Goal: Transaction & Acquisition: Book appointment/travel/reservation

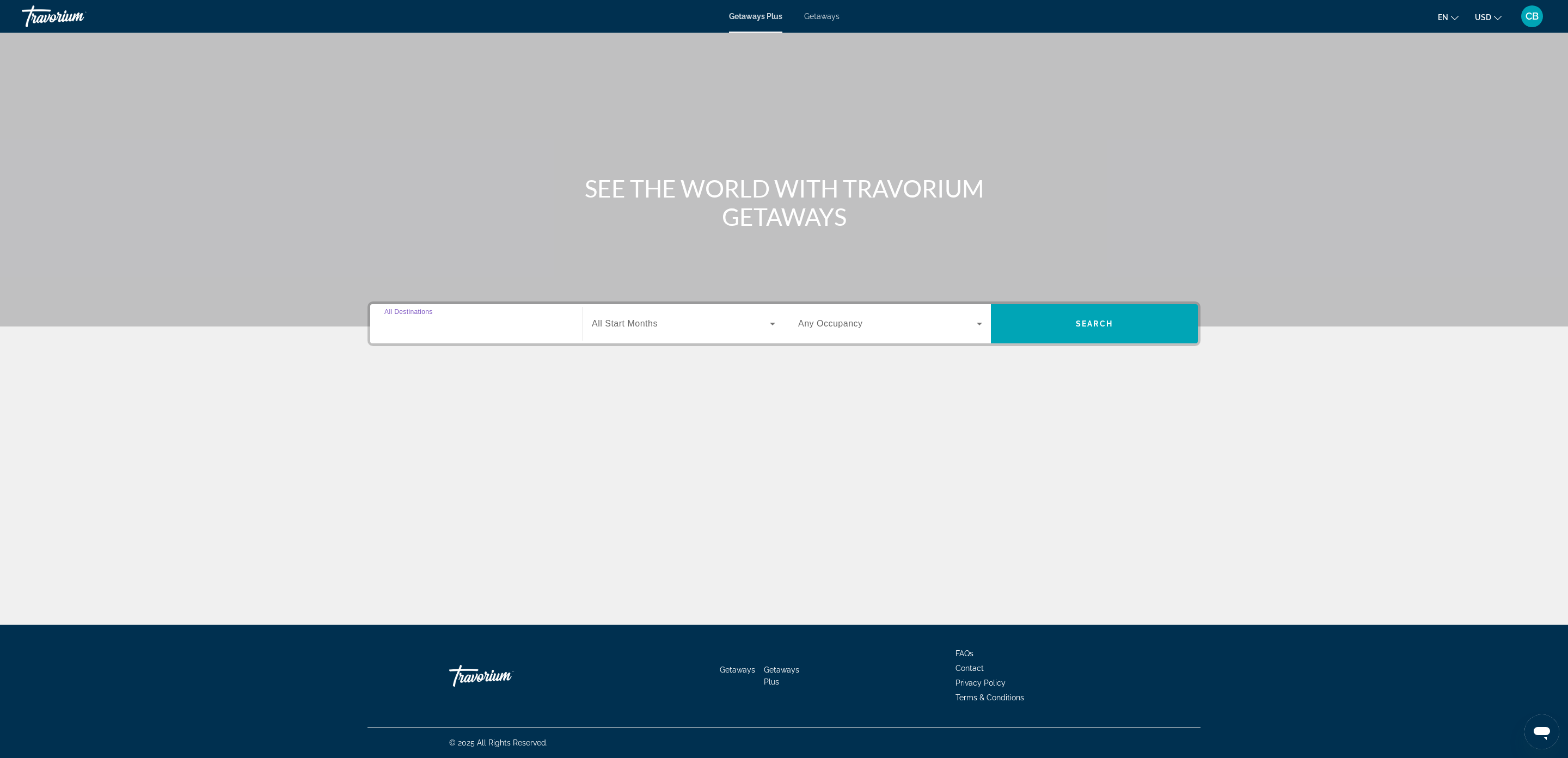
click at [487, 322] on input "Destination All Destinations" at bounding box center [477, 324] width 184 height 13
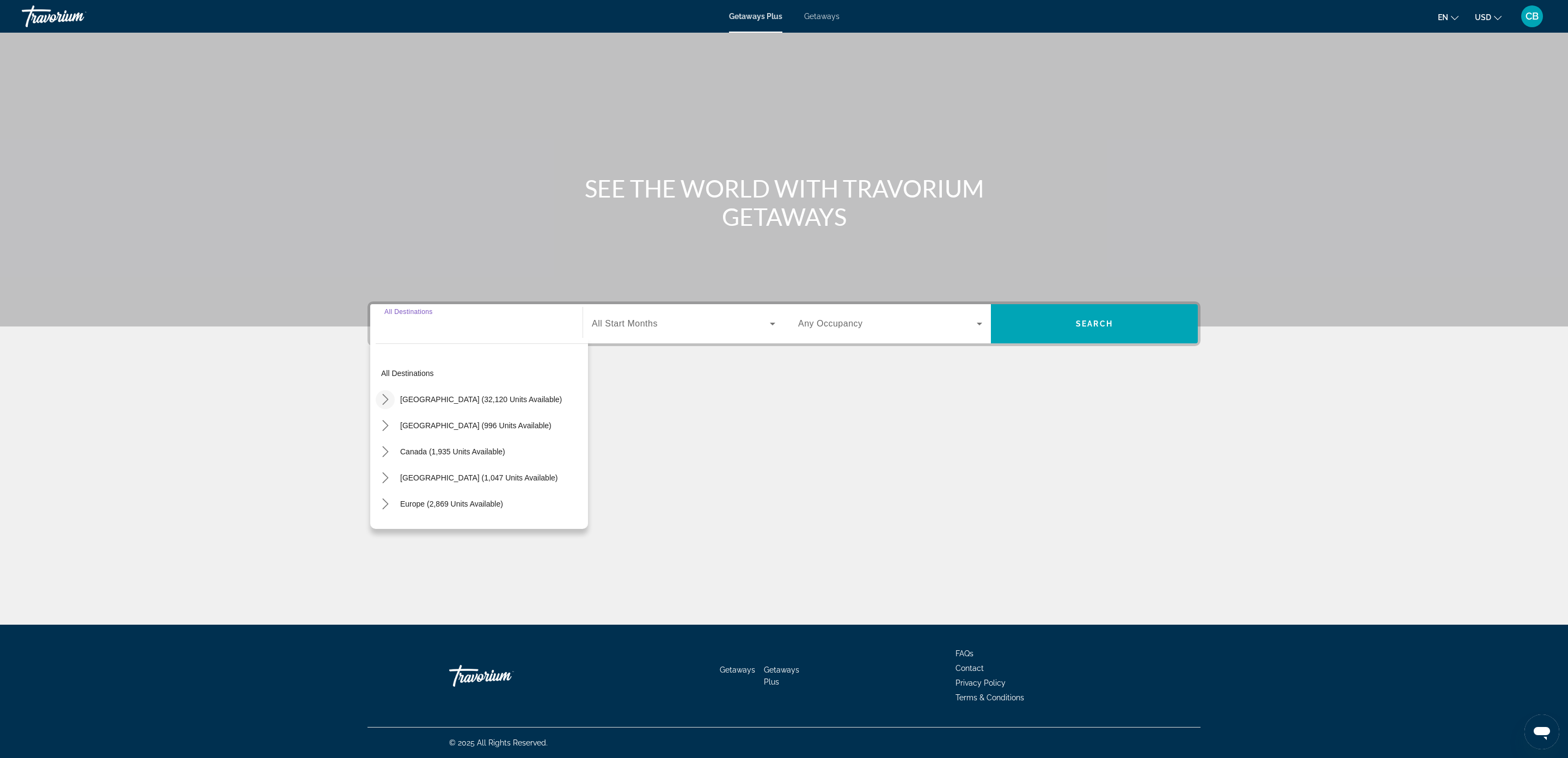
click at [380, 401] on icon "Toggle United States (32,120 units available) submenu" at bounding box center [385, 399] width 11 height 11
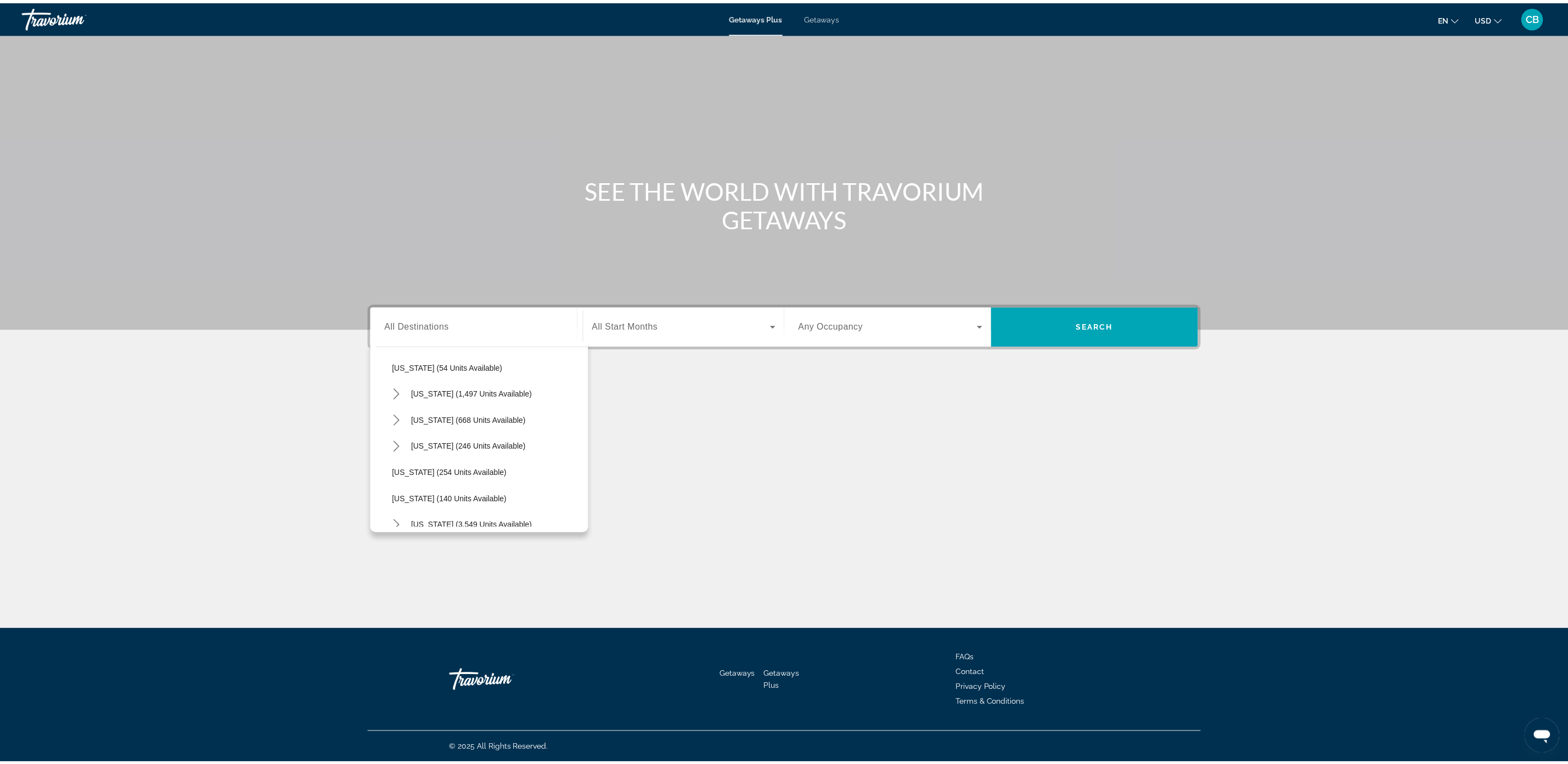
scroll to position [823, 0]
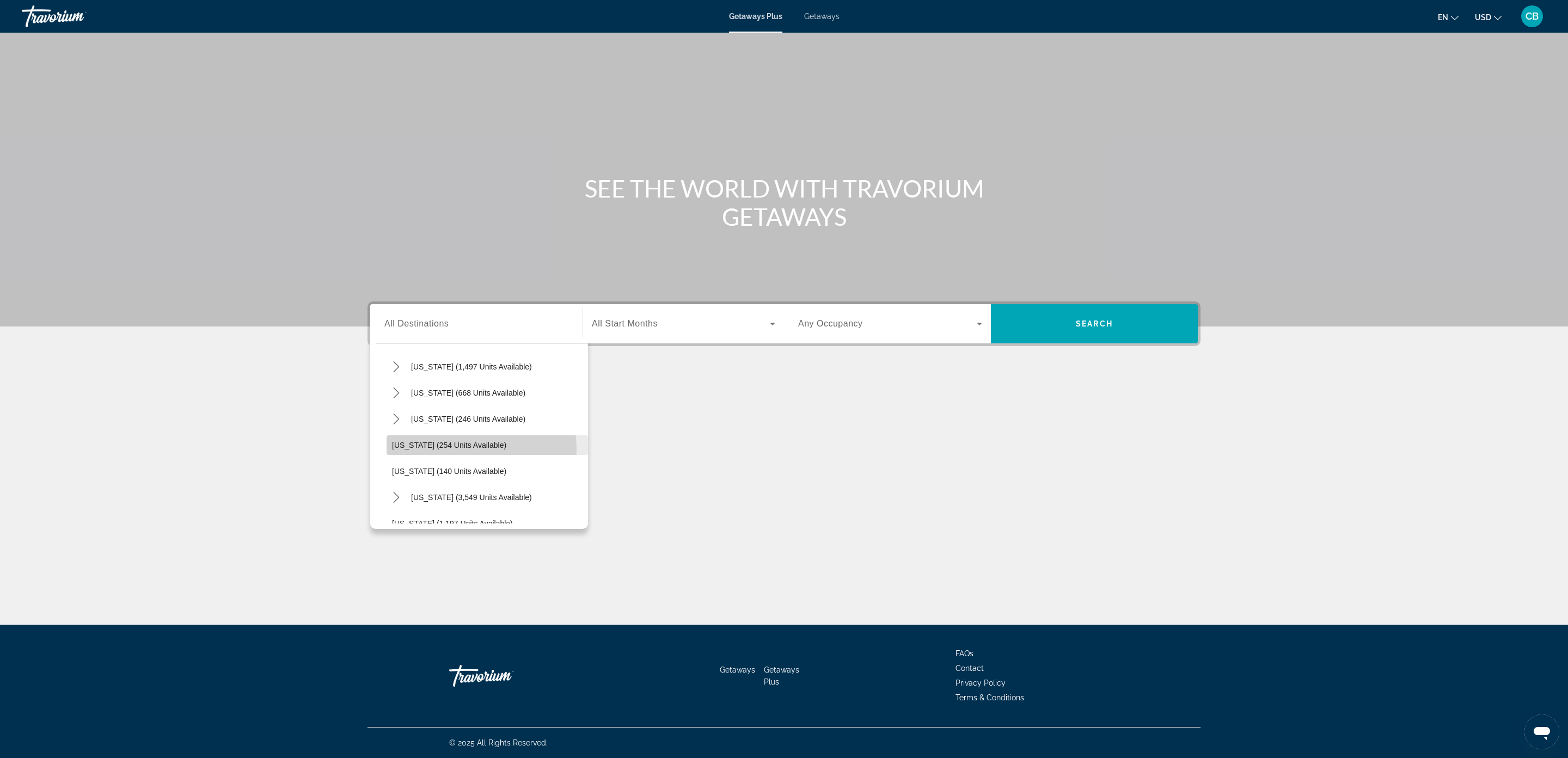
click at [450, 449] on span "Select destination: Utah (254 units available)" at bounding box center [488, 445] width 202 height 26
type input "**********"
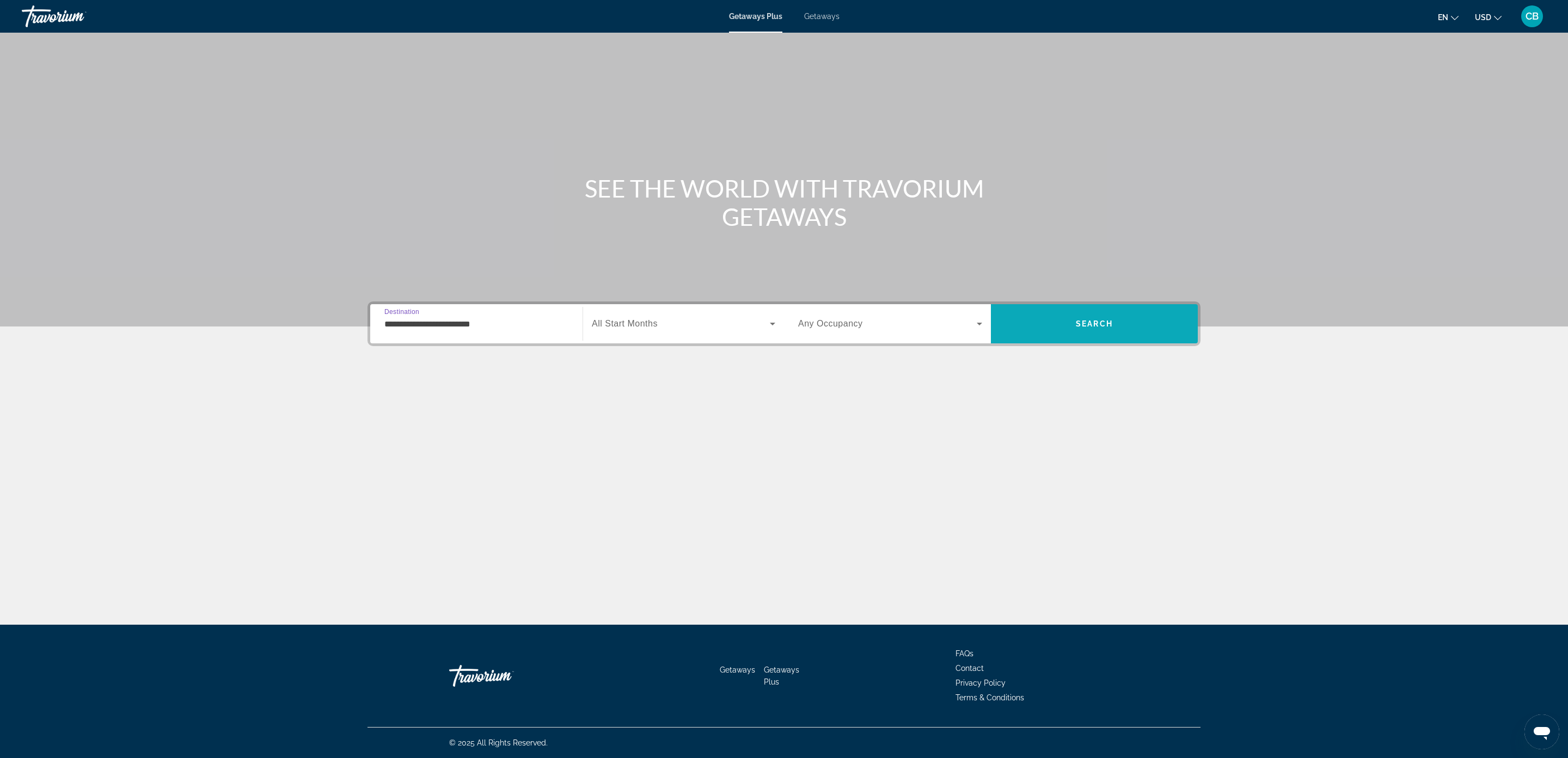
click at [1048, 316] on span "Search" at bounding box center [1094, 323] width 207 height 26
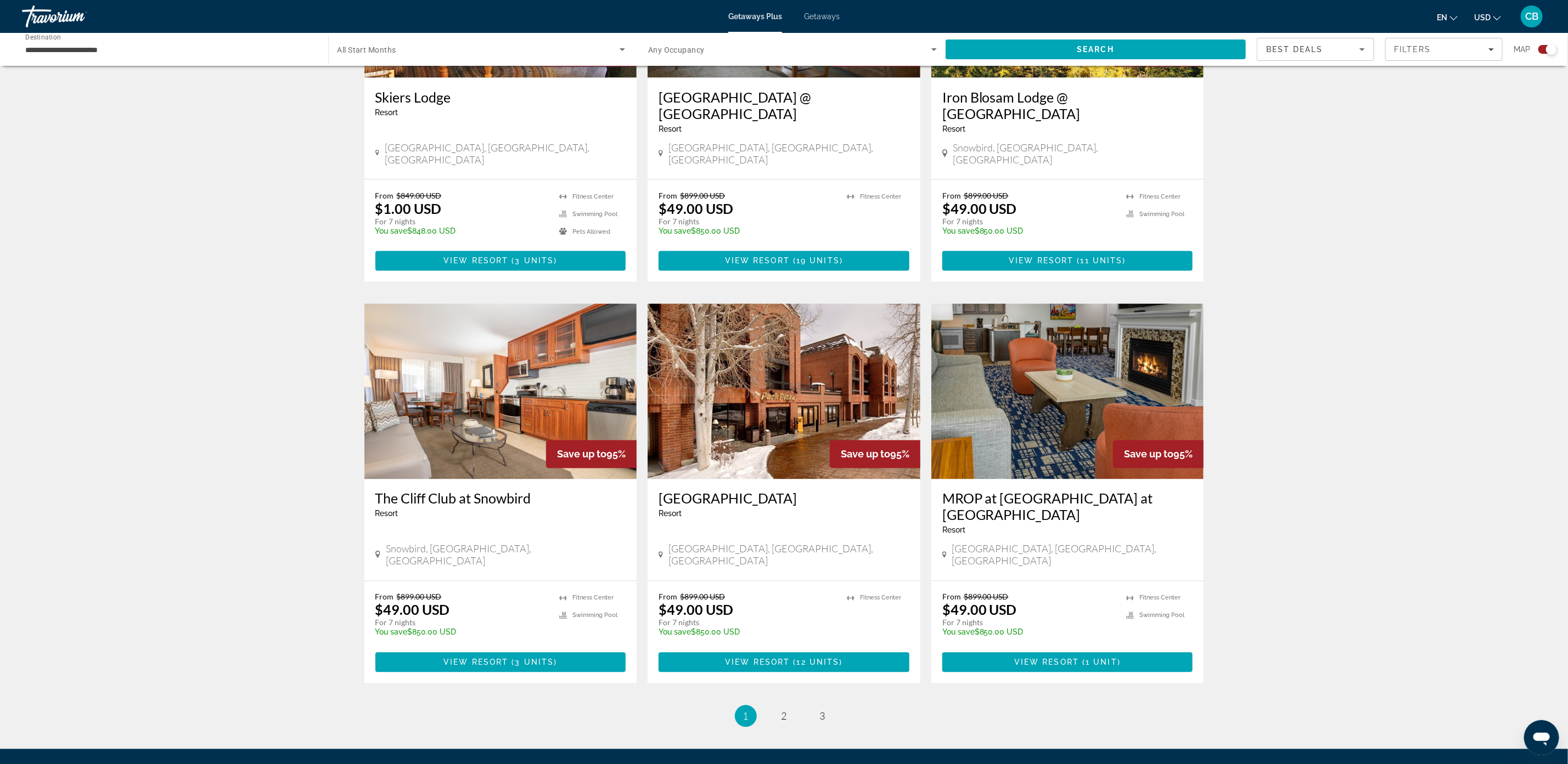
scroll to position [1317, 0]
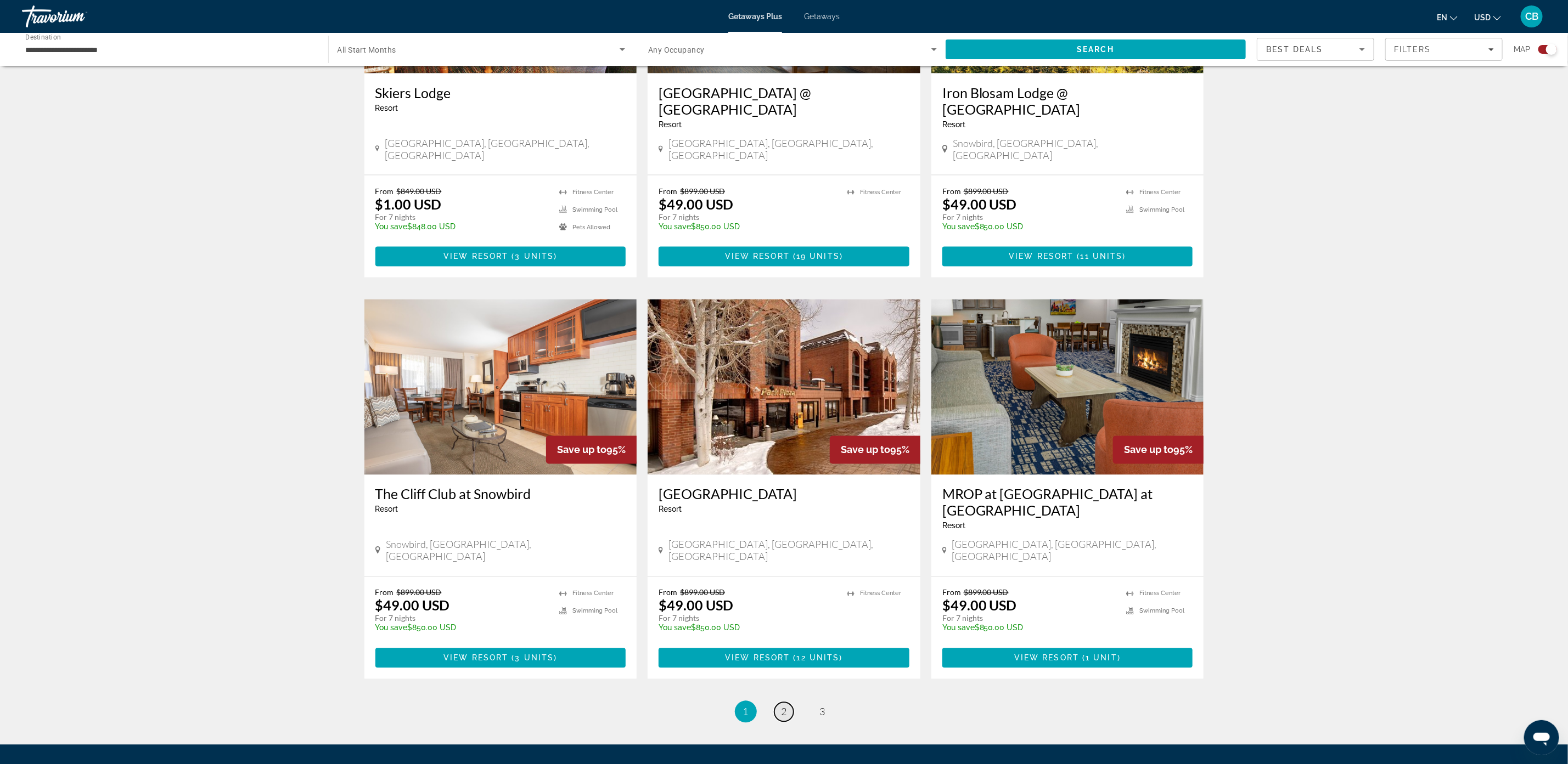
click at [777, 703] on link "page 2" at bounding box center [784, 712] width 19 height 19
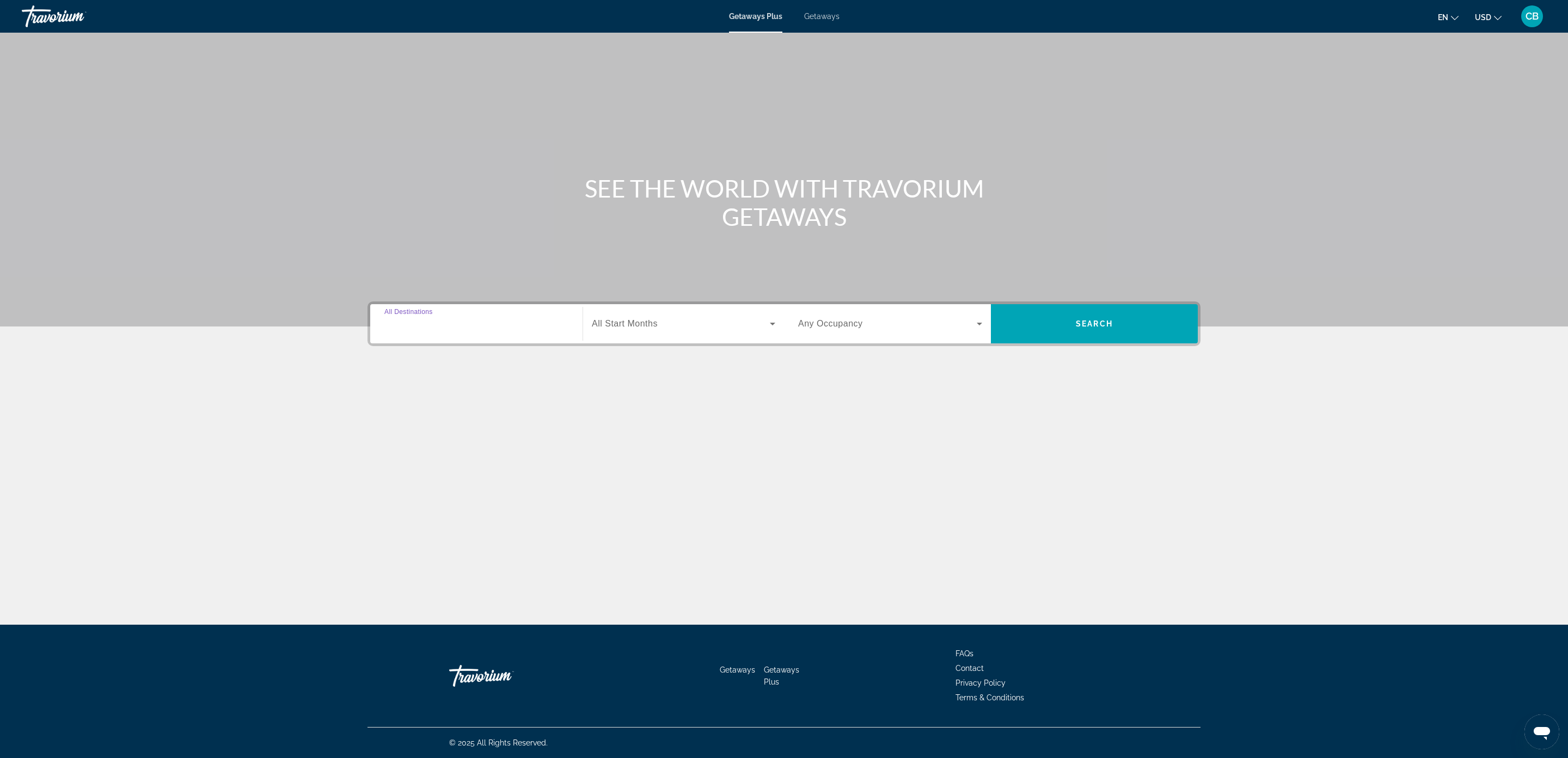
click at [500, 325] on input "Destination All Destinations" at bounding box center [477, 324] width 184 height 13
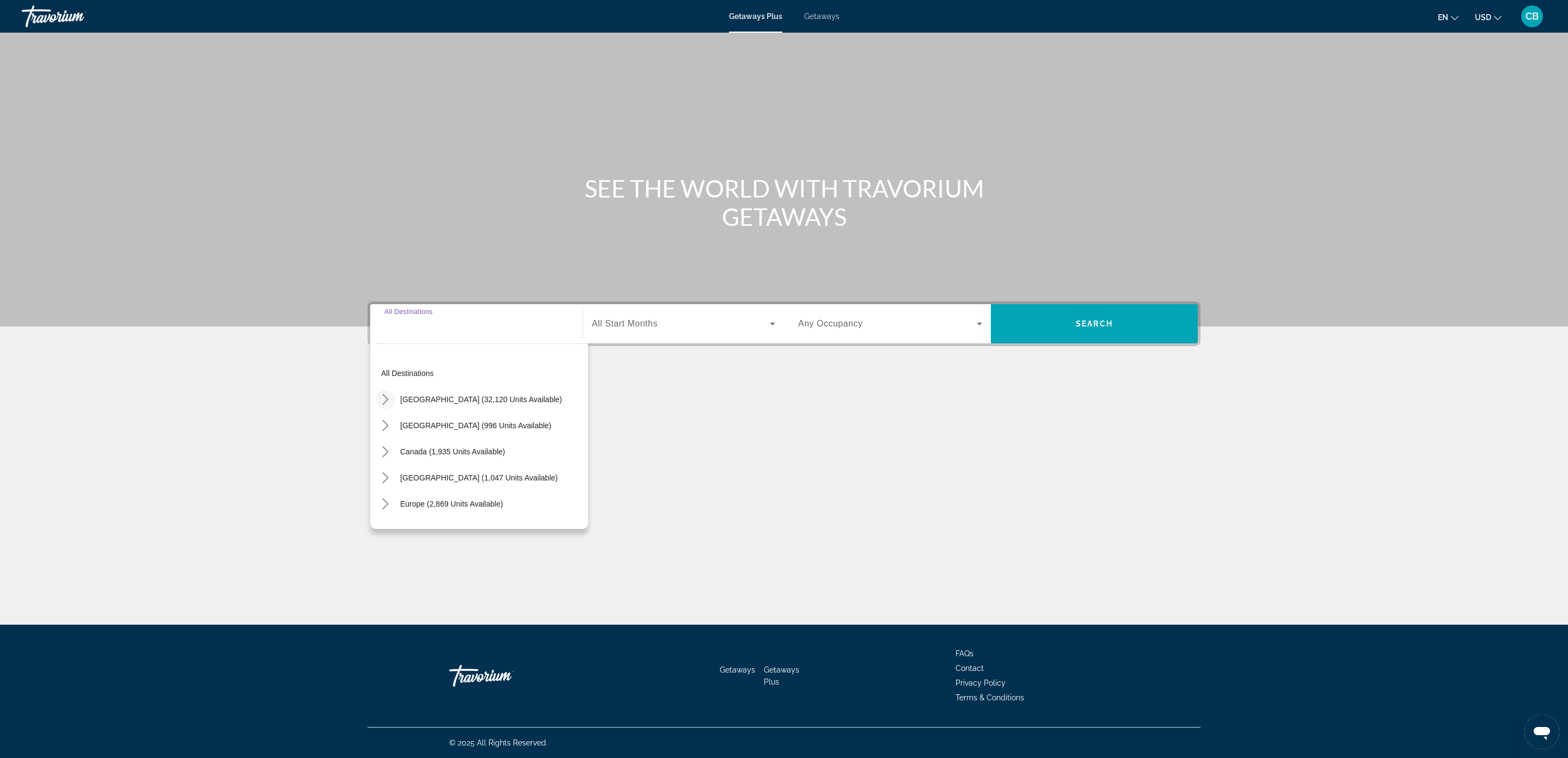
click at [387, 396] on icon "Toggle United States (32,120 units available) submenu" at bounding box center [385, 399] width 11 height 11
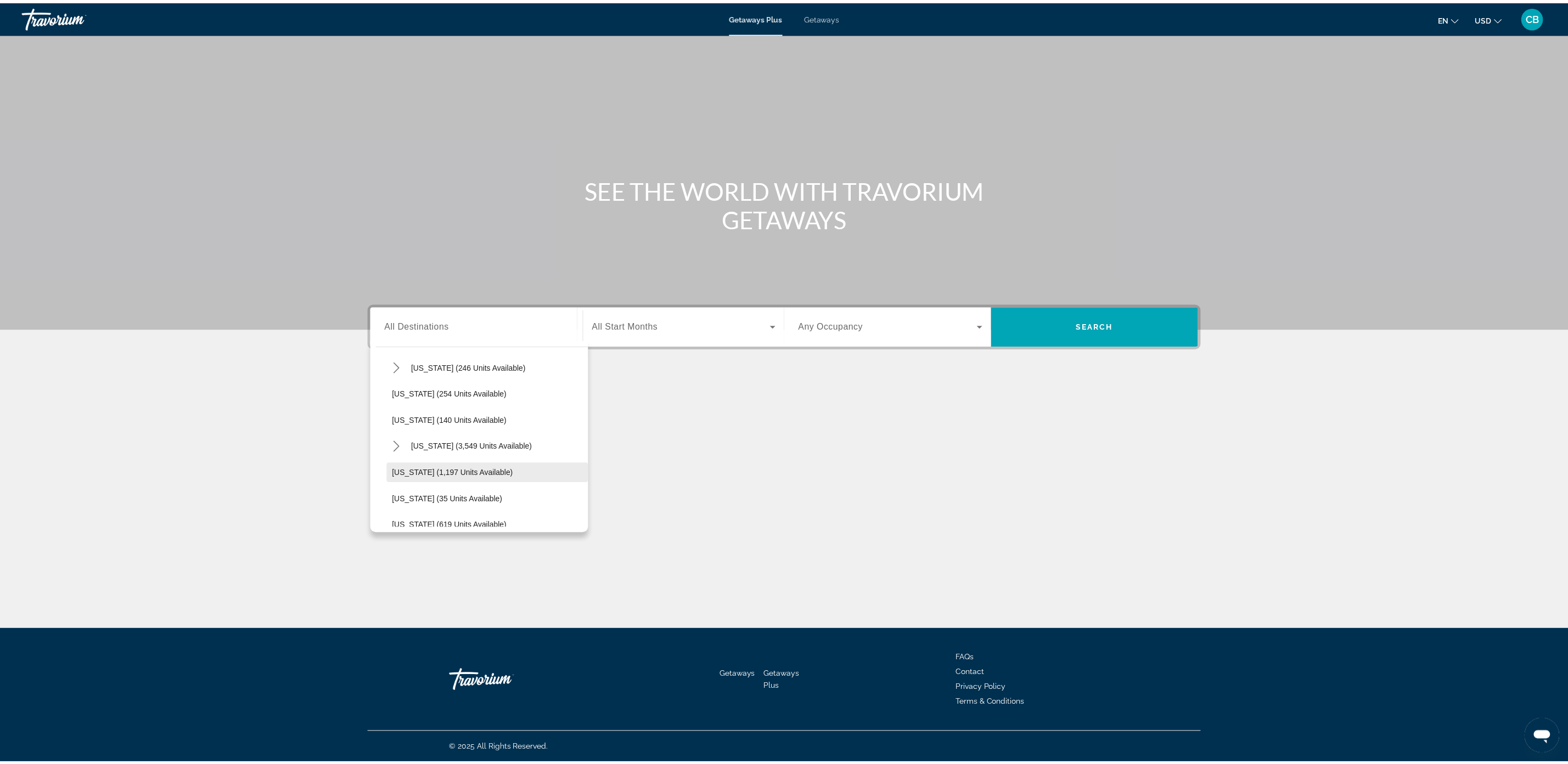
scroll to position [849, 0]
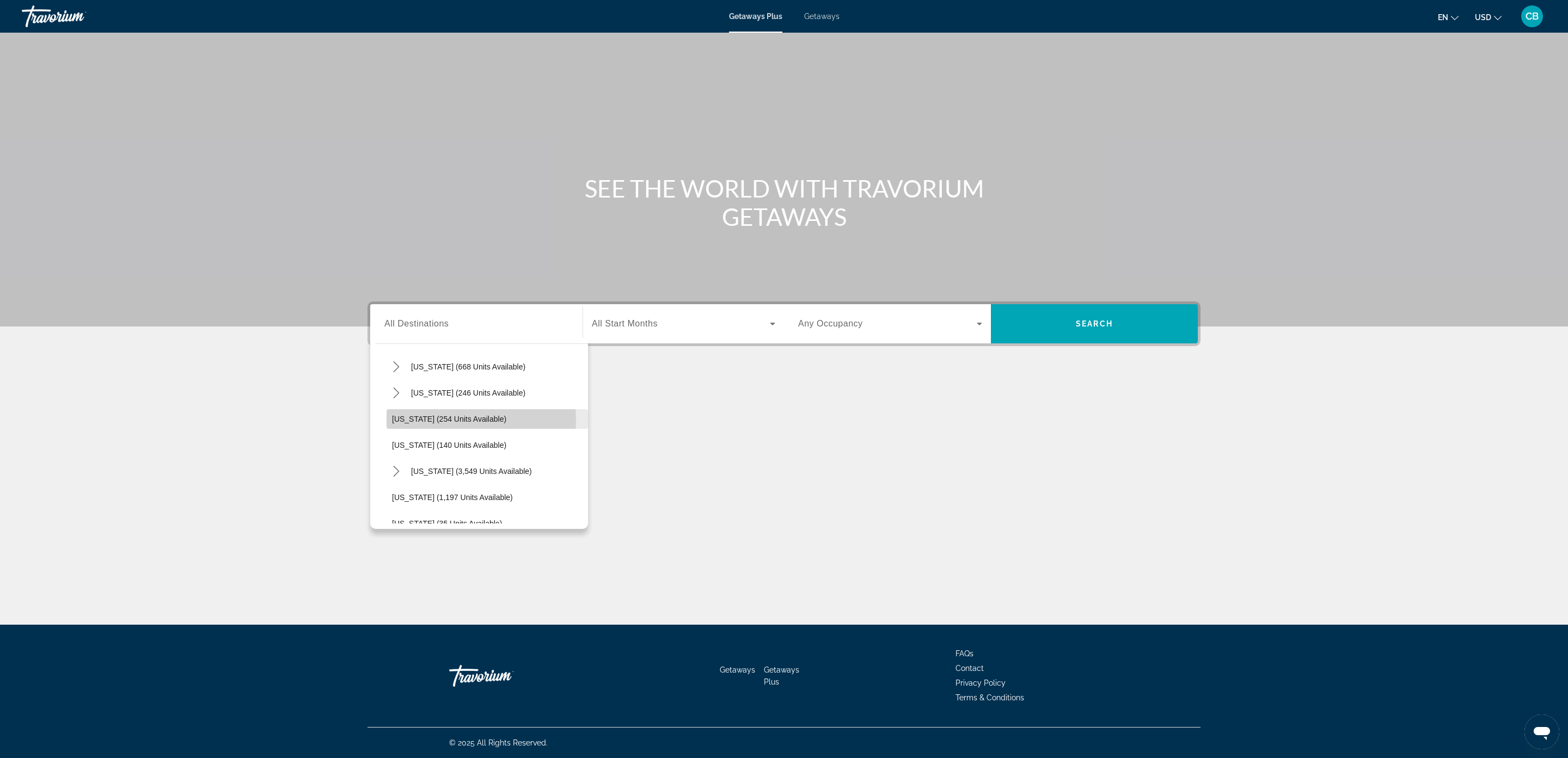
click at [461, 420] on span "[US_STATE] (254 units available)" at bounding box center [449, 419] width 114 height 9
type input "**********"
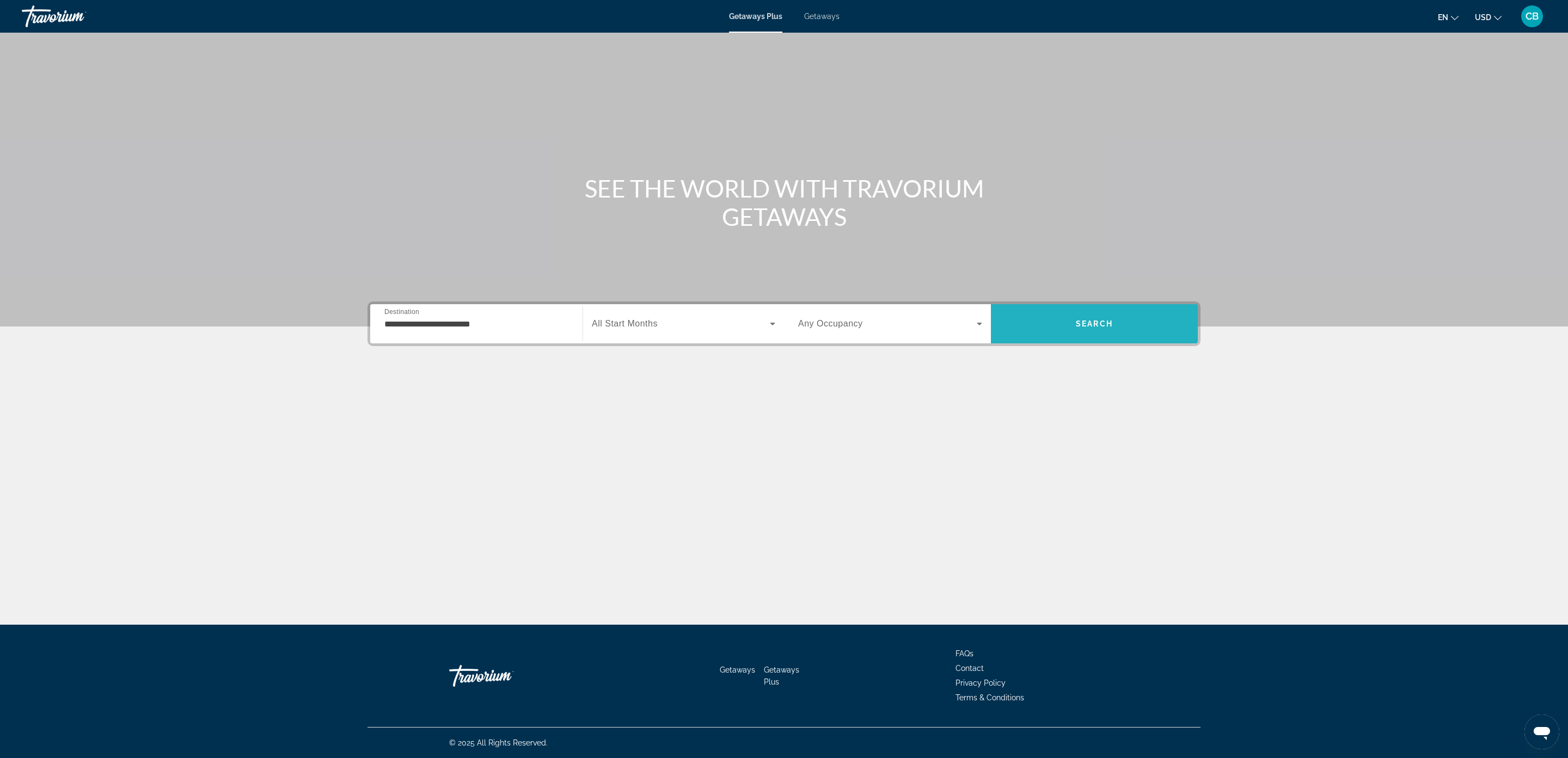
click at [1102, 336] on span "Search" at bounding box center [1094, 323] width 207 height 26
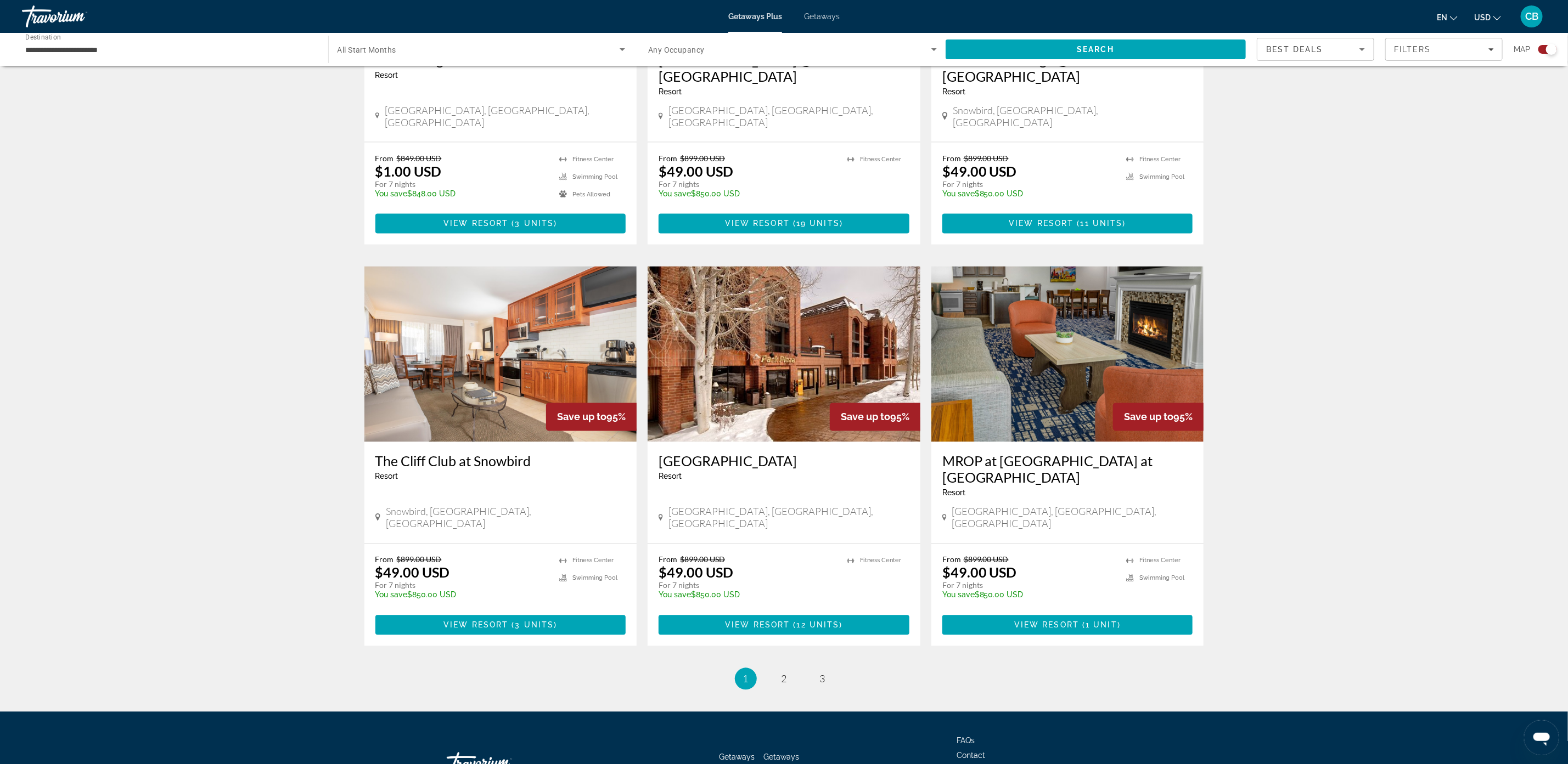
scroll to position [1368, 0]
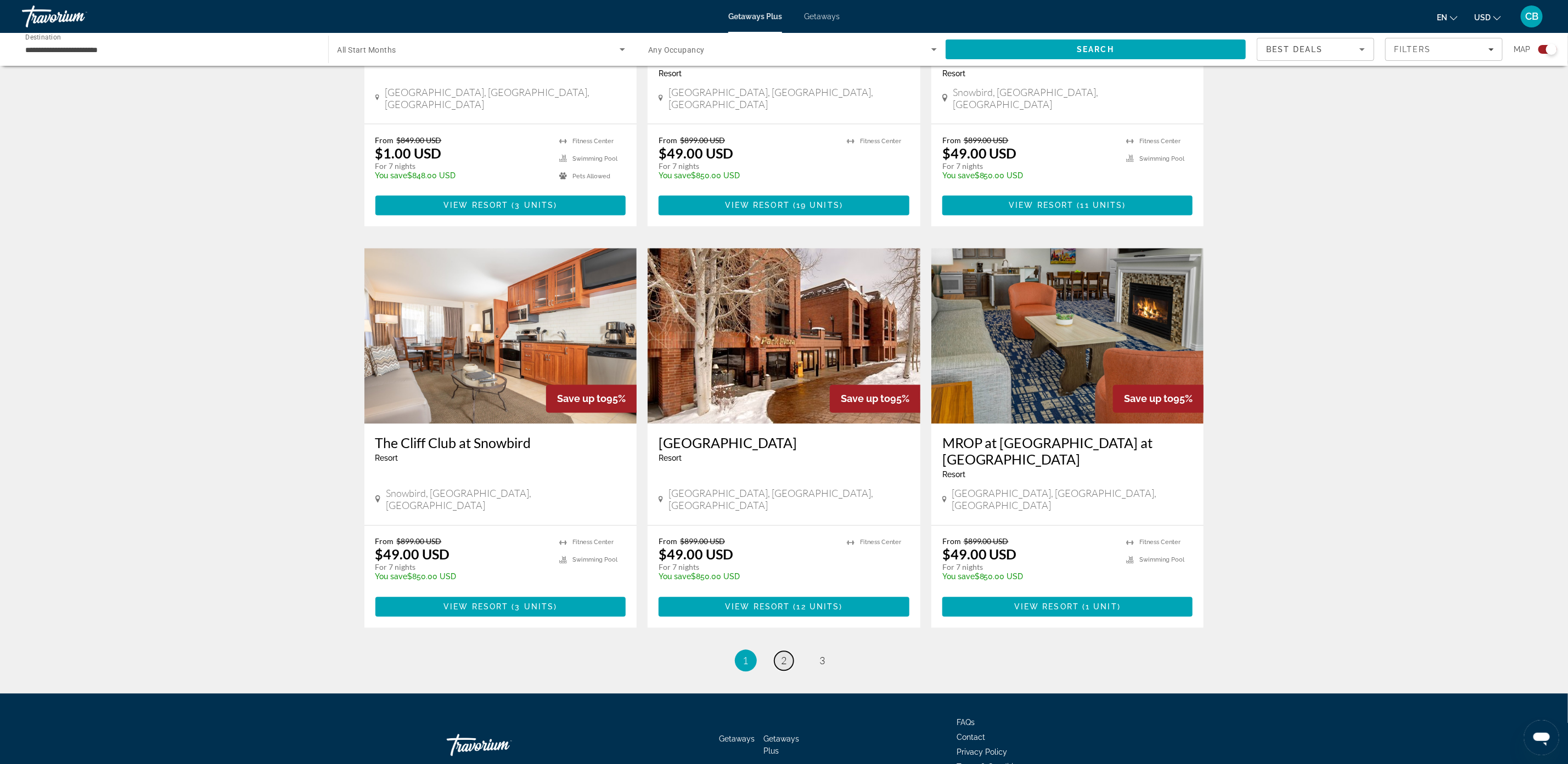
click at [787, 652] on link "page 2" at bounding box center [784, 661] width 19 height 19
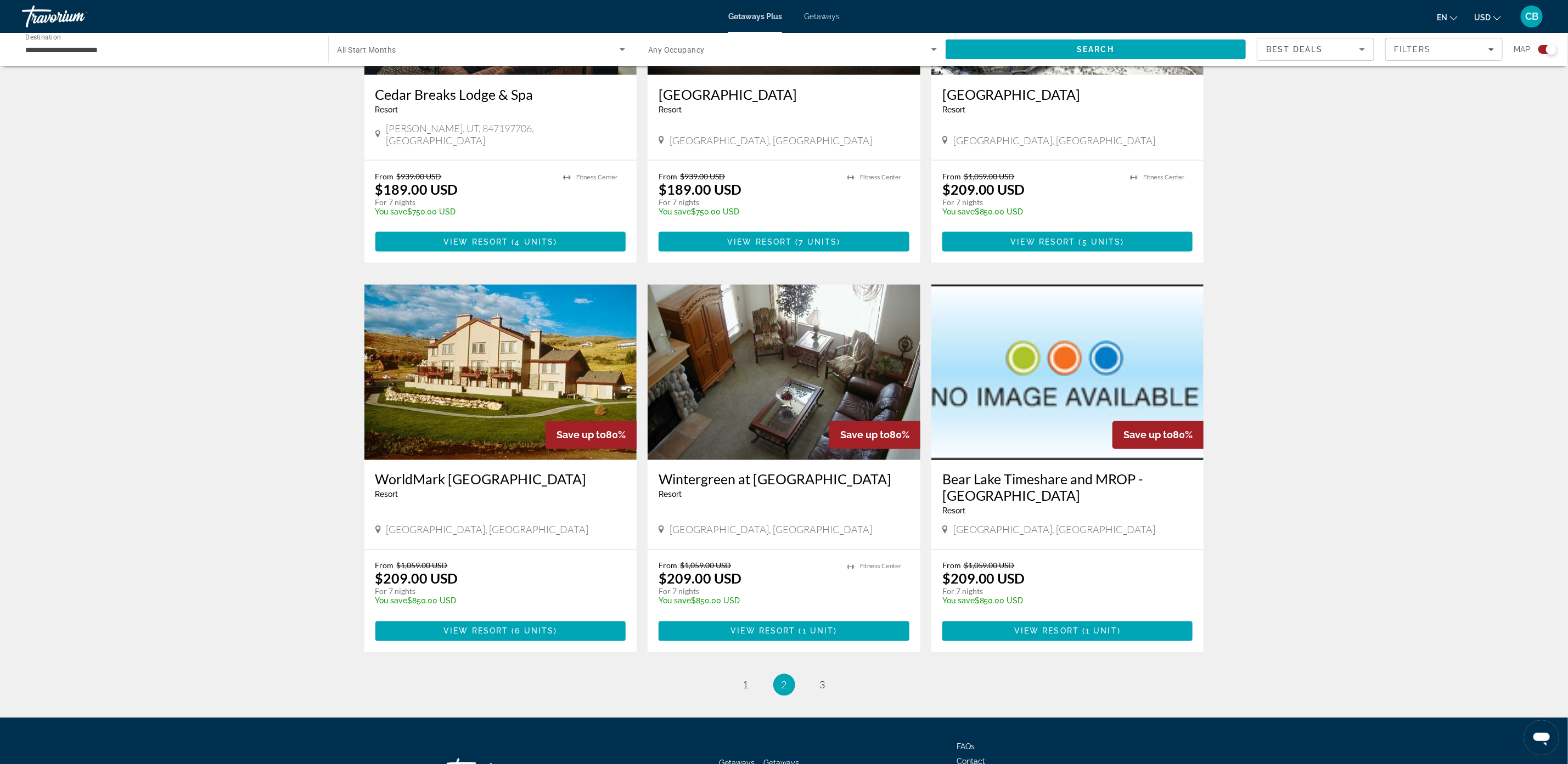
scroll to position [1317, 0]
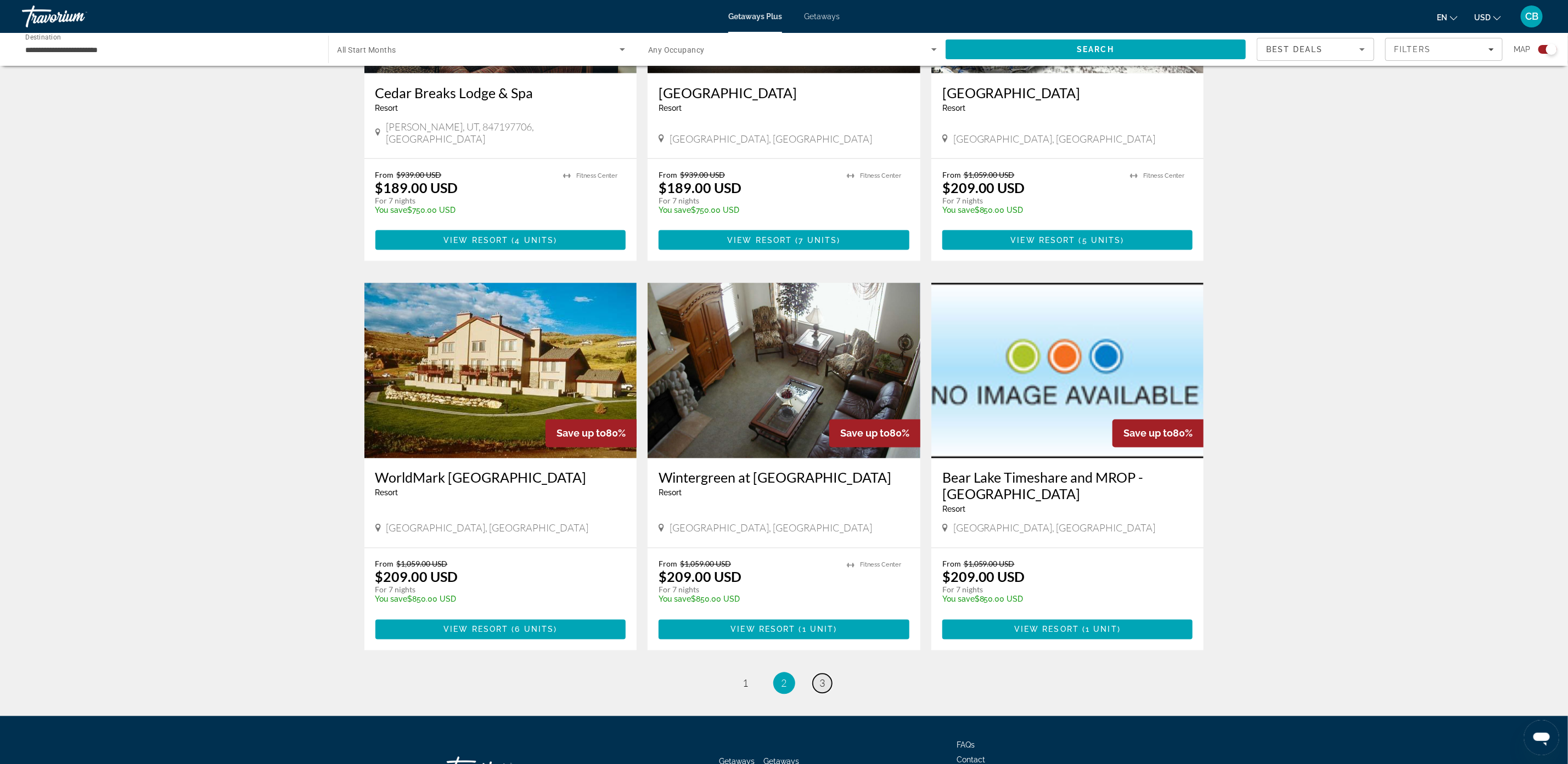
drag, startPoint x: 821, startPoint y: 647, endPoint x: 884, endPoint y: 612, distance: 72.1
click at [821, 677] on span "3" at bounding box center [822, 683] width 5 height 12
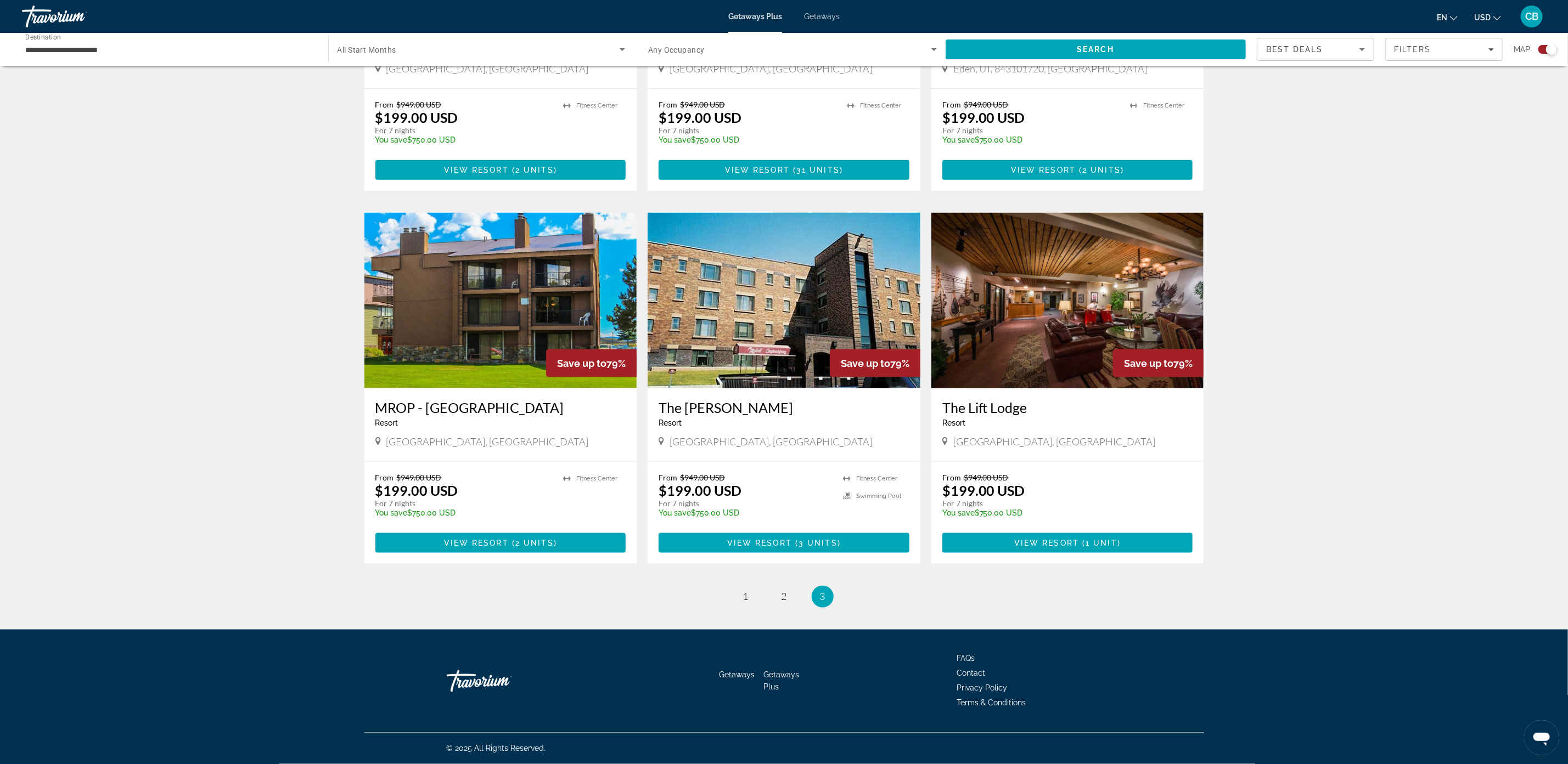
scroll to position [978, 0]
click at [789, 598] on link "page 2" at bounding box center [784, 598] width 19 height 19
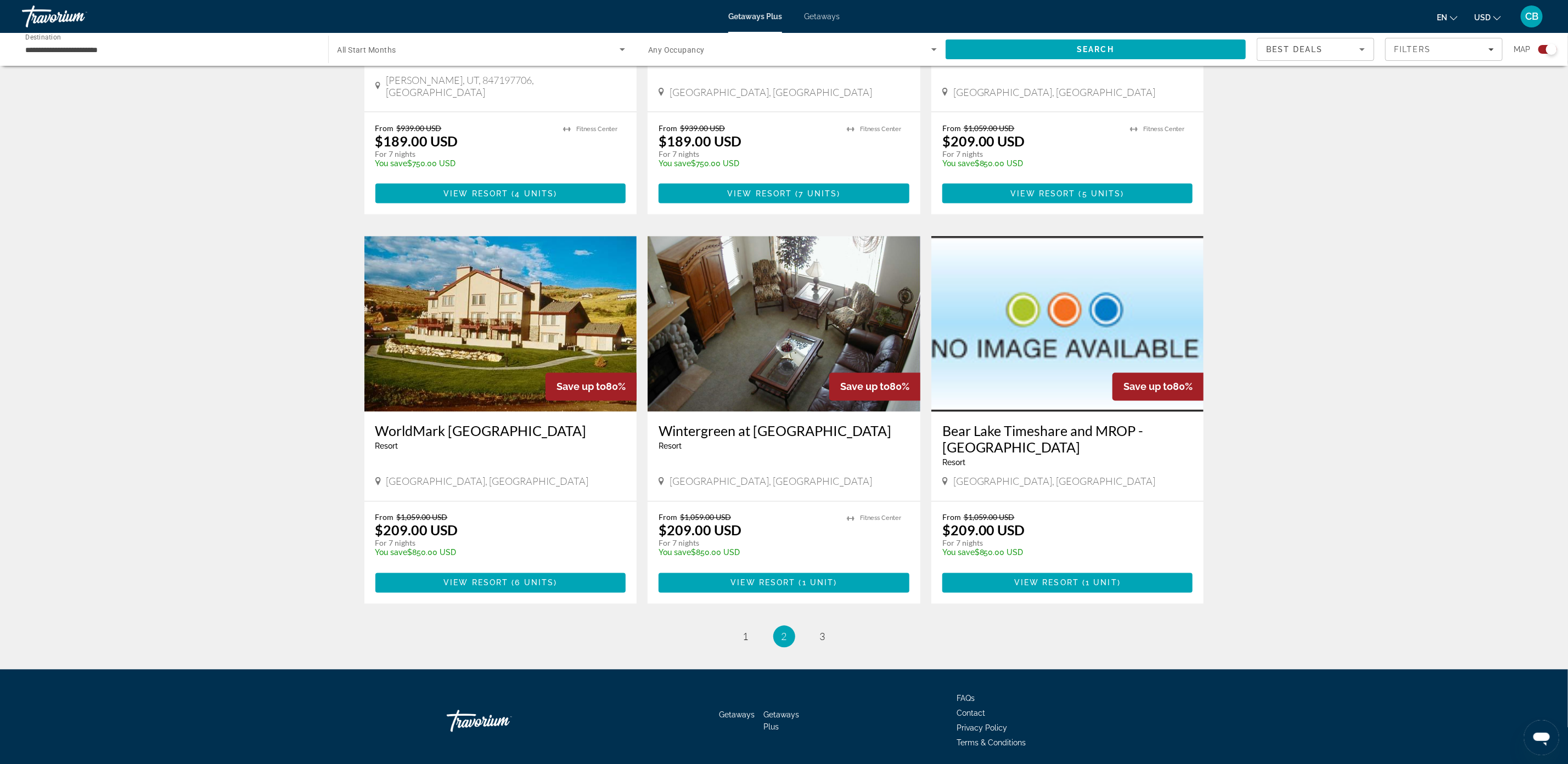
scroll to position [1368, 0]
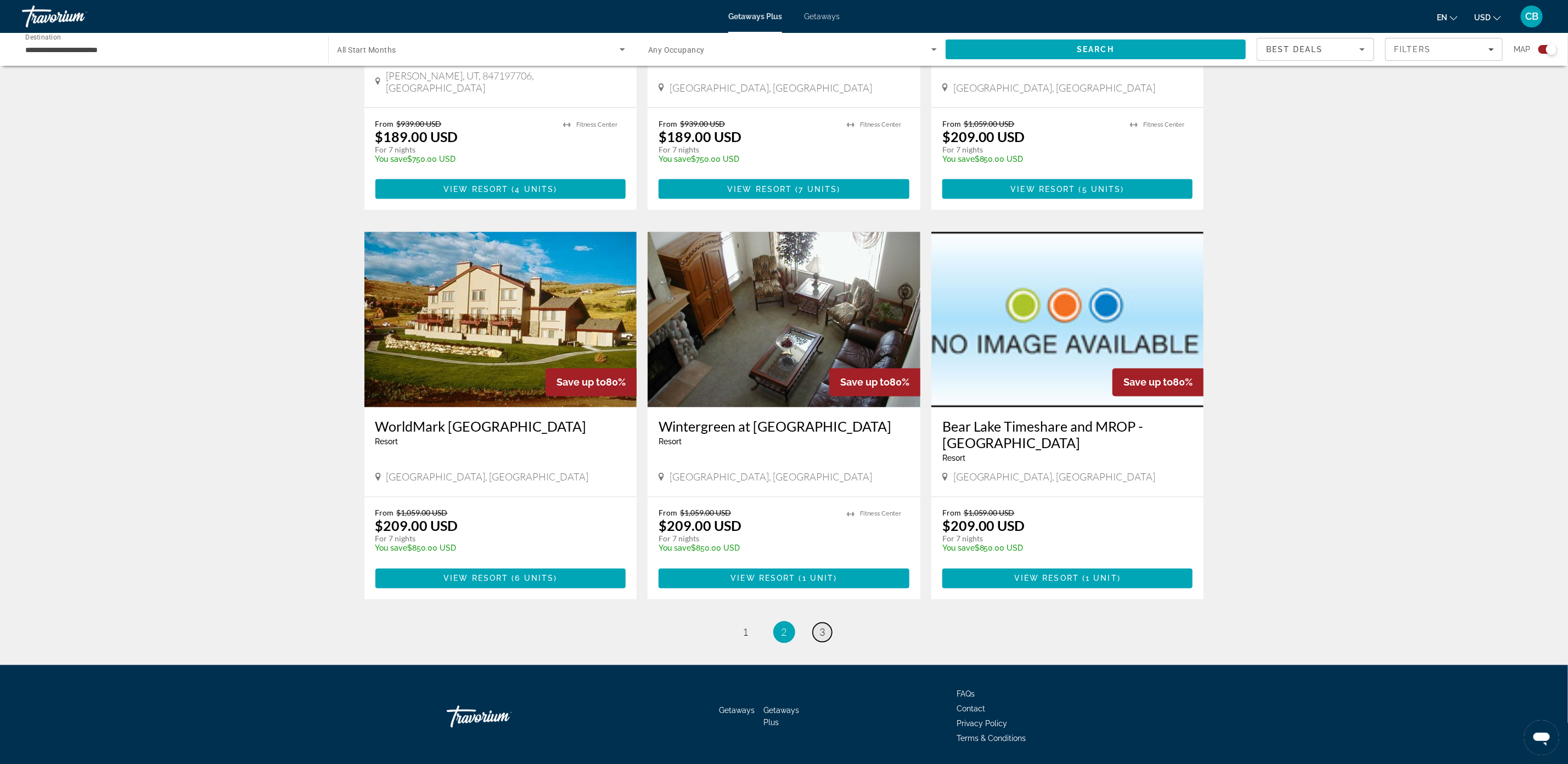
click at [830, 623] on link "page 3" at bounding box center [822, 633] width 19 height 19
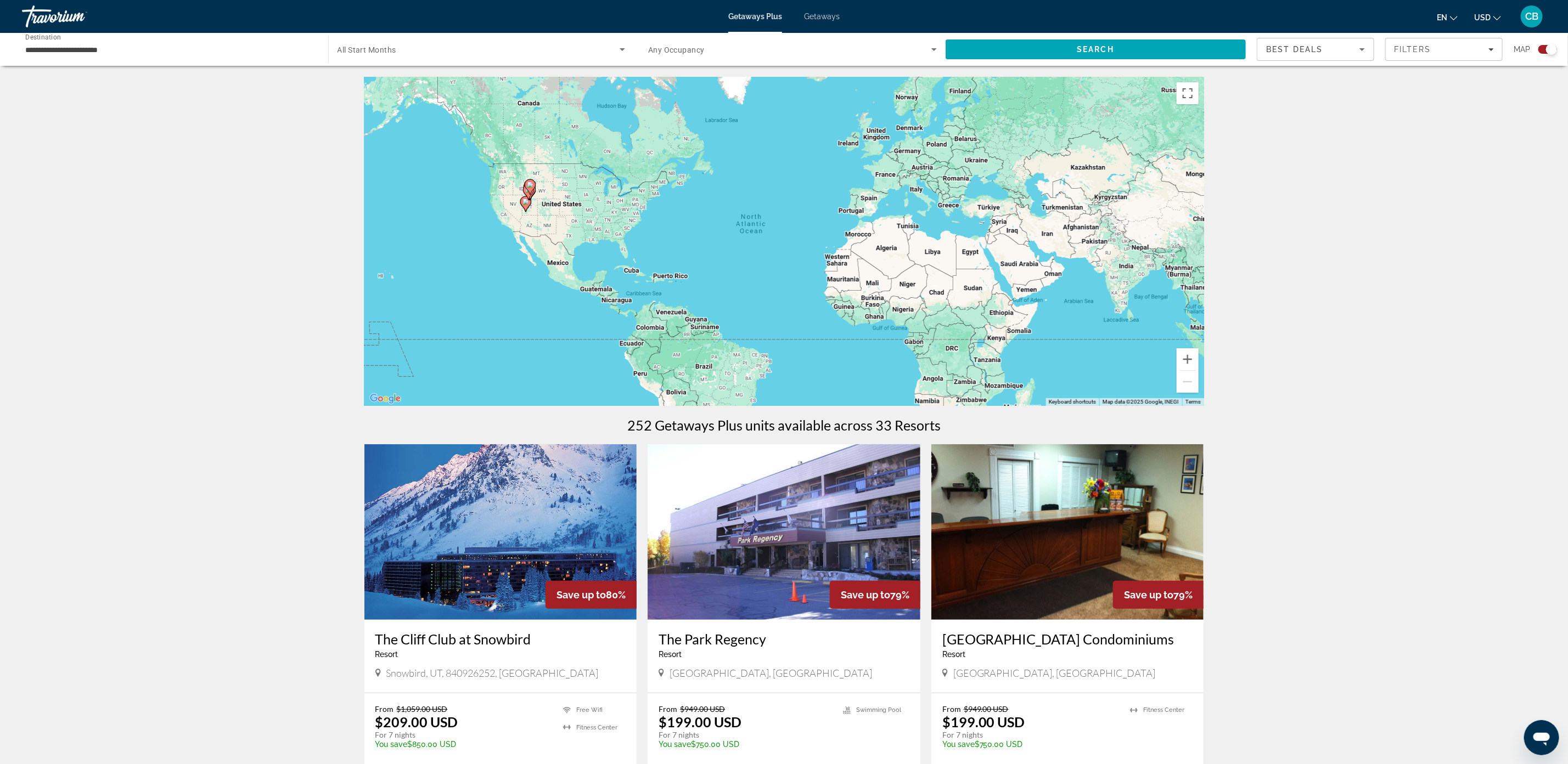
click at [536, 225] on div "To activate drag with keyboard, press Alt + Enter. Once in keyboard drag state,…" at bounding box center [784, 242] width 840 height 329
click at [1183, 360] on button "Zoom in" at bounding box center [1187, 359] width 22 height 22
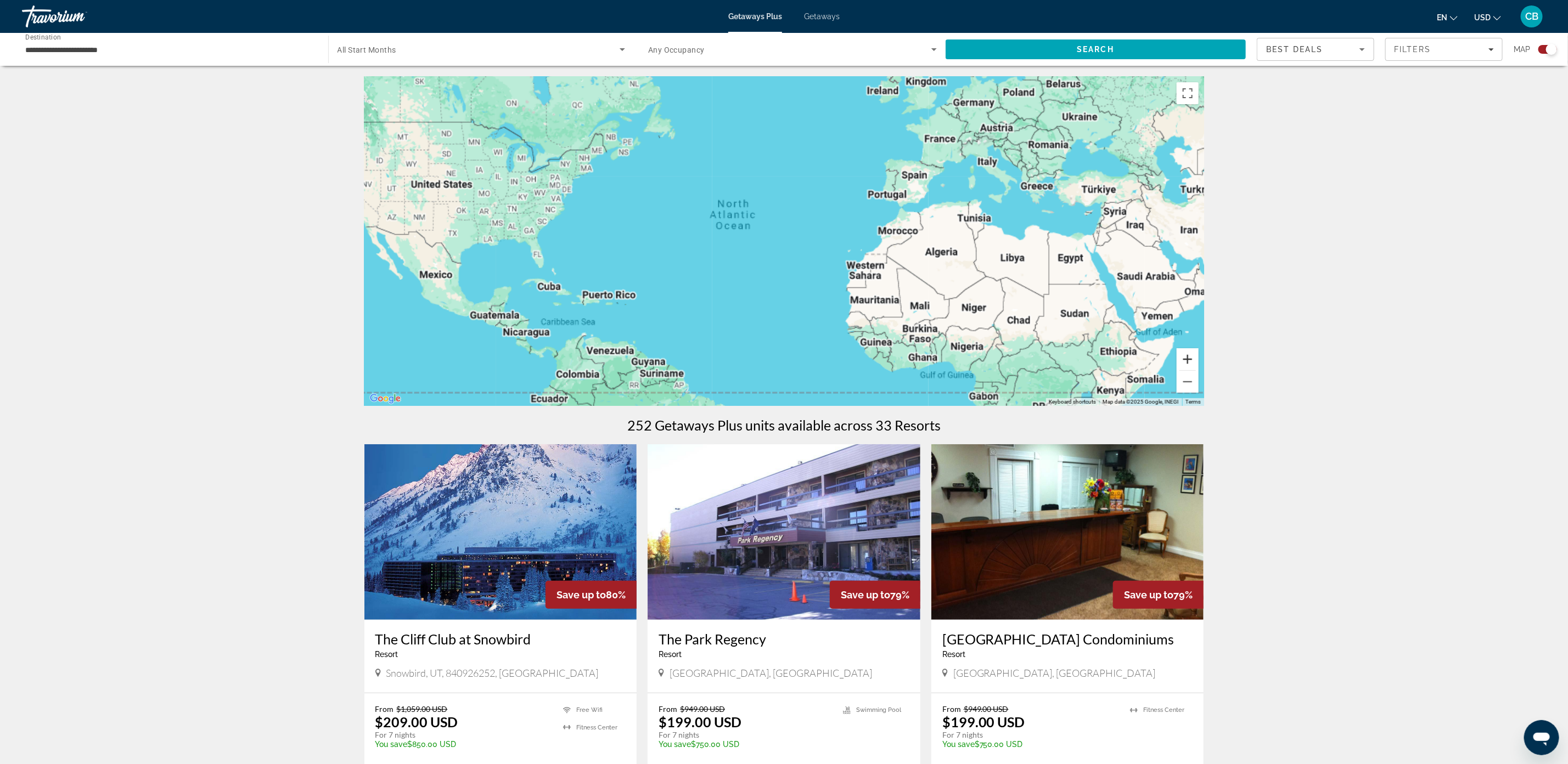
click at [1183, 360] on button "Zoom in" at bounding box center [1187, 359] width 22 height 22
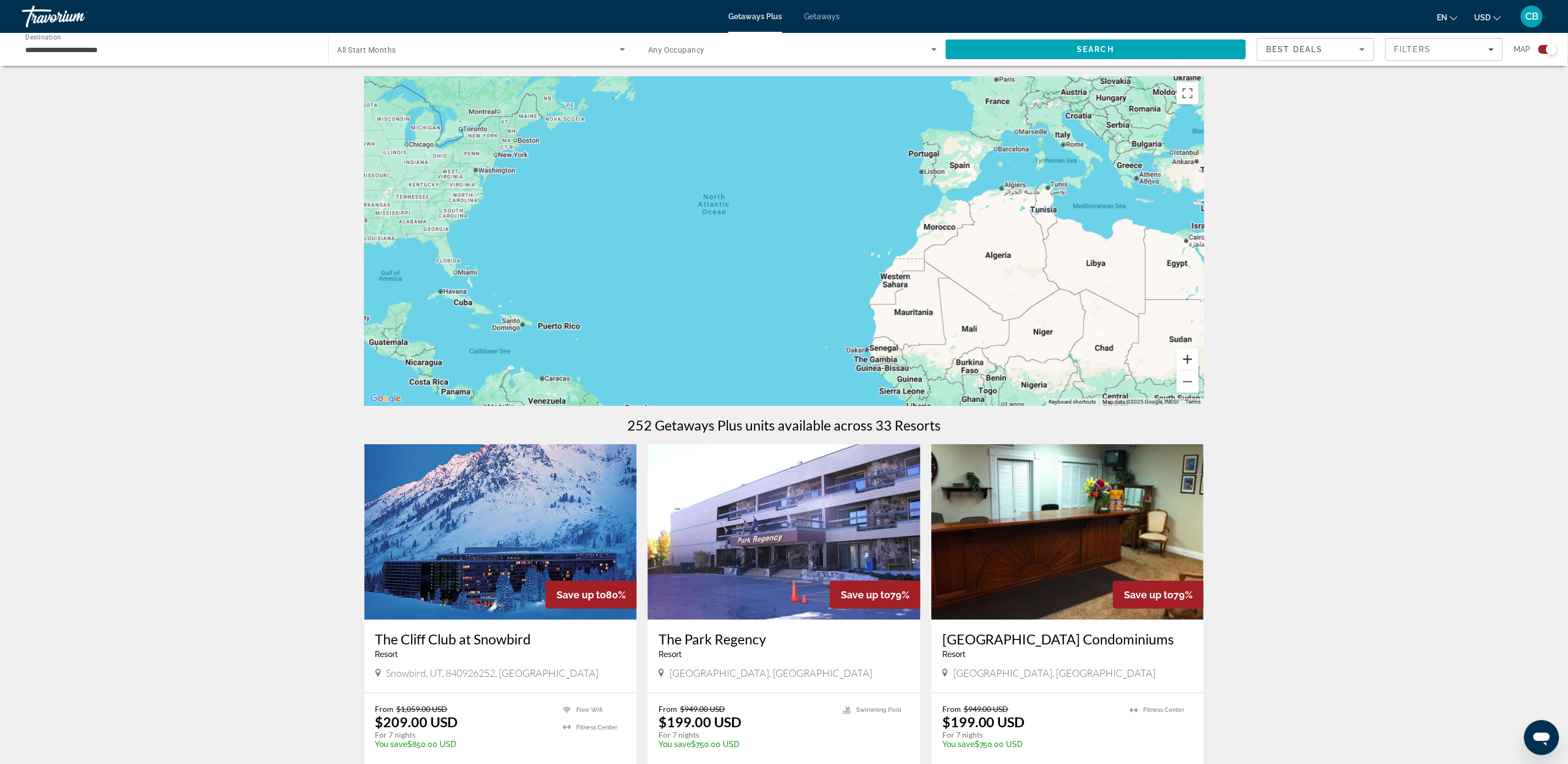
click at [1183, 360] on button "Zoom in" at bounding box center [1187, 359] width 22 height 22
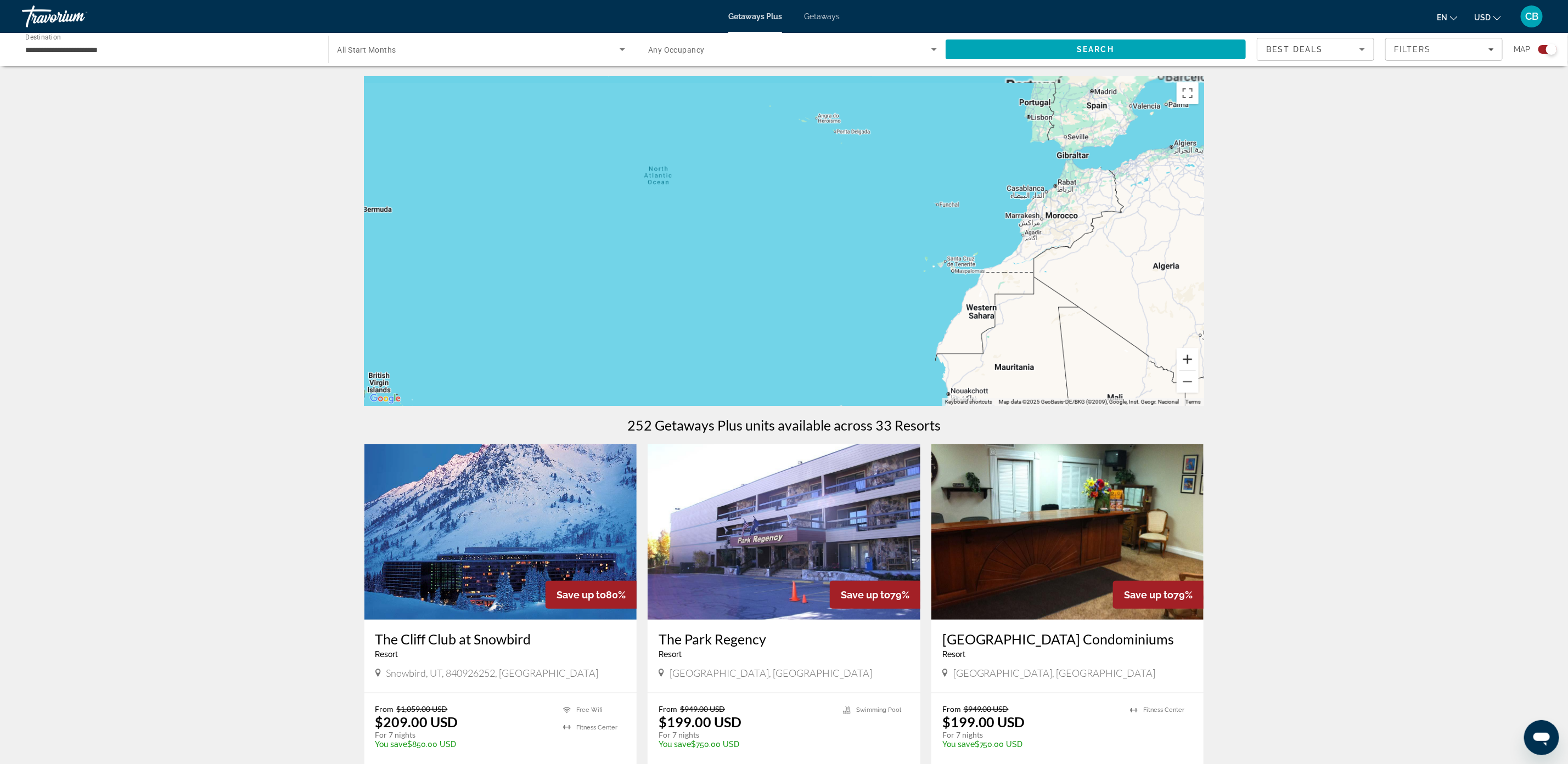
click at [1183, 360] on button "Zoom in" at bounding box center [1187, 359] width 22 height 22
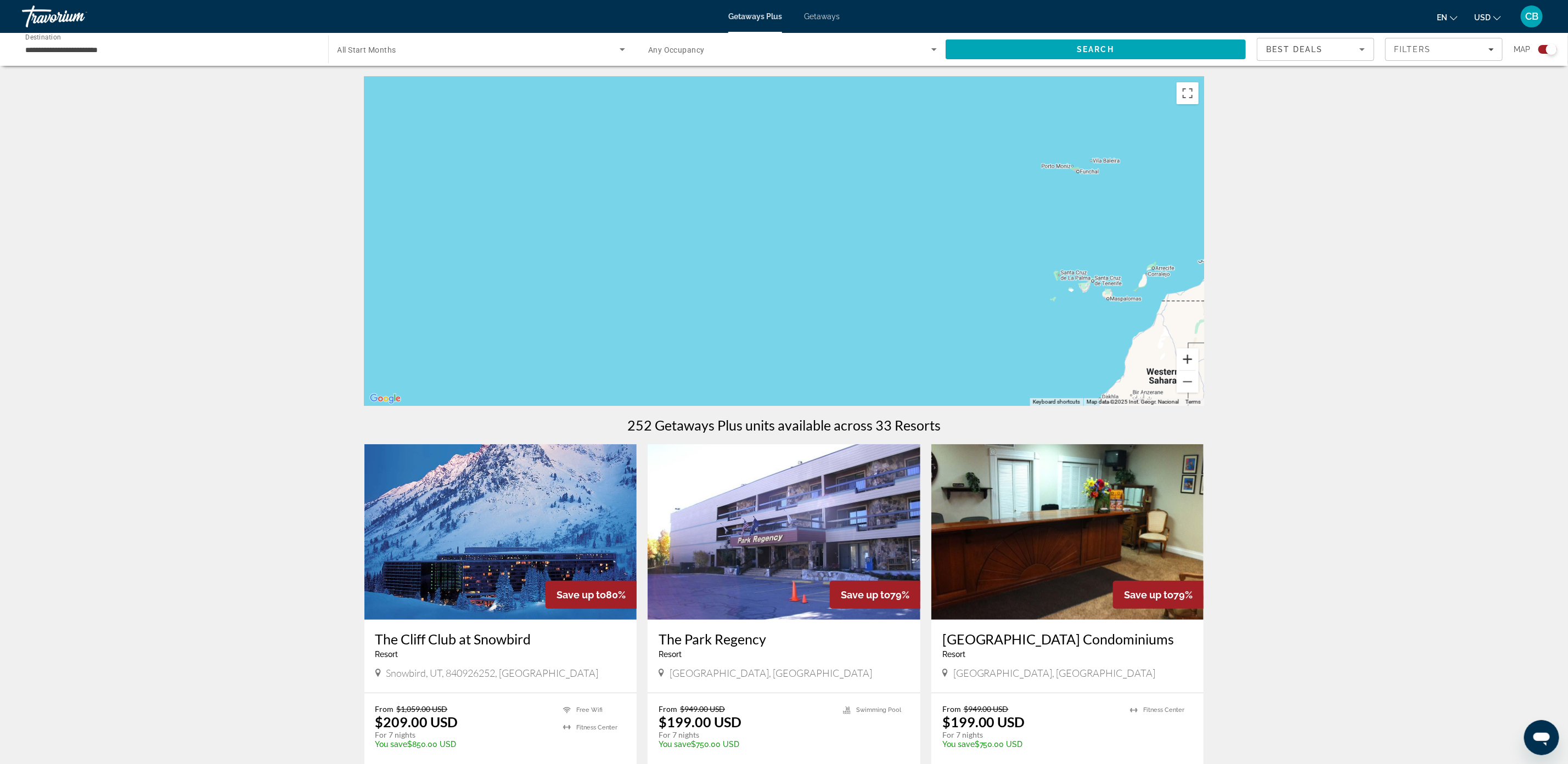
click at [1183, 360] on button "Zoom in" at bounding box center [1187, 359] width 22 height 22
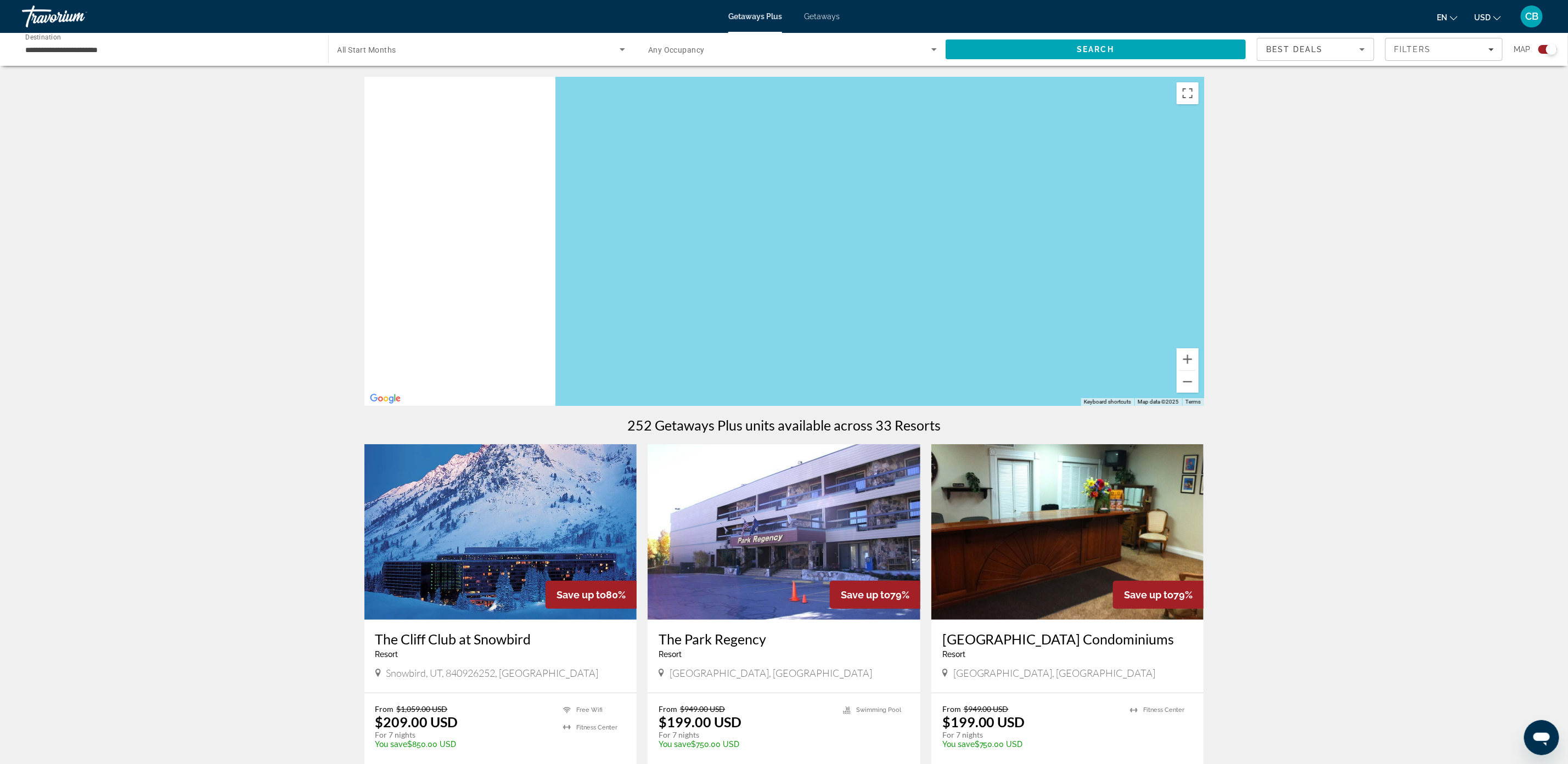
drag, startPoint x: 970, startPoint y: 300, endPoint x: 1327, endPoint y: 290, distance: 357.1
drag, startPoint x: 748, startPoint y: 237, endPoint x: 1295, endPoint y: 236, distance: 547.0
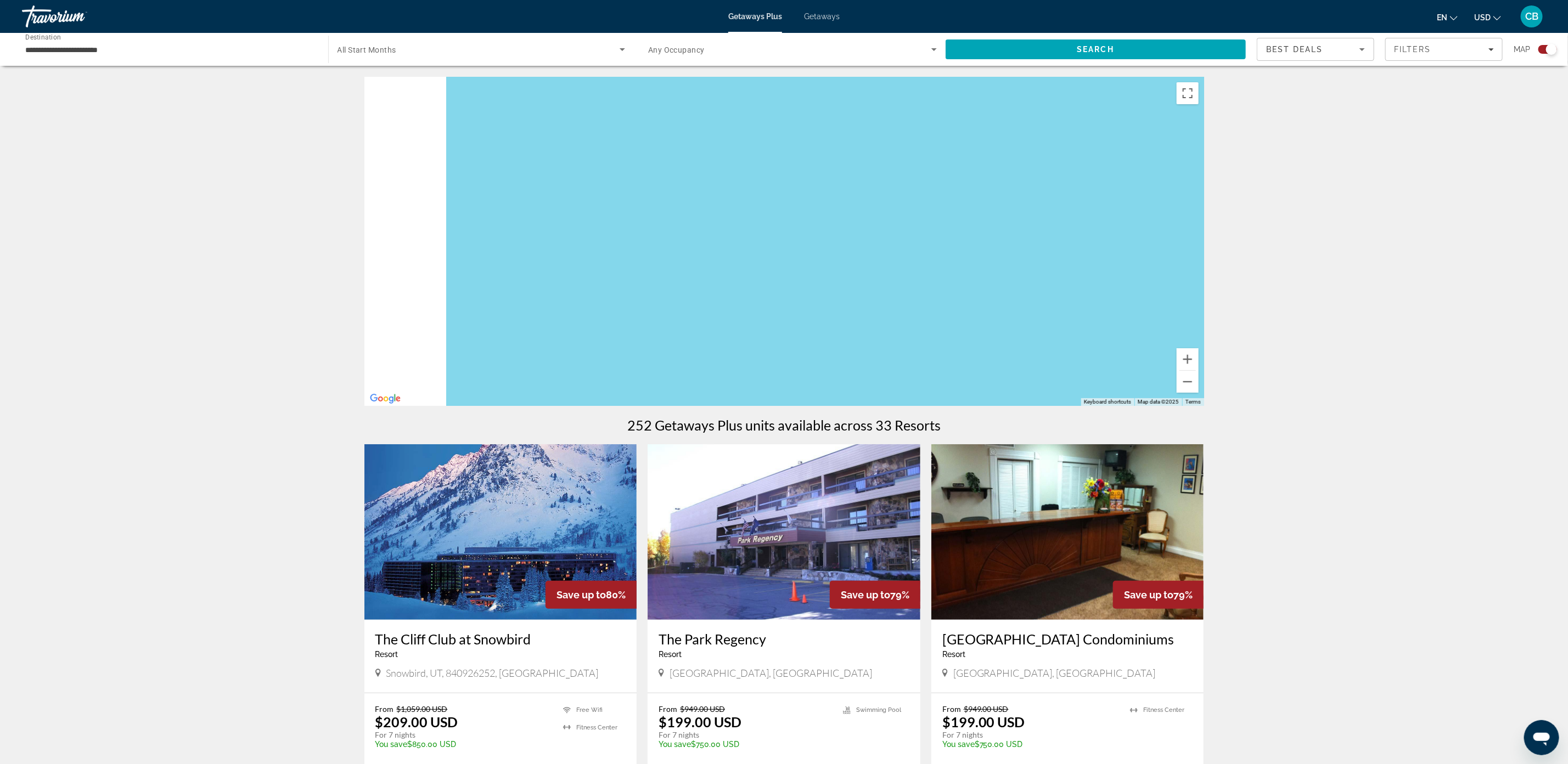
drag, startPoint x: 773, startPoint y: 237, endPoint x: 1373, endPoint y: 228, distance: 600.1
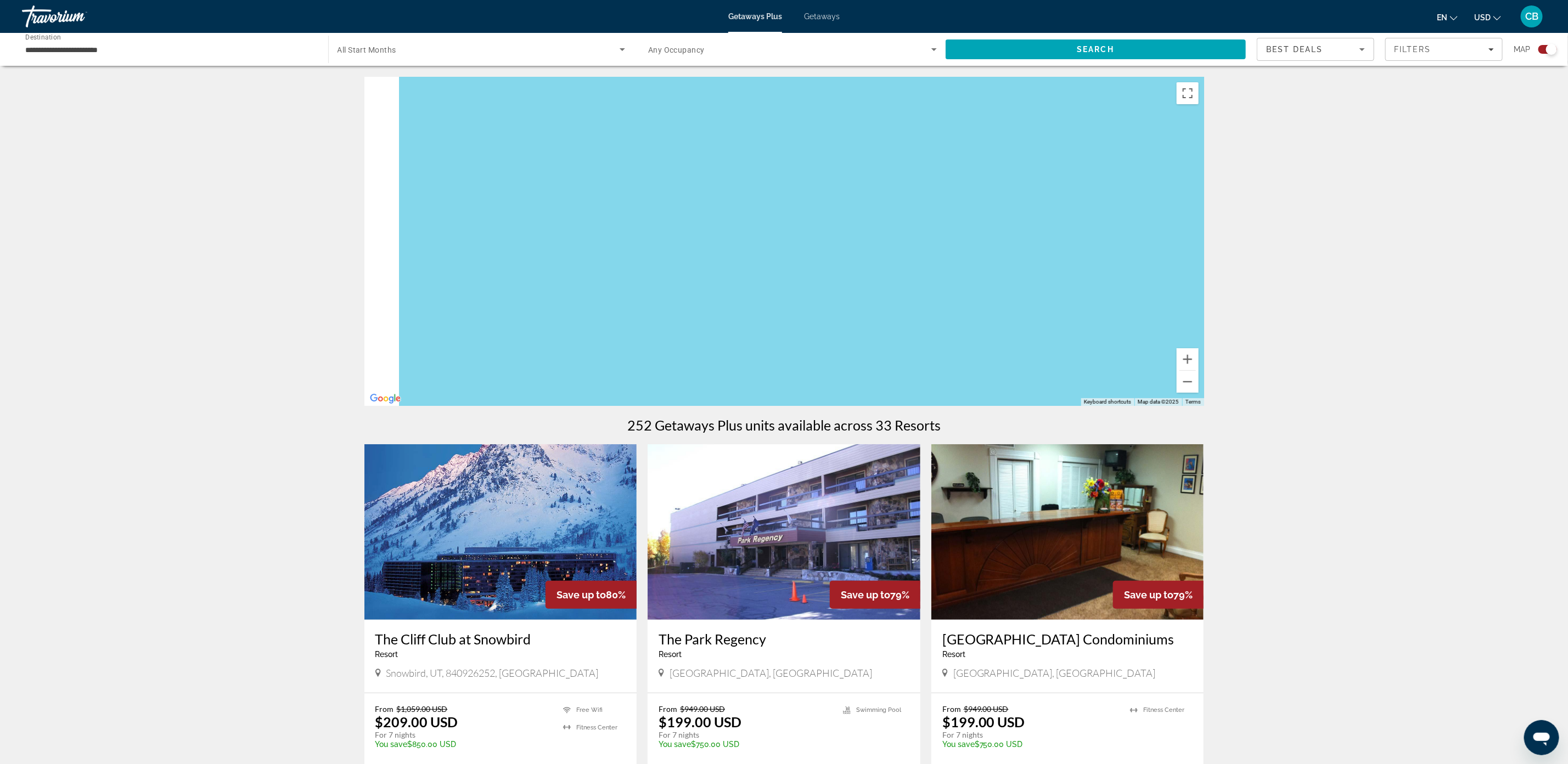
drag, startPoint x: 920, startPoint y: 234, endPoint x: 1494, endPoint y: 239, distance: 574.0
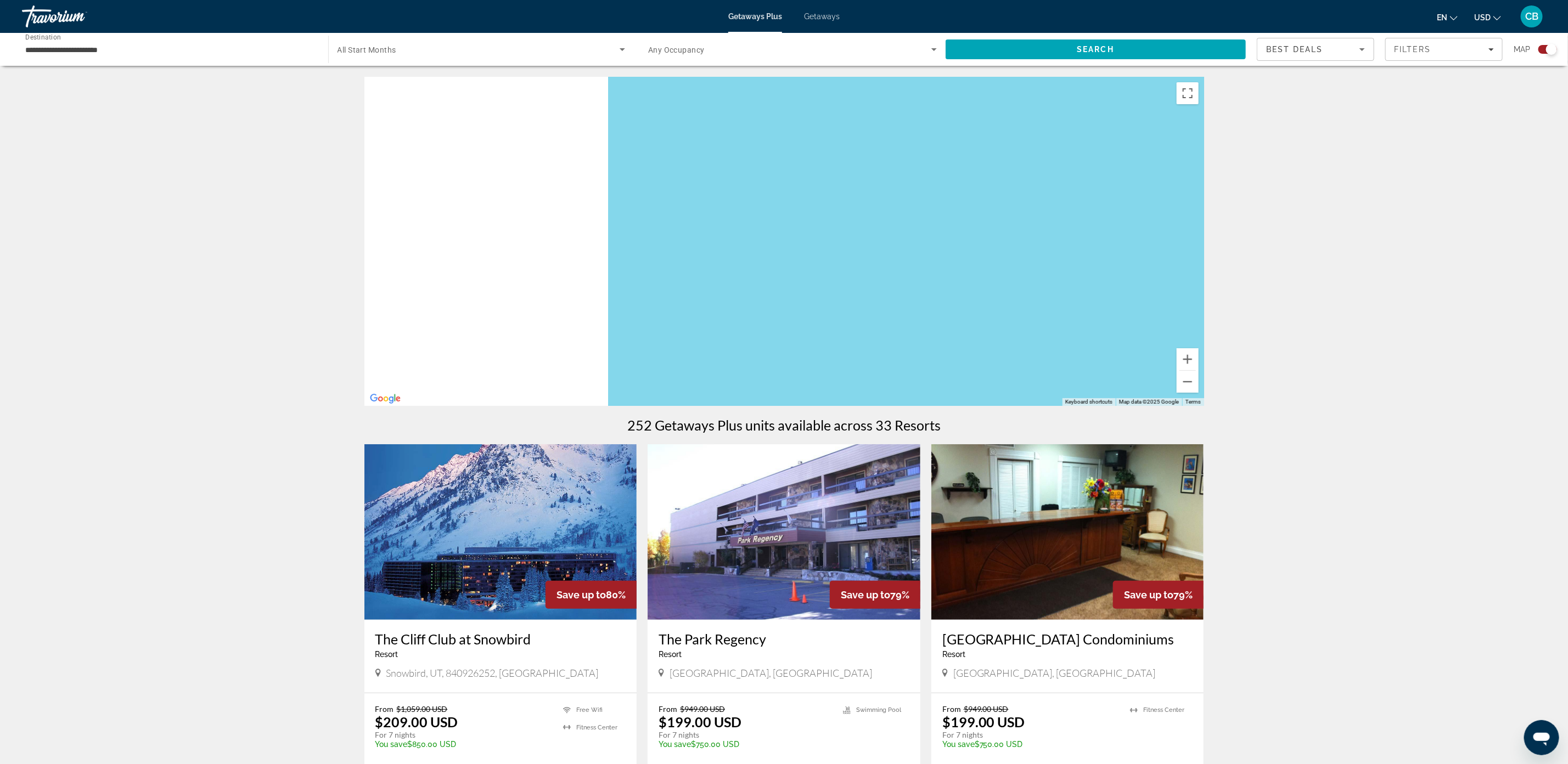
drag, startPoint x: 792, startPoint y: 282, endPoint x: 1051, endPoint y: 299, distance: 259.6
click at [1051, 299] on div "Main content" at bounding box center [784, 242] width 840 height 329
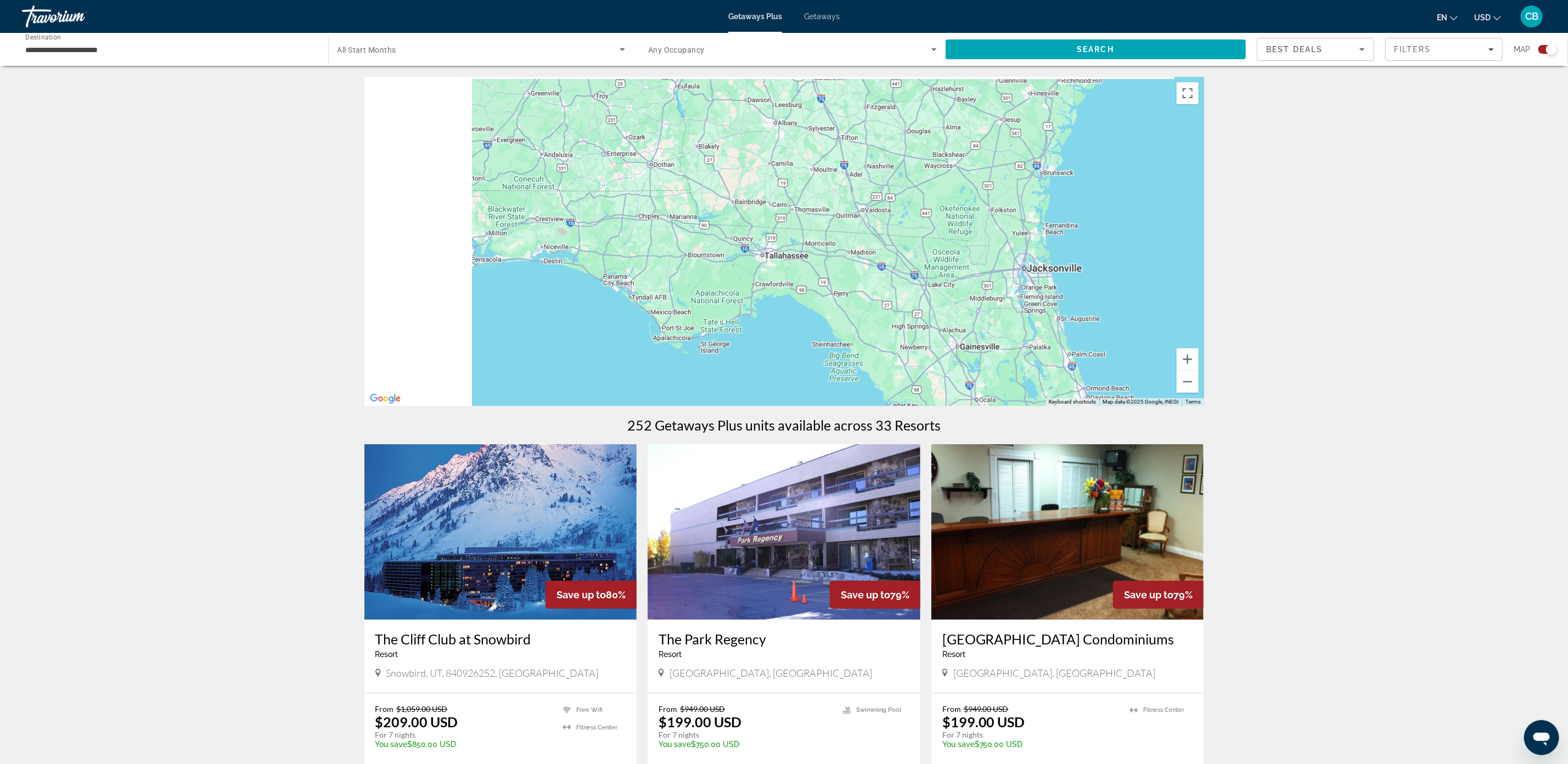
drag, startPoint x: 628, startPoint y: 275, endPoint x: 1035, endPoint y: 273, distance: 407.0
click at [1042, 273] on div "Main content" at bounding box center [784, 242] width 840 height 329
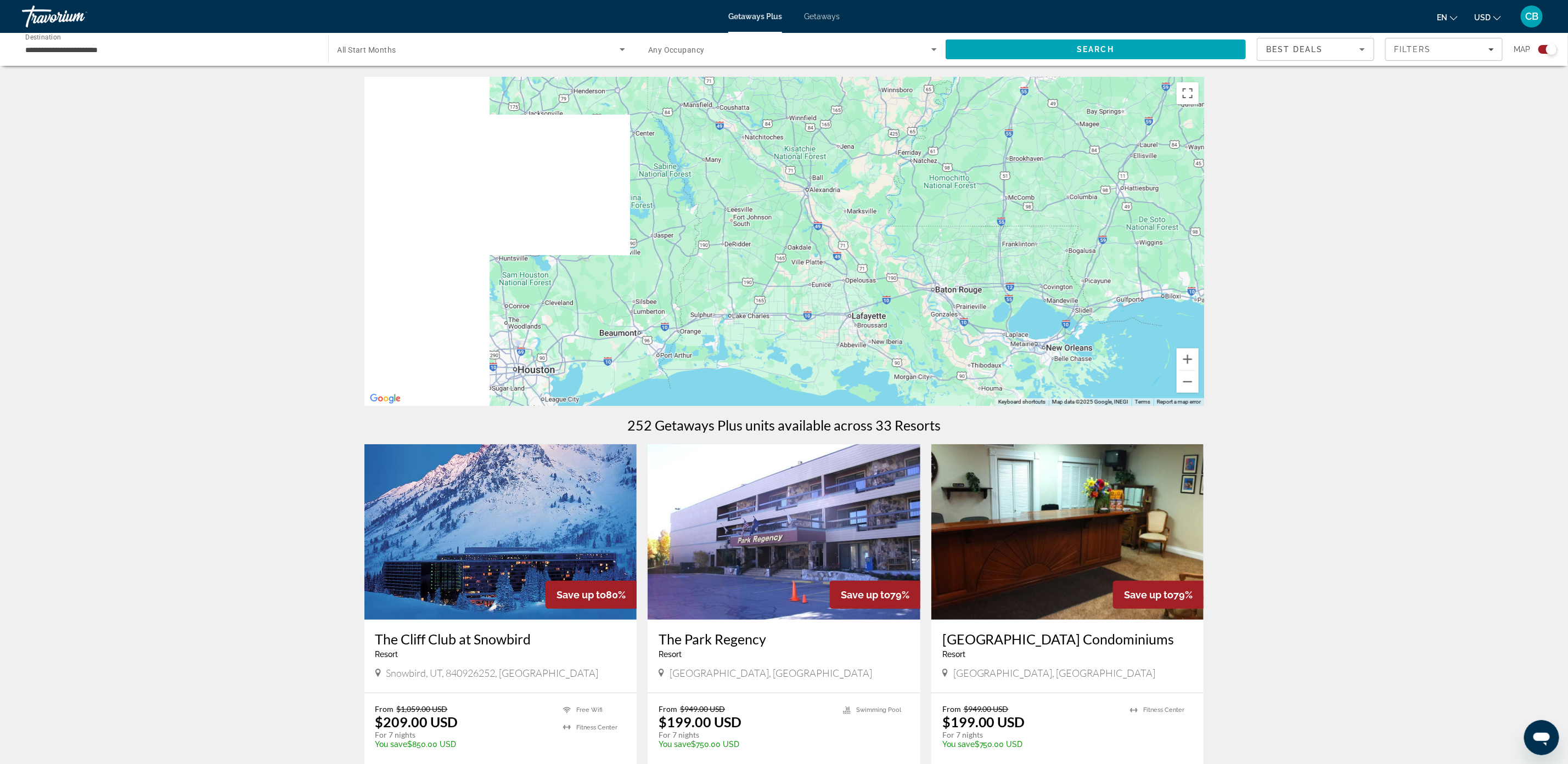
drag, startPoint x: 598, startPoint y: 204, endPoint x: 1098, endPoint y: 250, distance: 502.1
click at [1125, 253] on div "Main content" at bounding box center [784, 242] width 840 height 329
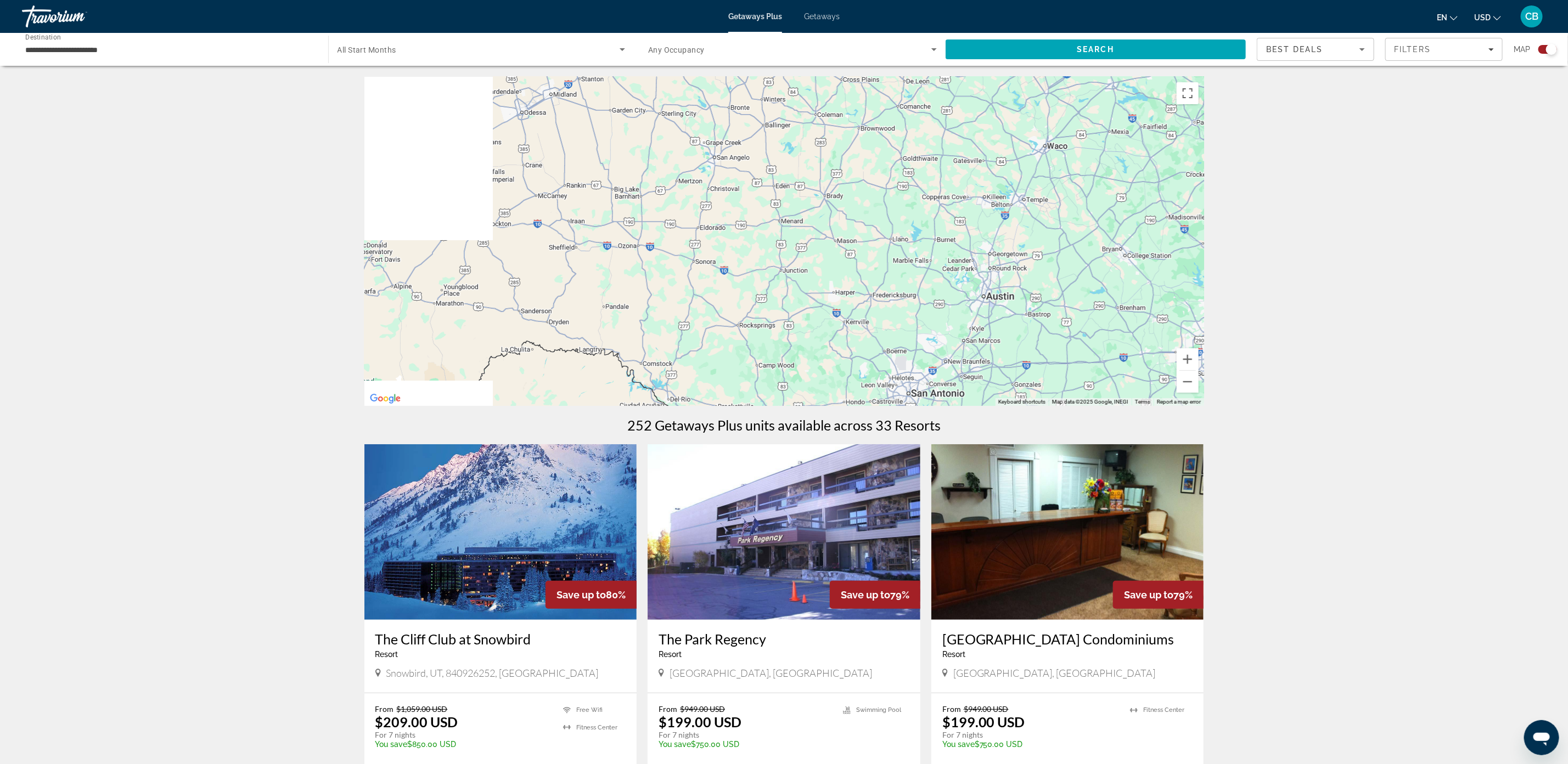
drag, startPoint x: 610, startPoint y: 249, endPoint x: 1074, endPoint y: 209, distance: 465.7
click at [1075, 209] on div "Main content" at bounding box center [784, 242] width 840 height 329
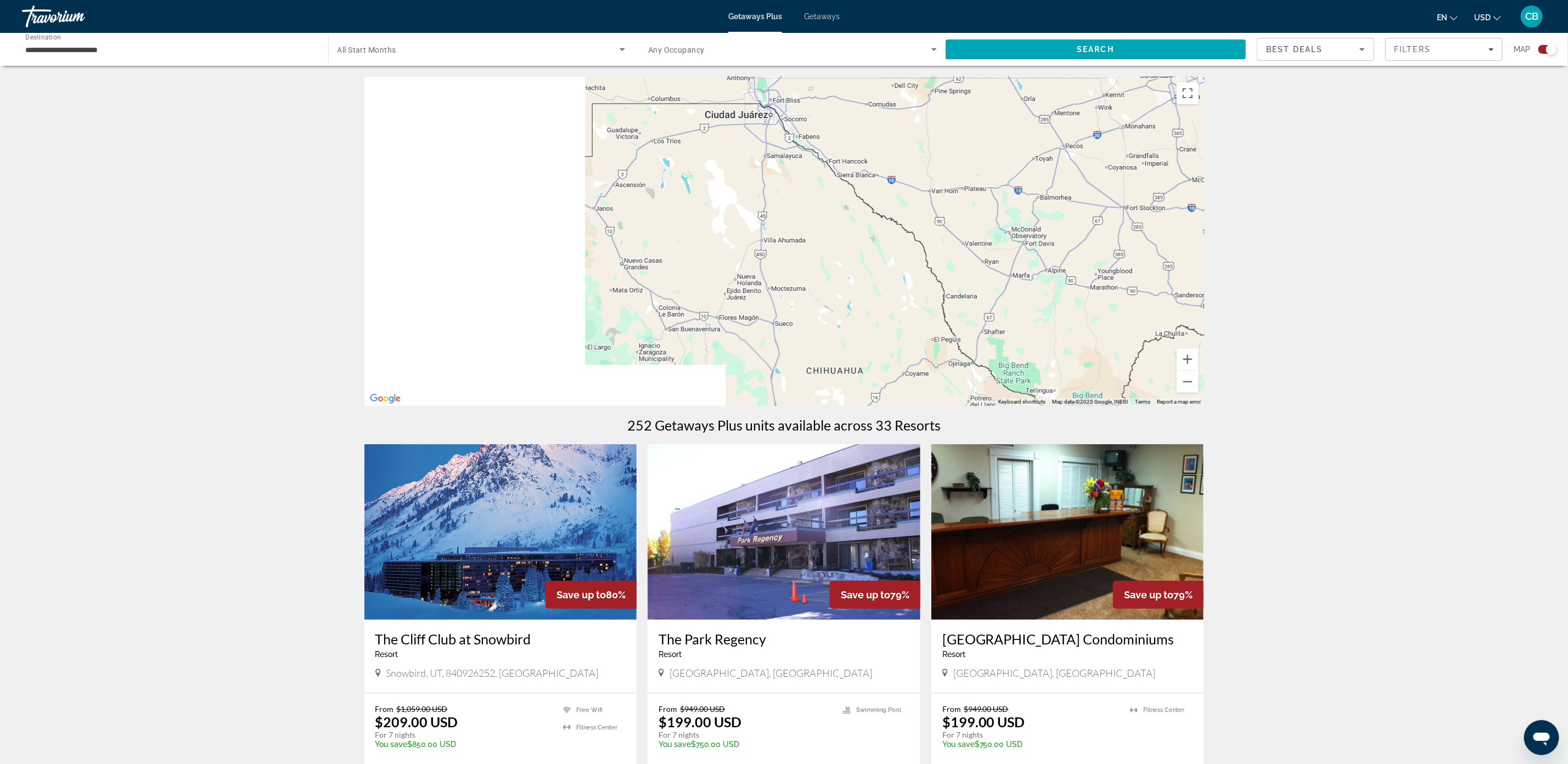
drag, startPoint x: 940, startPoint y: 237, endPoint x: 1081, endPoint y: 230, distance: 141.2
click at [1081, 230] on div "Main content" at bounding box center [784, 242] width 840 height 329
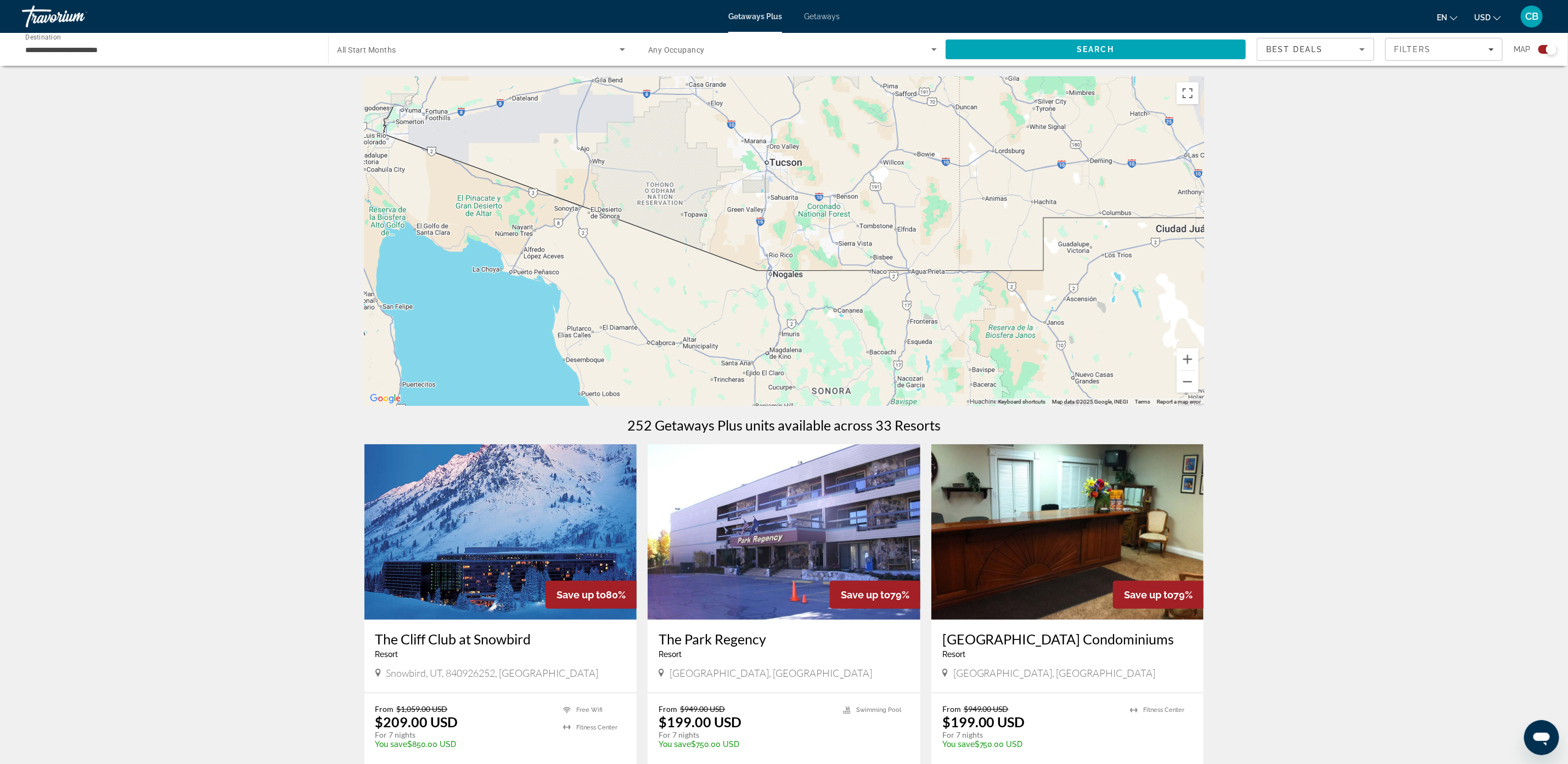
drag, startPoint x: 793, startPoint y: 197, endPoint x: 798, endPoint y: 316, distance: 119.1
click at [789, 338] on div "Main content" at bounding box center [784, 242] width 840 height 329
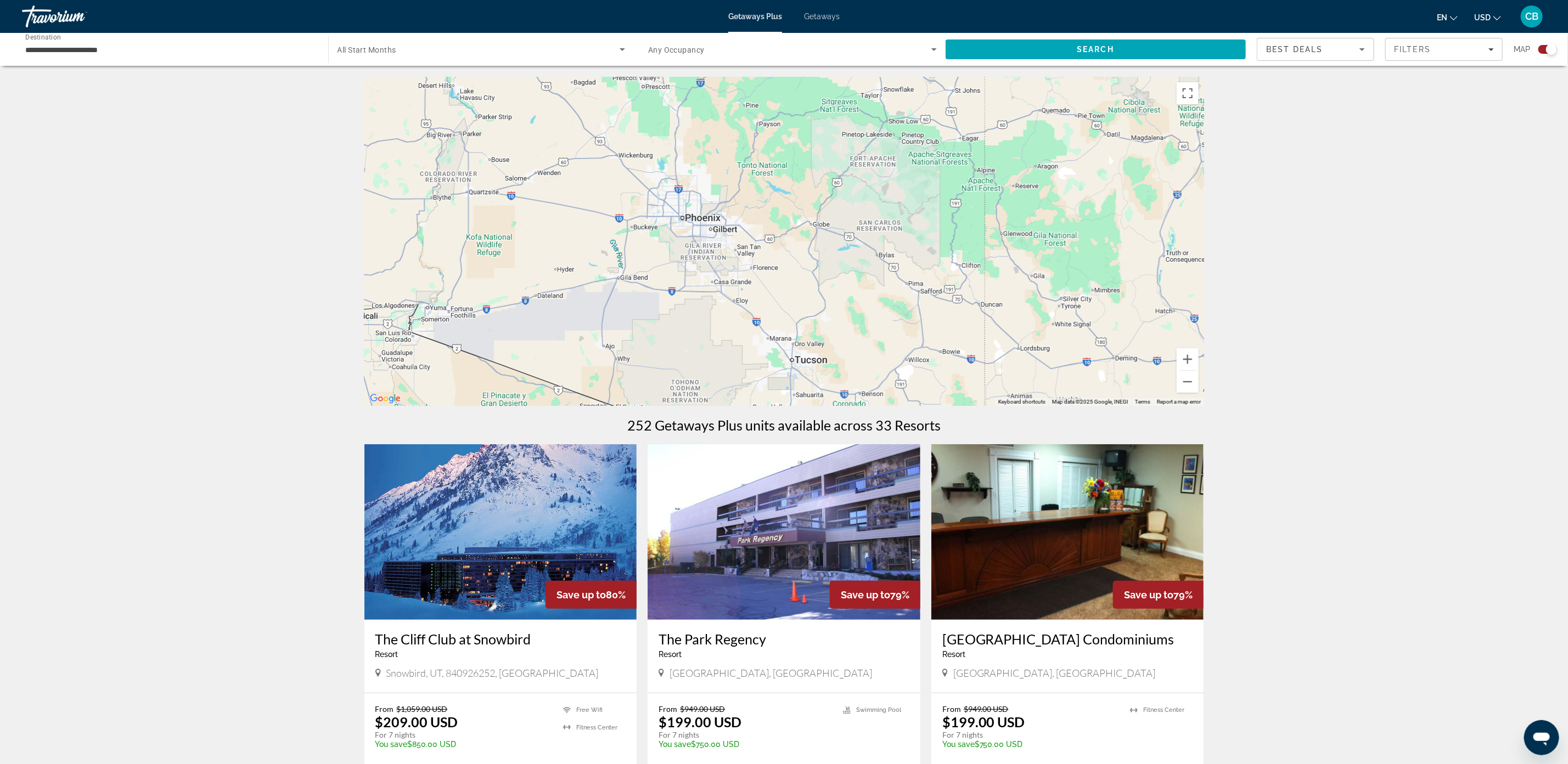
drag, startPoint x: 798, startPoint y: 159, endPoint x: 841, endPoint y: 279, distance: 127.5
click at [813, 334] on div "Main content" at bounding box center [784, 242] width 840 height 329
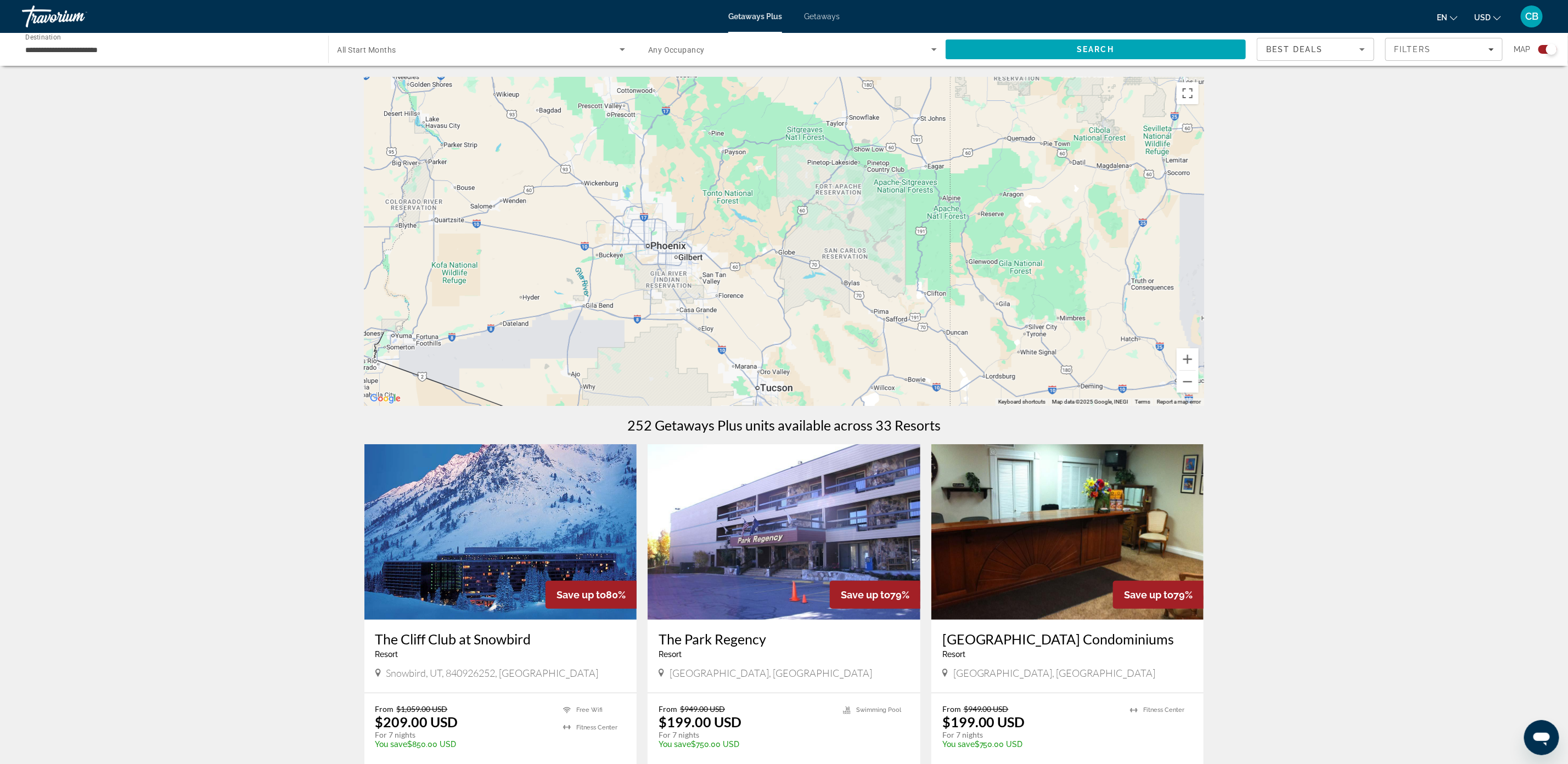
drag, startPoint x: 848, startPoint y: 151, endPoint x: 805, endPoint y: 353, distance: 206.5
click at [805, 352] on div "Main content" at bounding box center [784, 242] width 840 height 329
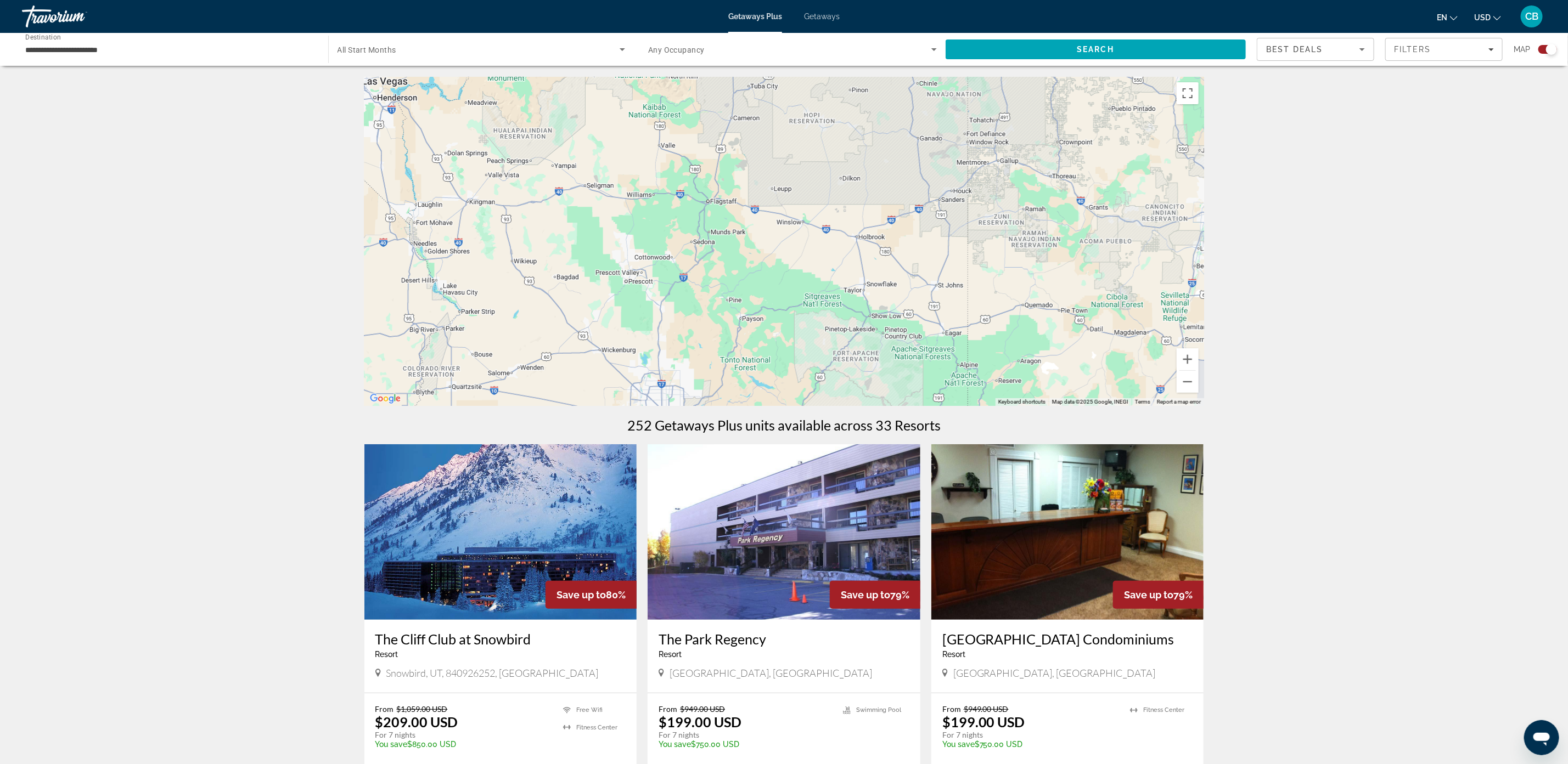
drag, startPoint x: 809, startPoint y: 419, endPoint x: 756, endPoint y: 482, distance: 82.3
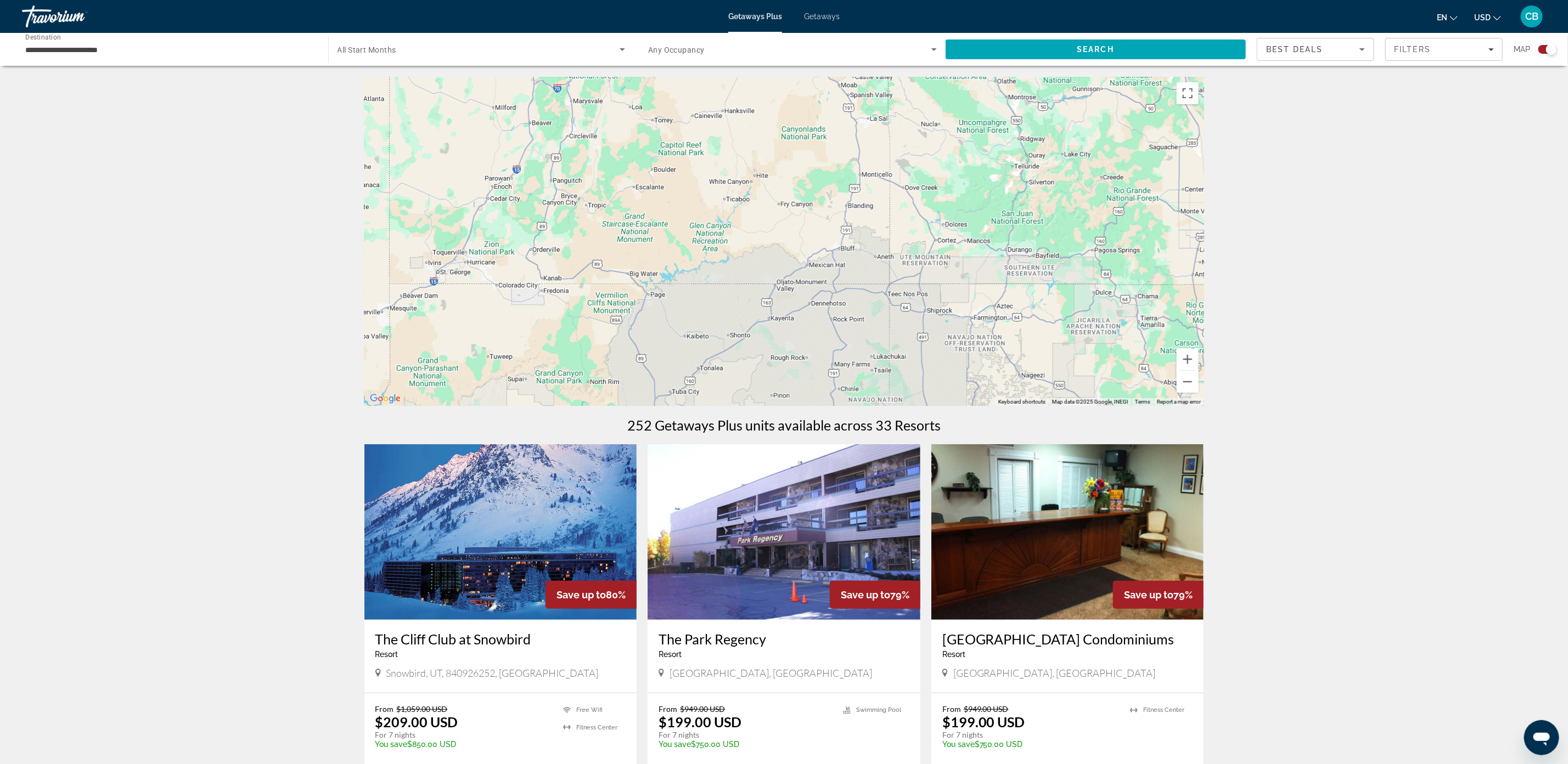
drag, startPoint x: 876, startPoint y: 232, endPoint x: 875, endPoint y: 406, distance: 174.0
click at [875, 406] on gm-map "← Move left → Move right ↑ Move up ↓ Move down + Zoom in - Zoom out Home Jump l…" at bounding box center [784, 242] width 840 height 329
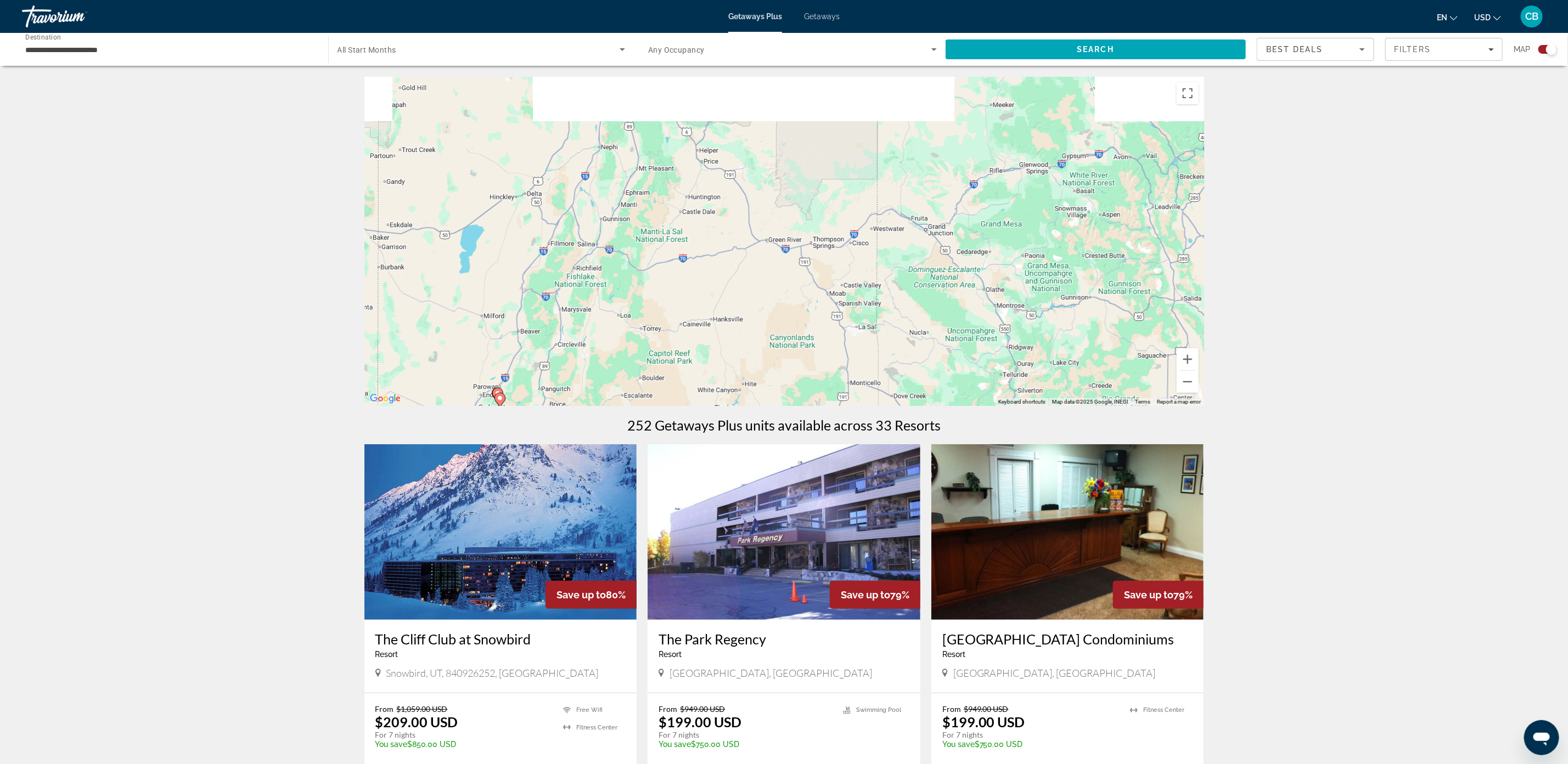
drag, startPoint x: 900, startPoint y: 201, endPoint x: 905, endPoint y: 387, distance: 186.1
click at [891, 403] on div "To activate drag with keyboard, press Alt + Enter. Once in keyboard drag state,…" at bounding box center [784, 242] width 840 height 329
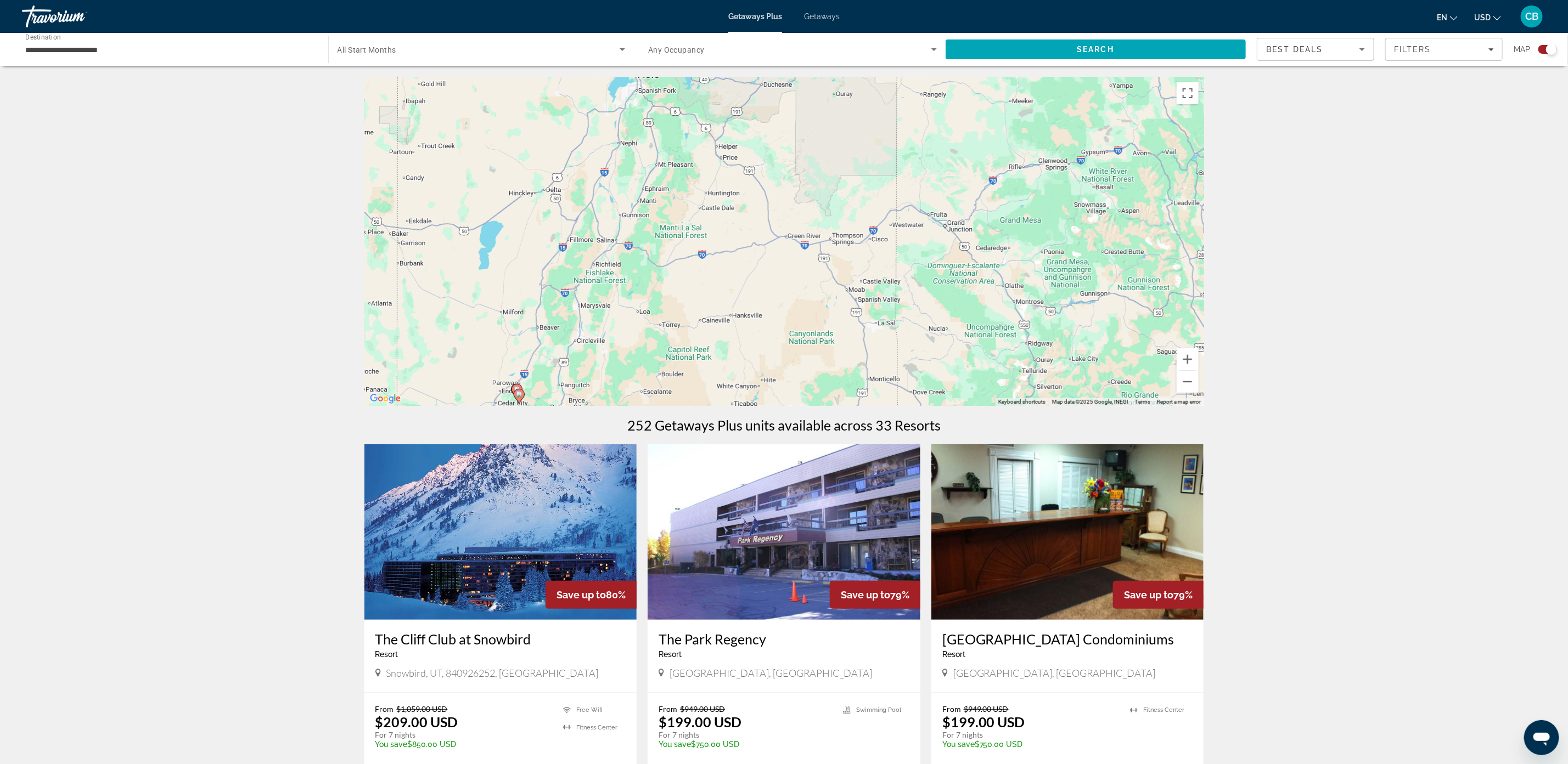
drag, startPoint x: 796, startPoint y: 408, endPoint x: 812, endPoint y: 443, distance: 38.5
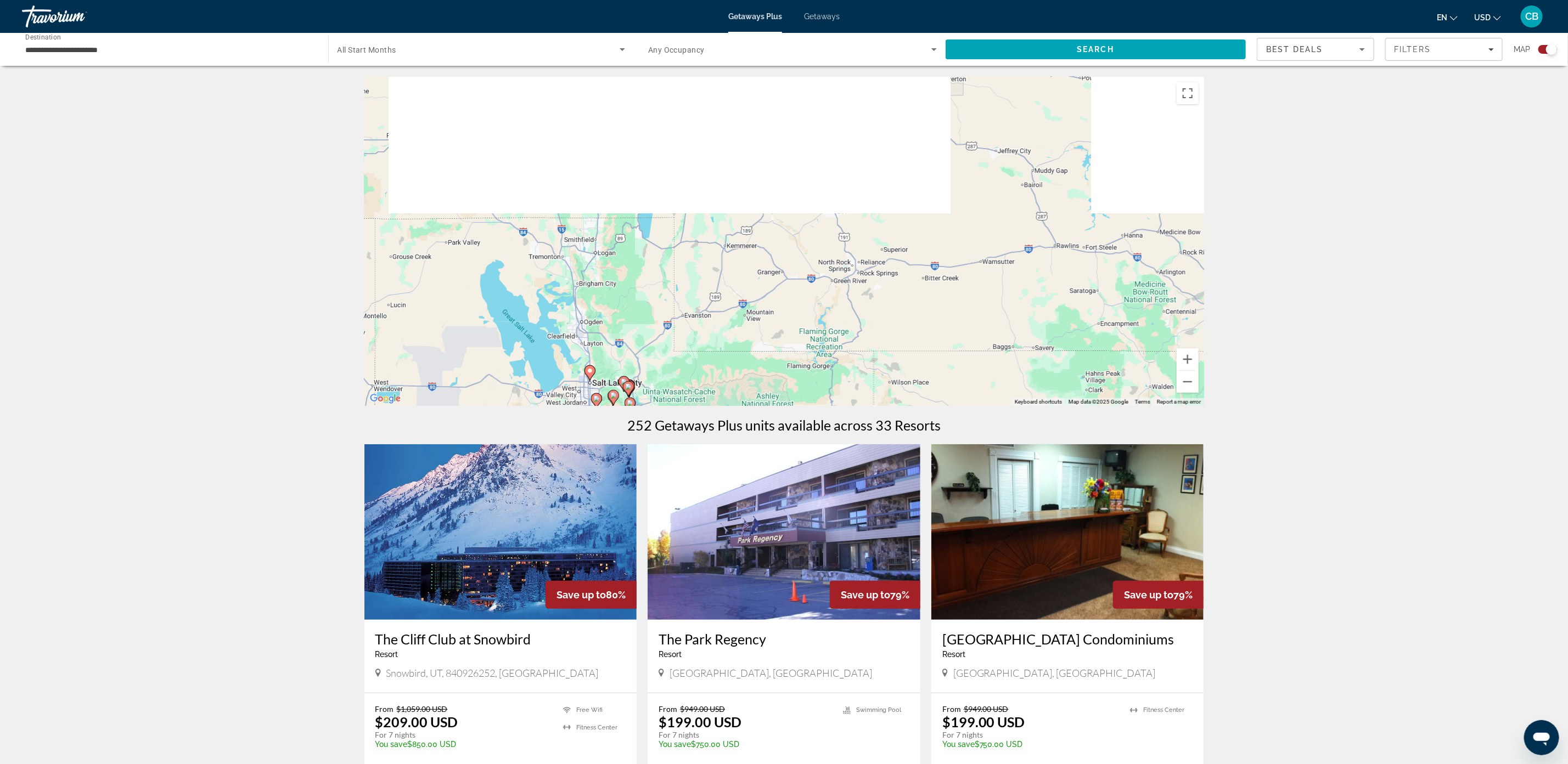
drag, startPoint x: 851, startPoint y: 147, endPoint x: 813, endPoint y: 500, distance: 355.0
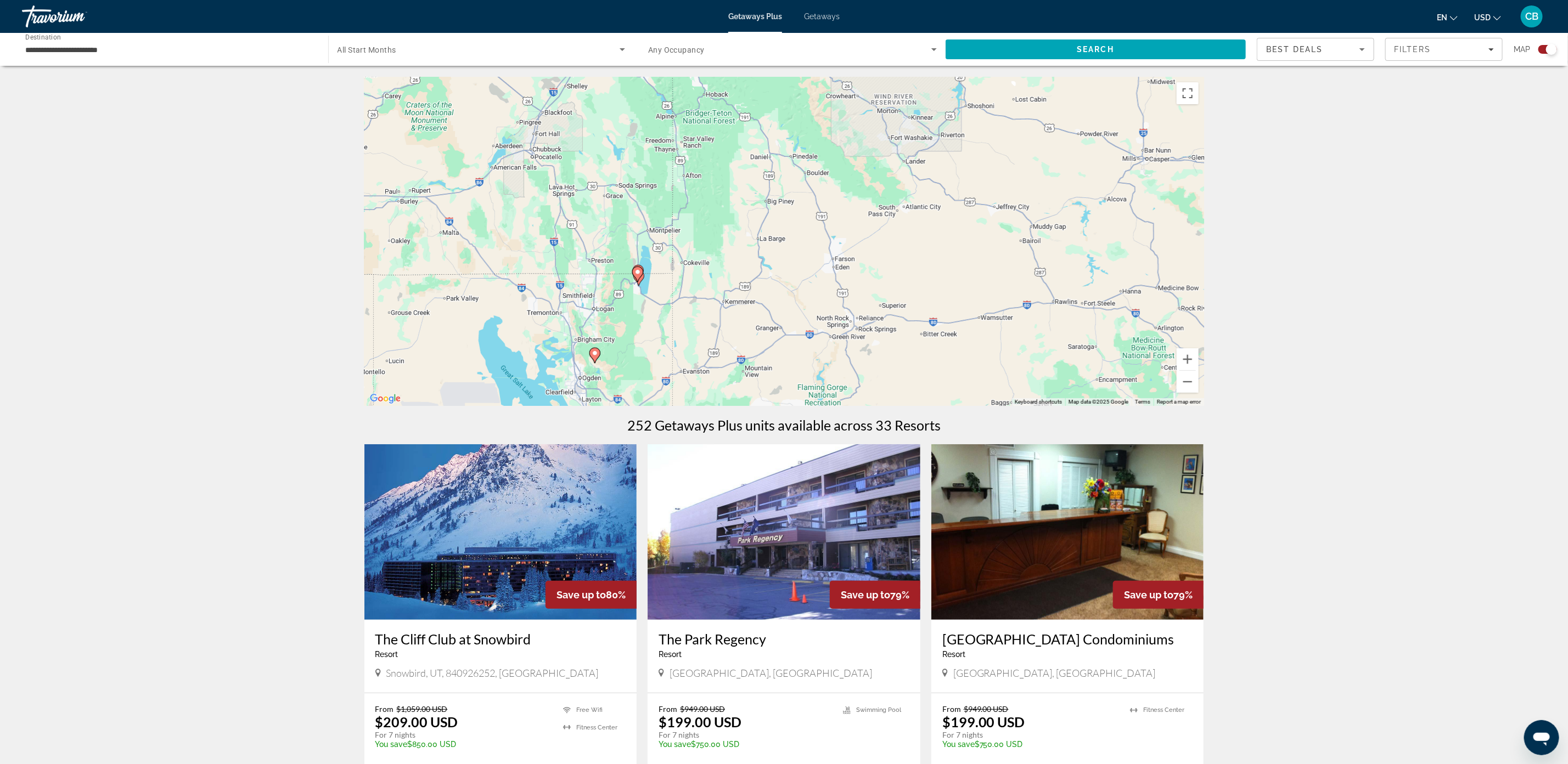
drag, startPoint x: 784, startPoint y: 331, endPoint x: 761, endPoint y: 344, distance: 26.4
click at [784, 332] on div "To activate drag with keyboard, press Alt + Enter. Once in keyboard drag state,…" at bounding box center [784, 242] width 840 height 329
click at [1187, 354] on button "Zoom in" at bounding box center [1187, 359] width 22 height 22
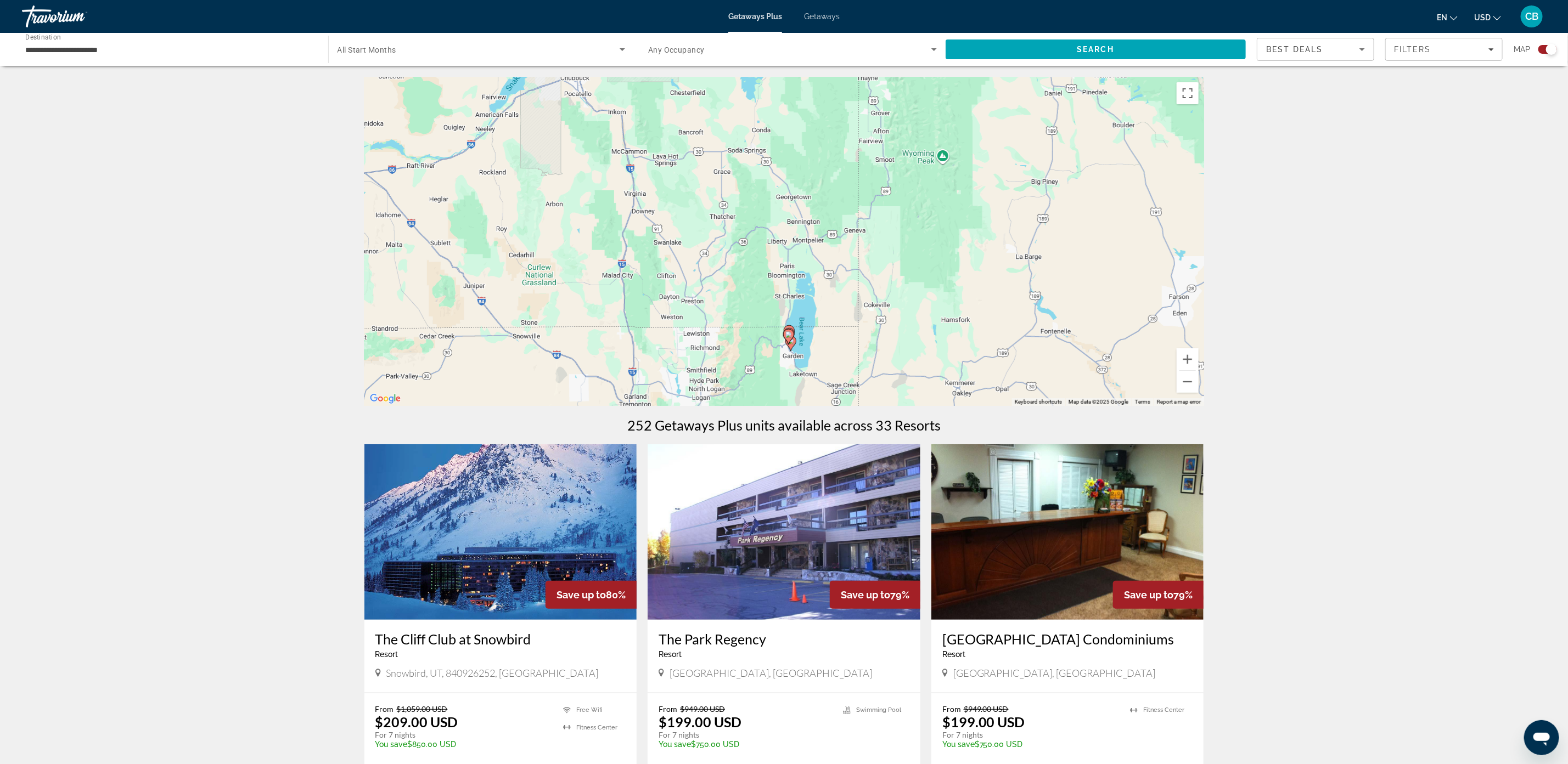
drag, startPoint x: 800, startPoint y: 254, endPoint x: 1065, endPoint y: 243, distance: 265.2
click at [1106, 275] on div "To activate drag with keyboard, press Alt + Enter. Once in keyboard drag state,…" at bounding box center [784, 242] width 840 height 329
click at [1188, 358] on button "Zoom in" at bounding box center [1187, 359] width 22 height 22
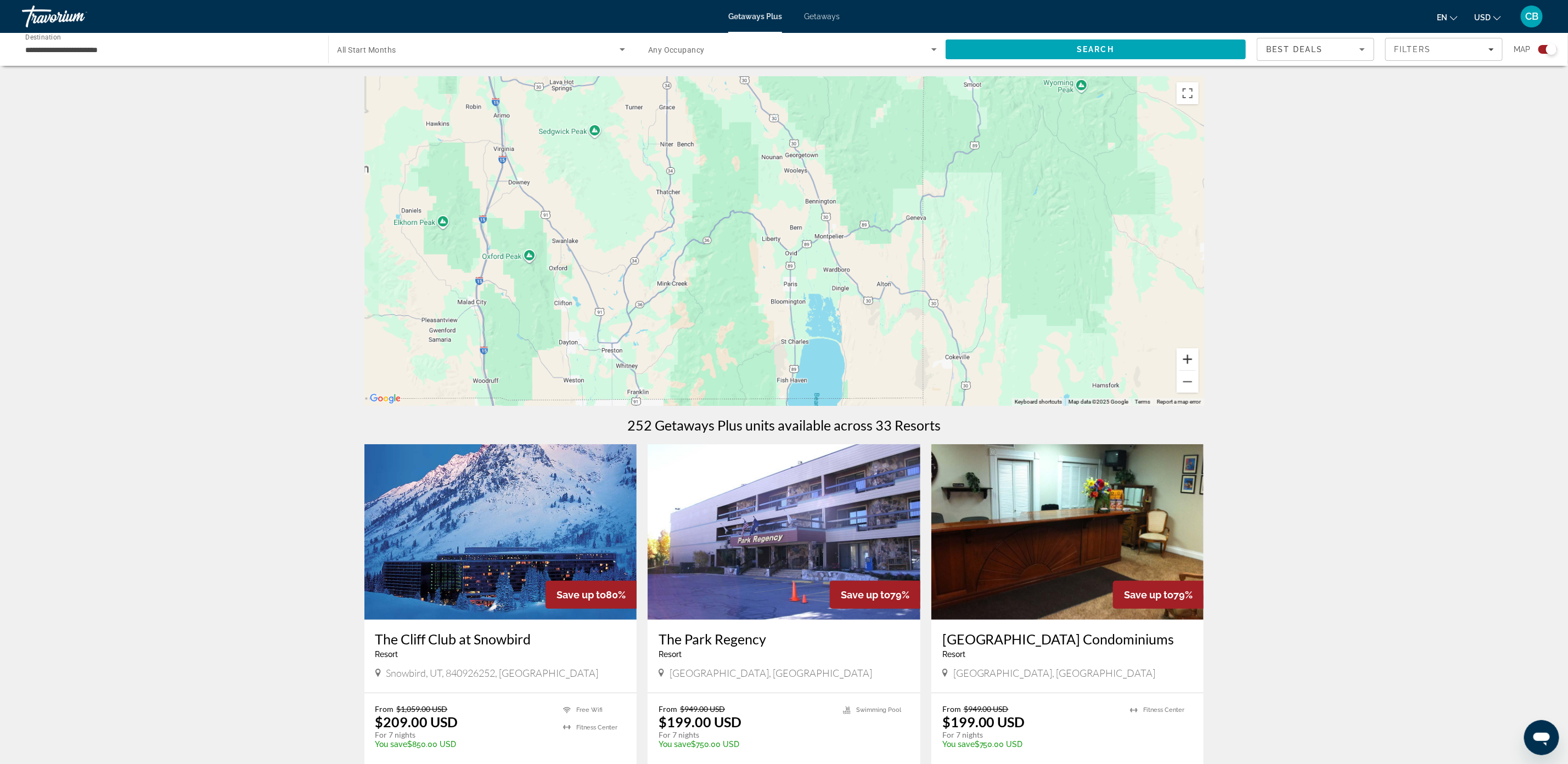
click at [1188, 358] on button "Zoom in" at bounding box center [1187, 359] width 22 height 22
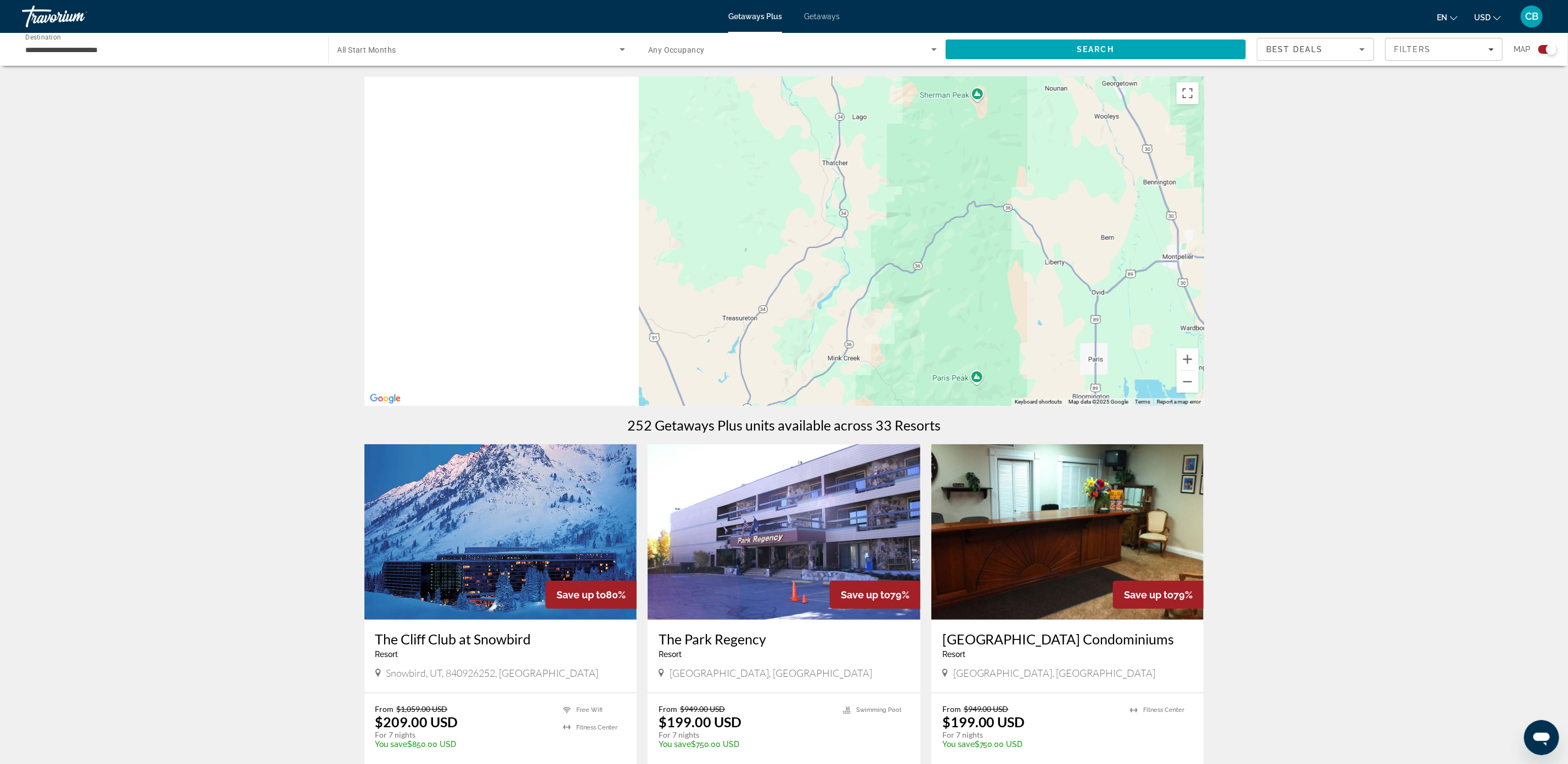
drag, startPoint x: 784, startPoint y: 269, endPoint x: 1306, endPoint y: 305, distance: 523.2
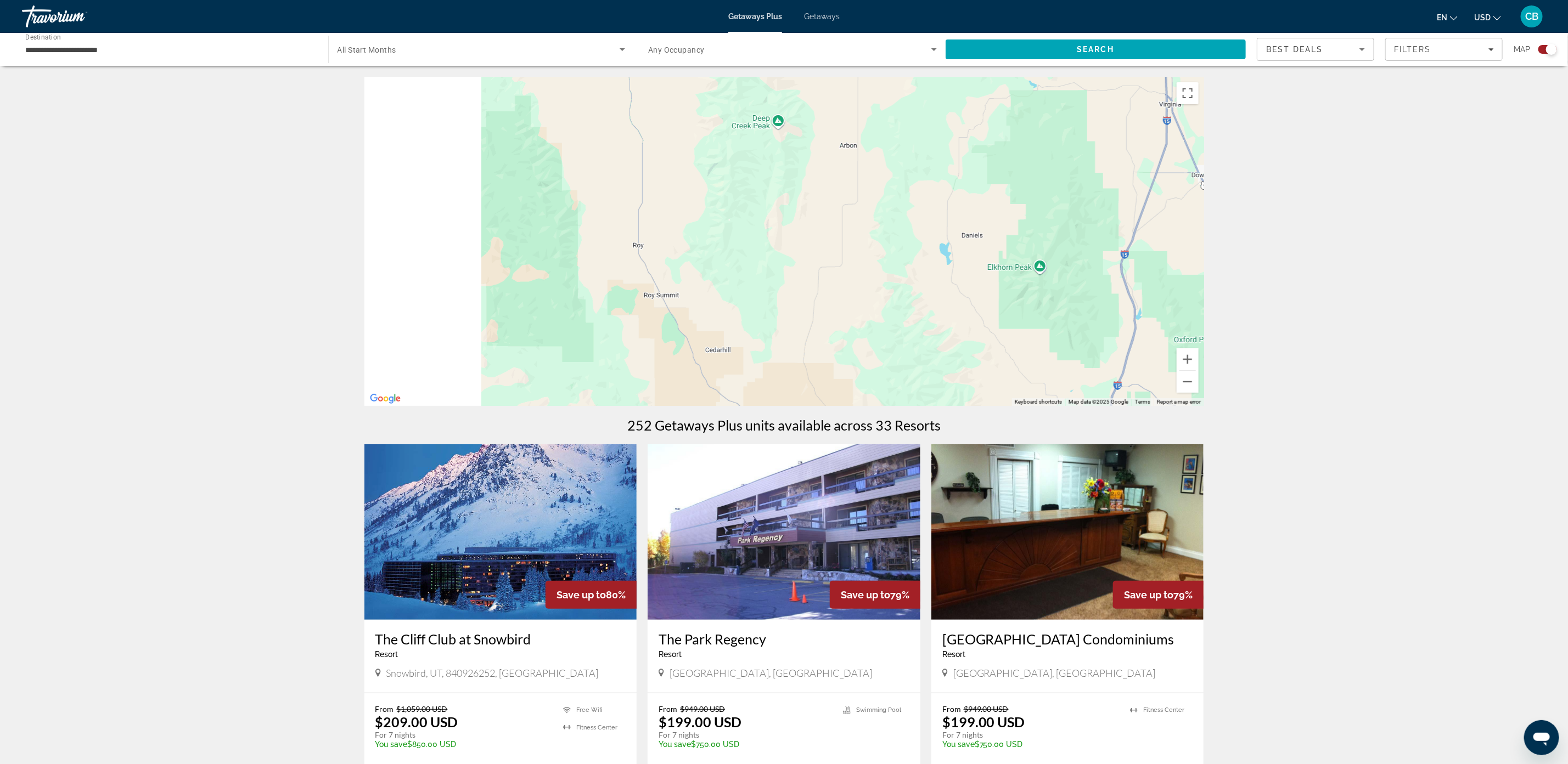
drag, startPoint x: 933, startPoint y: 293, endPoint x: 1317, endPoint y: 286, distance: 384.1
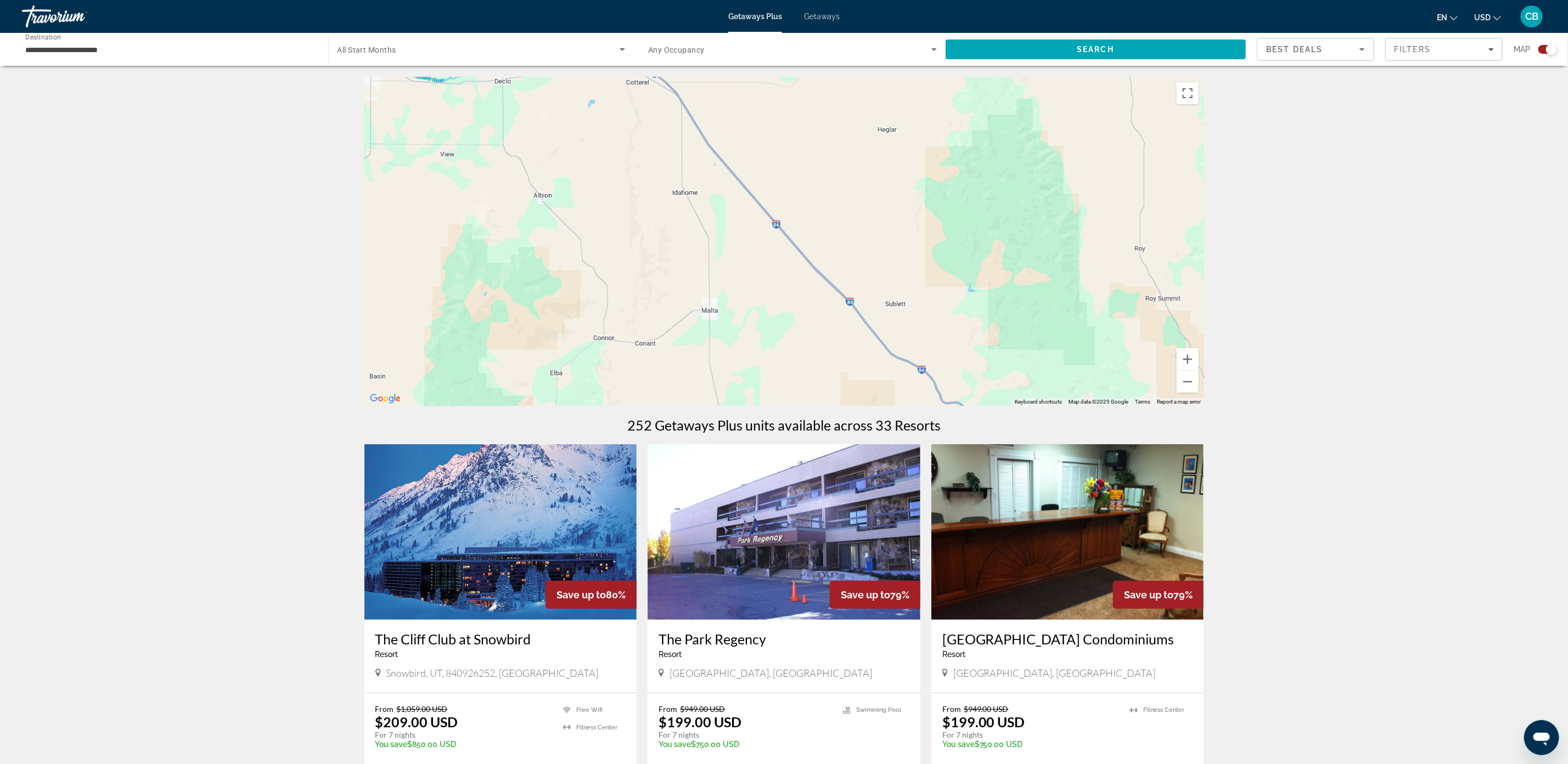
drag, startPoint x: 919, startPoint y: 252, endPoint x: 1314, endPoint y: 267, distance: 395.3
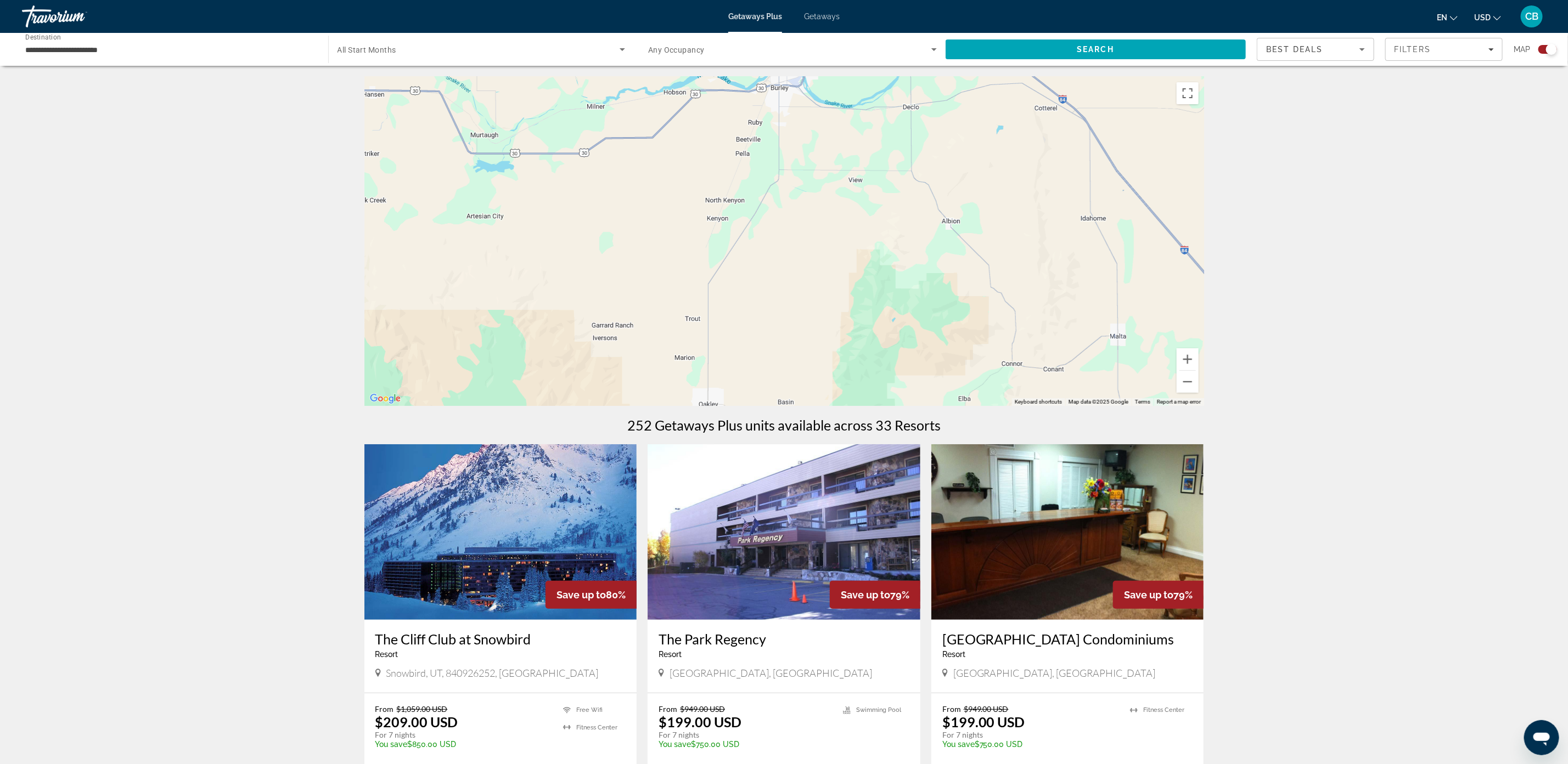
drag, startPoint x: 968, startPoint y: 236, endPoint x: 1332, endPoint y: 255, distance: 364.5
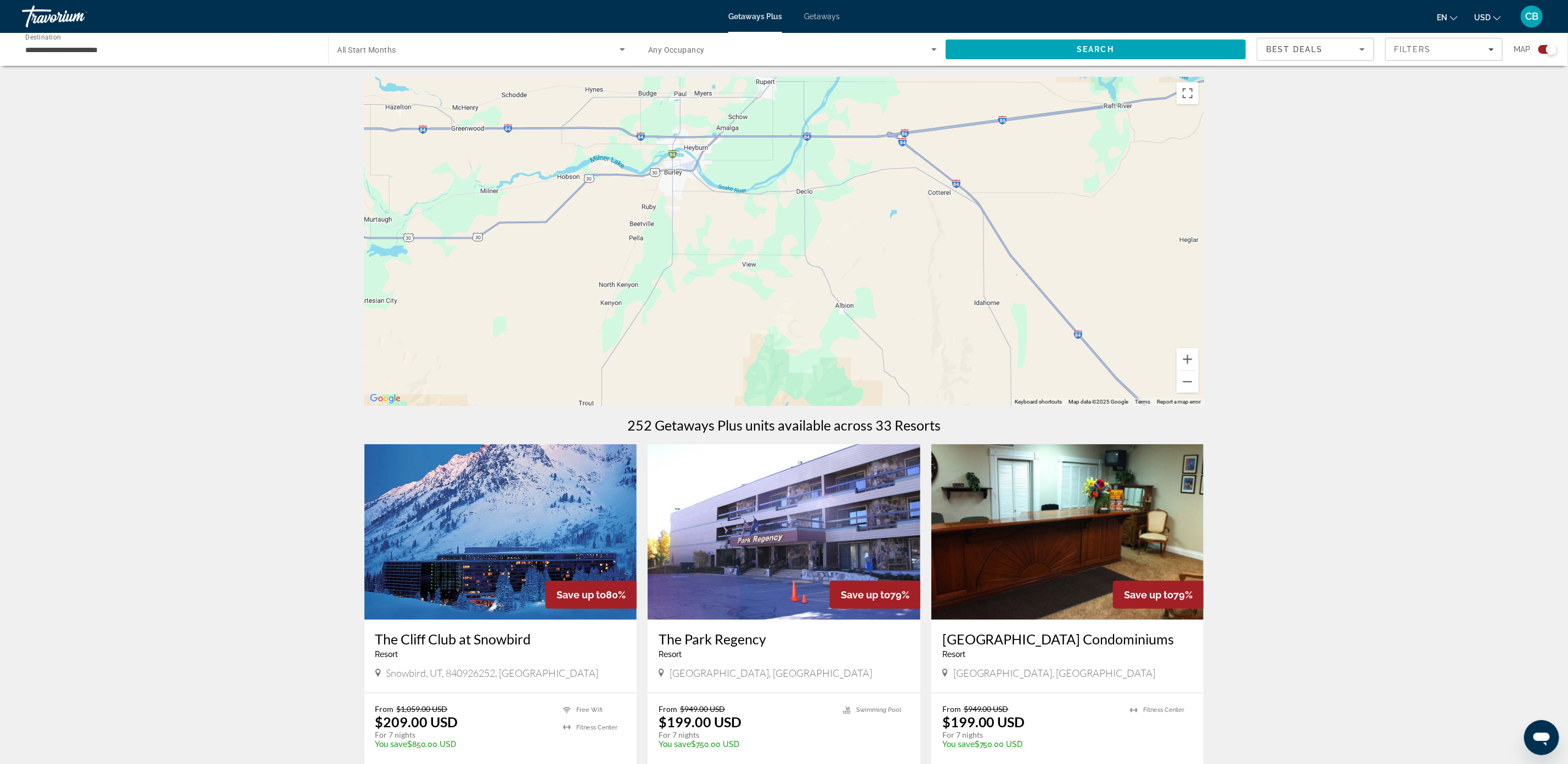
drag, startPoint x: 1118, startPoint y: 193, endPoint x: 1100, endPoint y: 295, distance: 103.6
click at [1100, 295] on div "Main content" at bounding box center [784, 242] width 840 height 329
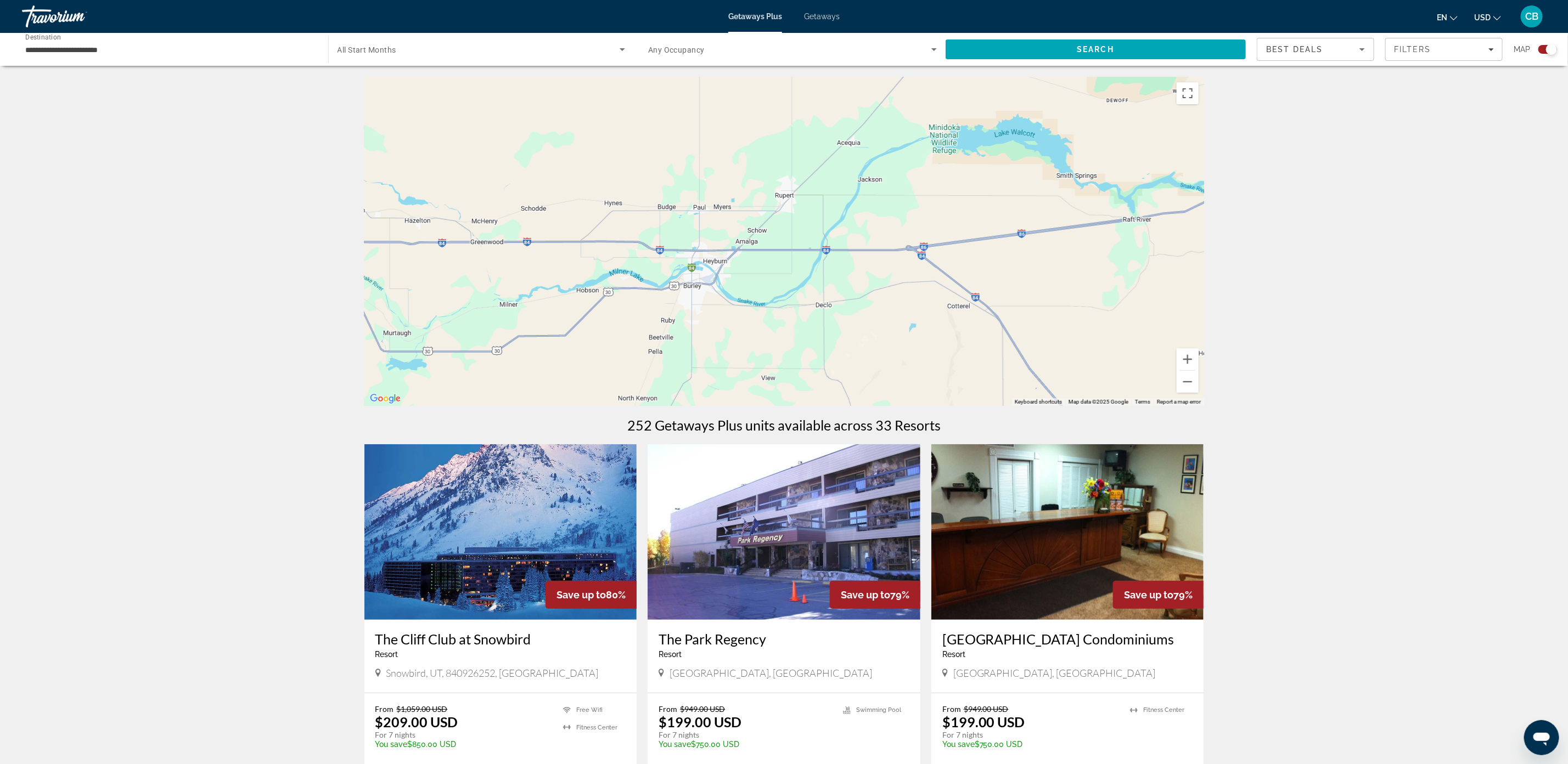
drag, startPoint x: 1085, startPoint y: 230, endPoint x: 1104, endPoint y: 339, distance: 110.6
click at [1104, 344] on div "Main content" at bounding box center [784, 242] width 840 height 329
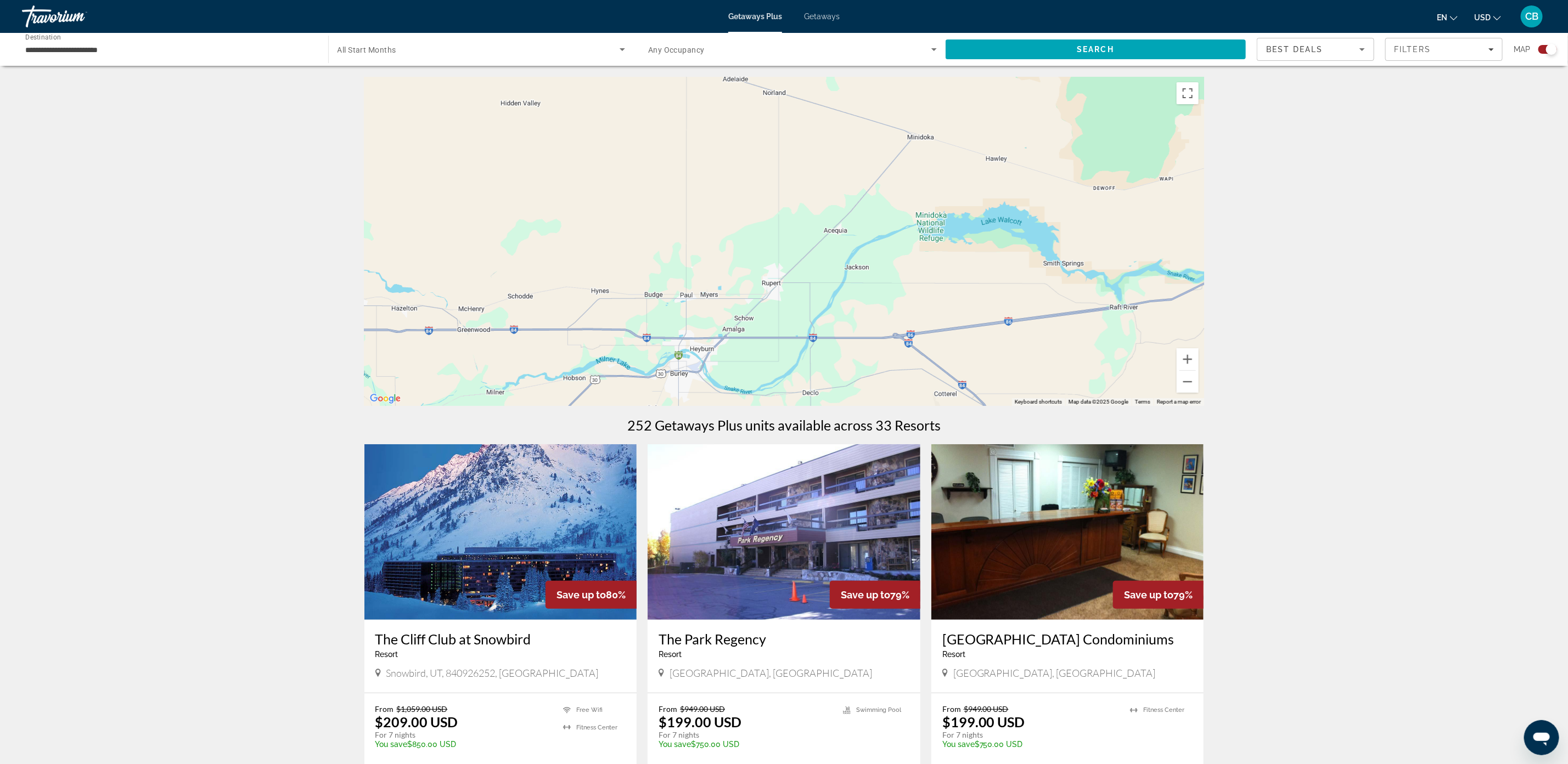
drag, startPoint x: 1040, startPoint y: 264, endPoint x: 1031, endPoint y: 333, distance: 69.6
click at [1031, 333] on div "Main content" at bounding box center [784, 242] width 840 height 329
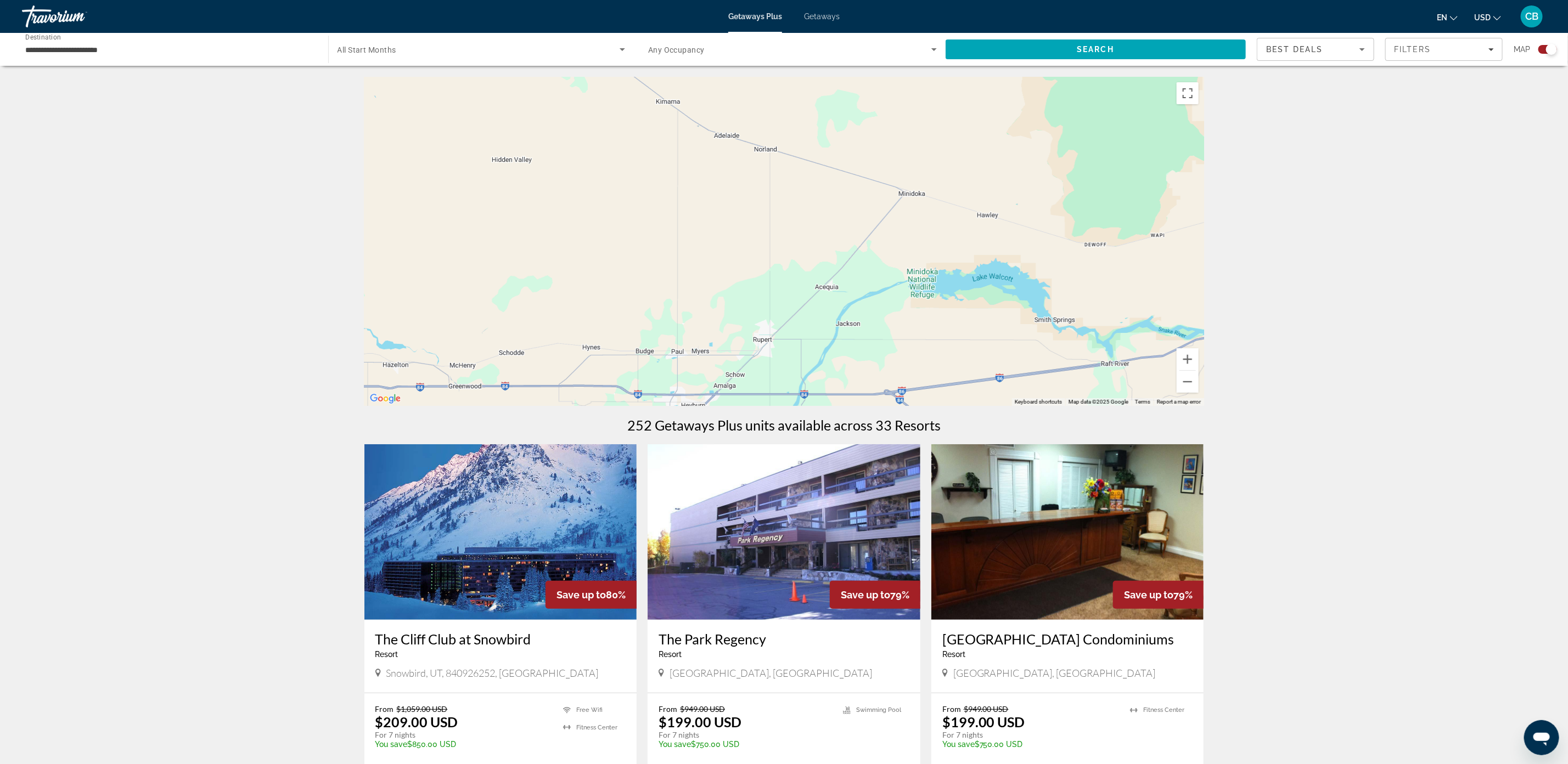
click at [1049, 236] on div "Main content" at bounding box center [784, 242] width 840 height 329
click at [1187, 386] on button "Zoom out" at bounding box center [1187, 381] width 22 height 22
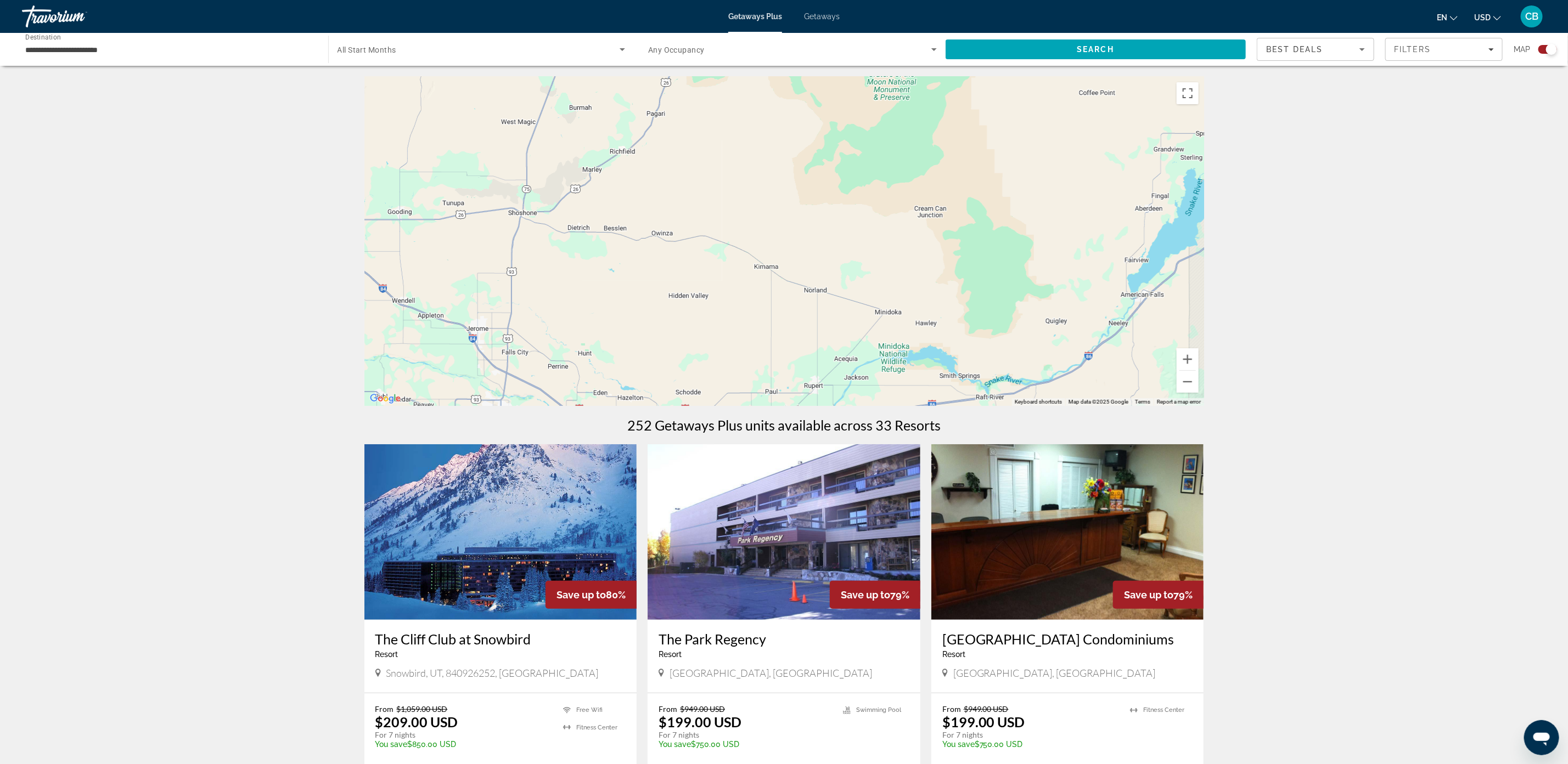
drag, startPoint x: 939, startPoint y: 237, endPoint x: 982, endPoint y: 333, distance: 105.2
click at [982, 335] on div "Main content" at bounding box center [784, 242] width 840 height 329
click at [1188, 382] on button "Zoom out" at bounding box center [1187, 381] width 22 height 22
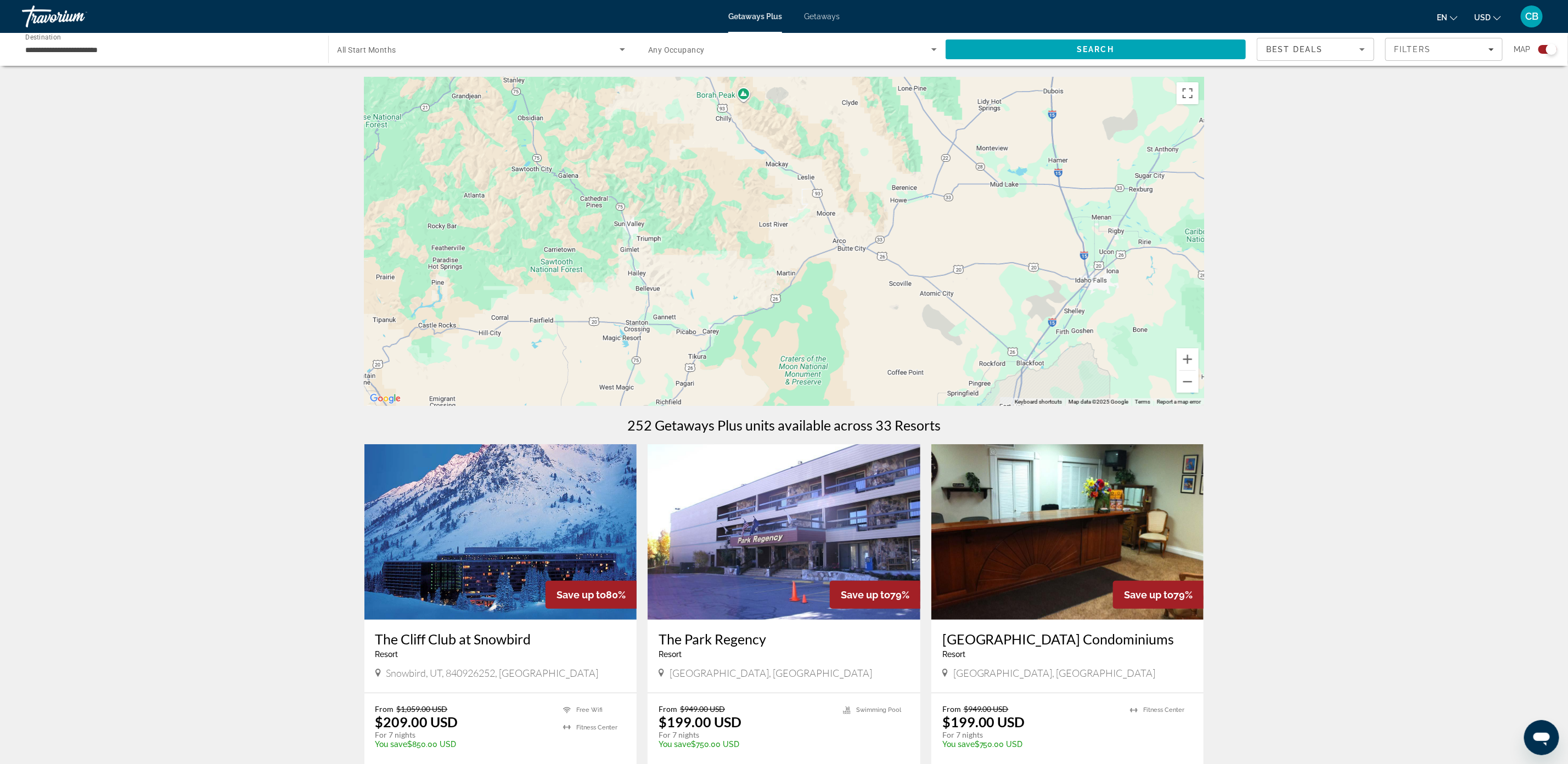
drag, startPoint x: 911, startPoint y: 149, endPoint x: 869, endPoint y: 347, distance: 202.4
click at [871, 357] on div "Main content" at bounding box center [784, 242] width 840 height 329
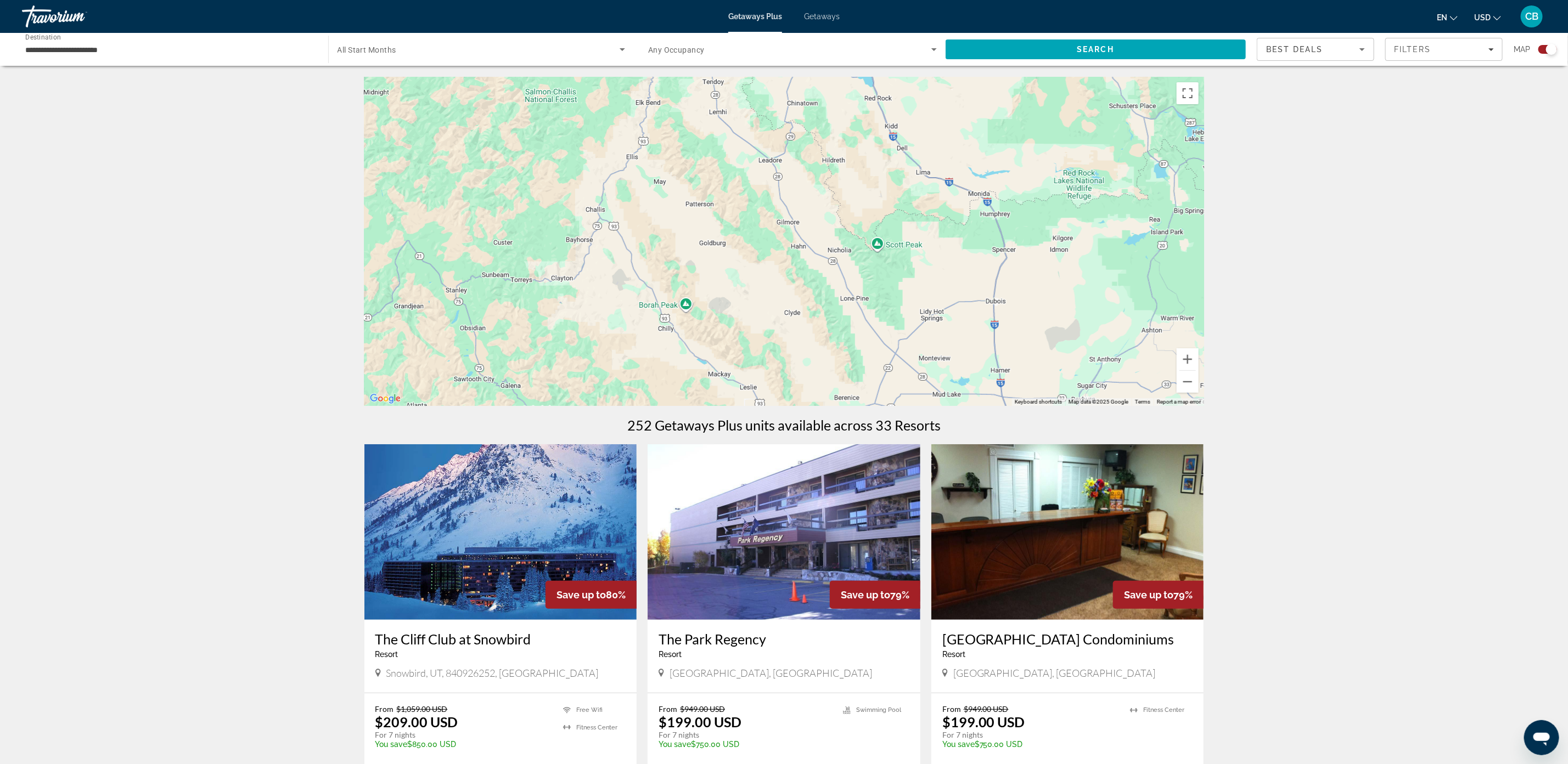
drag, startPoint x: 940, startPoint y: 166, endPoint x: 911, endPoint y: 372, distance: 208.0
click at [898, 392] on div "Main content" at bounding box center [784, 242] width 840 height 329
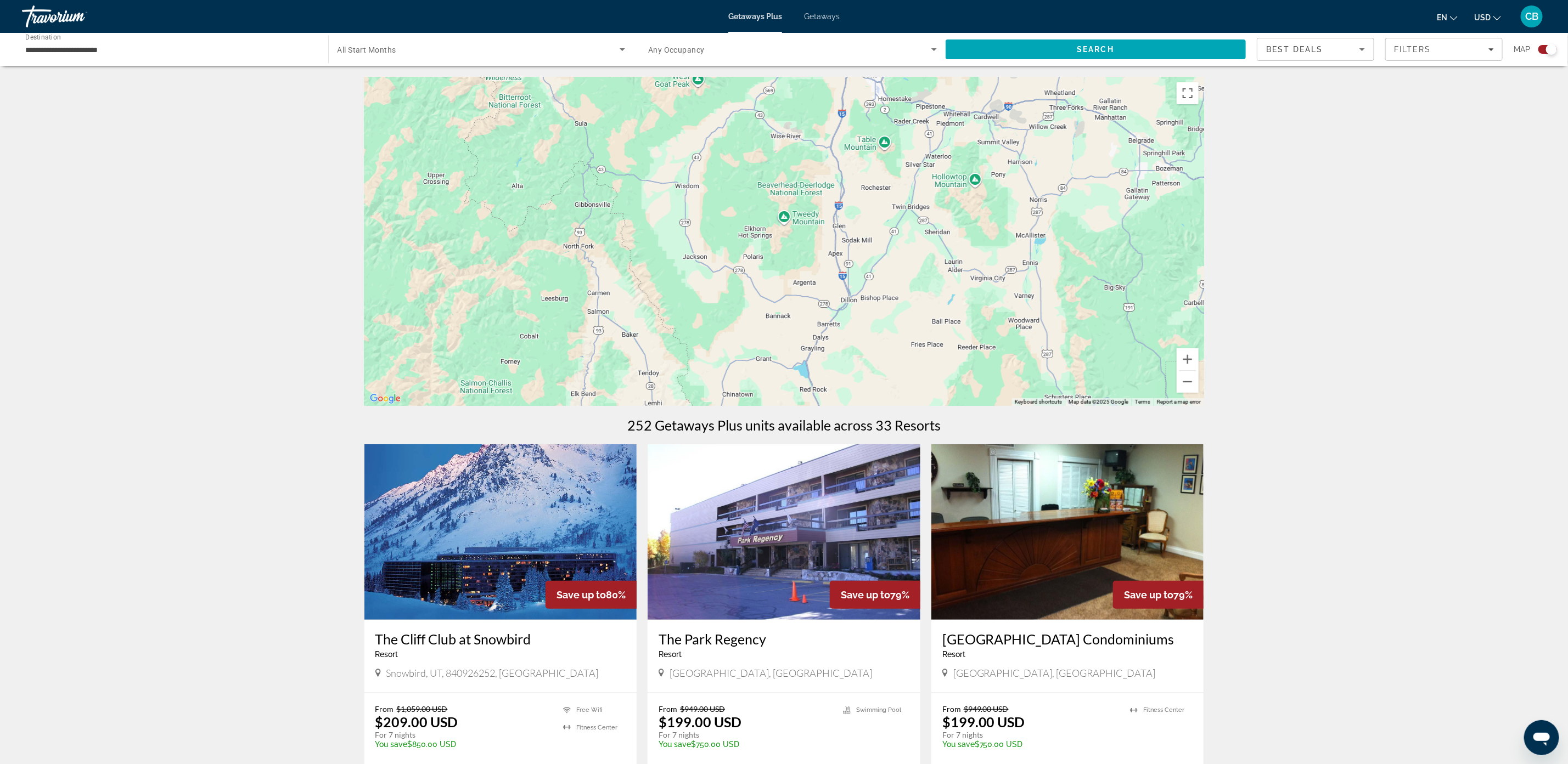
drag, startPoint x: 1004, startPoint y: 181, endPoint x: 926, endPoint y: 455, distance: 284.9
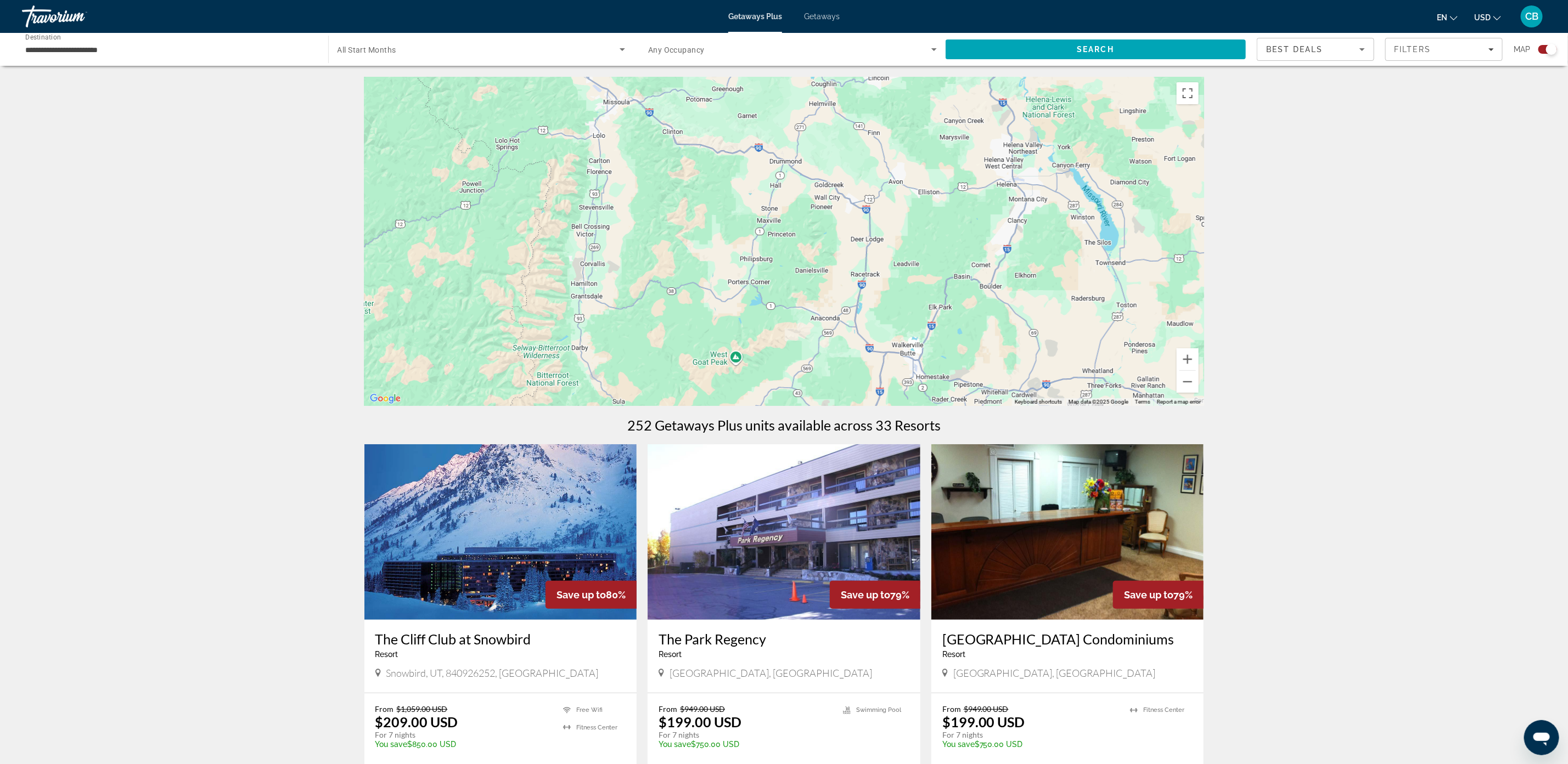
drag
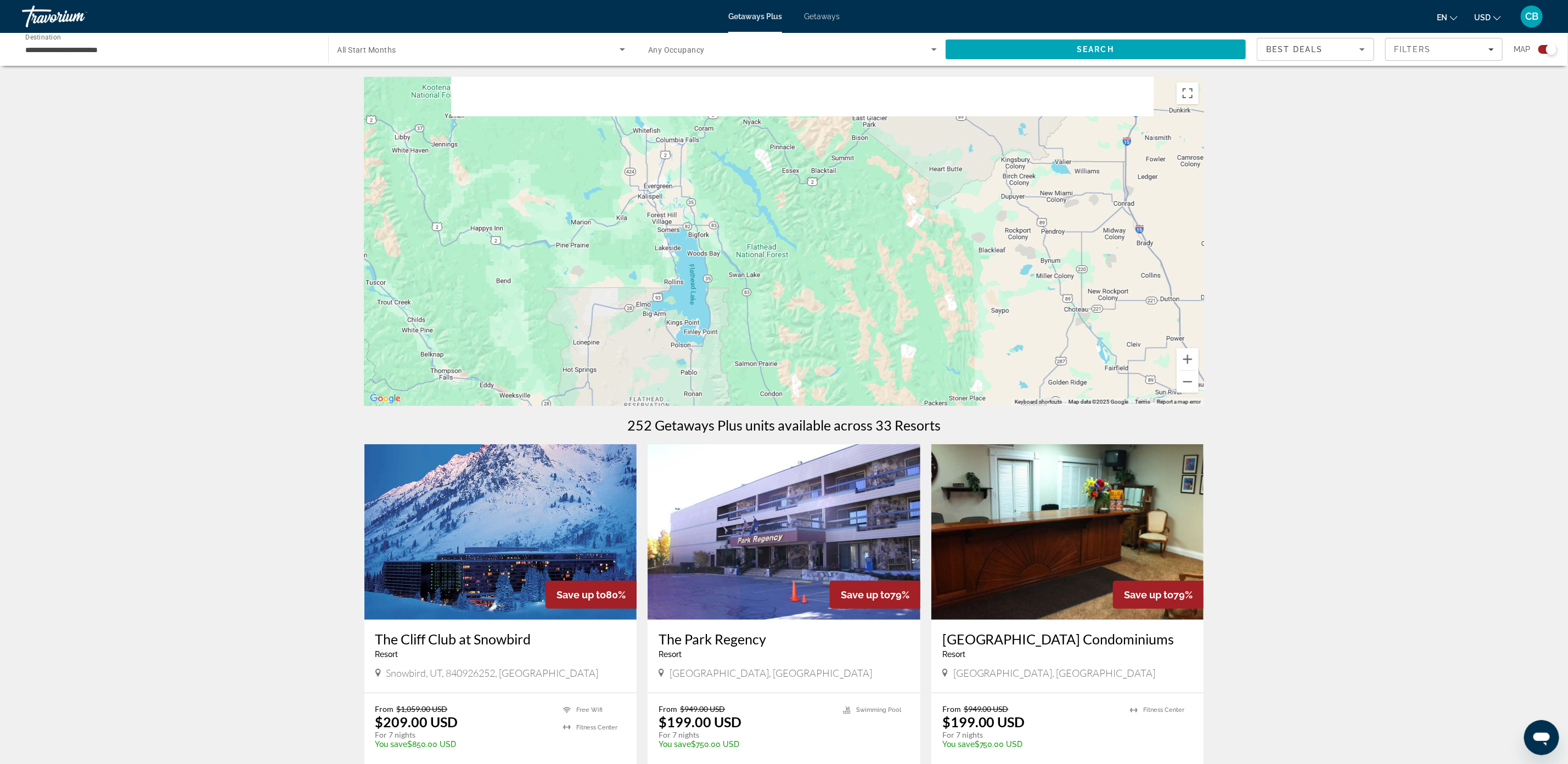
click at [942, 400] on div "Main content" at bounding box center [784, 242] width 840 height 329
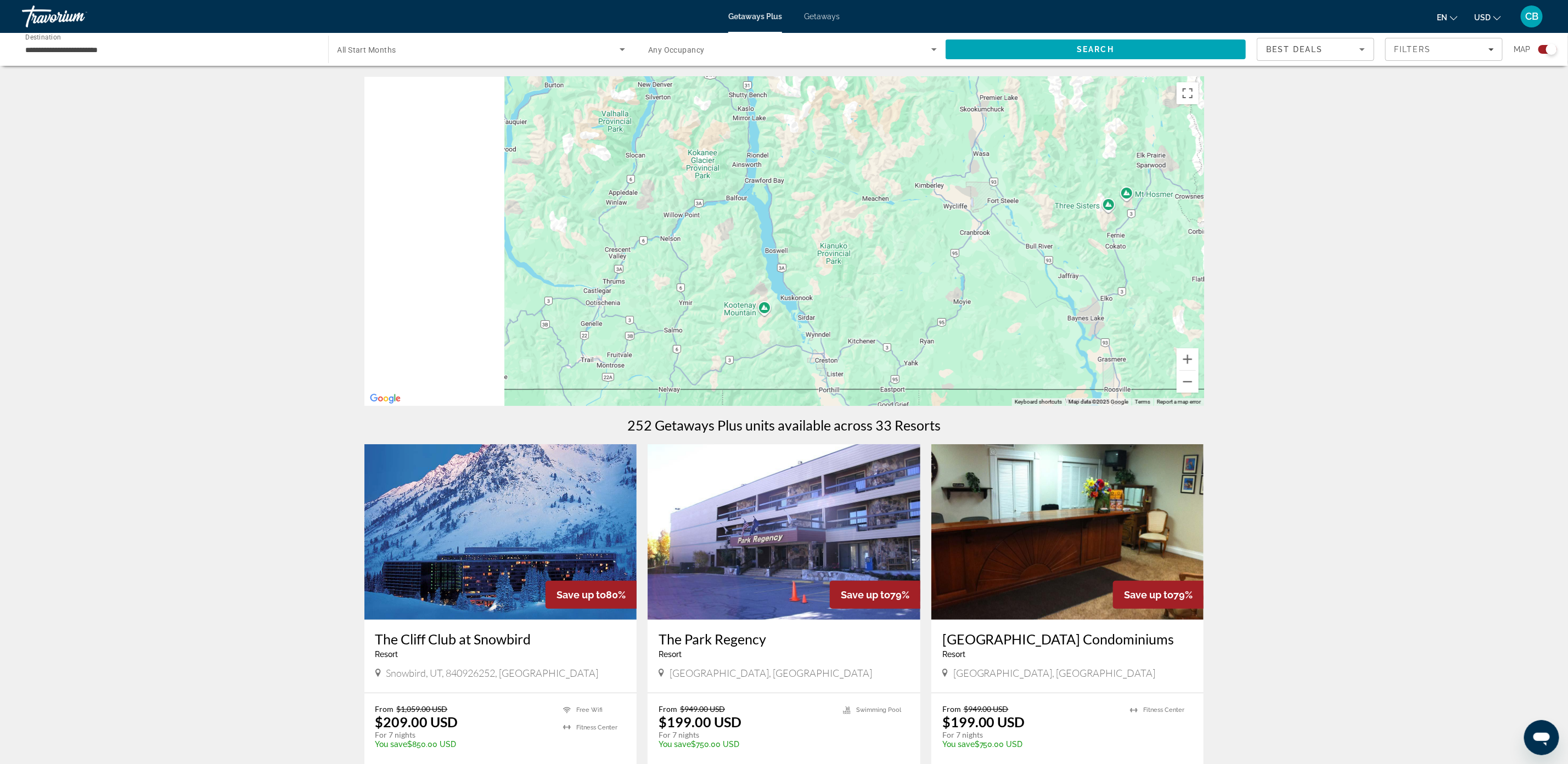
click at [1173, 237] on div "Main content" at bounding box center [784, 242] width 840 height 329
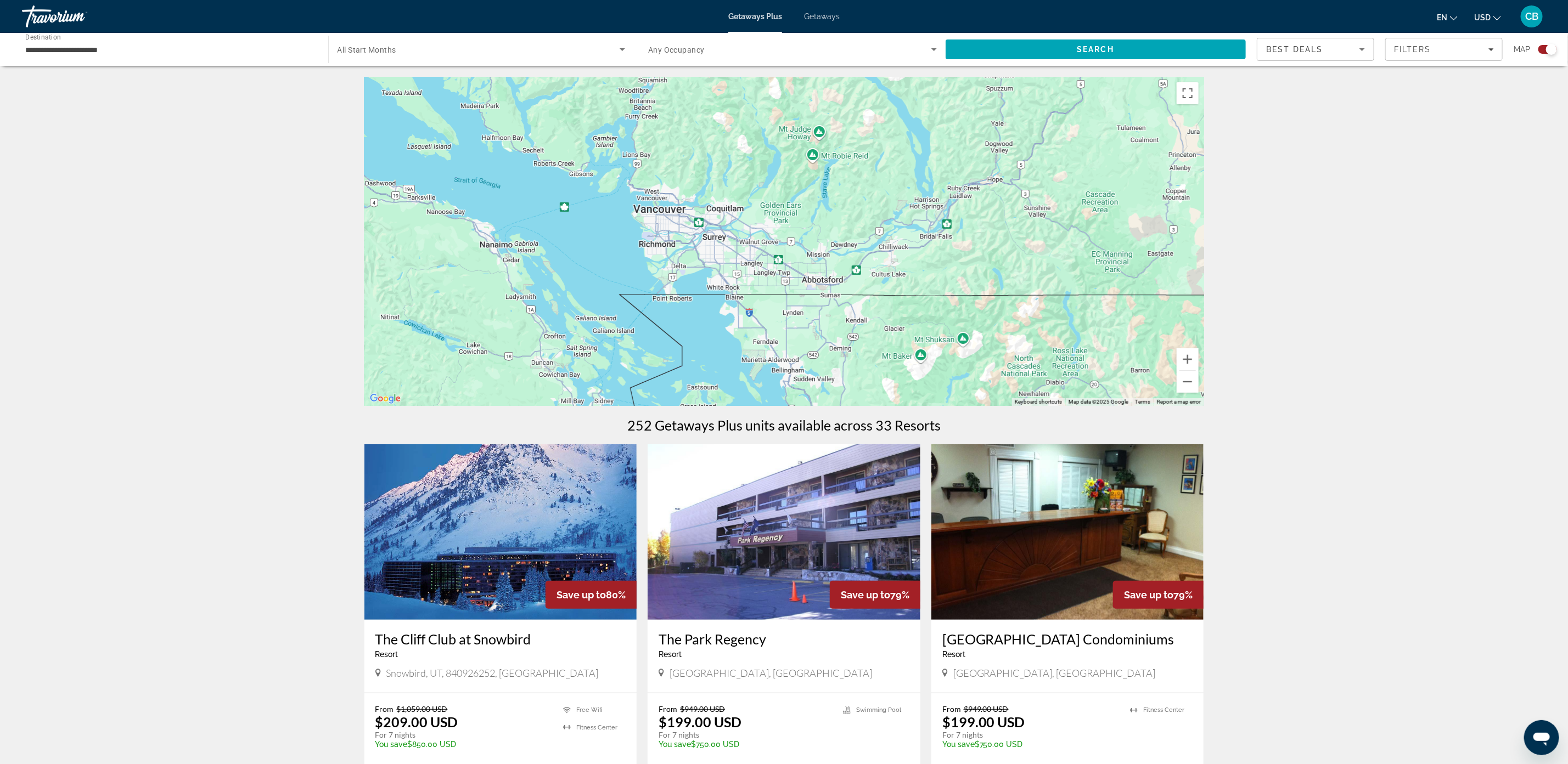
click at [756, 166] on div "Main content" at bounding box center [784, 242] width 840 height 329
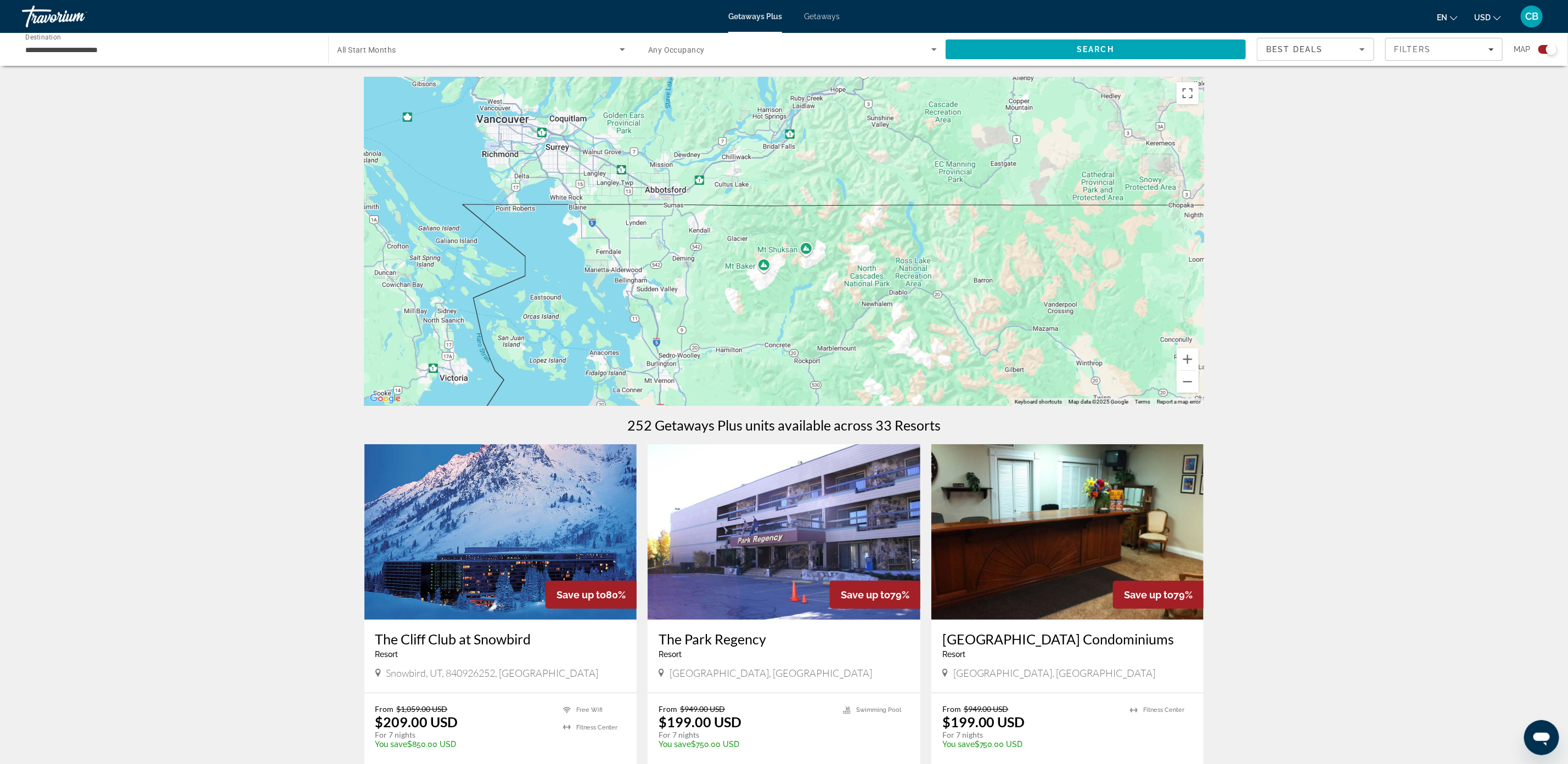
click at [543, 77] on div "Main content" at bounding box center [784, 242] width 840 height 329
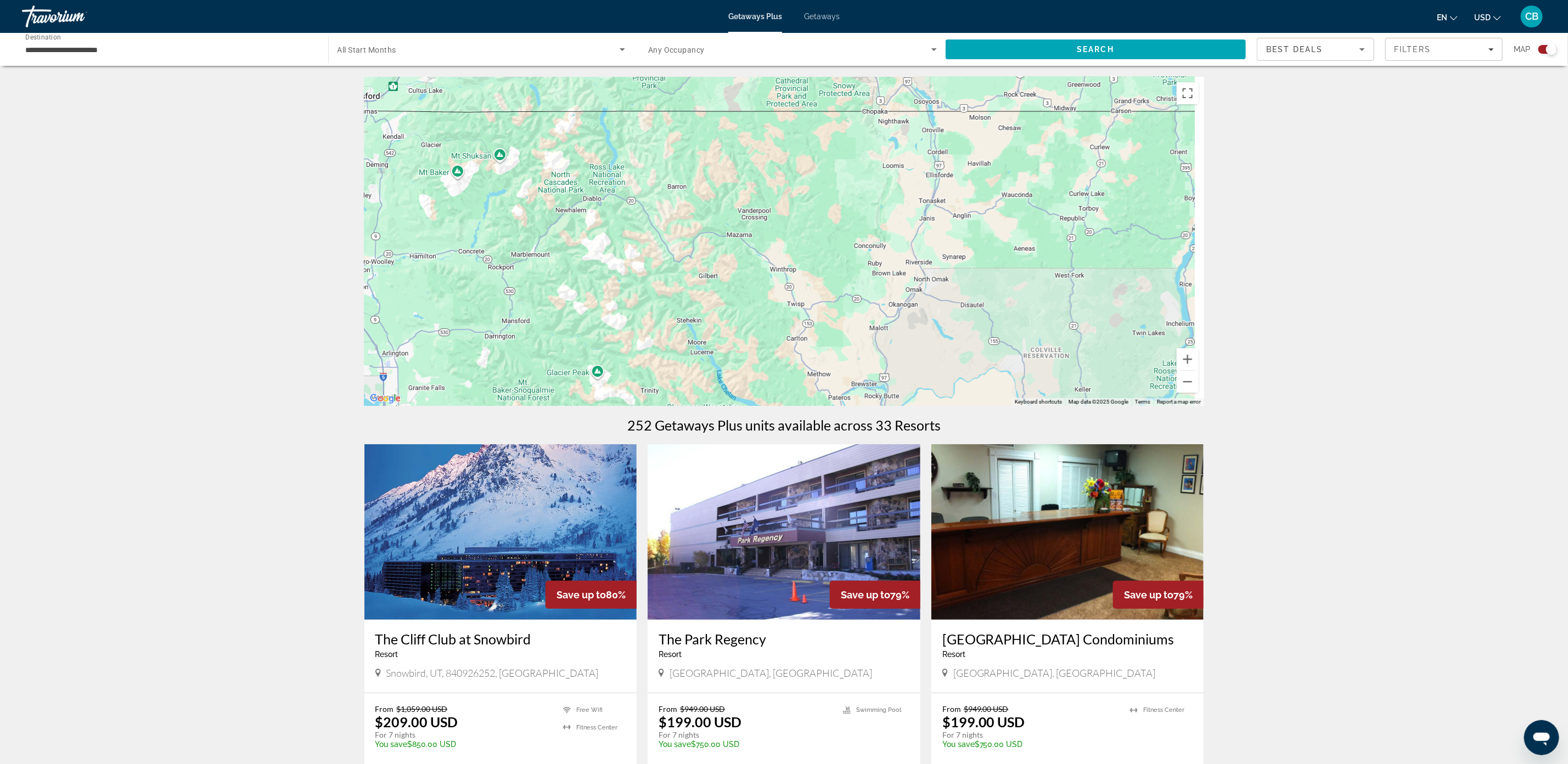
click at [504, 4] on div "**********" at bounding box center [784, 382] width 1568 height 764
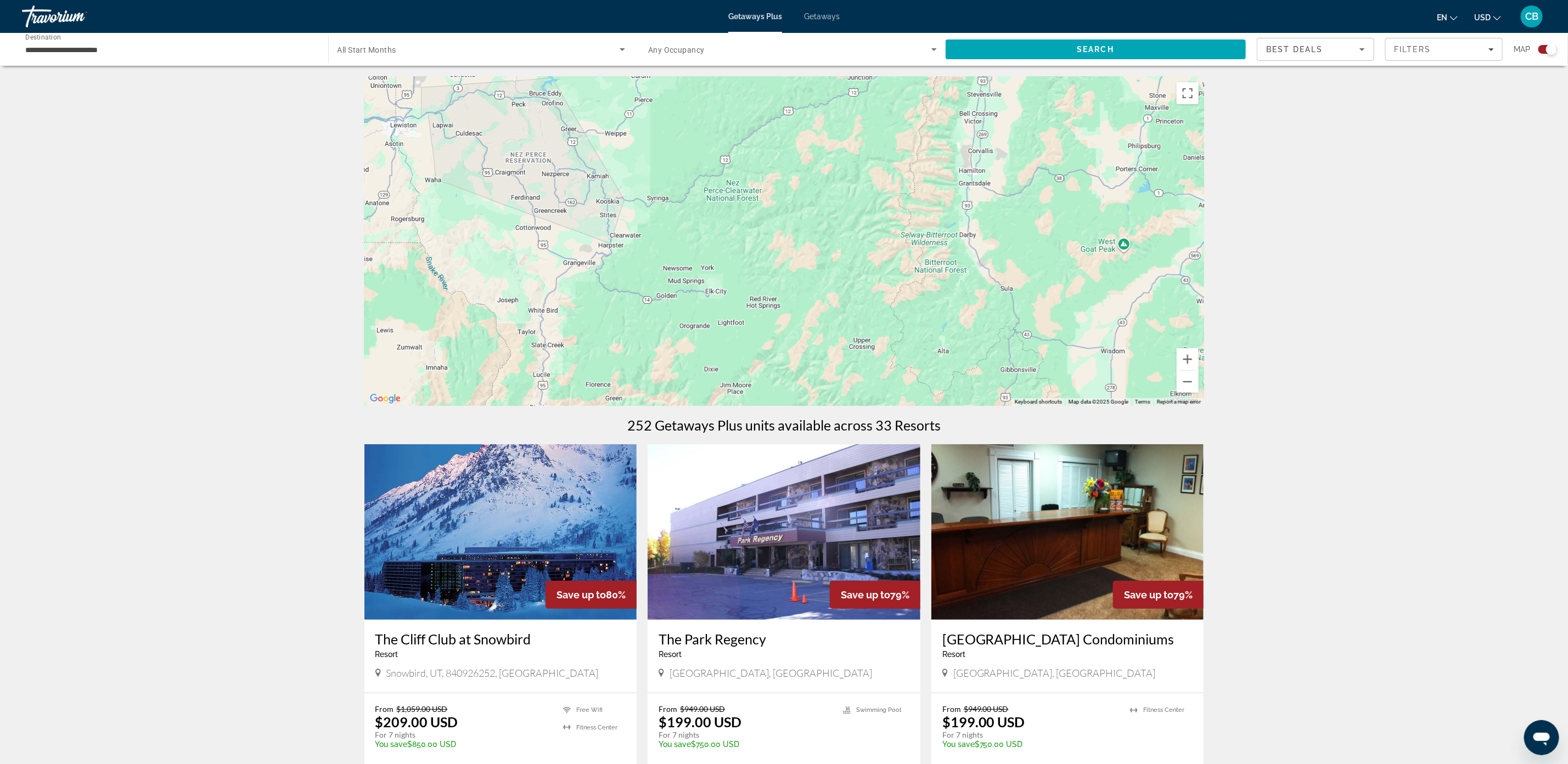
click at [740, 16] on div "**********" at bounding box center [784, 382] width 1568 height 764
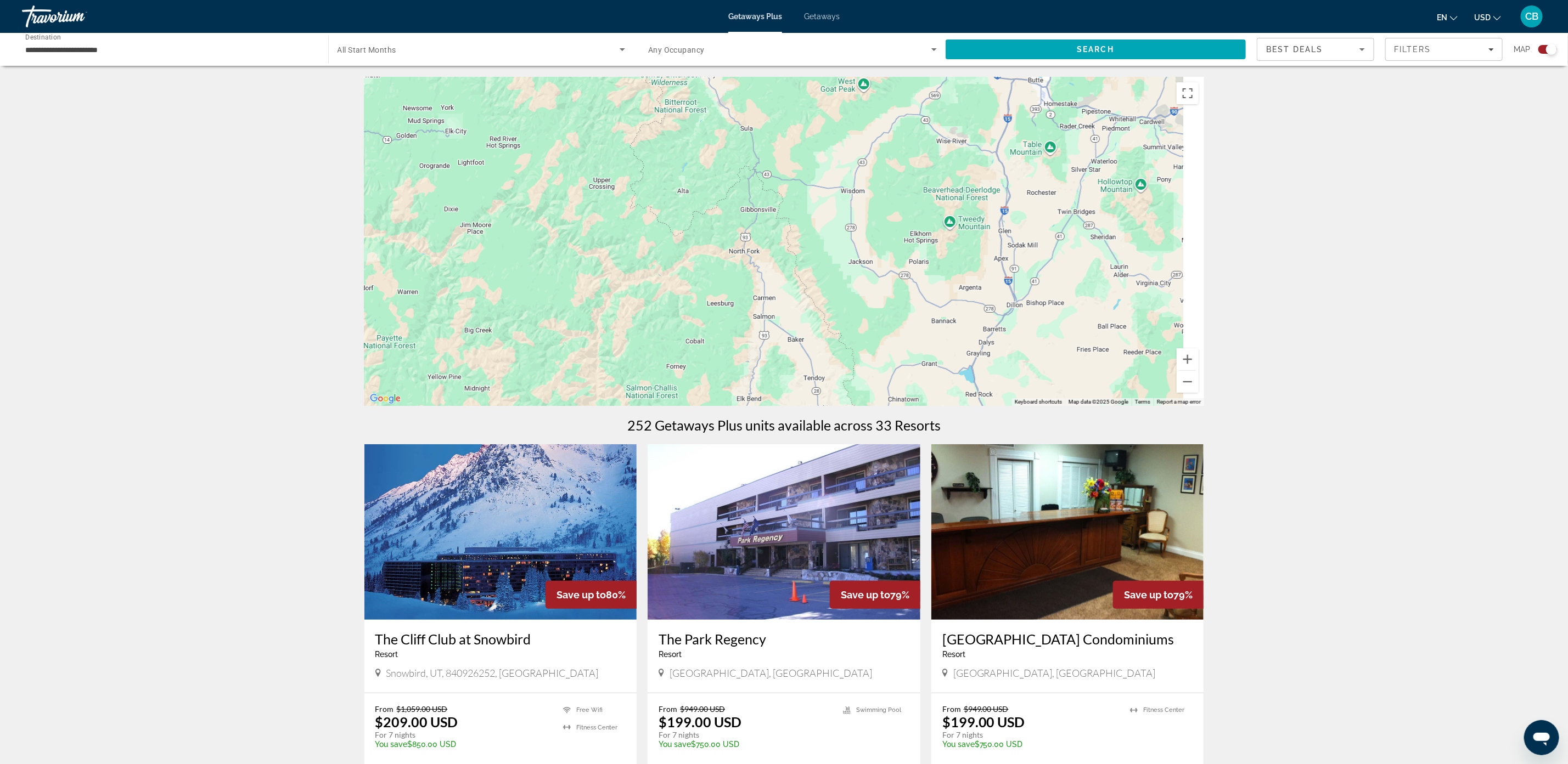
click at [727, 23] on div "**********" at bounding box center [784, 382] width 1568 height 764
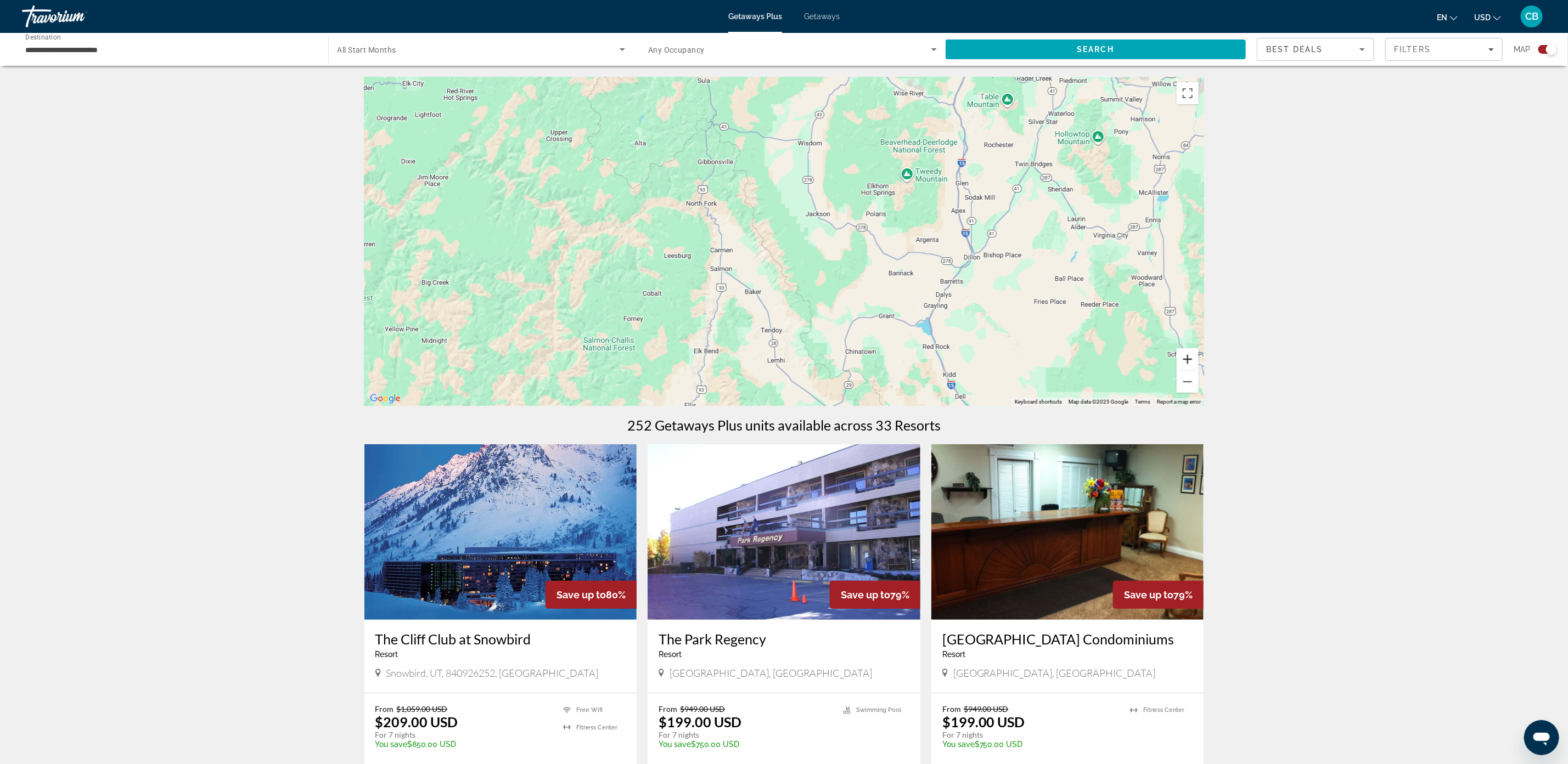
click at [1186, 353] on button "Zoom in" at bounding box center [1187, 359] width 22 height 22
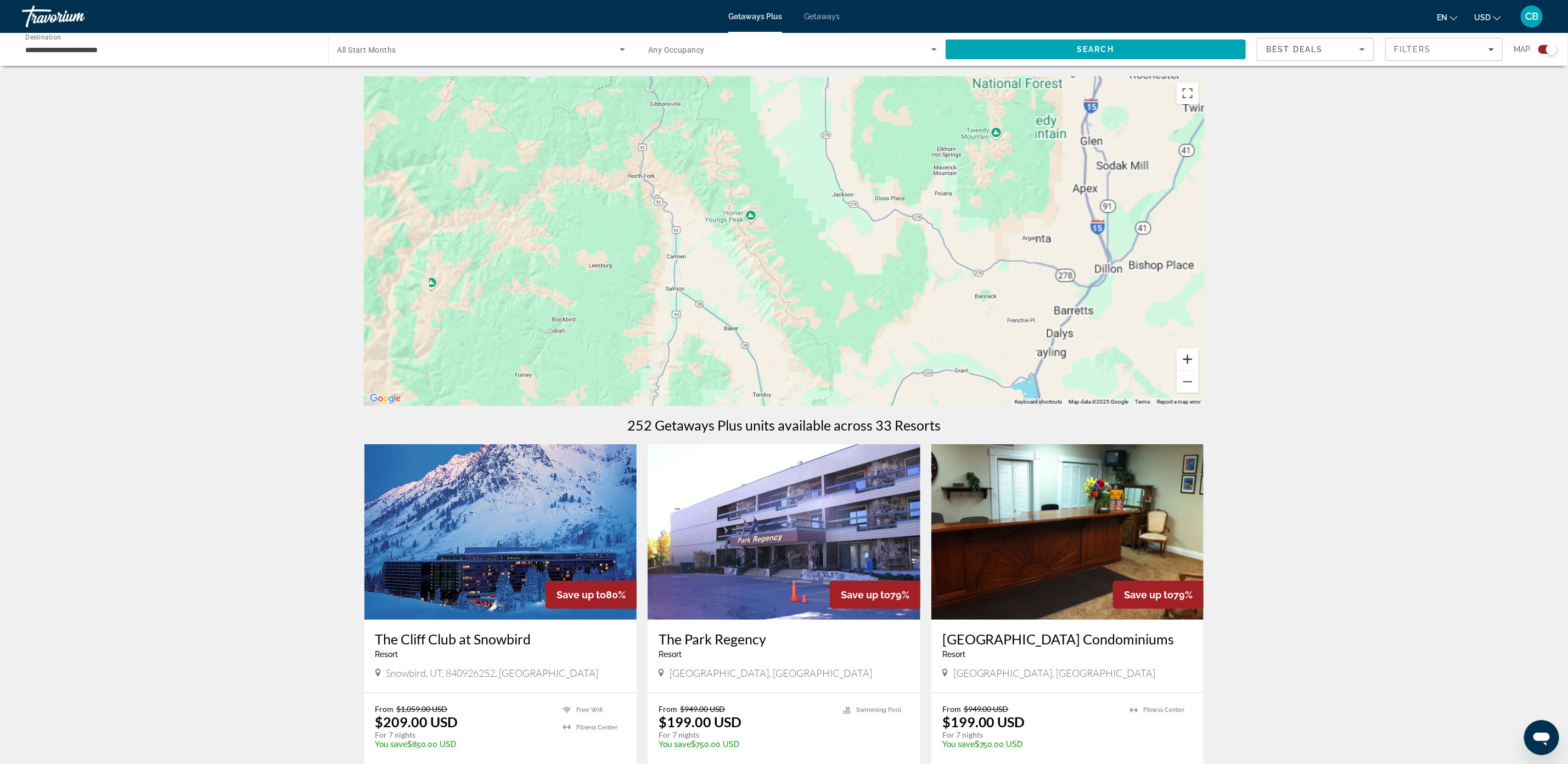
click at [1188, 353] on button "Zoom in" at bounding box center [1187, 359] width 22 height 22
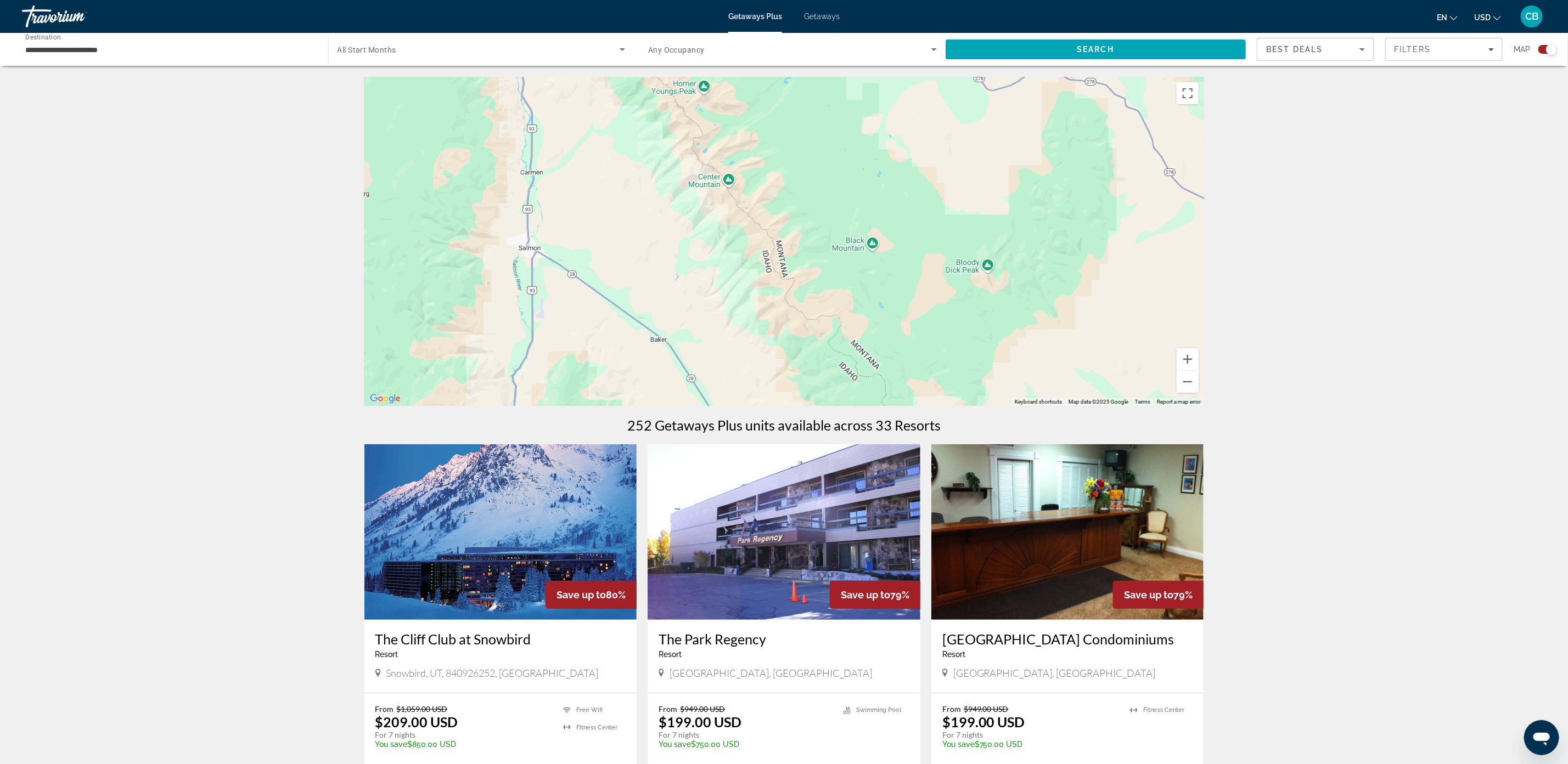
drag, startPoint x: 988, startPoint y: 294, endPoint x: 987, endPoint y: 186, distance: 108.0
click at [980, 178] on div "Main content" at bounding box center [784, 242] width 840 height 329
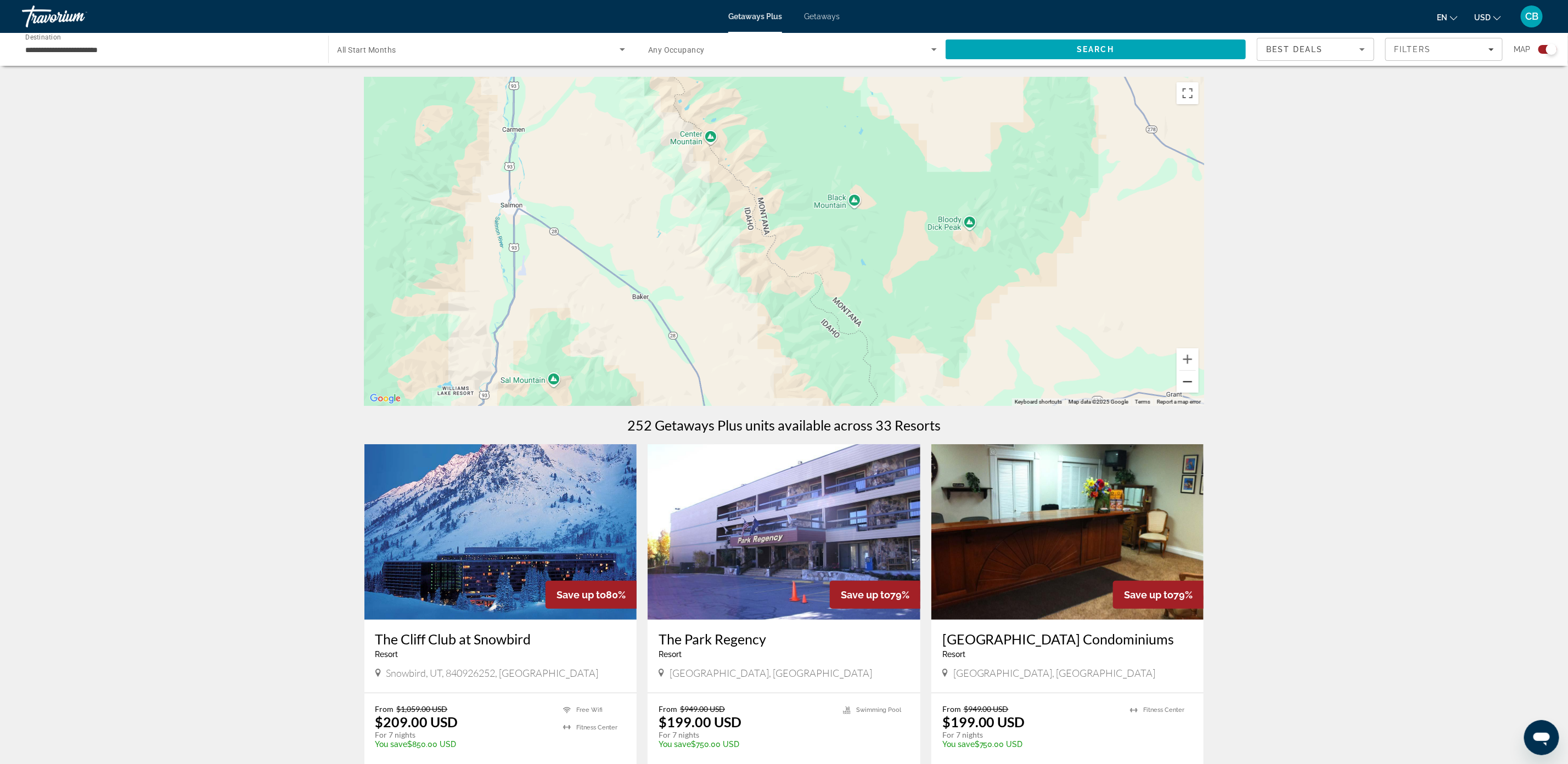
click at [1188, 378] on button "Zoom out" at bounding box center [1187, 381] width 22 height 22
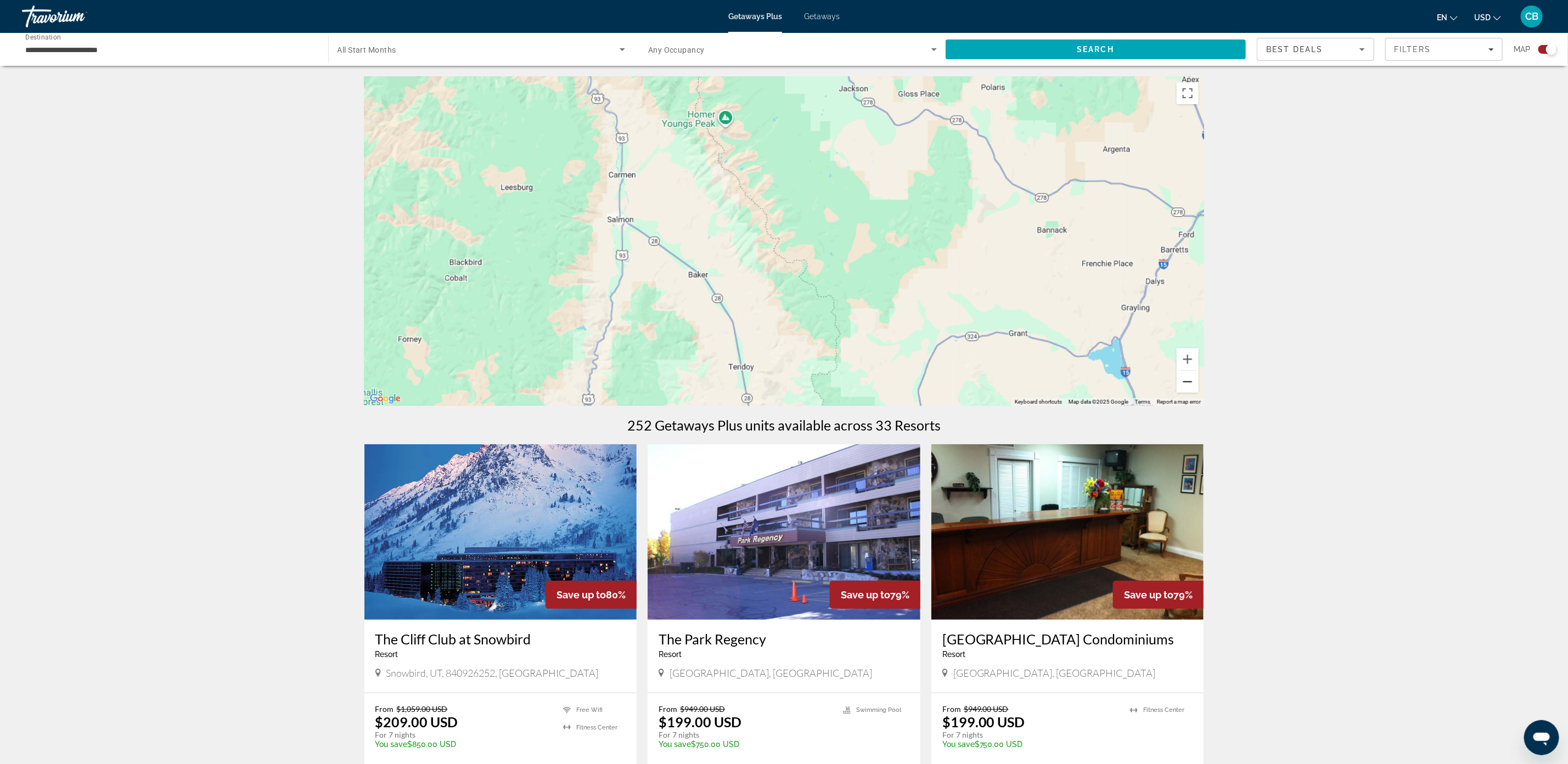
click at [1188, 378] on button "Zoom out" at bounding box center [1187, 381] width 22 height 22
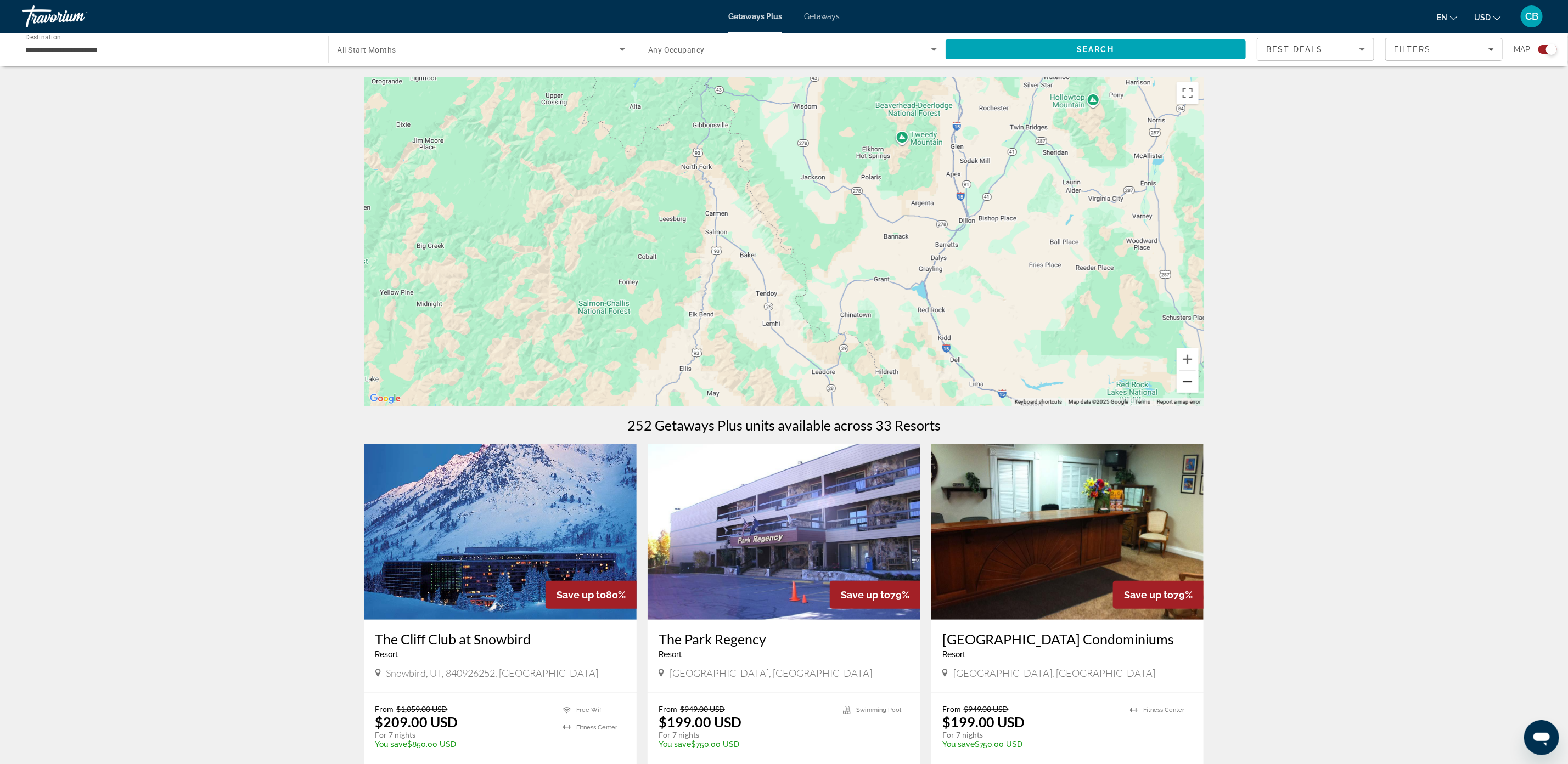
click at [1190, 376] on button "Zoom out" at bounding box center [1187, 381] width 22 height 22
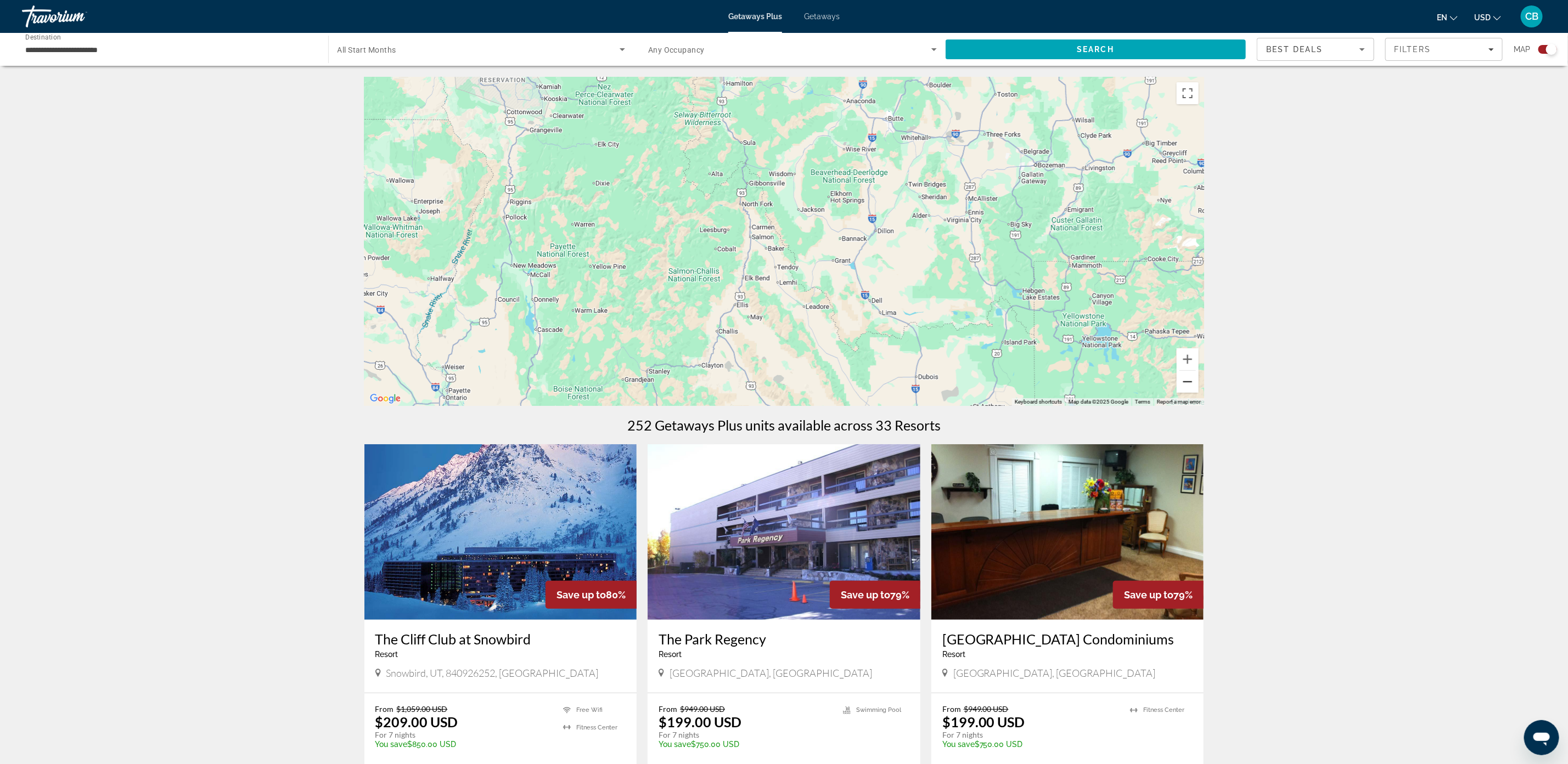
click at [1190, 376] on button "Zoom out" at bounding box center [1187, 381] width 22 height 22
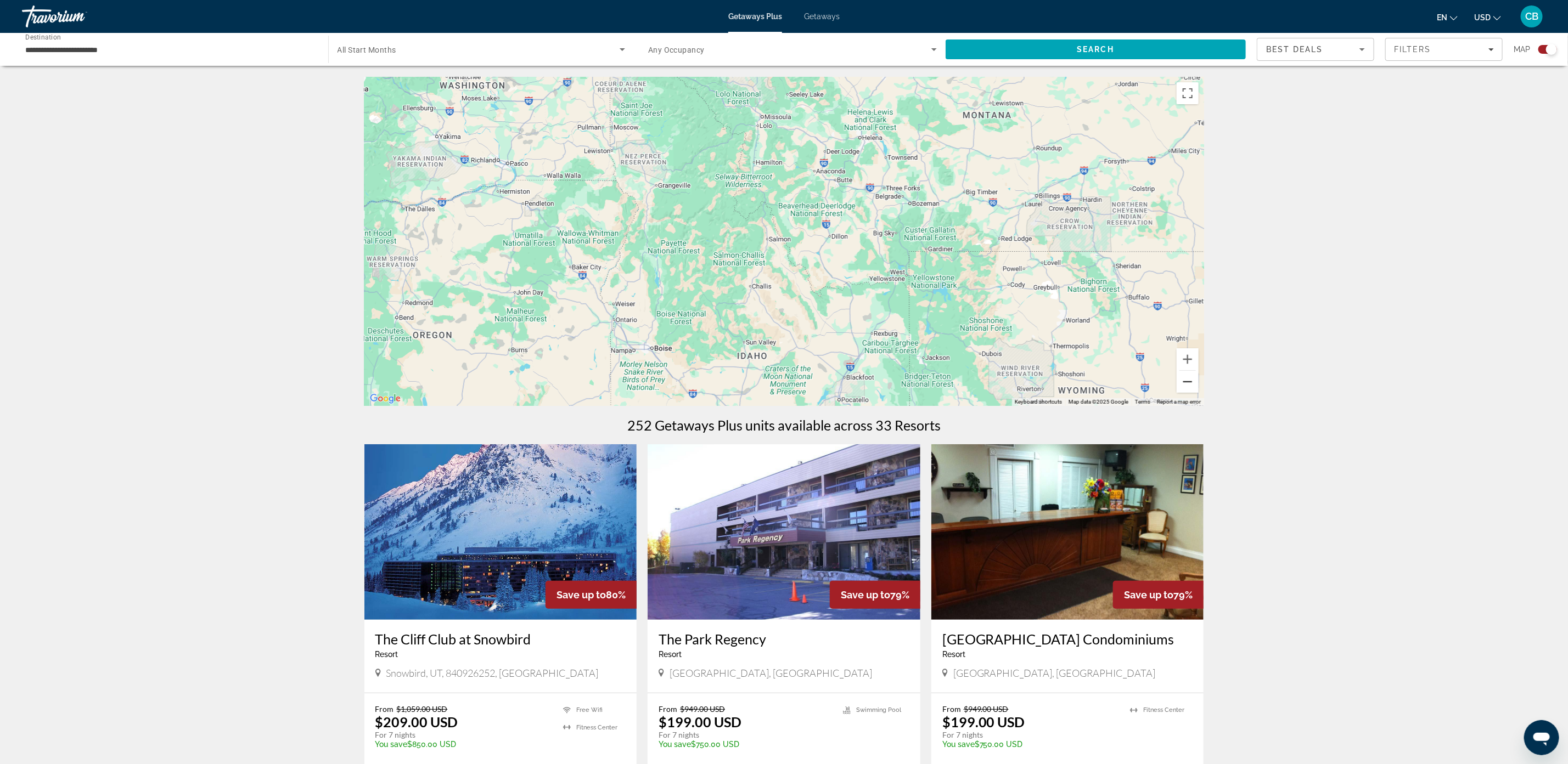
click at [1190, 376] on button "Zoom out" at bounding box center [1187, 381] width 22 height 22
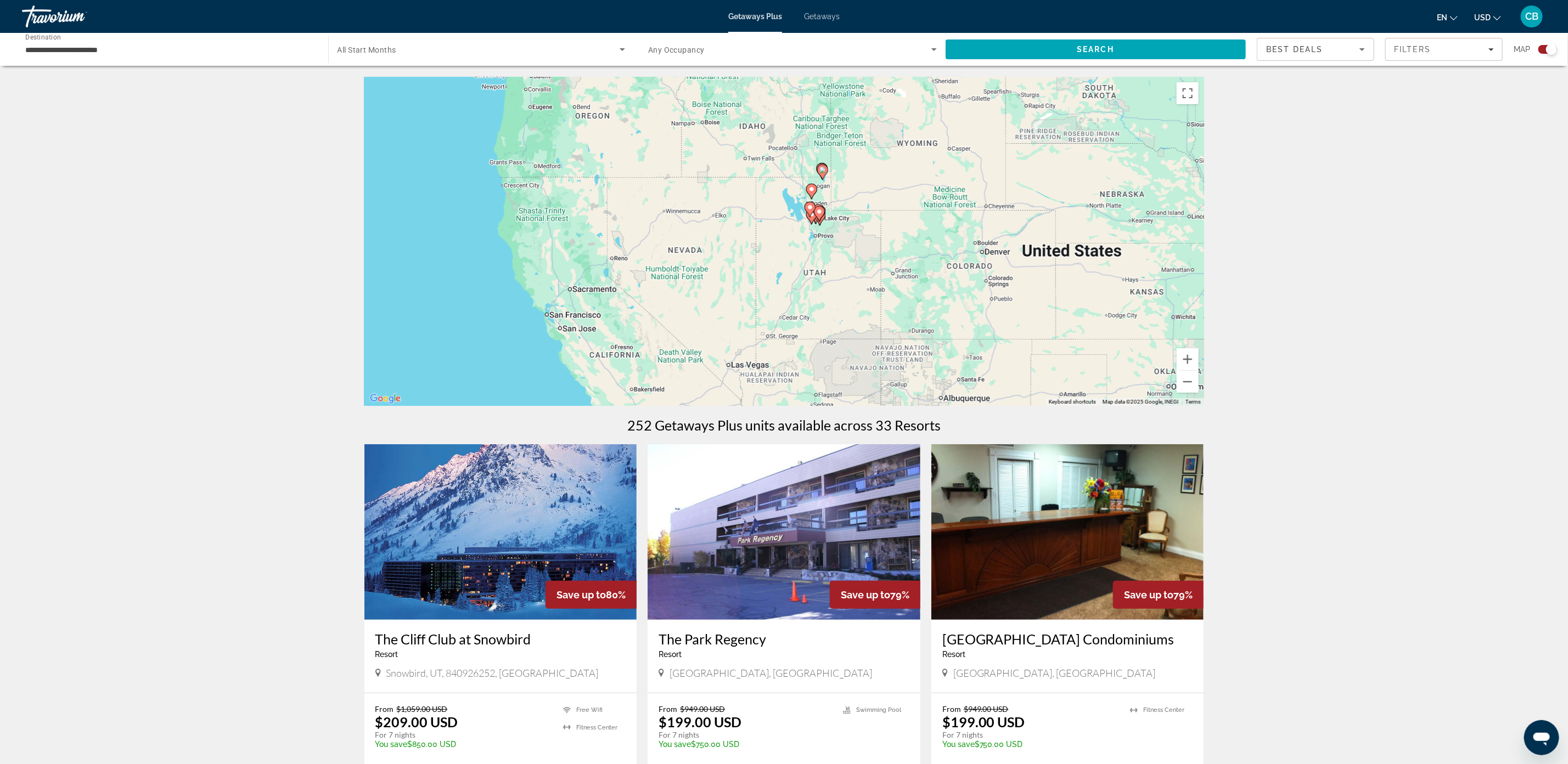
drag, startPoint x: 904, startPoint y: 376, endPoint x: 888, endPoint y: 203, distance: 173.7
click at [888, 203] on div "To activate drag with keyboard, press Alt + Enter. Once in keyboard drag state,…" at bounding box center [784, 242] width 840 height 329
click at [1184, 357] on button "Zoom in" at bounding box center [1187, 359] width 22 height 22
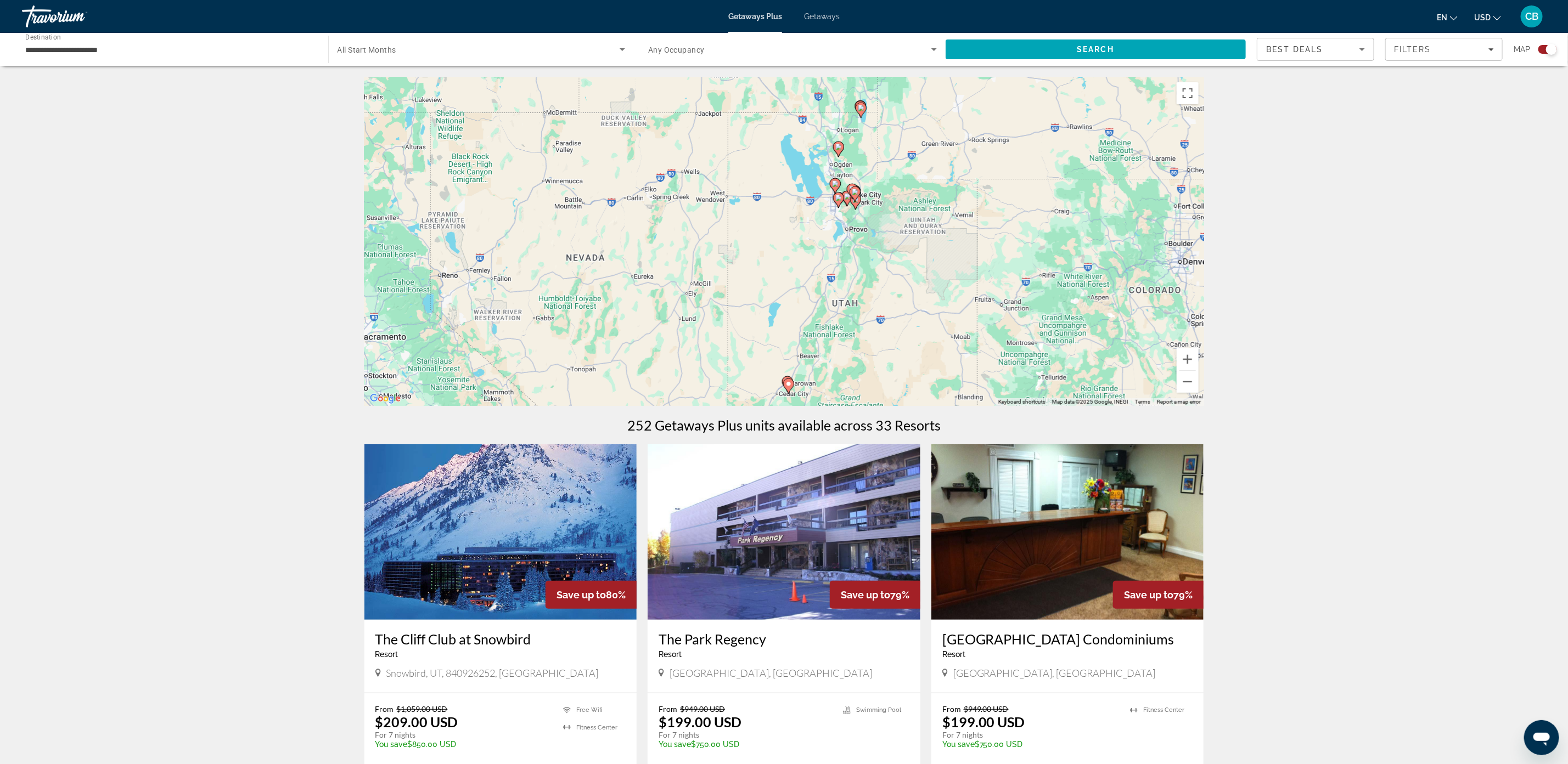
drag, startPoint x: 980, startPoint y: 337, endPoint x: 988, endPoint y: 334, distance: 8.5
click at [978, 337] on div "To activate drag with keyboard, press Alt + Enter. Once in keyboard drag state,…" at bounding box center [784, 242] width 840 height 329
drag, startPoint x: 1062, startPoint y: 344, endPoint x: 1109, endPoint y: 200, distance: 151.5
click at [1109, 200] on div "To activate drag with keyboard, press Alt + Enter. Once in keyboard drag state,…" at bounding box center [784, 242] width 840 height 329
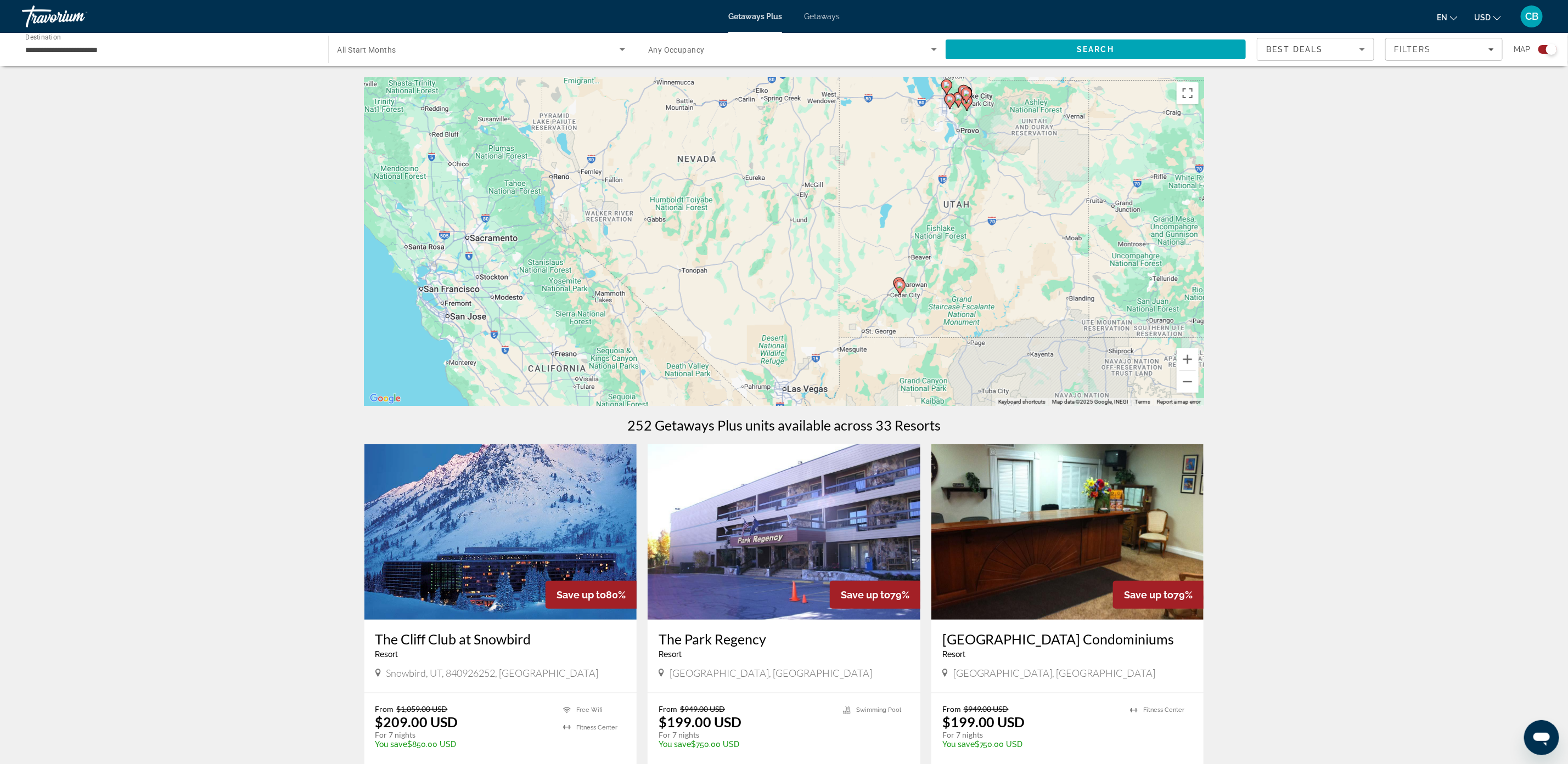
drag, startPoint x: 914, startPoint y: 284, endPoint x: 954, endPoint y: 272, distance: 41.8
click at [1011, 183] on div "To activate drag with keyboard, press Alt + Enter. Once in keyboard drag state,…" at bounding box center [784, 242] width 840 height 329
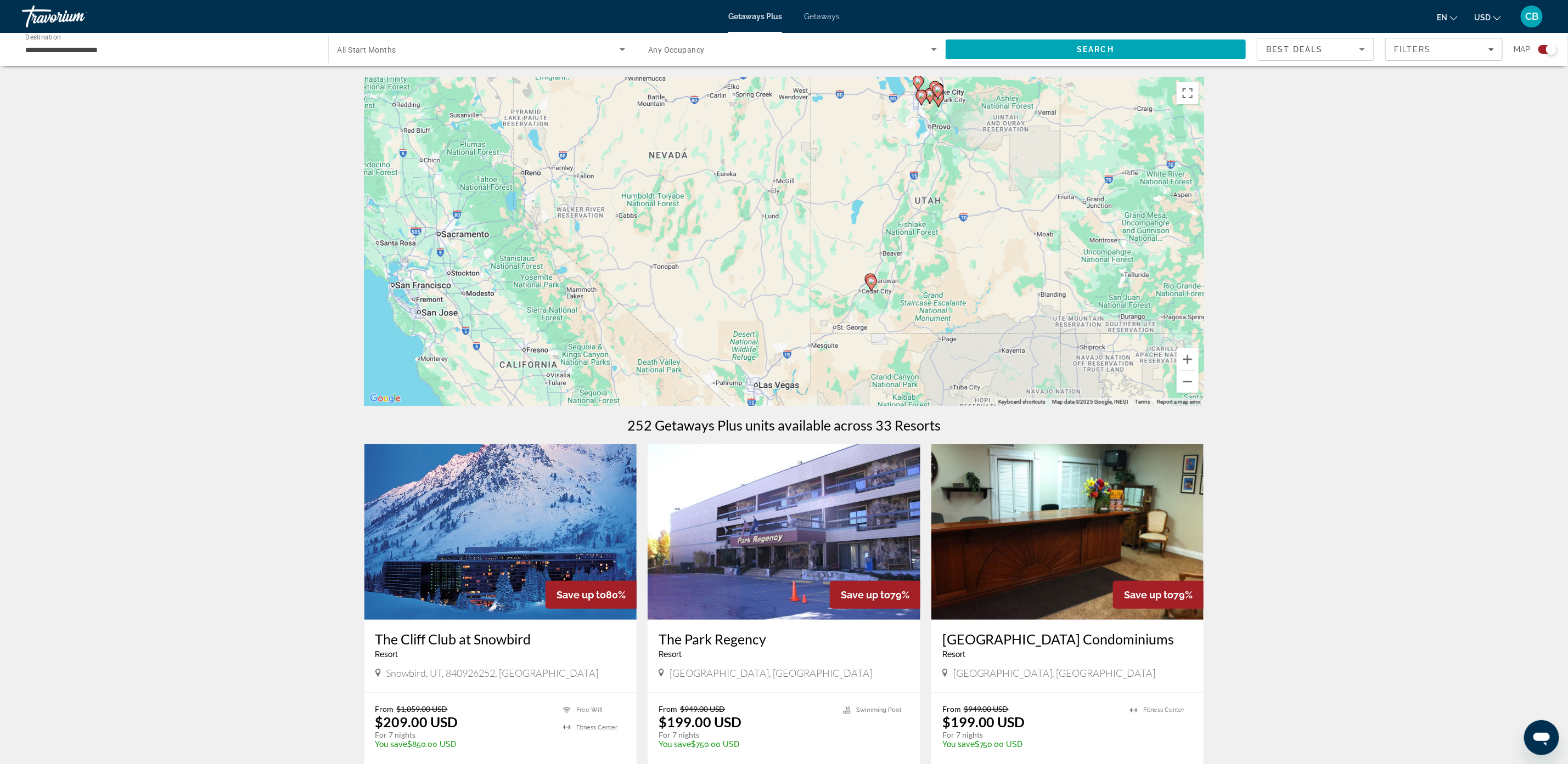
click at [871, 285] on icon "Main content" at bounding box center [870, 284] width 10 height 14
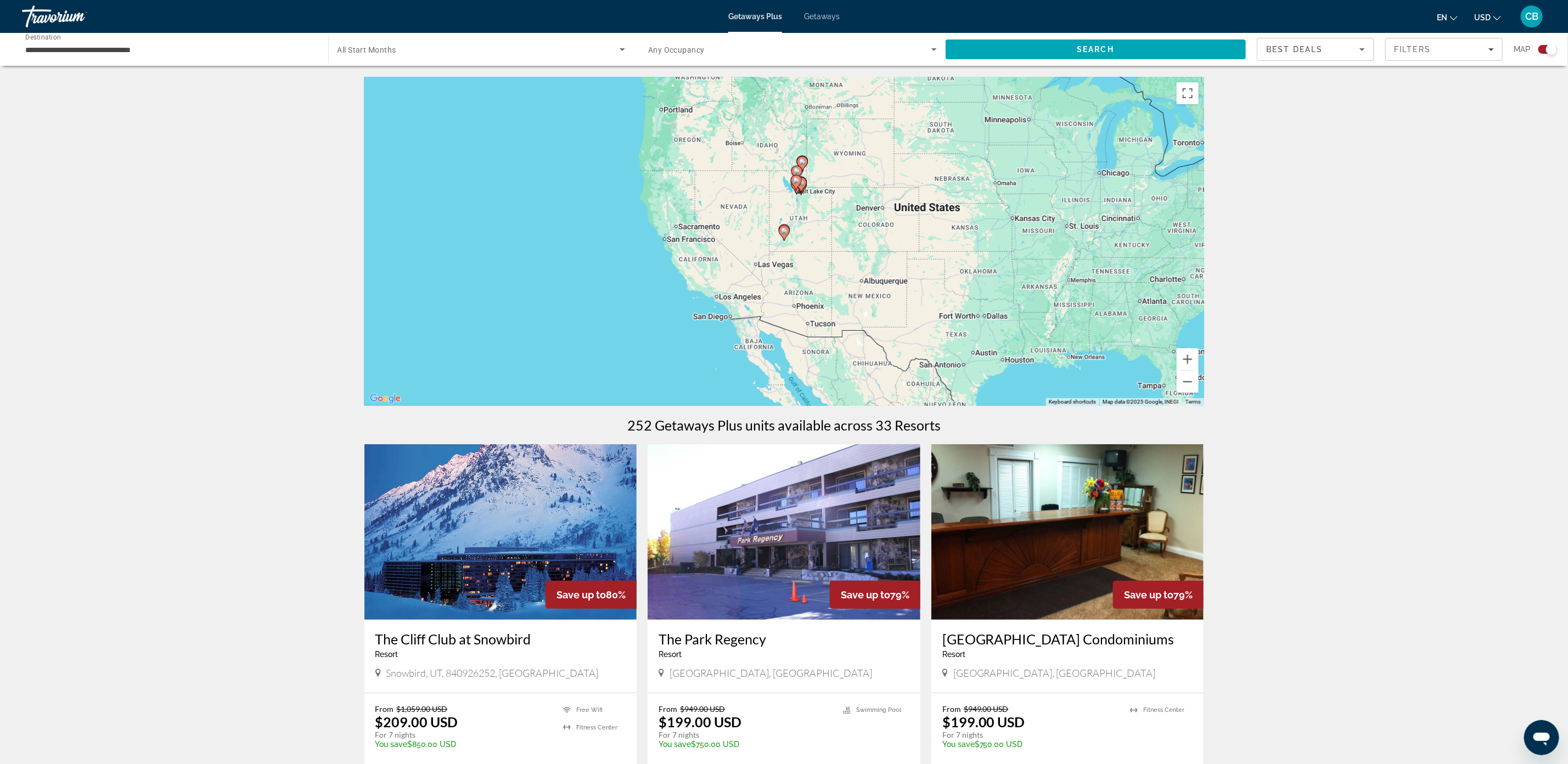
click at [783, 230] on image "Main content" at bounding box center [784, 231] width 7 height 7
type input "**********"
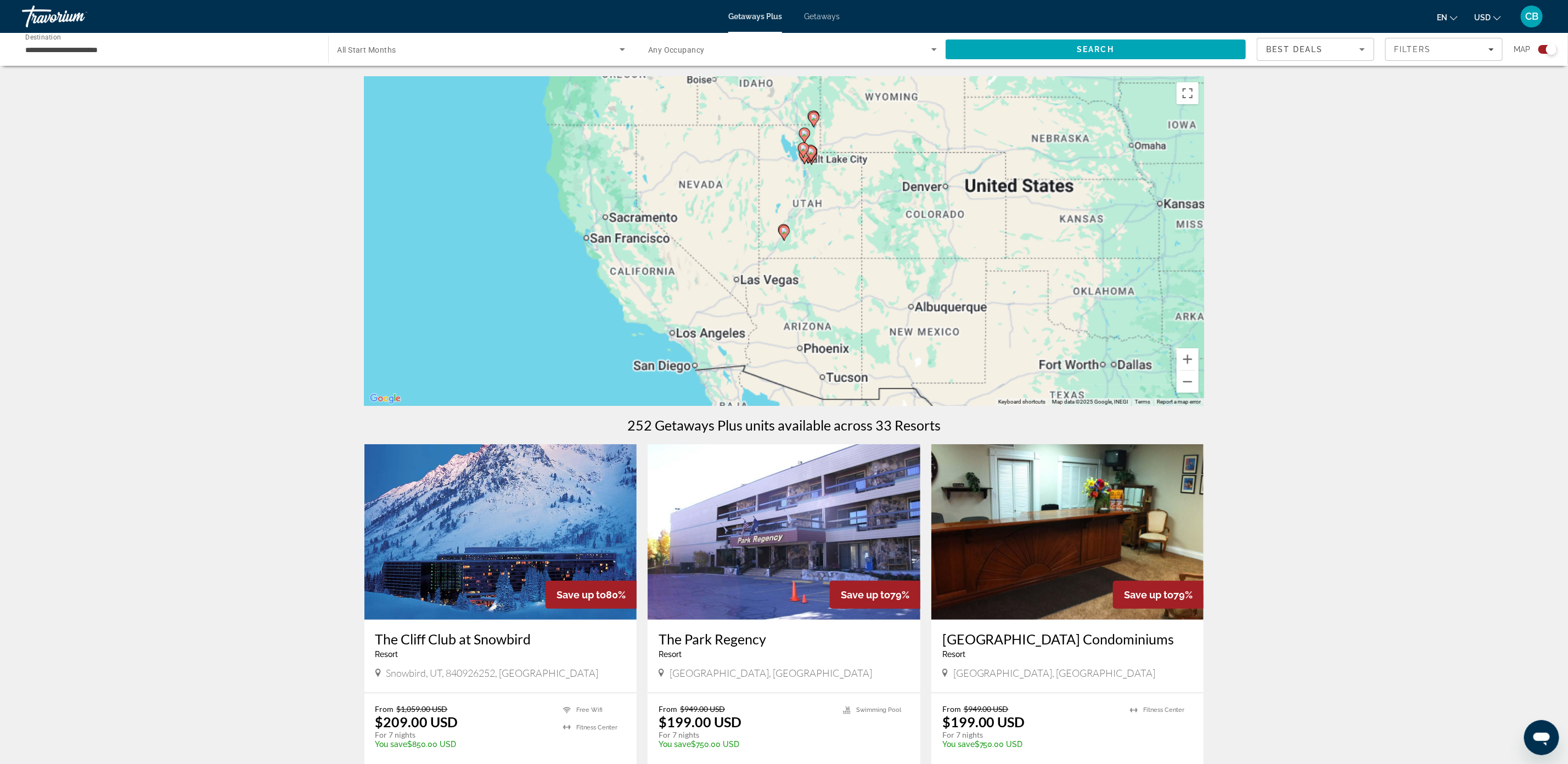
click at [783, 230] on image "Main content" at bounding box center [784, 231] width 7 height 7
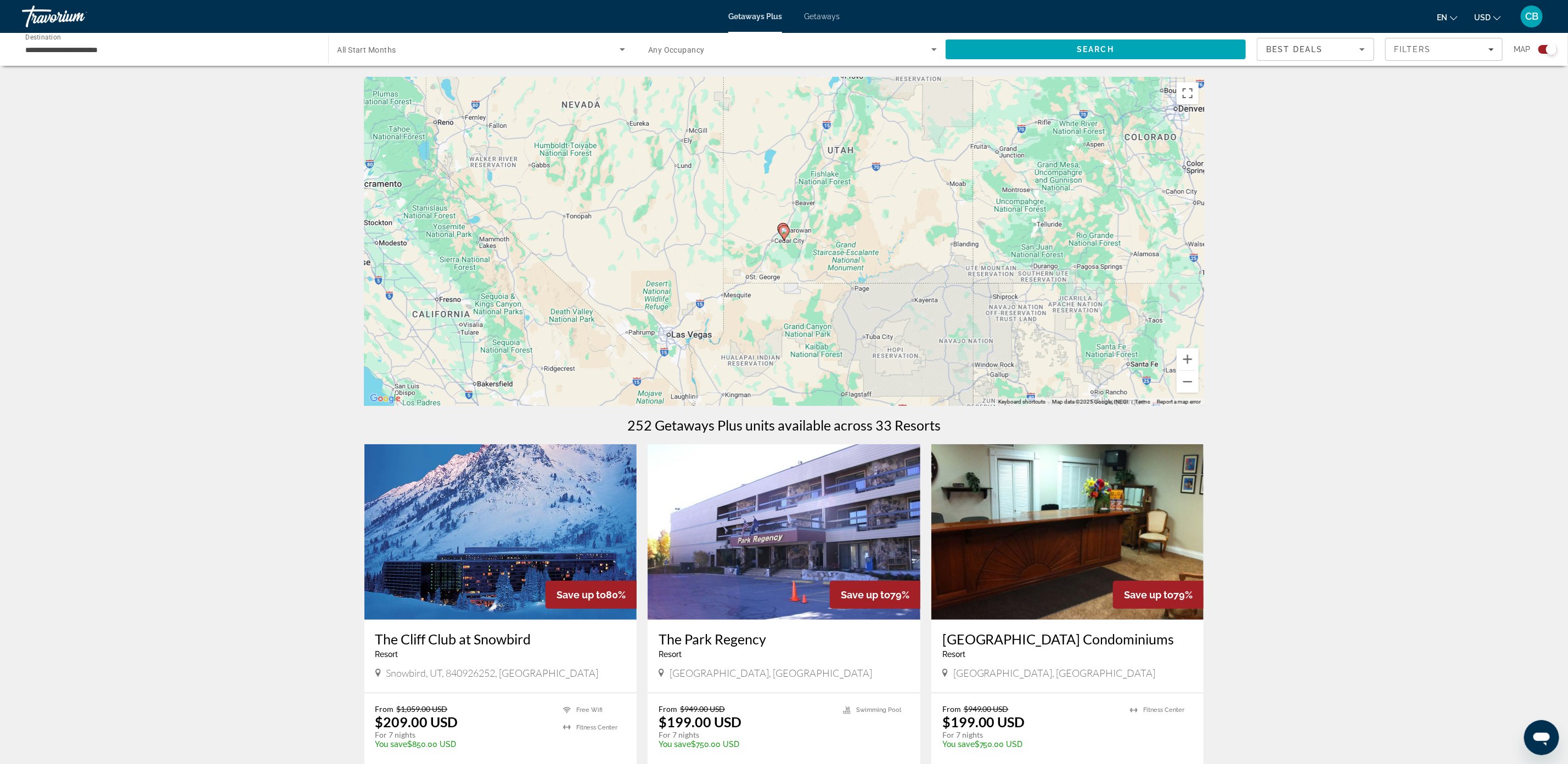
click at [783, 230] on image "Main content" at bounding box center [784, 231] width 7 height 7
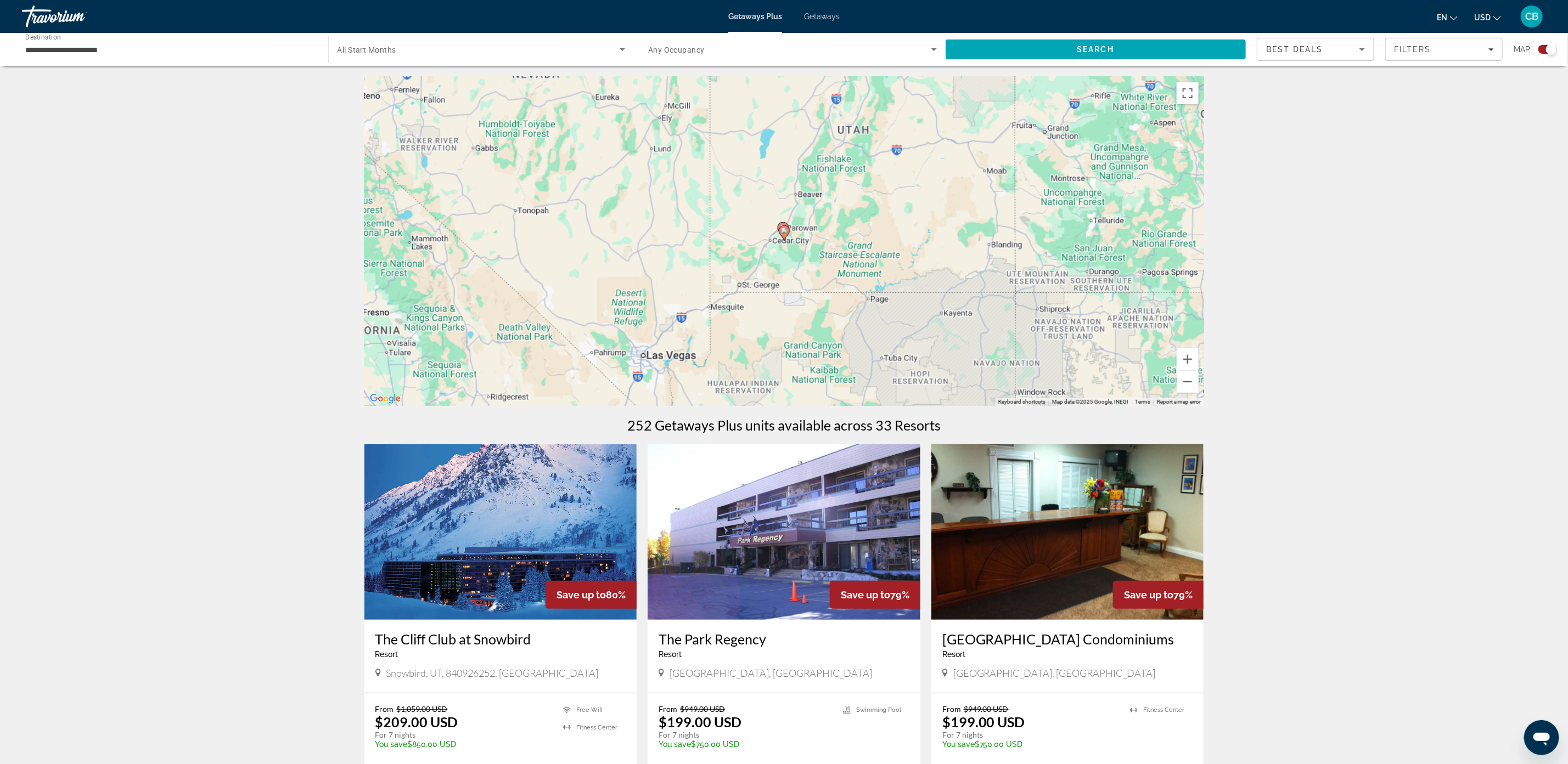
click at [783, 230] on image "Main content" at bounding box center [784, 231] width 7 height 7
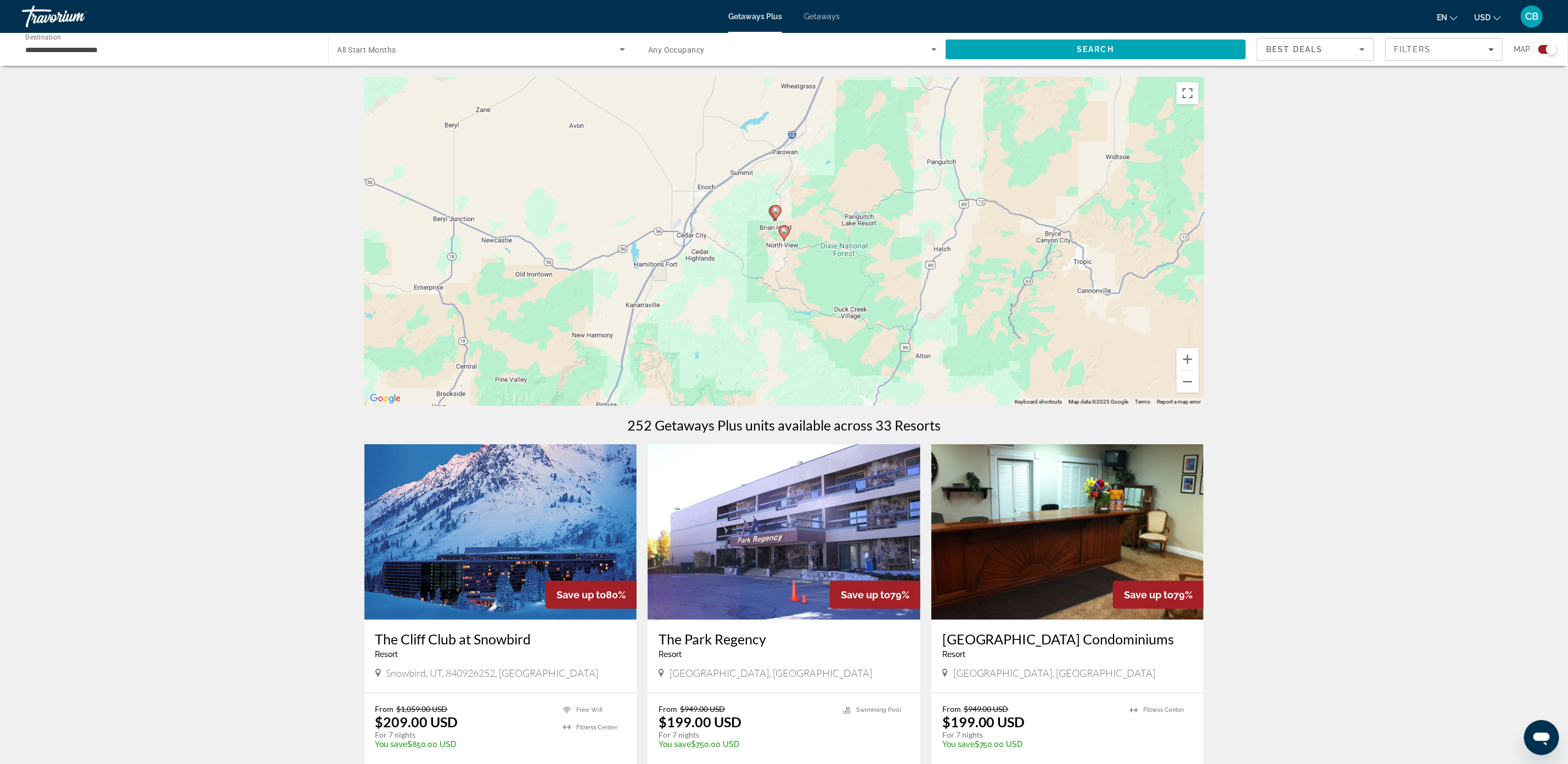
click at [783, 229] on image "Main content" at bounding box center [784, 231] width 7 height 7
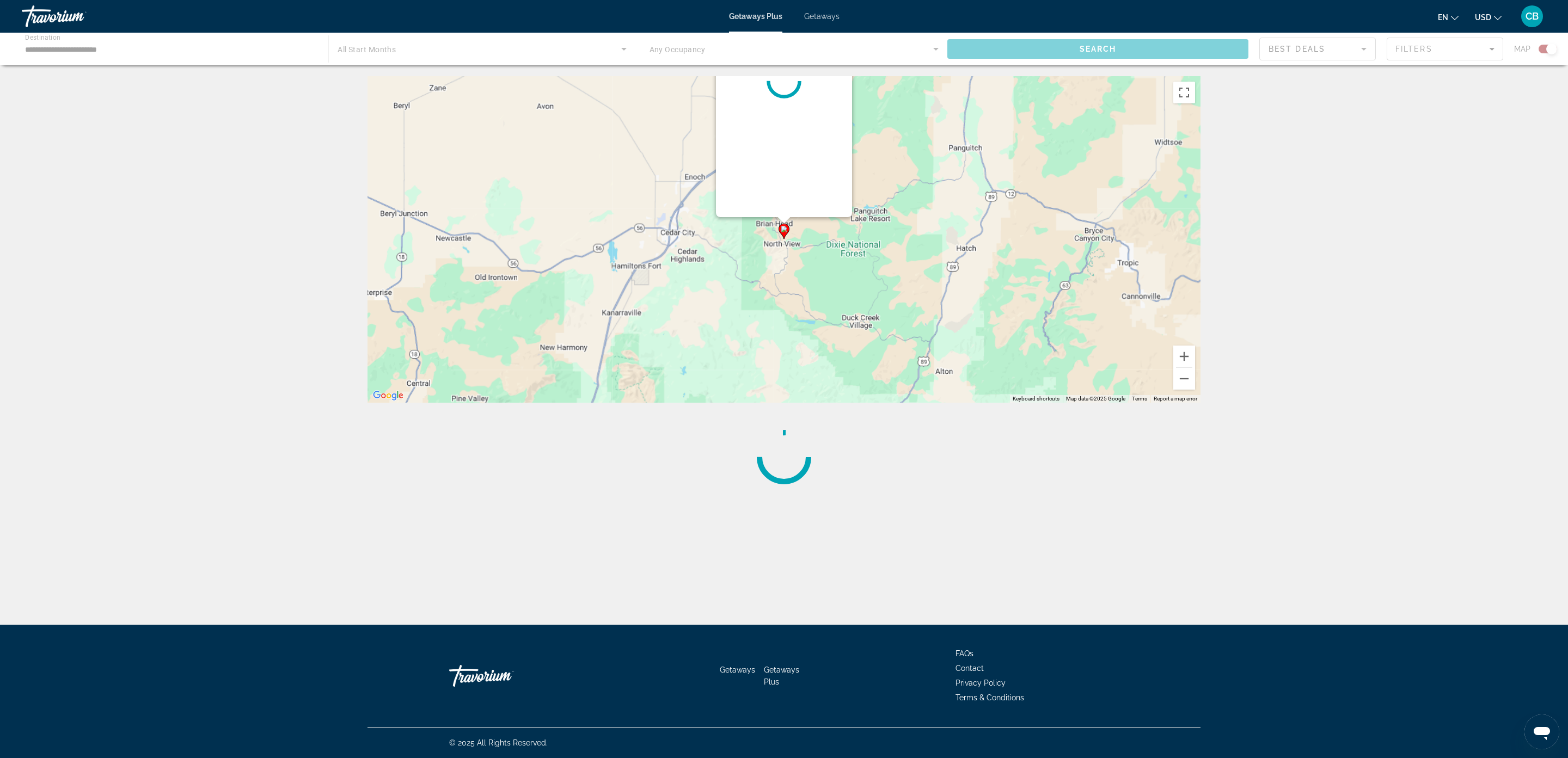
click at [777, 227] on div "To navigate, press the arrow keys. To activate drag with keyboard, press Alt + …" at bounding box center [784, 240] width 833 height 327
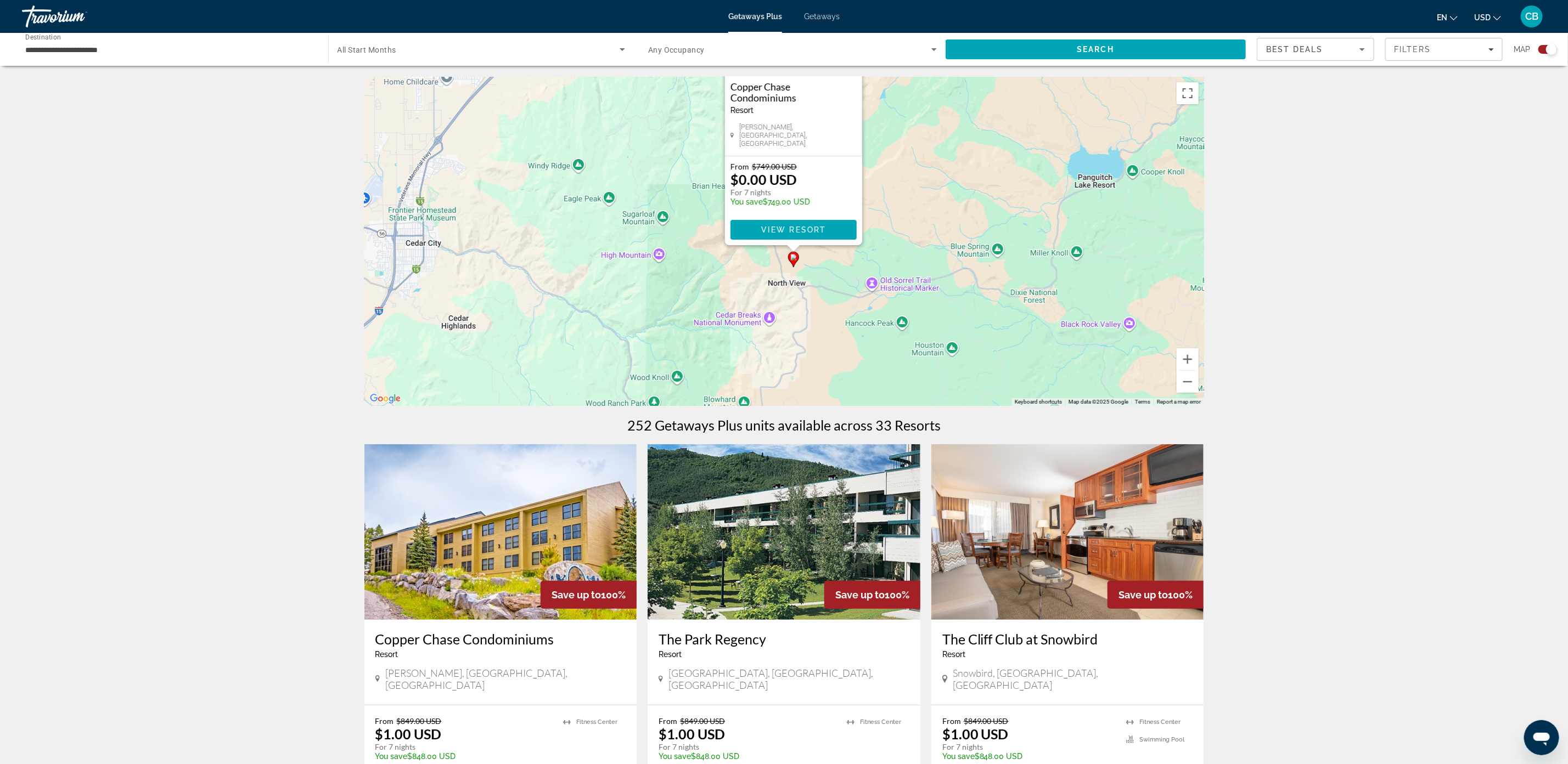
drag, startPoint x: 945, startPoint y: 193, endPoint x: 922, endPoint y: 181, distance: 25.9
click at [942, 189] on div "To activate drag with keyboard, press Alt + Enter. Once in keyboard drag state,…" at bounding box center [784, 242] width 840 height 329
drag, startPoint x: 899, startPoint y: 215, endPoint x: 899, endPoint y: 195, distance: 20.0
click at [899, 209] on div "To activate drag with keyboard, press Alt + Enter. Once in keyboard drag state,…" at bounding box center [784, 242] width 840 height 329
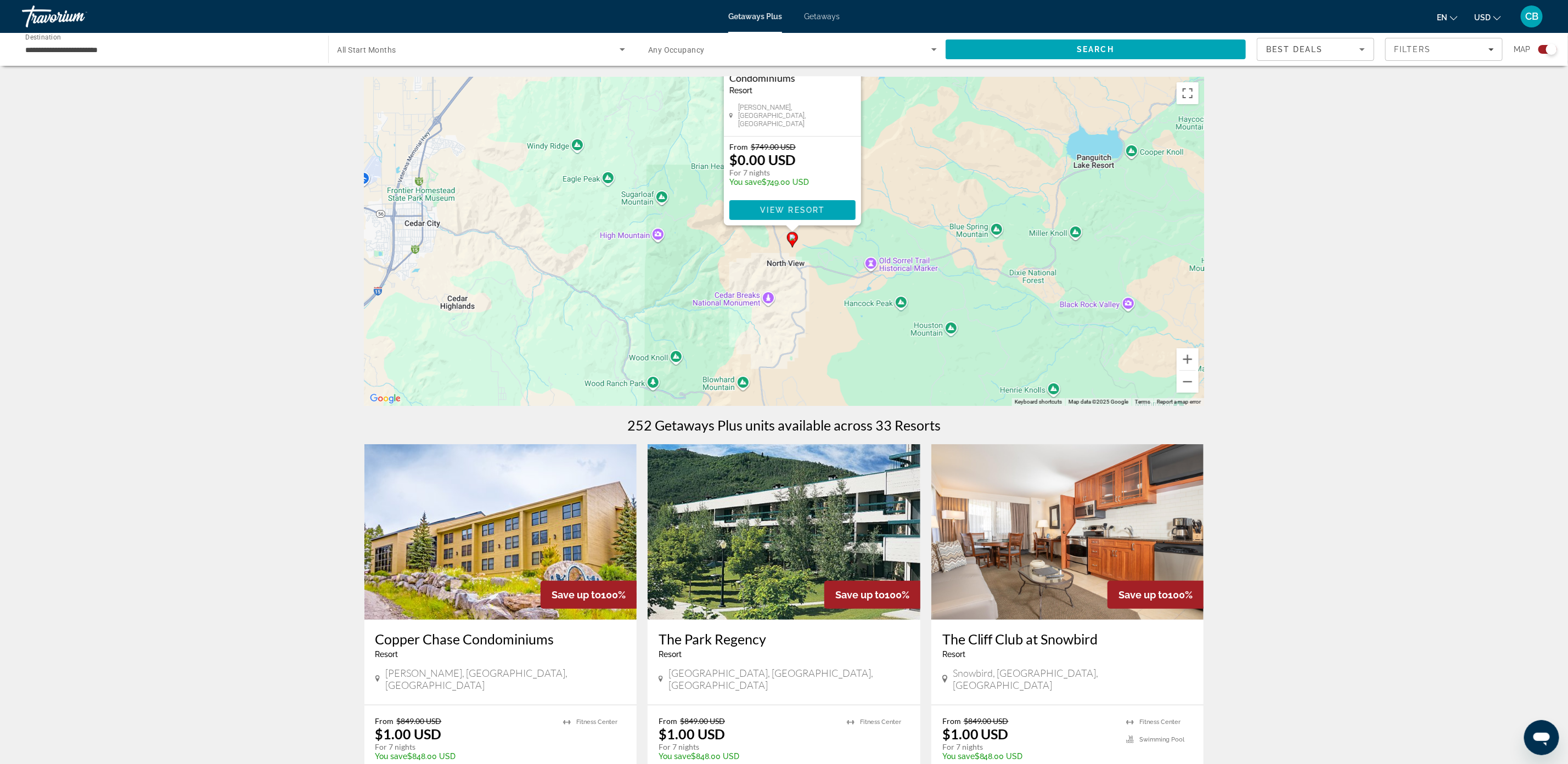
drag, startPoint x: 675, startPoint y: 210, endPoint x: 700, endPoint y: 201, distance: 26.6
click at [677, 210] on div "To activate drag with keyboard, press Alt + Enter. Once in keyboard drag state,…" at bounding box center [784, 242] width 840 height 329
drag, startPoint x: 1263, startPoint y: 110, endPoint x: 1230, endPoint y: 265, distance: 158.5
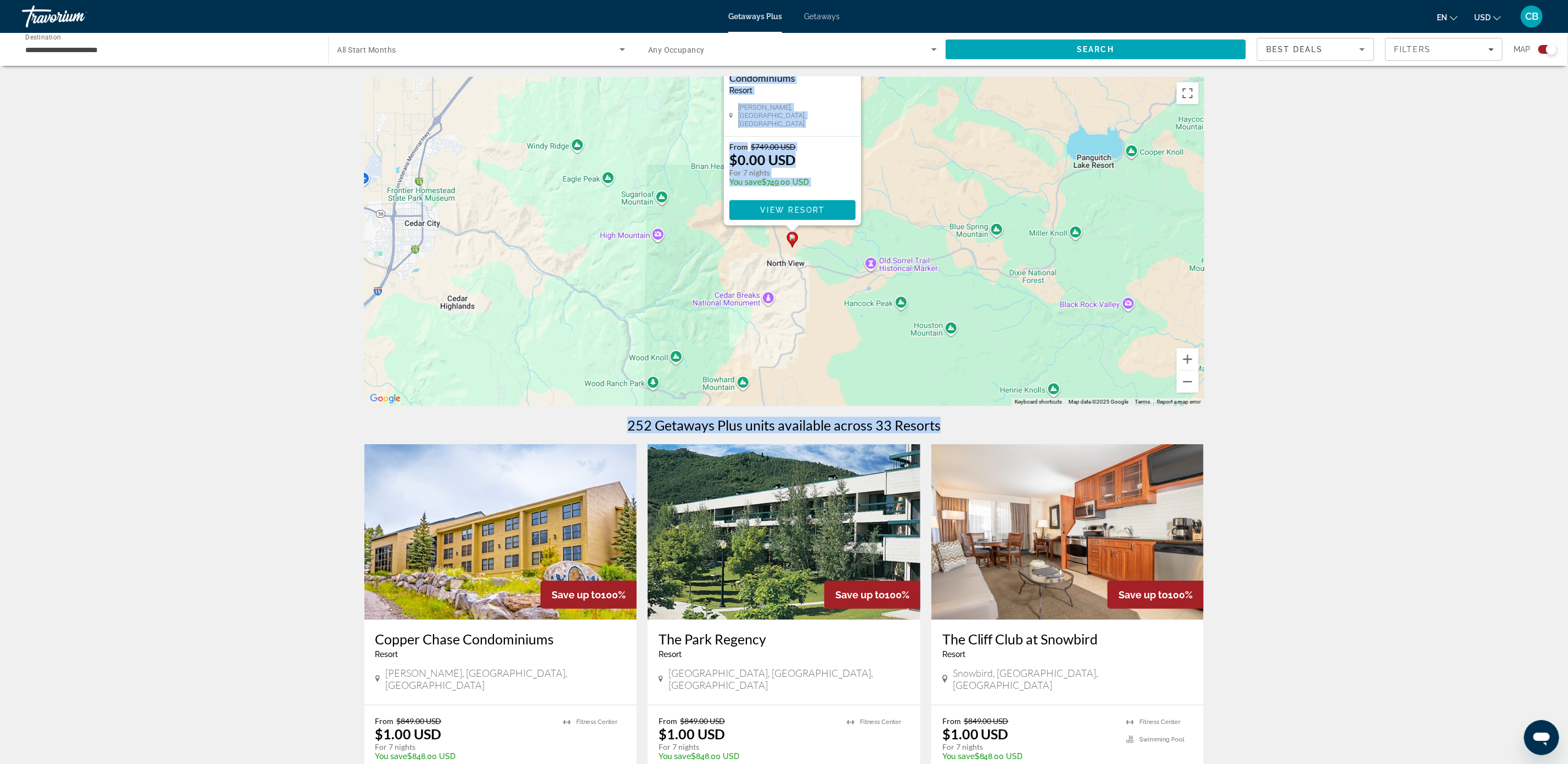
drag, startPoint x: 1054, startPoint y: 311, endPoint x: 1066, endPoint y: 392, distance: 81.9
click at [1066, 400] on div "To activate drag with keyboard, press Alt + Enter. Once in keyboard drag state,…" at bounding box center [784, 242] width 840 height 329
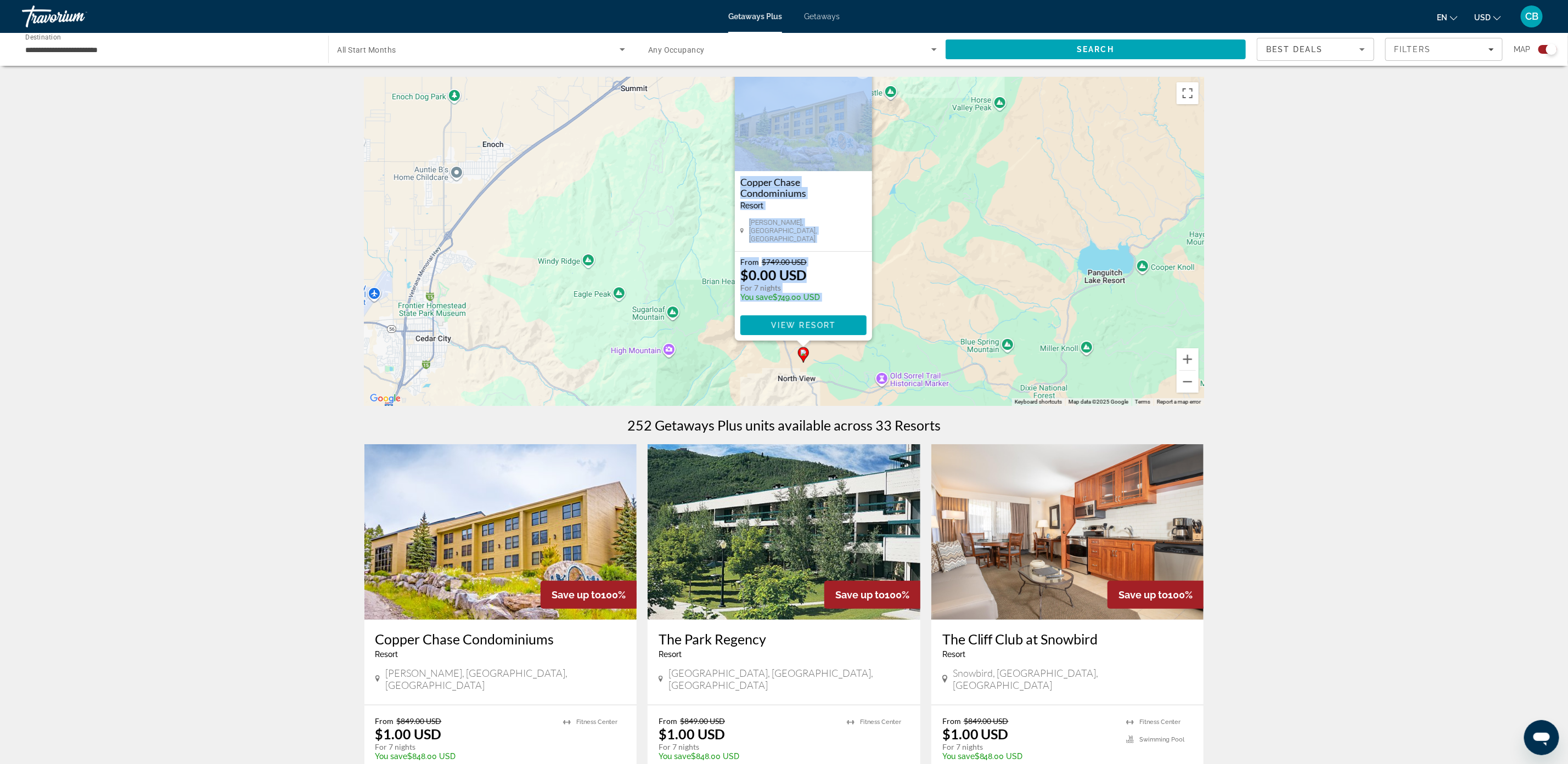
drag, startPoint x: 914, startPoint y: 142, endPoint x: 924, endPoint y: 237, distance: 95.5
click at [924, 237] on div "To activate drag with keyboard, press Alt + Enter. Once in keyboard drag state,…" at bounding box center [784, 242] width 840 height 329
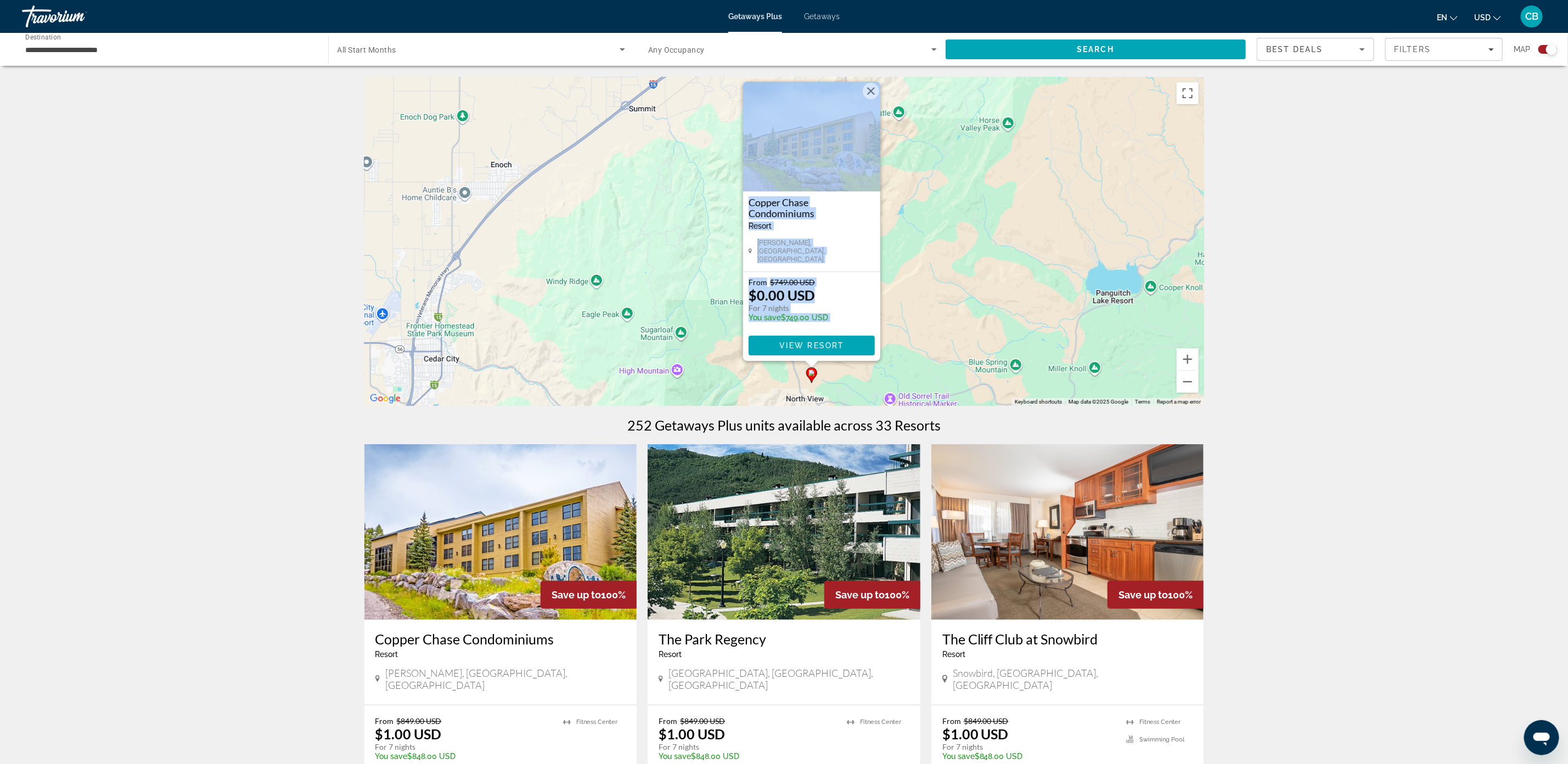
drag, startPoint x: 905, startPoint y: 234, endPoint x: 907, endPoint y: 249, distance: 15.1
click at [912, 280] on div "To activate drag with keyboard, press Alt + Enter. Once in keyboard drag state,…" at bounding box center [784, 242] width 840 height 329
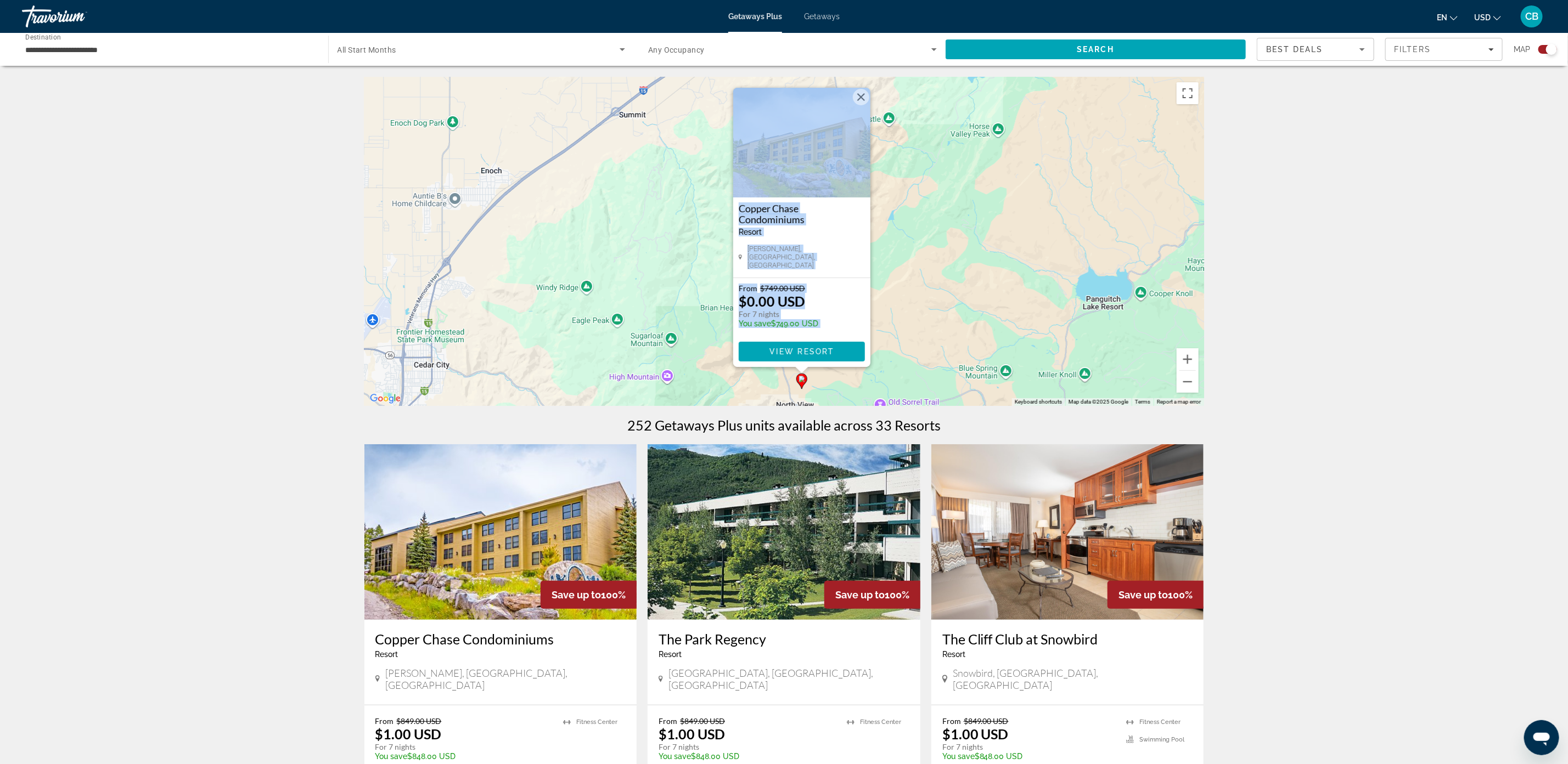
drag, startPoint x: 927, startPoint y: 148, endPoint x: 905, endPoint y: 114, distance: 40.5
click at [921, 155] on div "To activate drag with keyboard, press Alt + Enter. Once in keyboard drag state,…" at bounding box center [784, 242] width 840 height 329
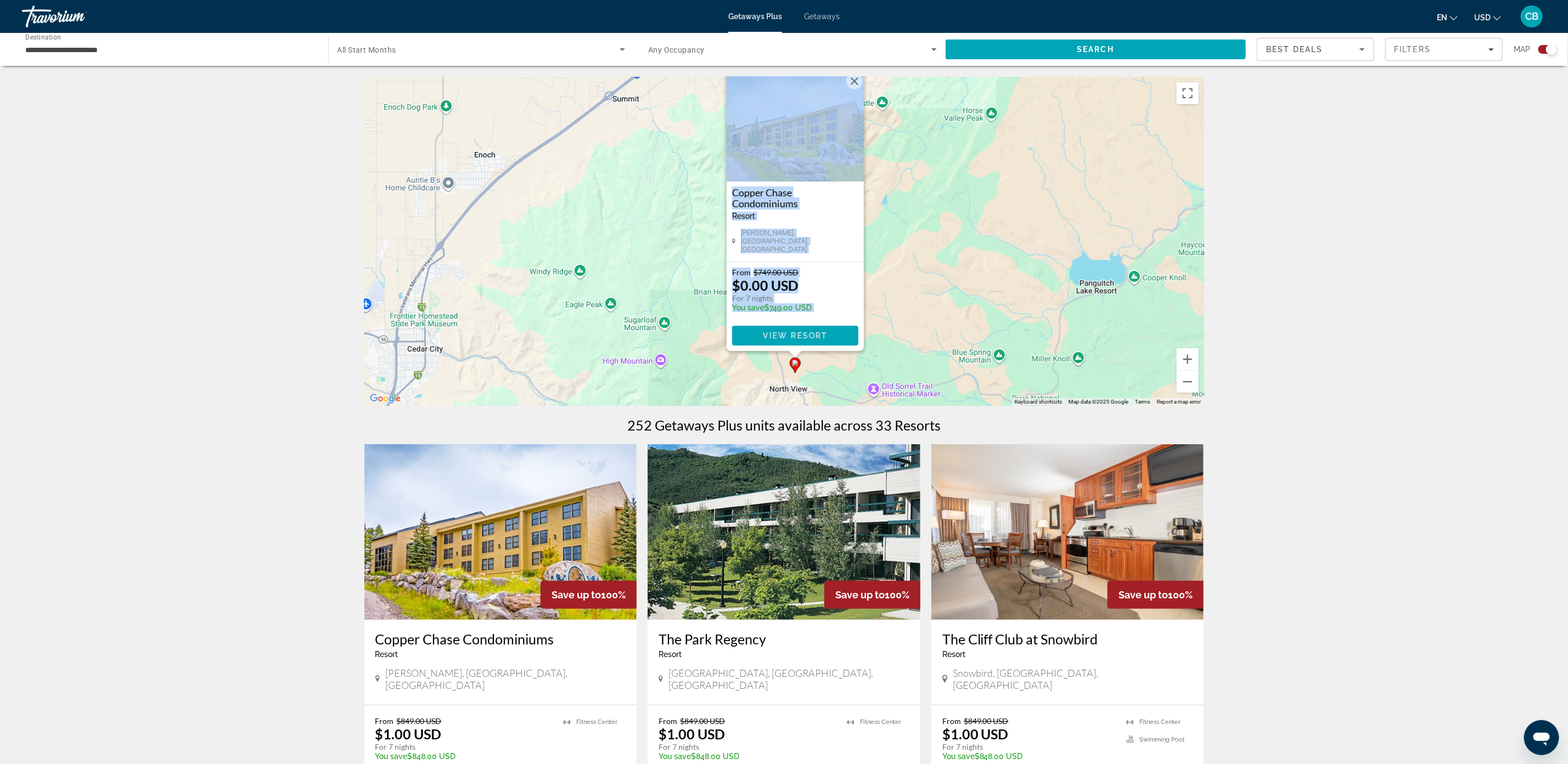
drag, startPoint x: 905, startPoint y: 160, endPoint x: 902, endPoint y: 264, distance: 104.0
click at [901, 266] on div "To activate drag with keyboard, press Alt + Enter. Once in keyboard drag state,…" at bounding box center [784, 242] width 840 height 329
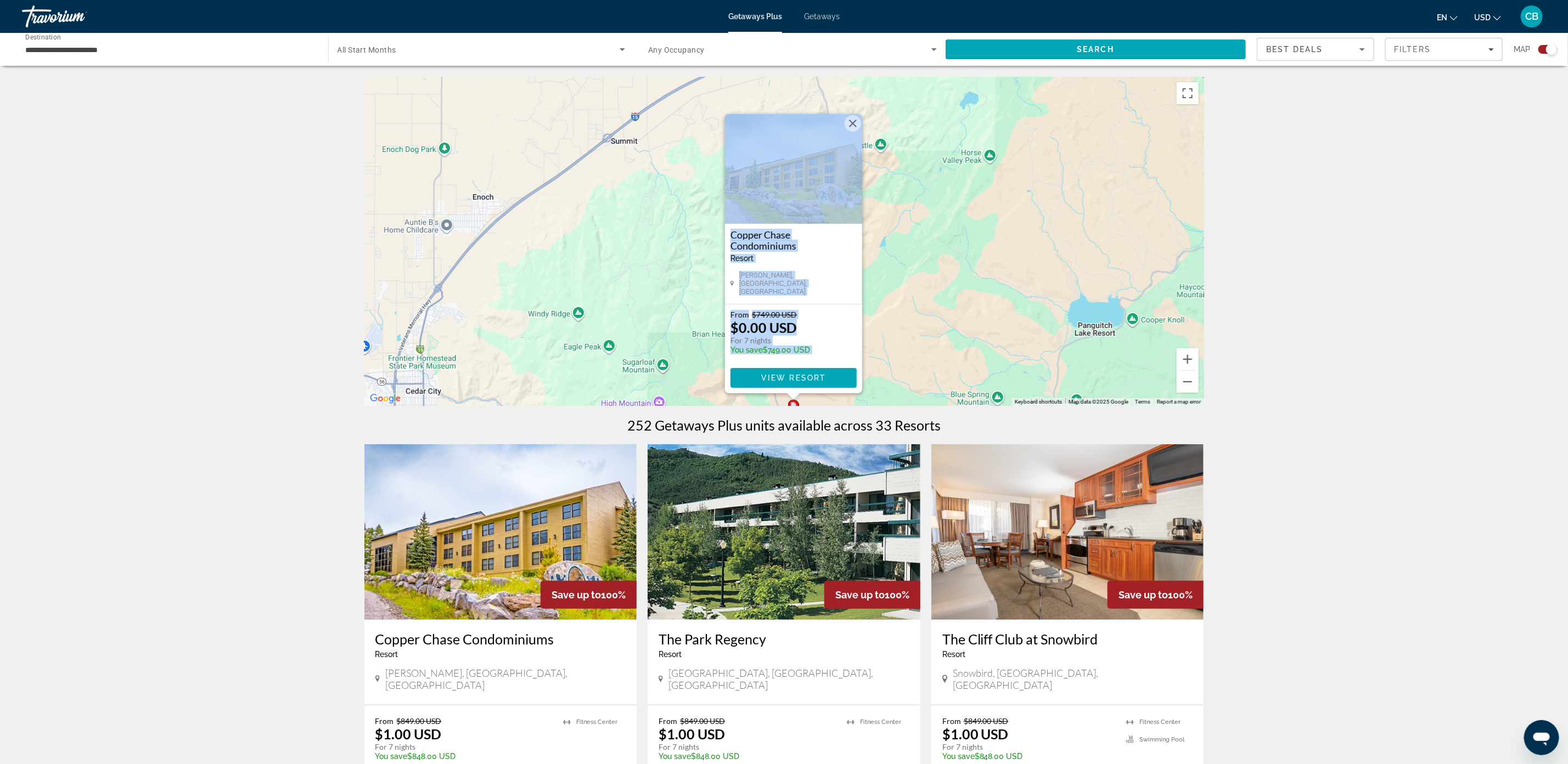
drag, startPoint x: 940, startPoint y: 131, endPoint x: 906, endPoint y: 140, distance: 35.2
click at [919, 190] on div "To activate drag with keyboard, press Alt + Enter. Once in keyboard drag state,…" at bounding box center [784, 242] width 840 height 329
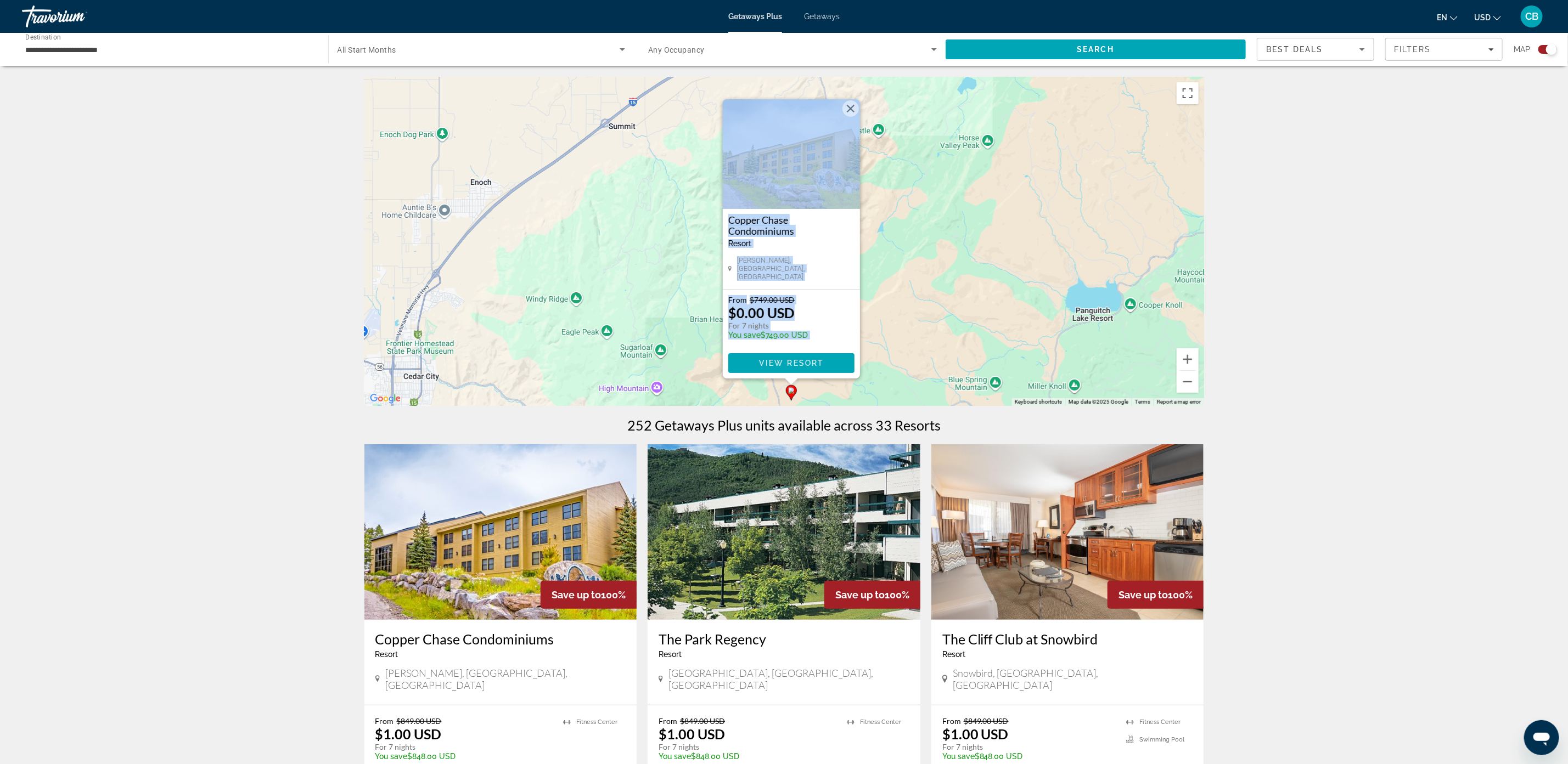
click at [851, 112] on button "Close" at bounding box center [850, 109] width 17 height 17
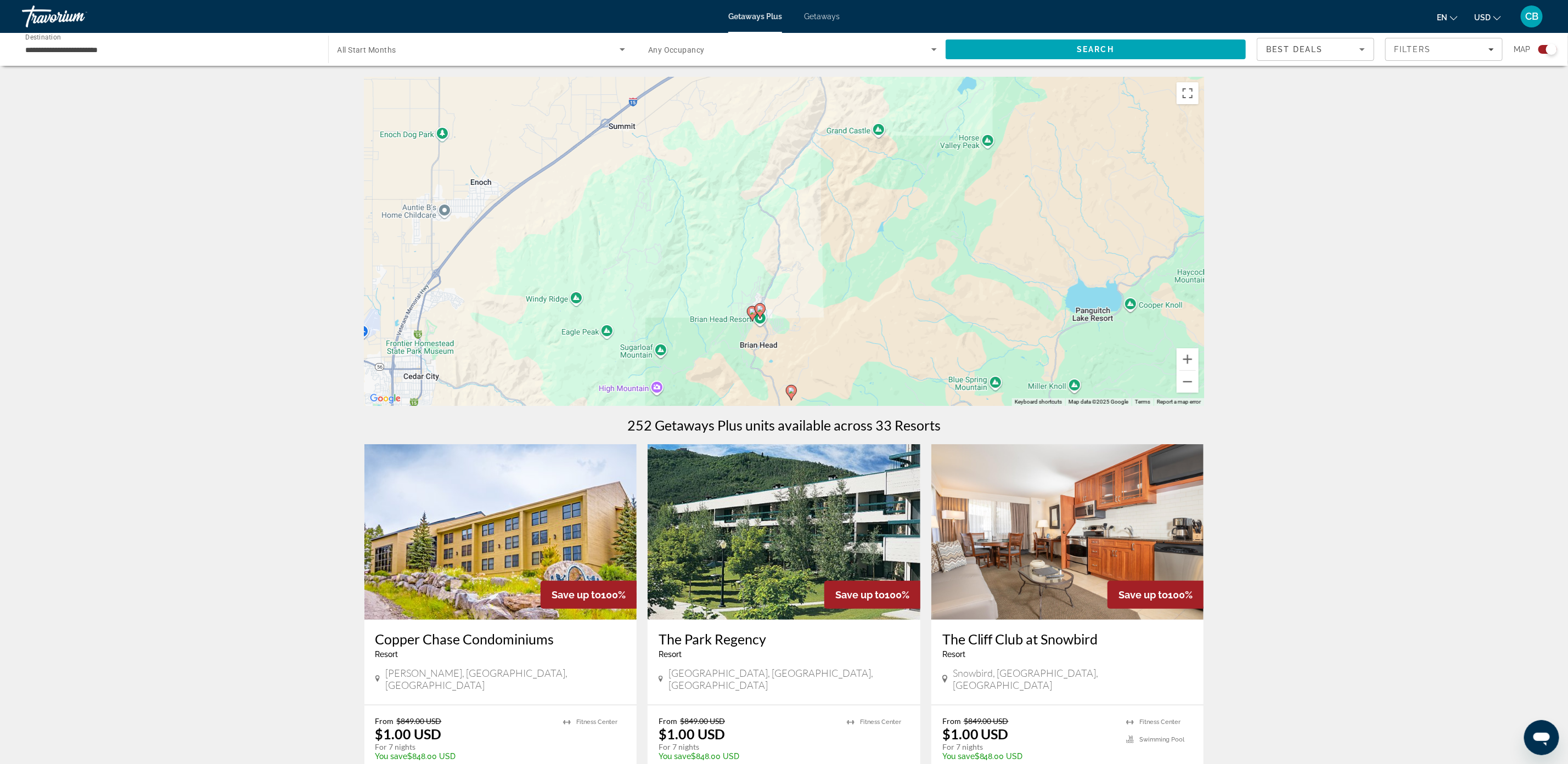
click at [763, 311] on image "Main content" at bounding box center [760, 309] width 7 height 7
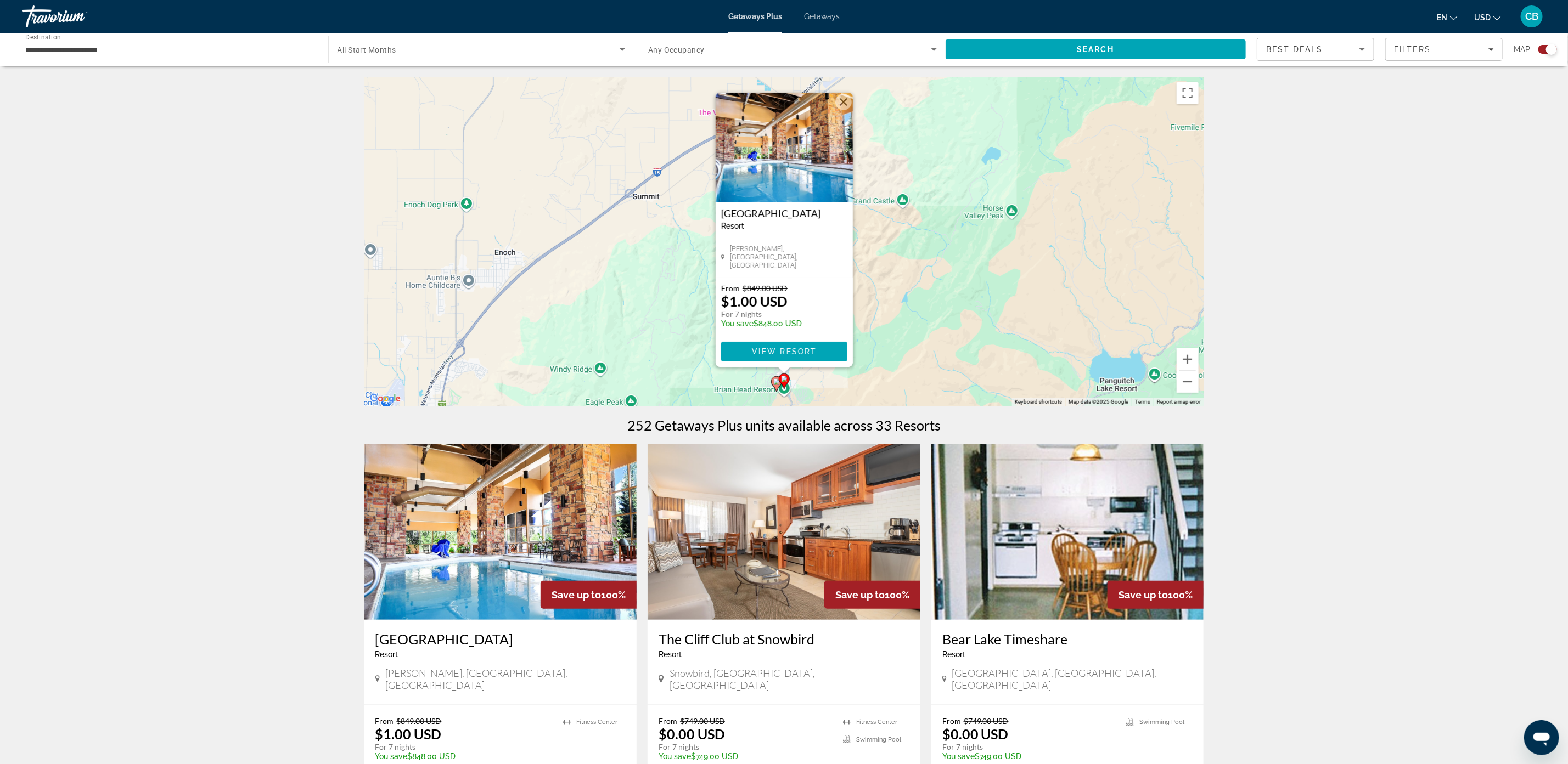
click at [924, 259] on div "To activate drag with keyboard, press Alt + Enter. Once in keyboard drag state,…" at bounding box center [784, 242] width 840 height 329
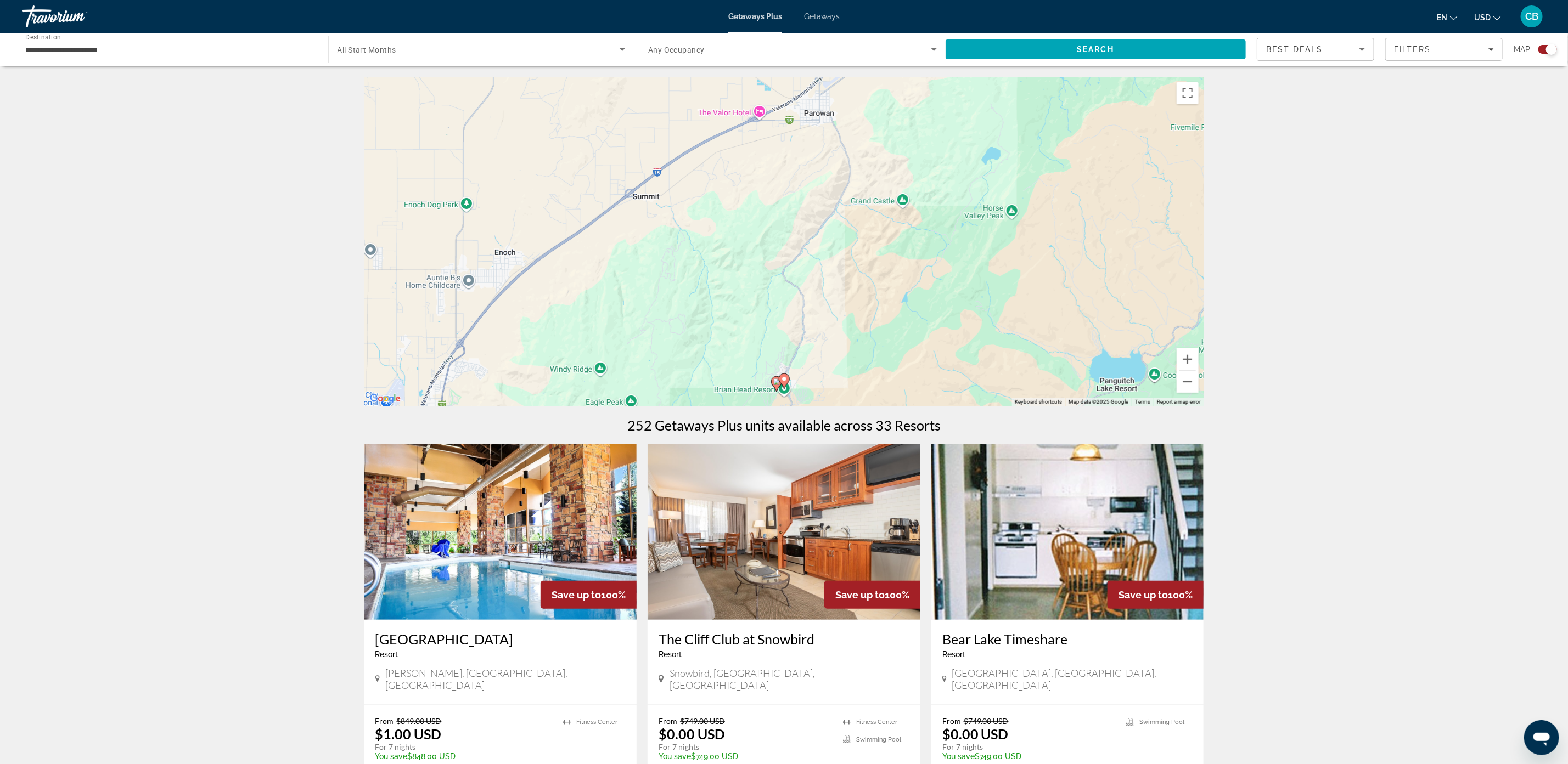
click at [774, 382] on image "Main content" at bounding box center [777, 382] width 7 height 7
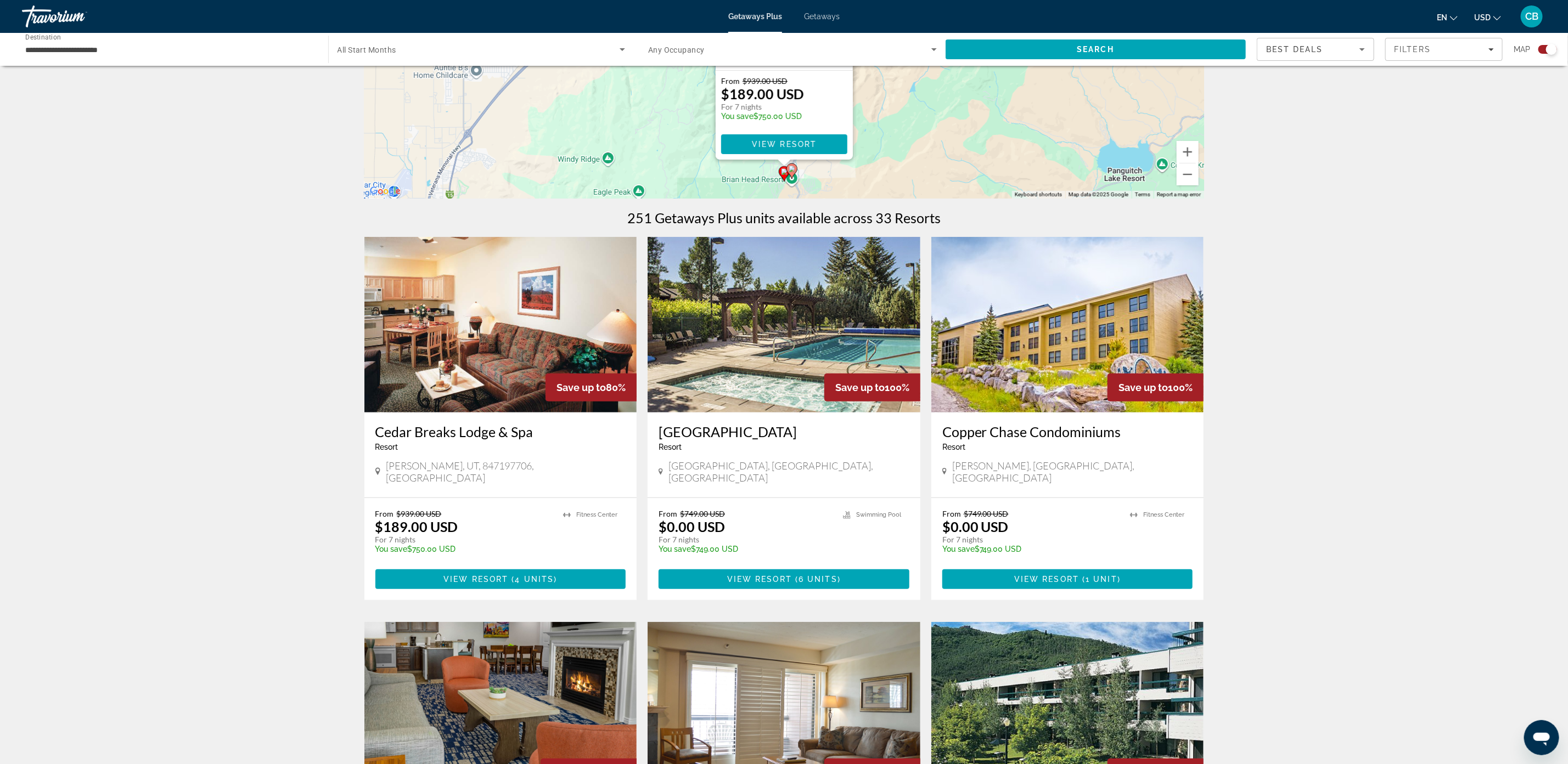
scroll to position [247, 0]
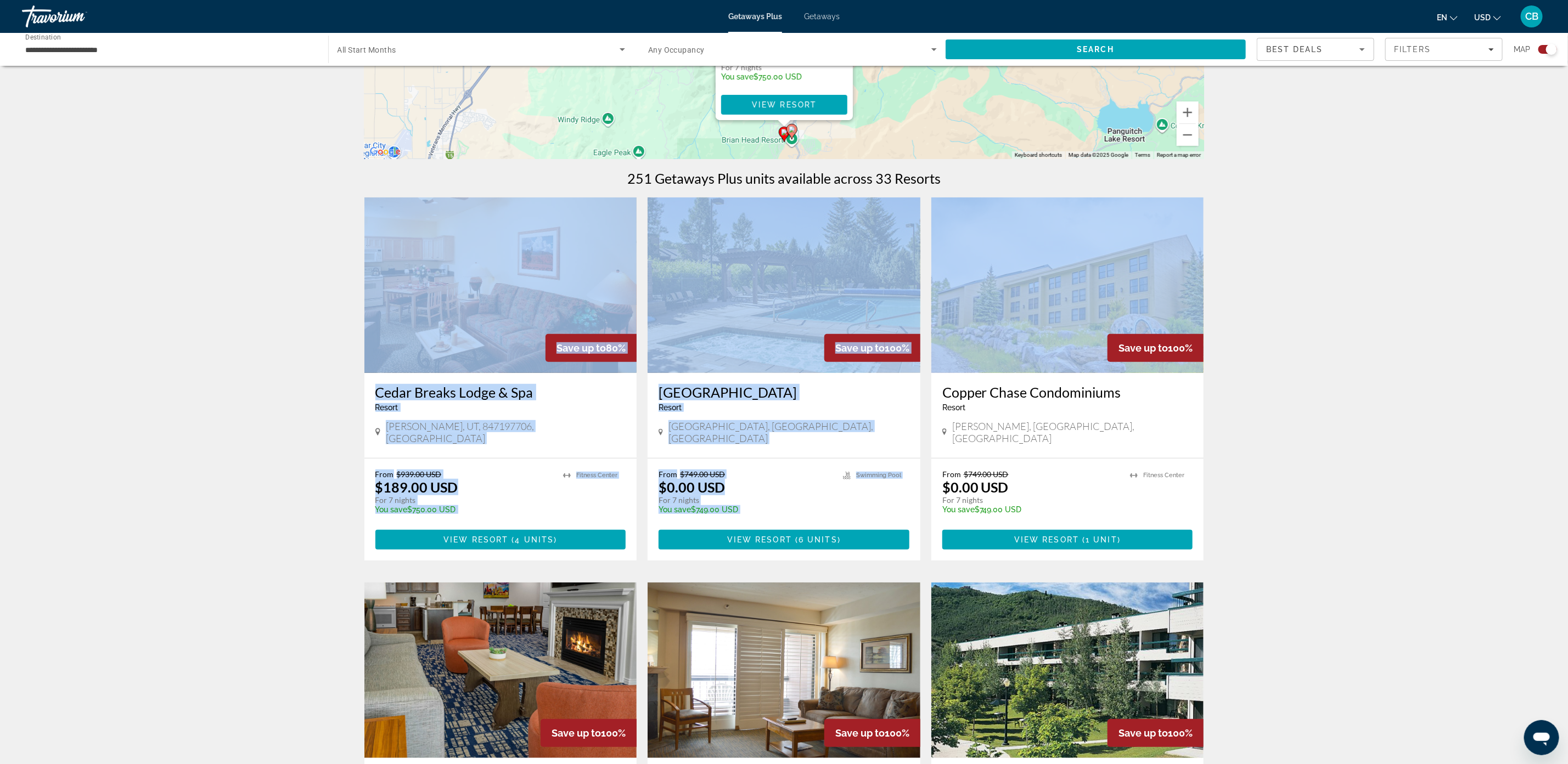
drag, startPoint x: 1272, startPoint y: 183, endPoint x: 1261, endPoint y: 180, distance: 11.4
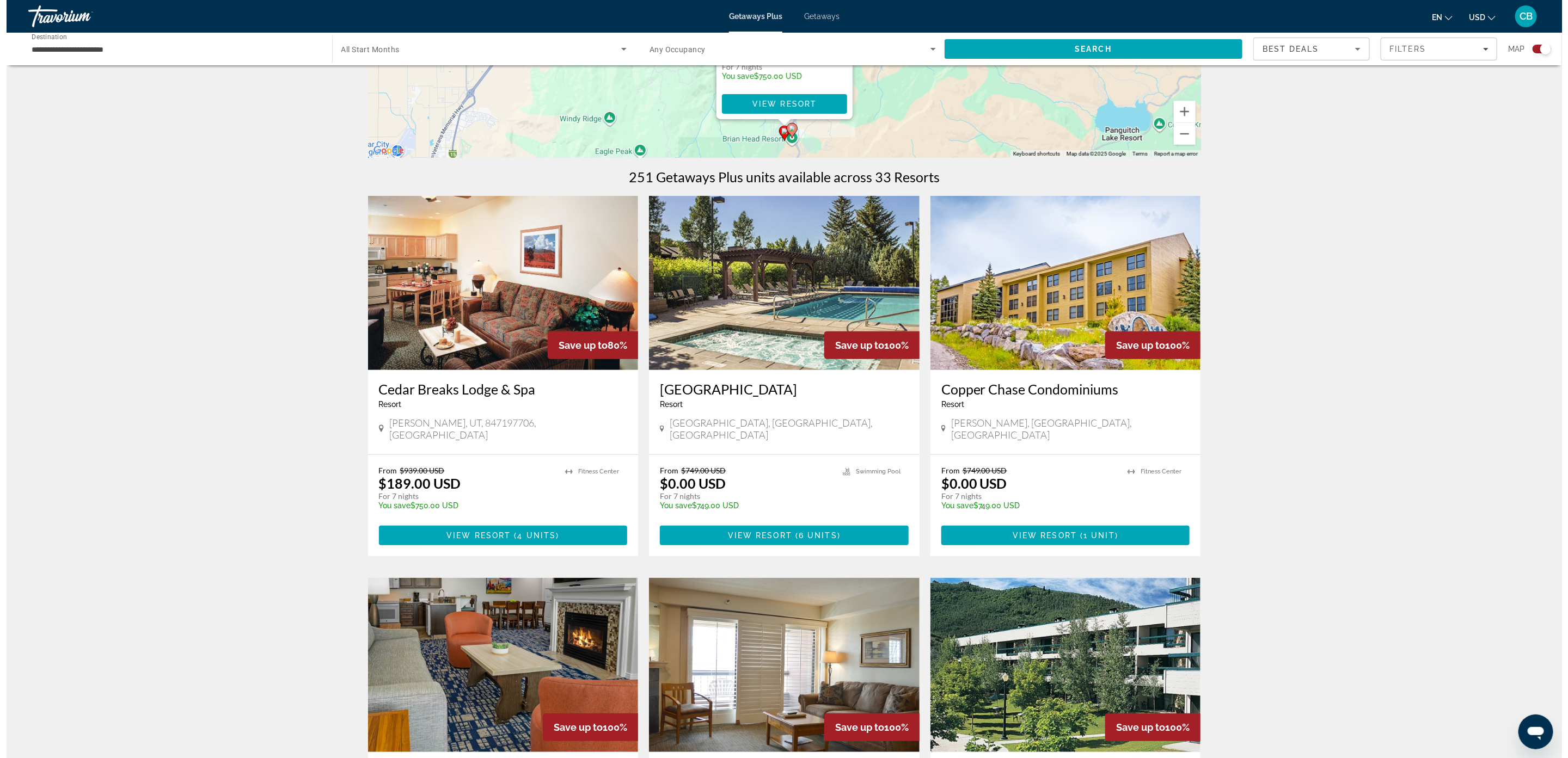
scroll to position [0, 0]
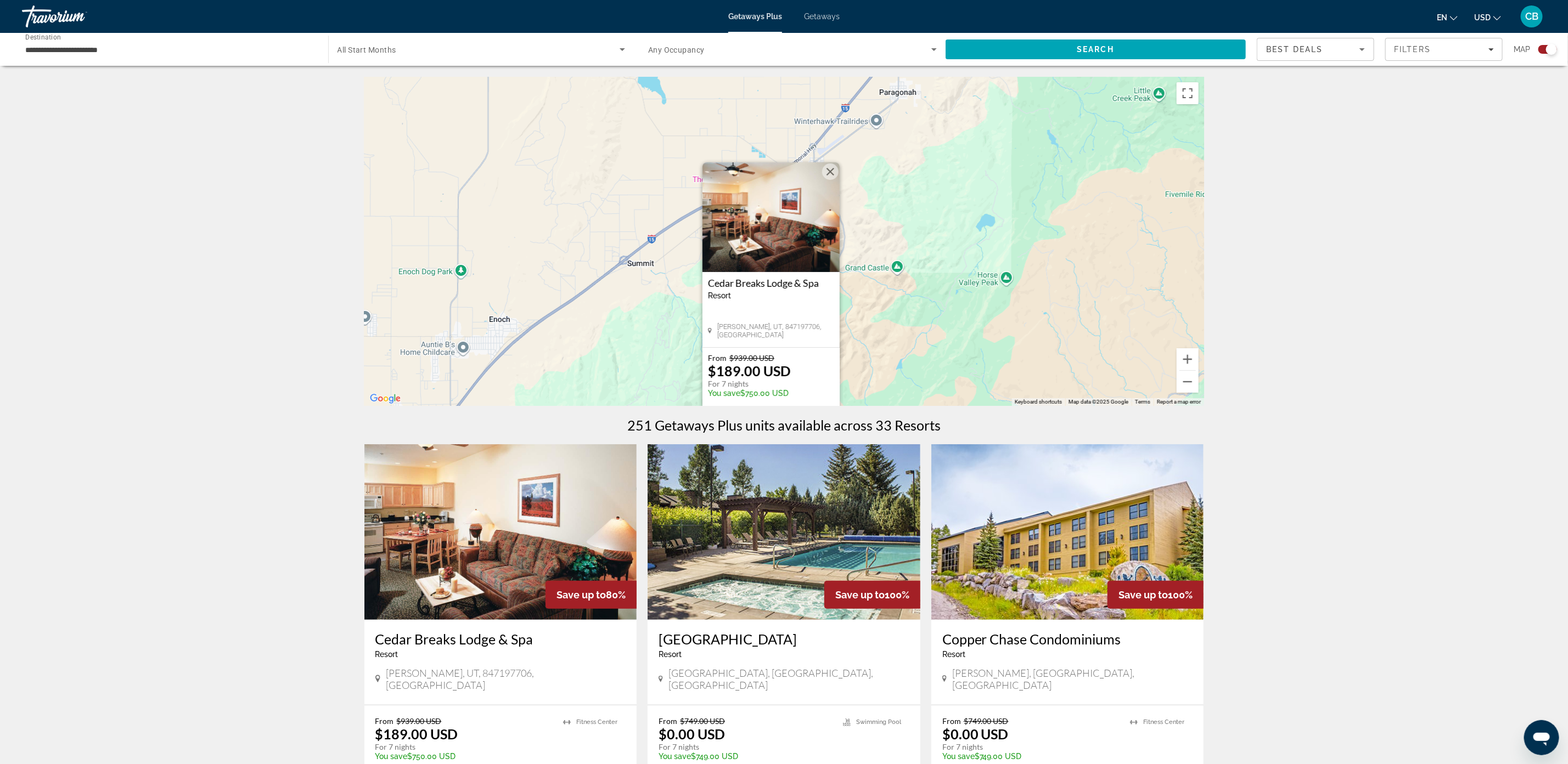
drag, startPoint x: 1037, startPoint y: 281, endPoint x: 1035, endPoint y: 318, distance: 37.1
click at [1031, 341] on div "To activate drag with keyboard, press Alt + Enter. Once in keyboard drag state,…" at bounding box center [784, 242] width 840 height 329
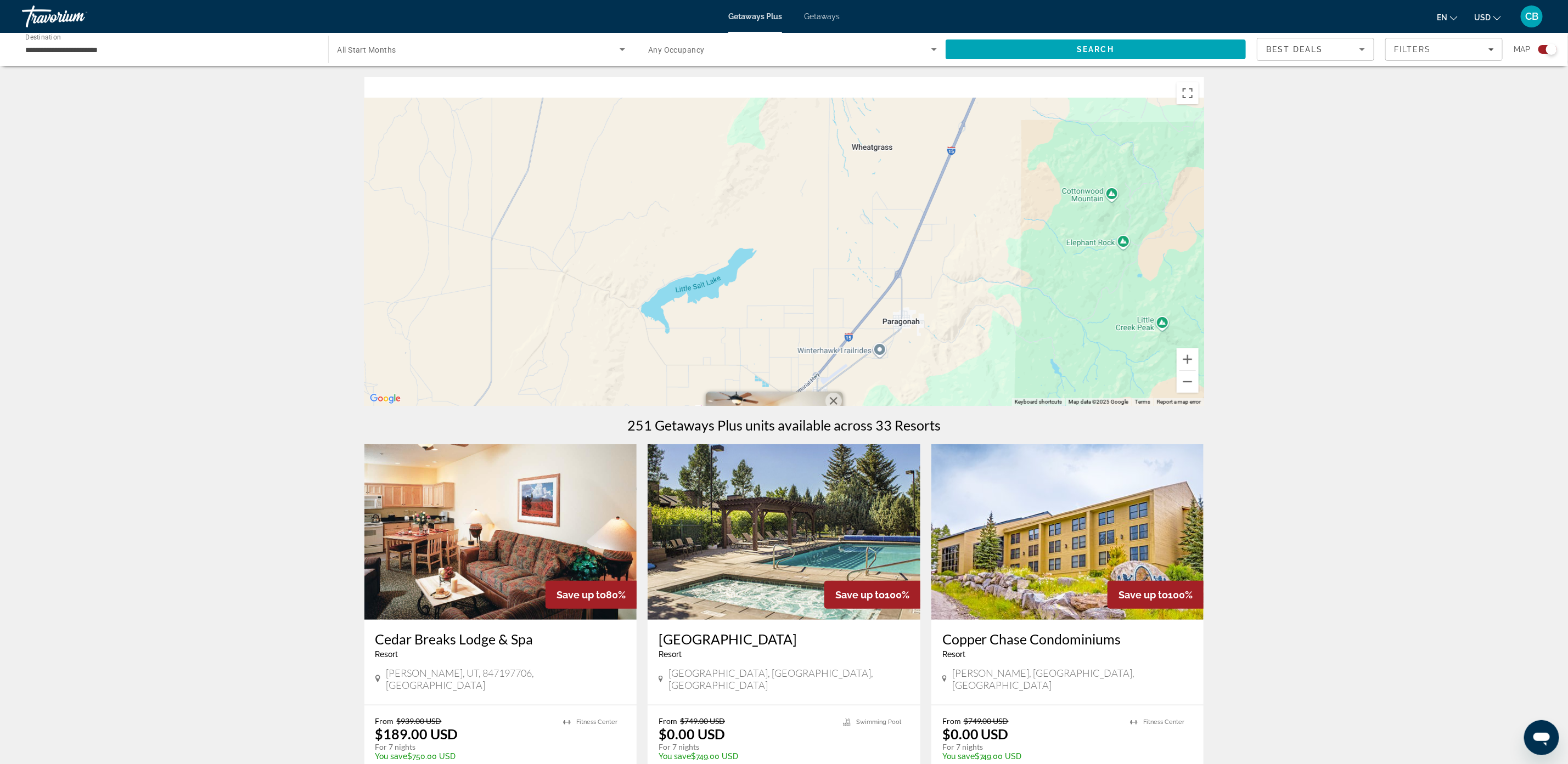
drag, startPoint x: 965, startPoint y: 192, endPoint x: 981, endPoint y: 353, distance: 161.8
click at [967, 403] on div "To activate drag with keyboard, press Alt + Enter. Once in keyboard drag state,…" at bounding box center [784, 242] width 840 height 329
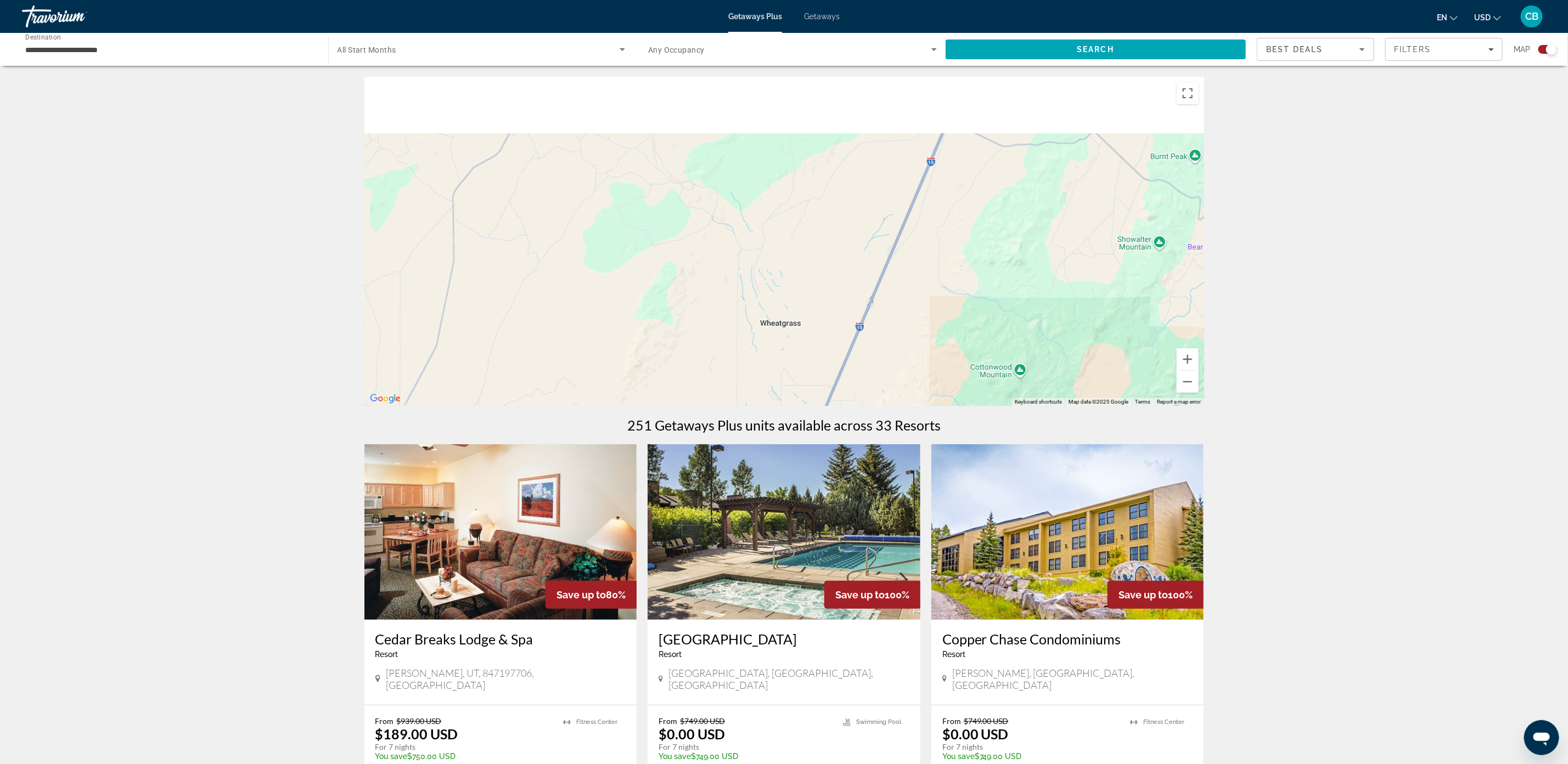
drag, startPoint x: 957, startPoint y: 208, endPoint x: 868, endPoint y: 335, distance: 155.1
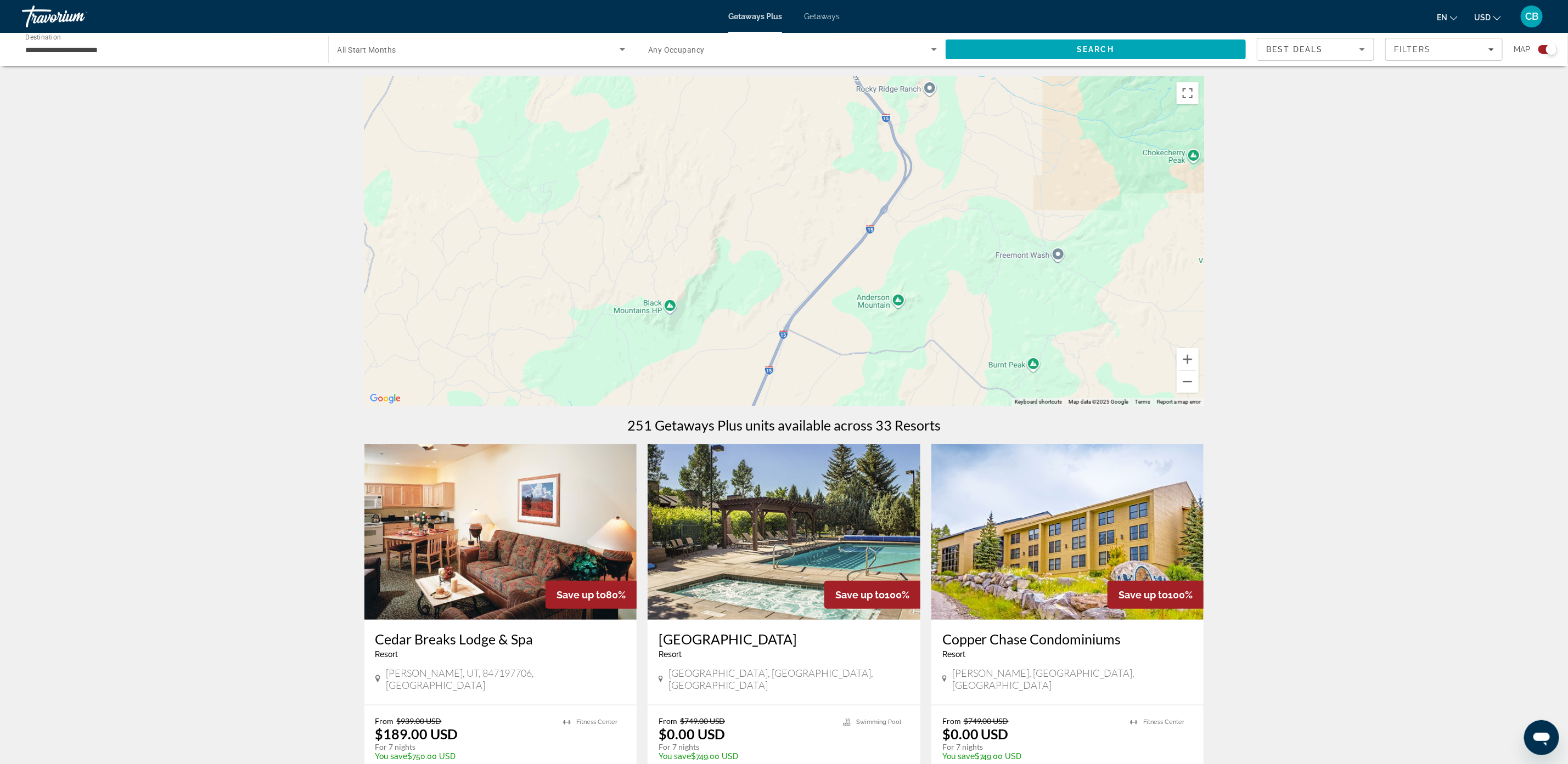
drag, startPoint x: 858, startPoint y: 228, endPoint x: 841, endPoint y: 288, distance: 62.4
click at [756, 386] on div "To activate drag with keyboard, press Alt + Enter. Once in keyboard drag state,…" at bounding box center [784, 242] width 840 height 329
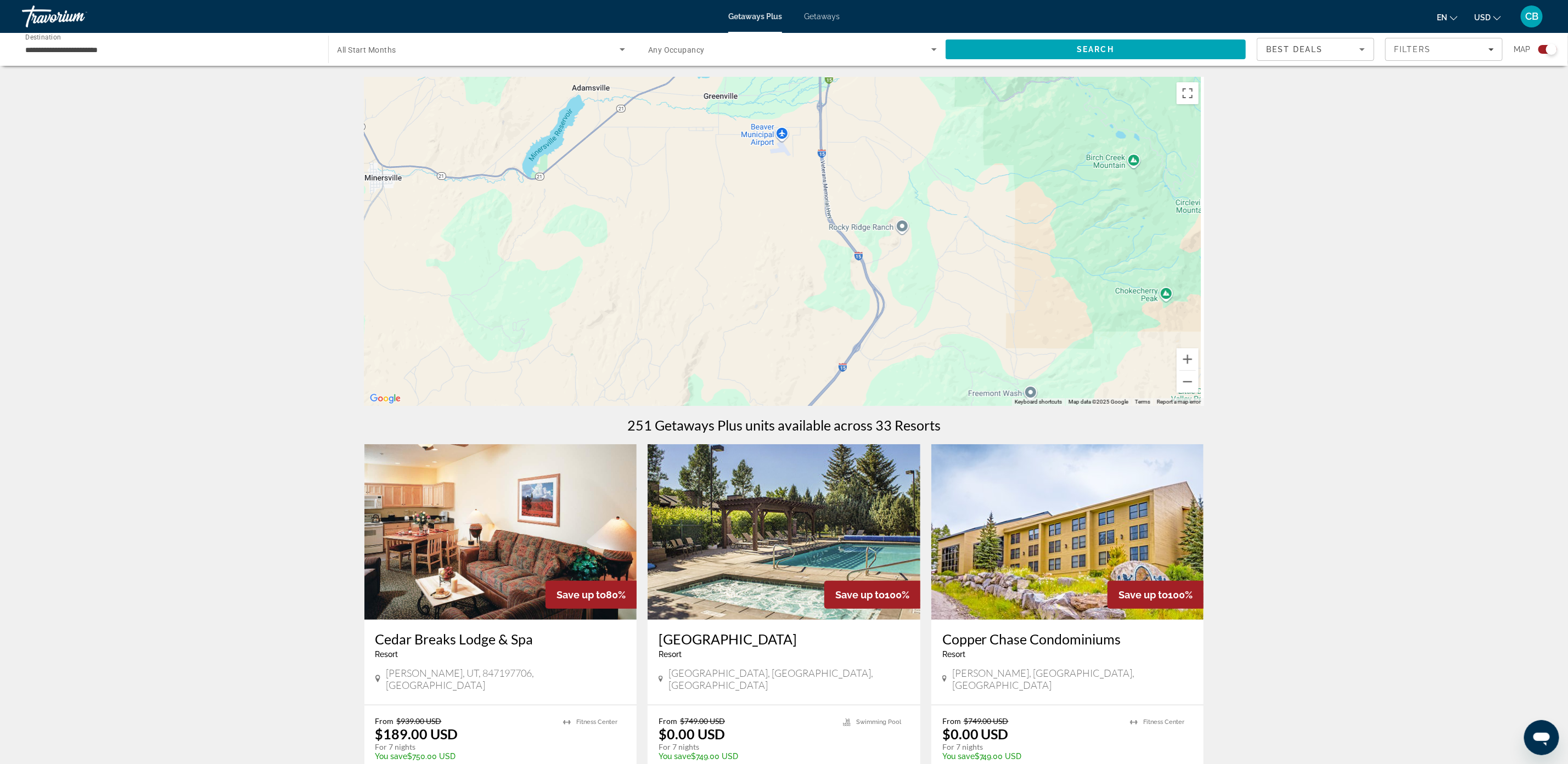
drag, startPoint x: 926, startPoint y: 216, endPoint x: 930, endPoint y: 433, distance: 217.0
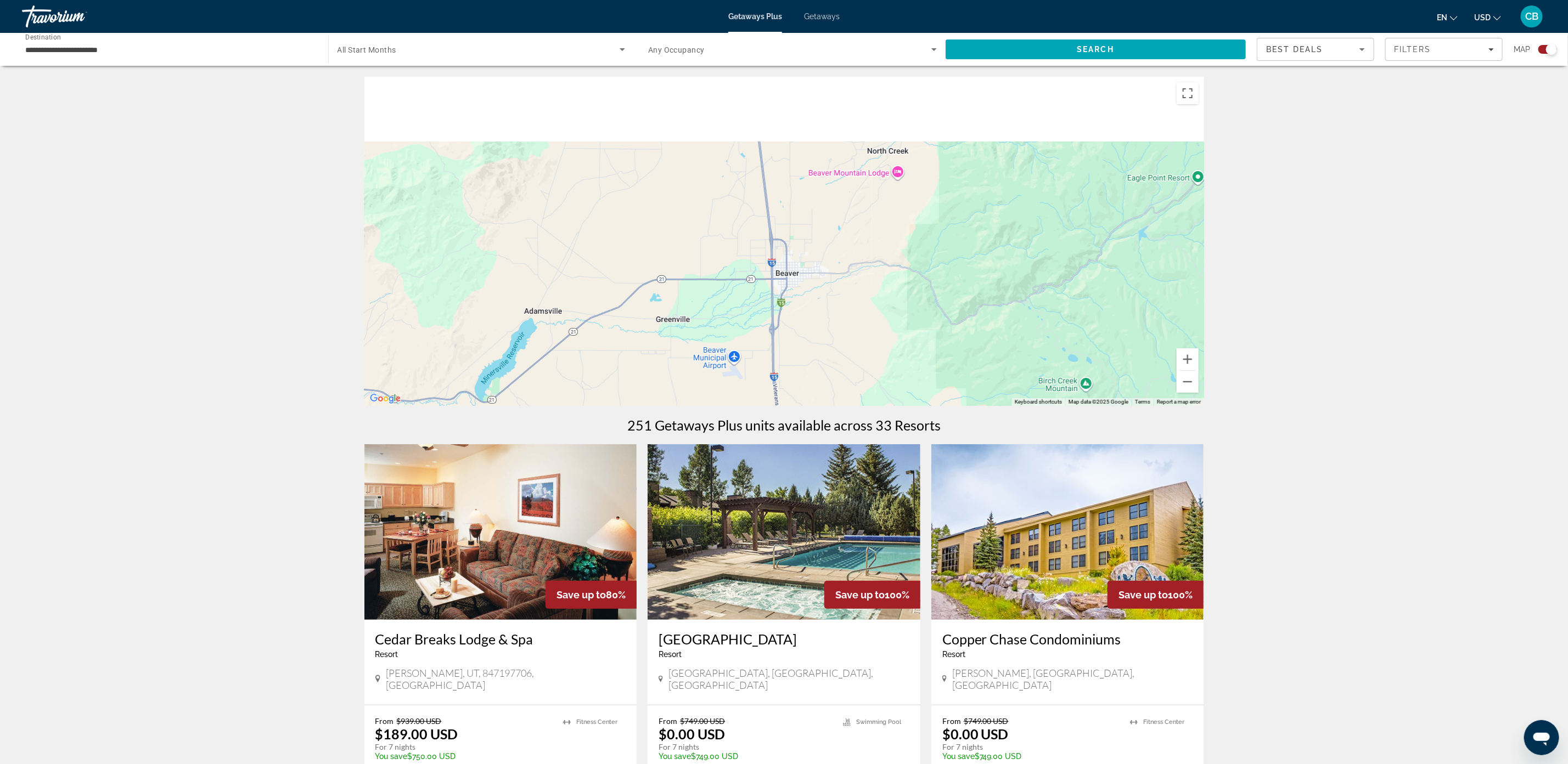
drag, startPoint x: 920, startPoint y: 216, endPoint x: 826, endPoint y: 384, distance: 192.5
click at [819, 394] on div "To activate drag with keyboard, press Alt + Enter. Once in keyboard drag state,…" at bounding box center [784, 242] width 840 height 329
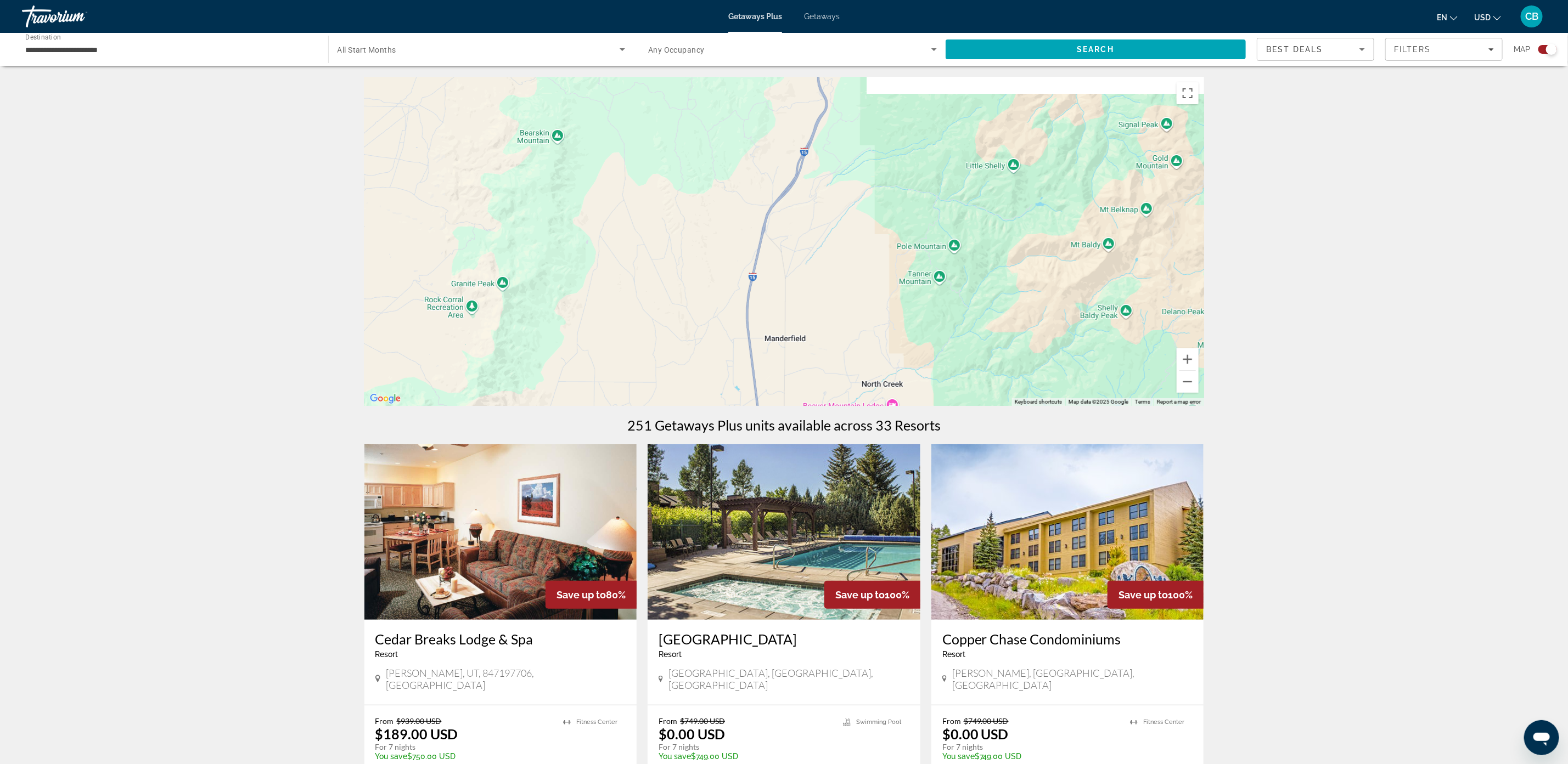
drag, startPoint x: 921, startPoint y: 236, endPoint x: 883, endPoint y: 426, distance: 193.8
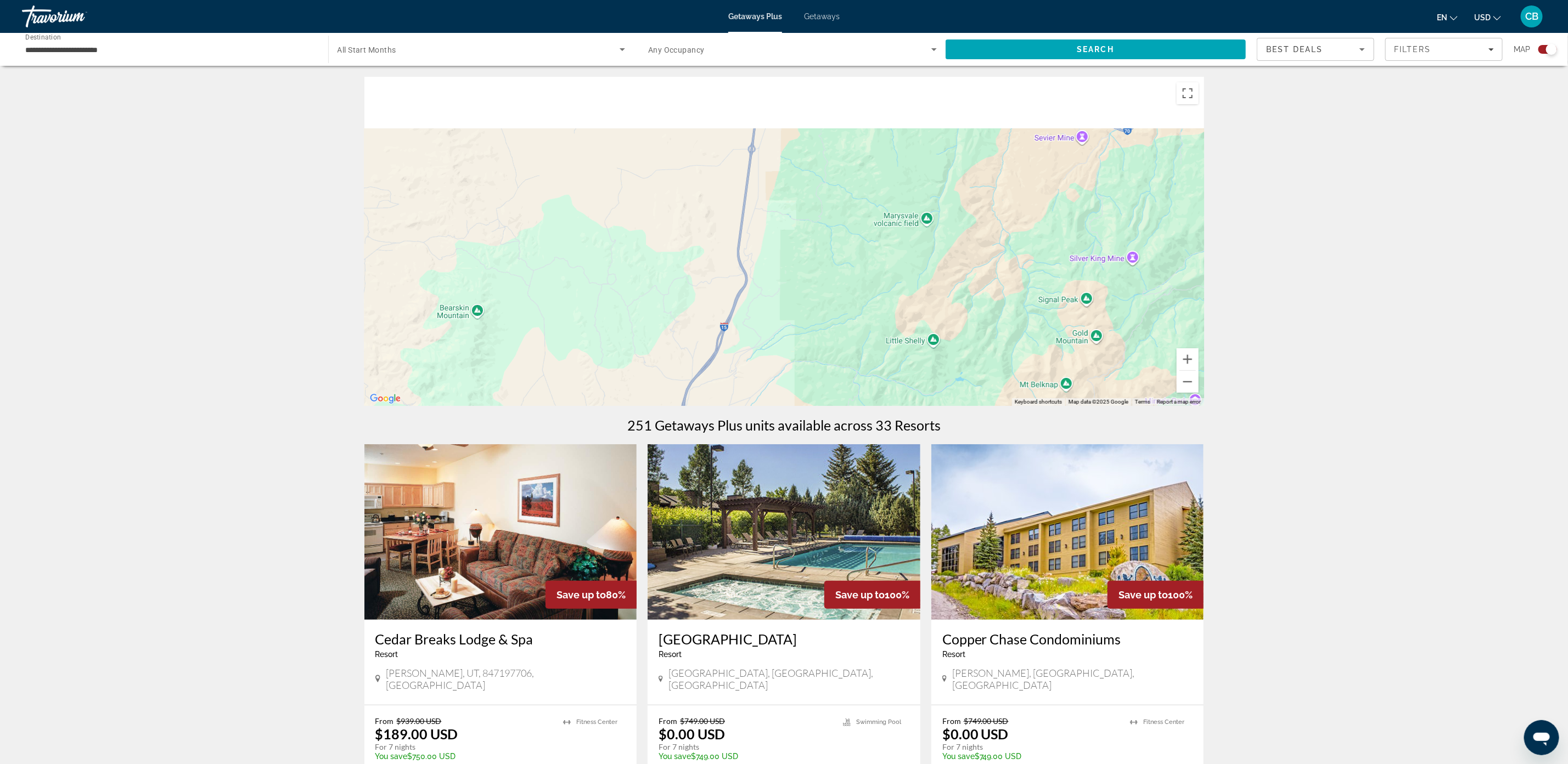
drag, startPoint x: 915, startPoint y: 221, endPoint x: 791, endPoint y: 421, distance: 235.3
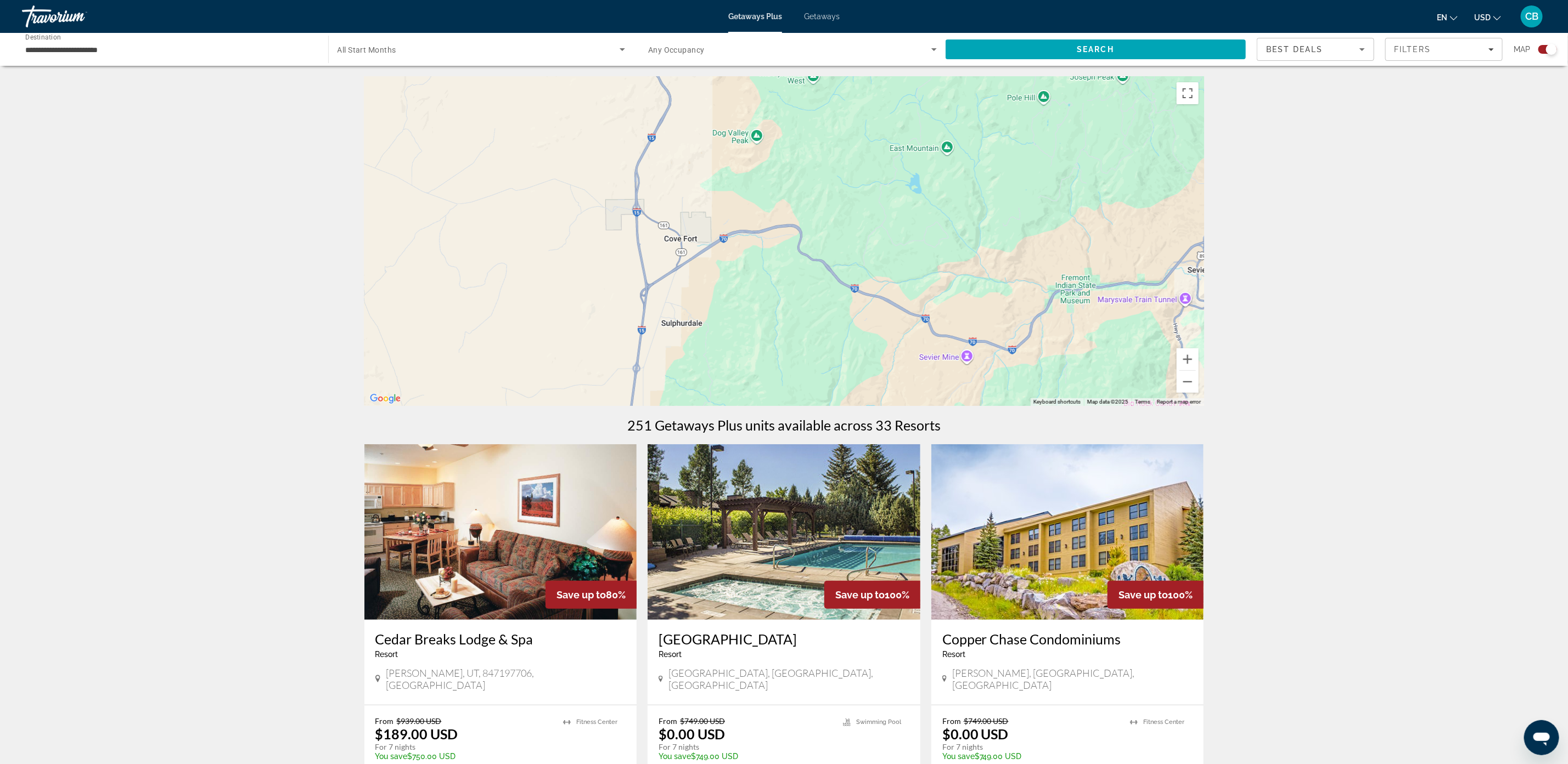
drag, startPoint x: 900, startPoint y: 260, endPoint x: 818, endPoint y: 400, distance: 162.2
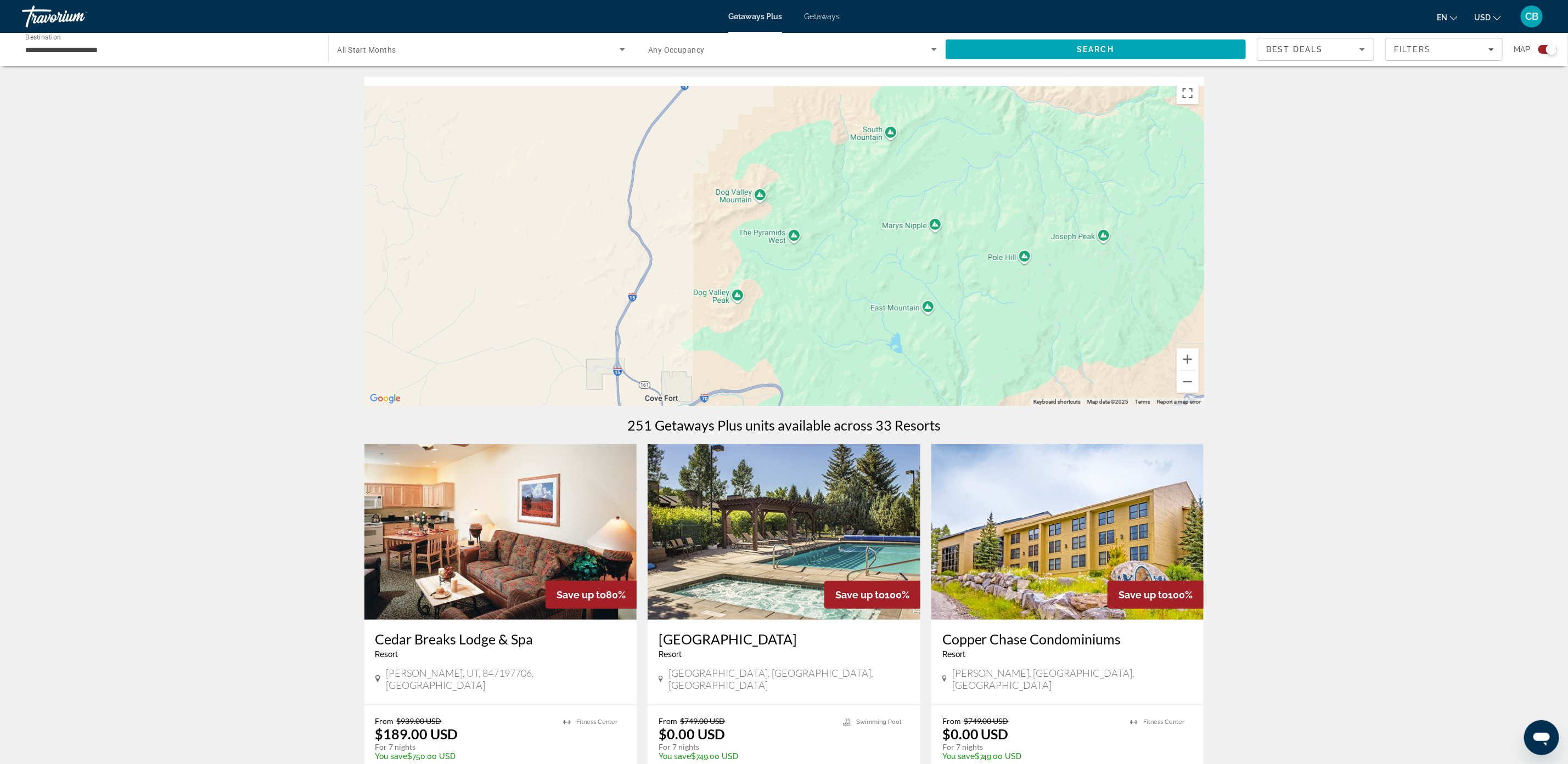
drag, startPoint x: 859, startPoint y: 188, endPoint x: 841, endPoint y: 382, distance: 194.8
click at [841, 382] on div "To activate drag with keyboard, press Alt + Enter. Once in keyboard drag state,…" at bounding box center [784, 242] width 840 height 329
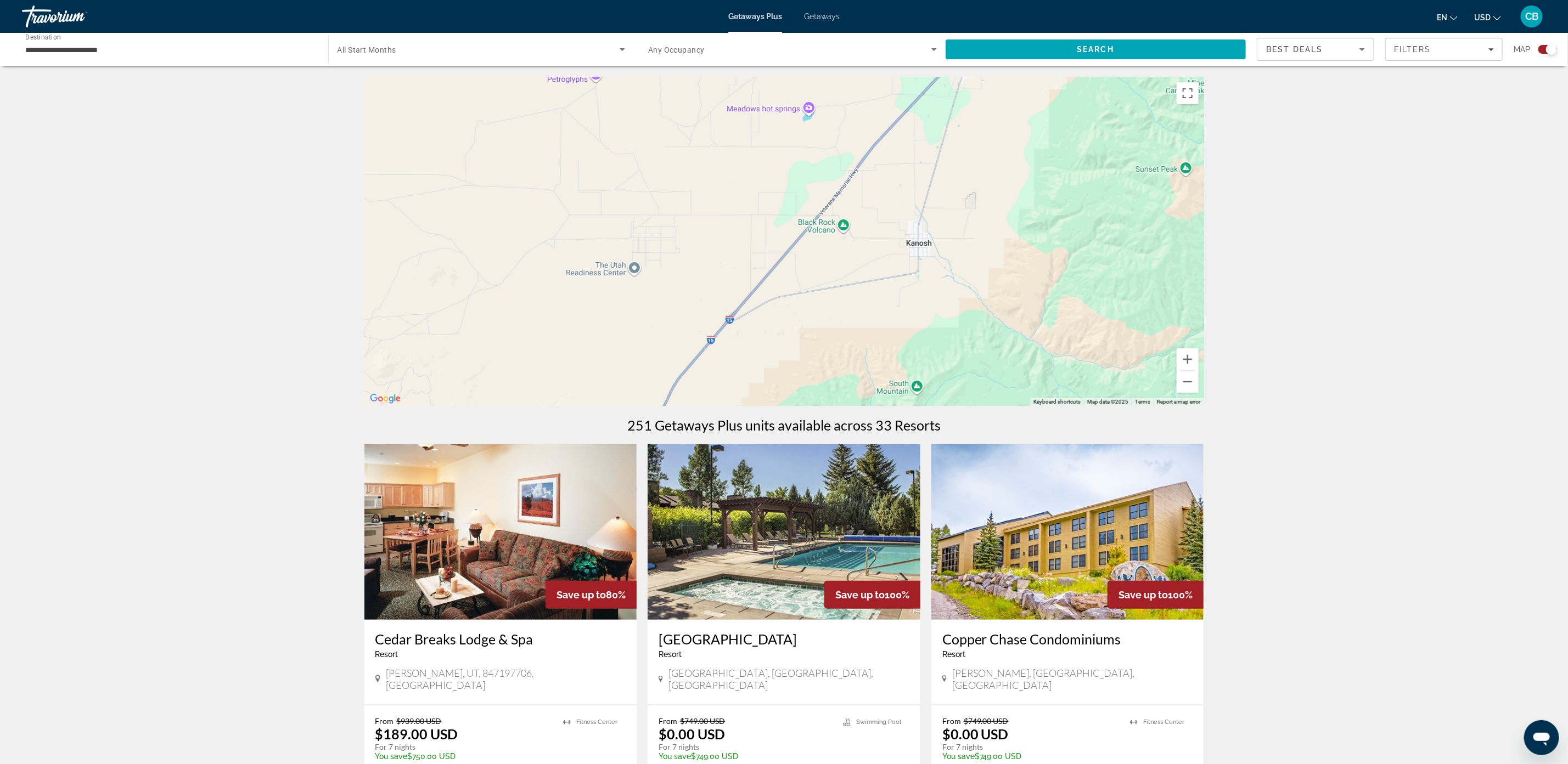
drag, startPoint x: 892, startPoint y: 208, endPoint x: 906, endPoint y: 423, distance: 215.5
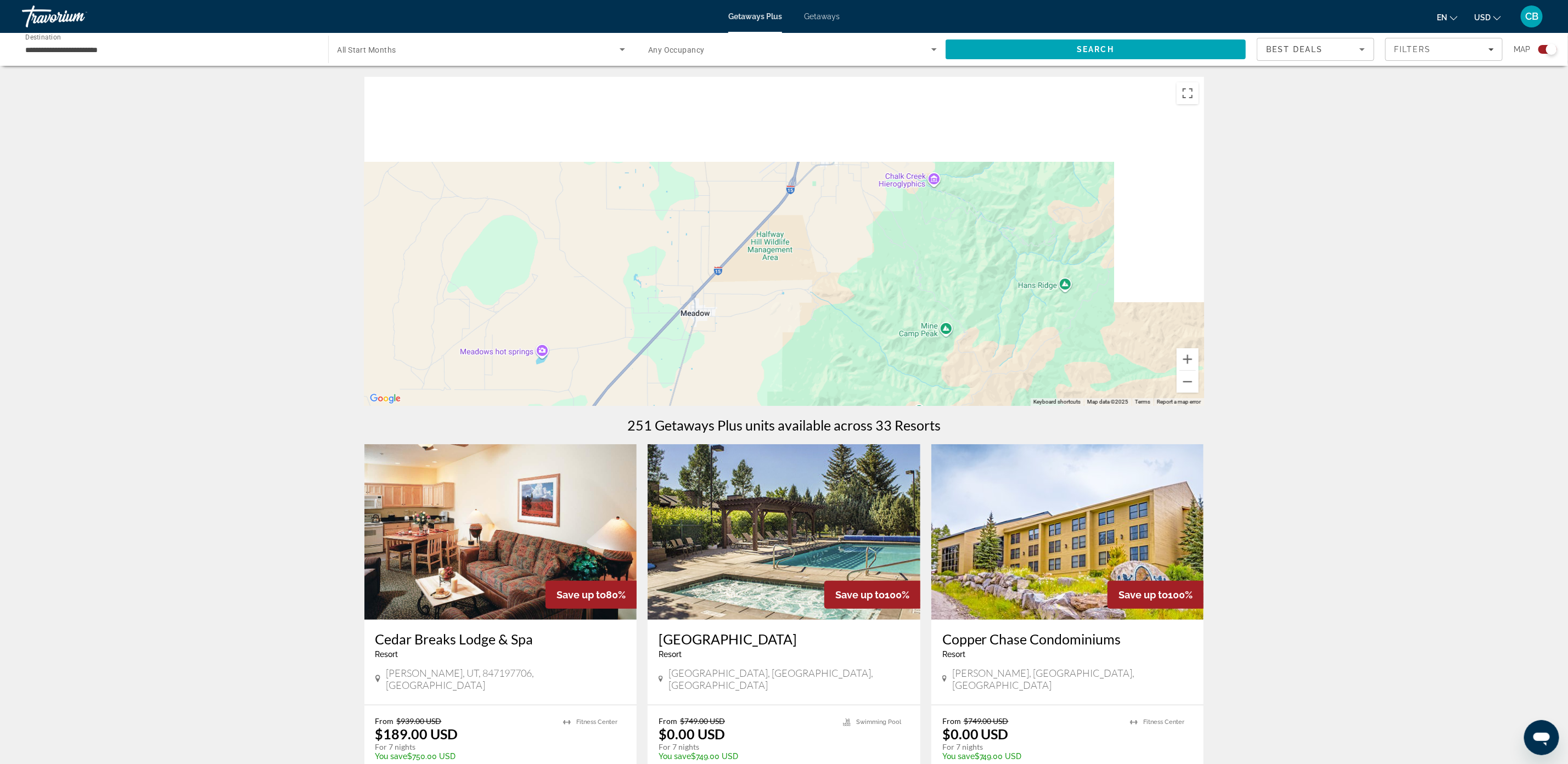
drag, startPoint x: 974, startPoint y: 265, endPoint x: 702, endPoint y: 520, distance: 372.8
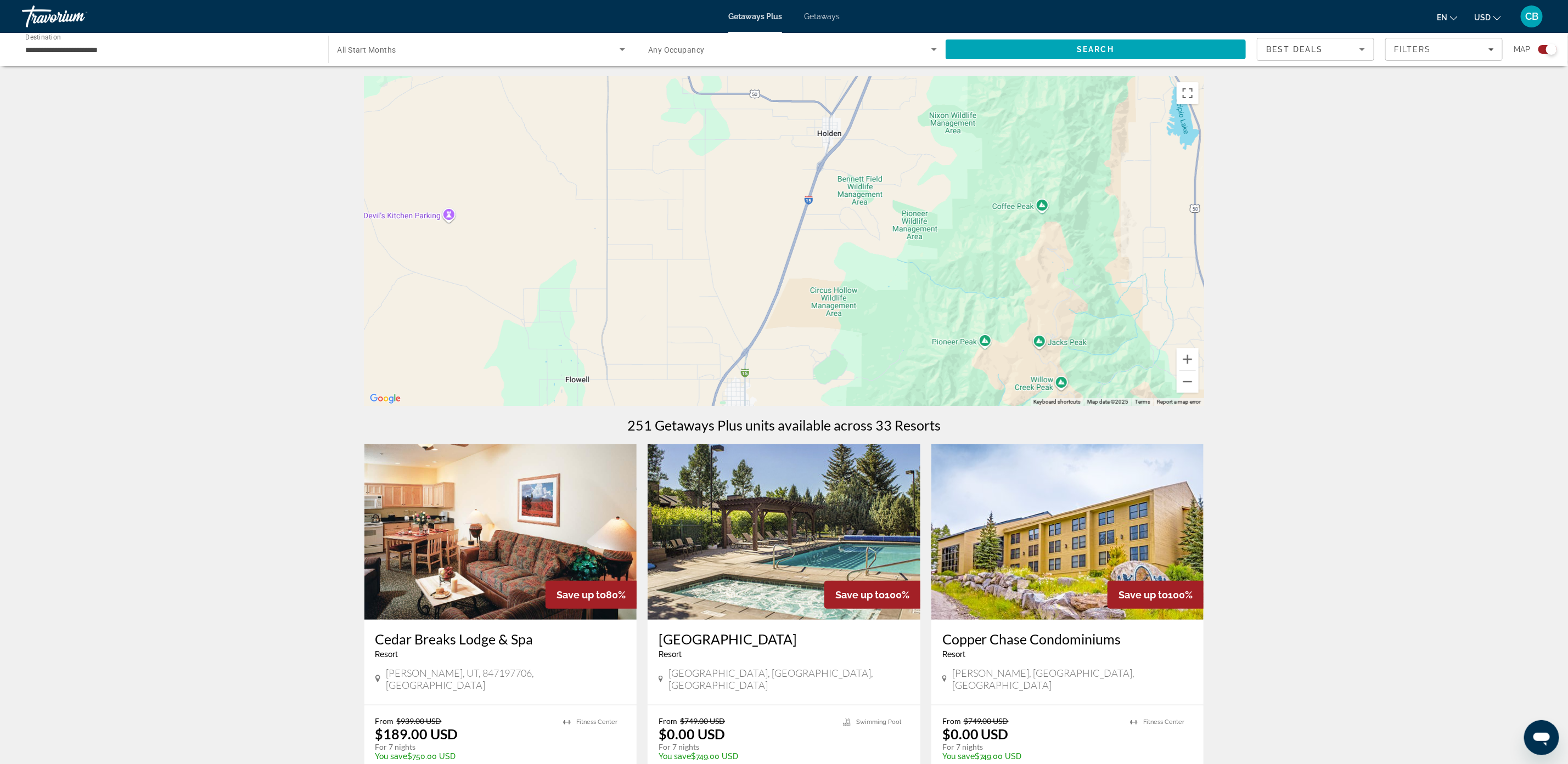
drag, startPoint x: 851, startPoint y: 190, endPoint x: 789, endPoint y: 322, distance: 145.8
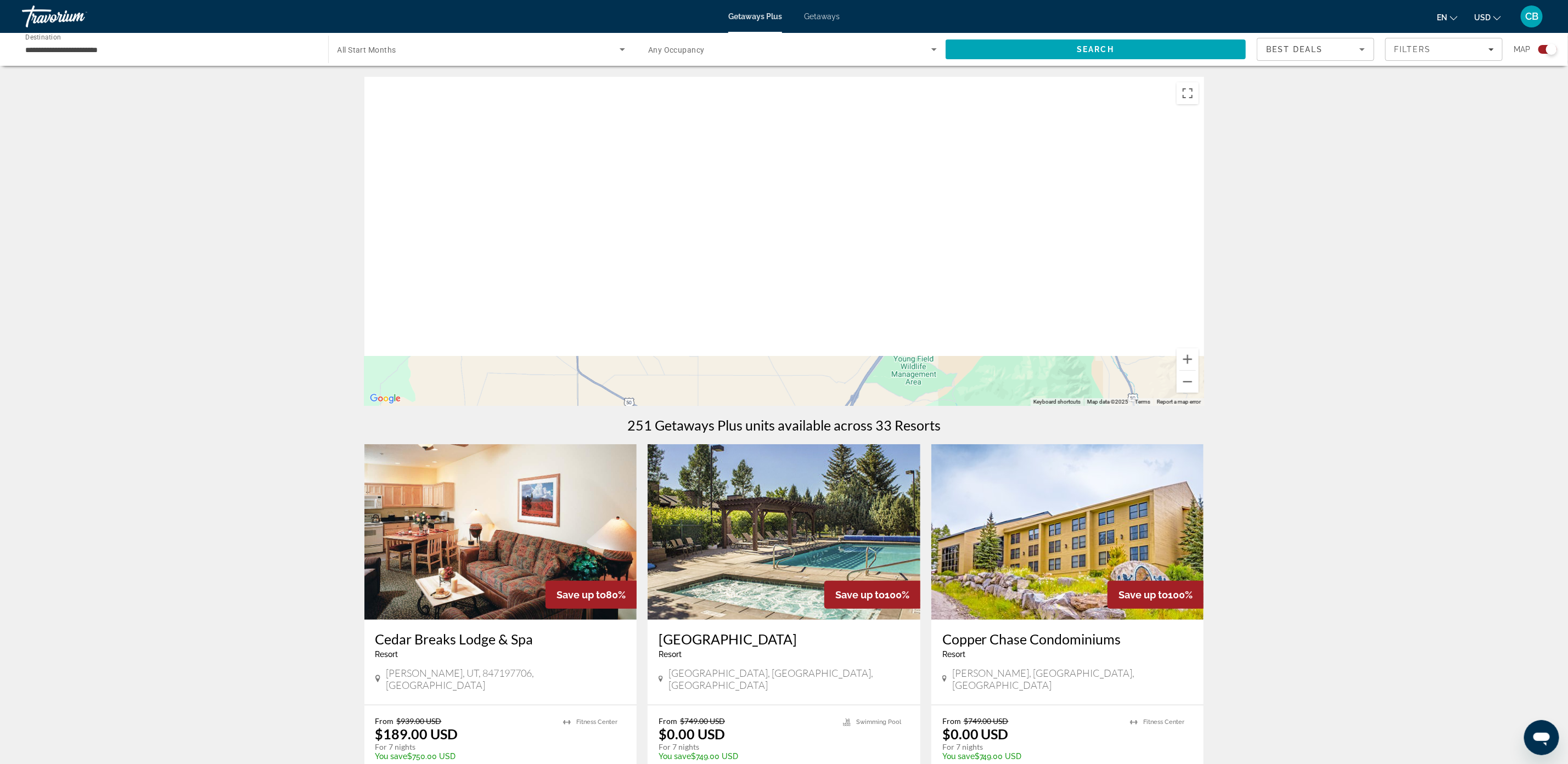
drag, startPoint x: 933, startPoint y: 129, endPoint x: 896, endPoint y: 545, distance: 417.6
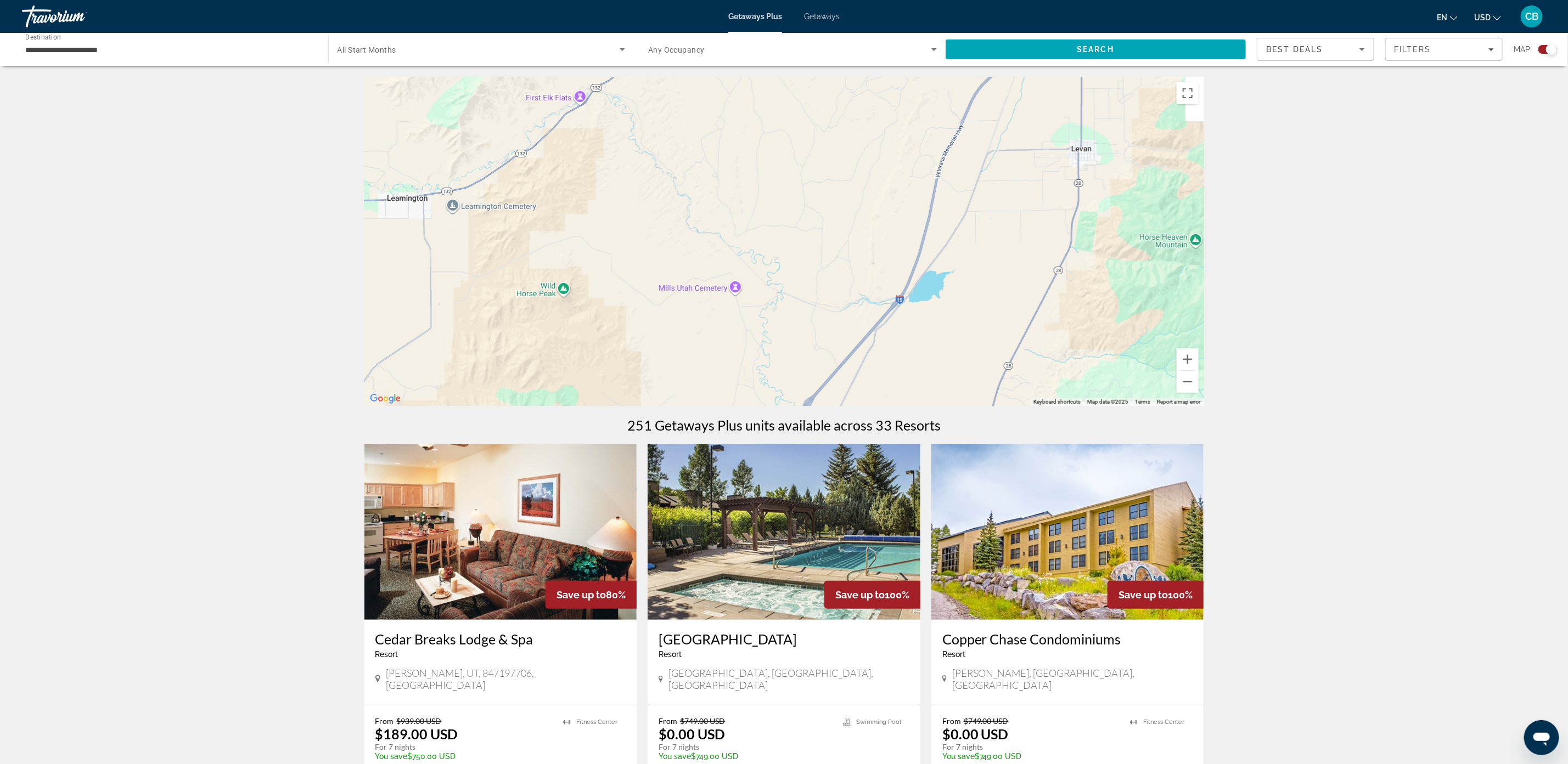
drag, startPoint x: 1069, startPoint y: 131, endPoint x: 752, endPoint y: 619, distance: 581.9
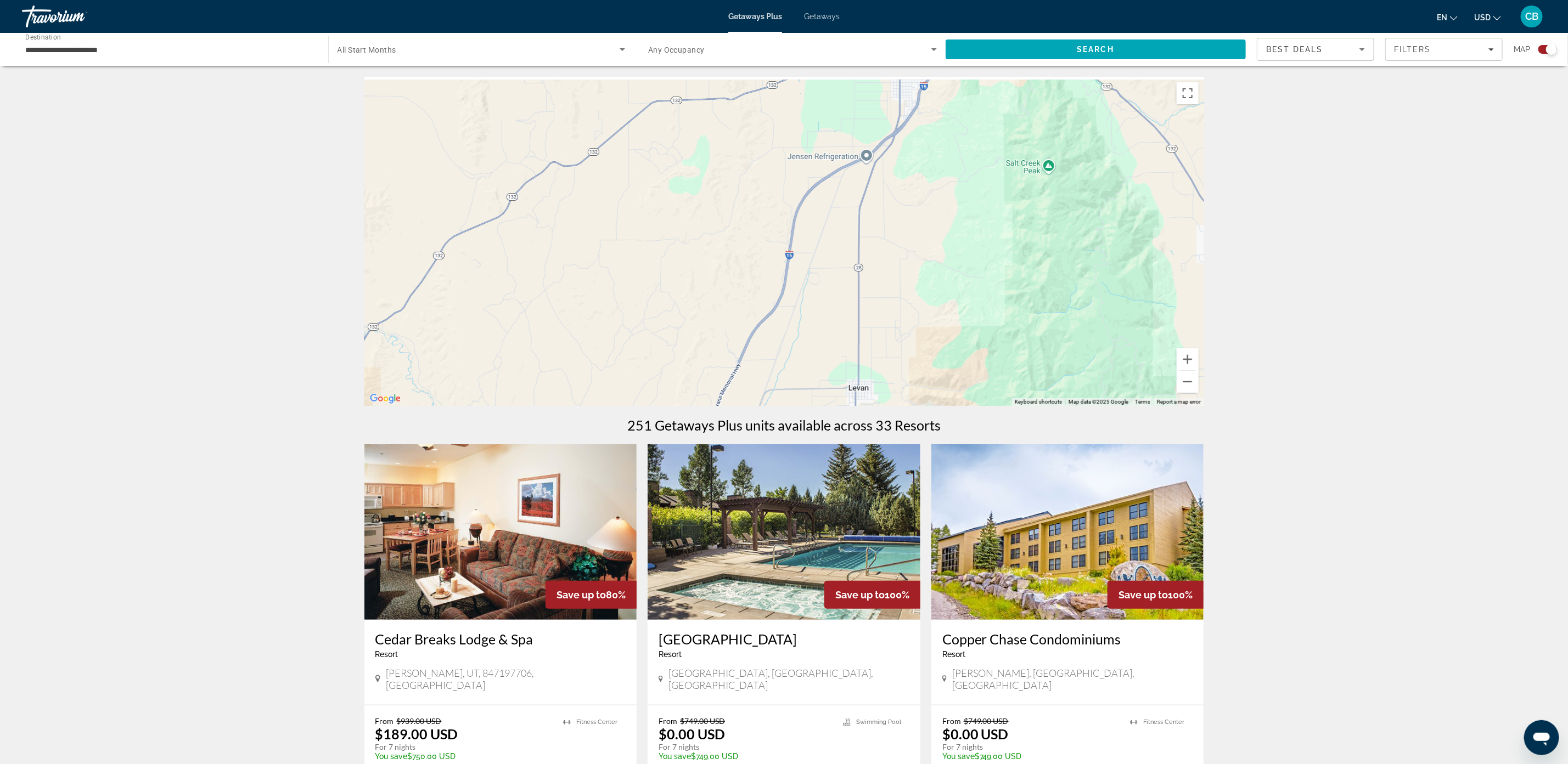
drag, startPoint x: 1083, startPoint y: 142, endPoint x: 848, endPoint y: 426, distance: 368.6
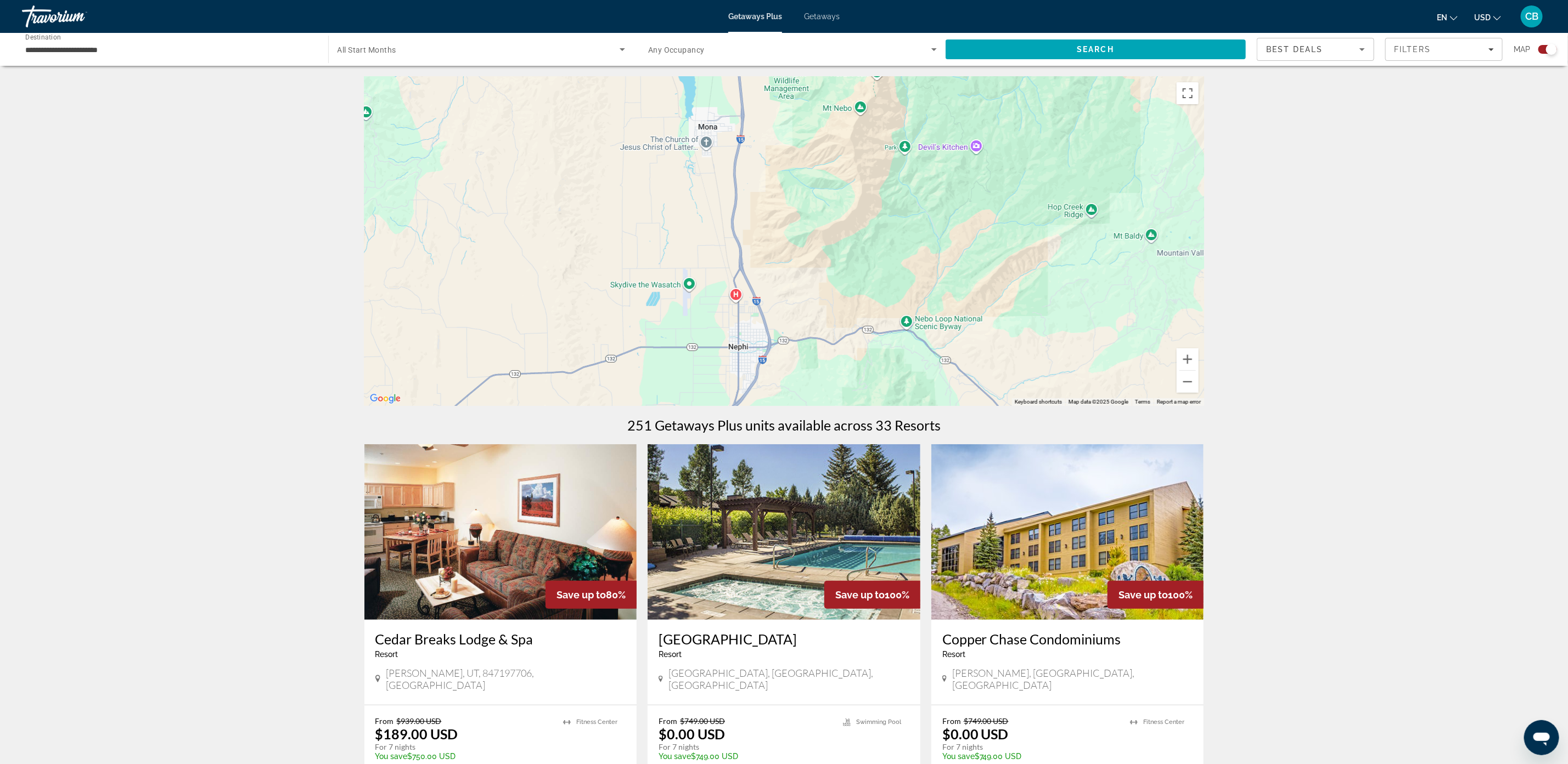
drag, startPoint x: 1038, startPoint y: 195, endPoint x: 920, endPoint y: 373, distance: 213.6
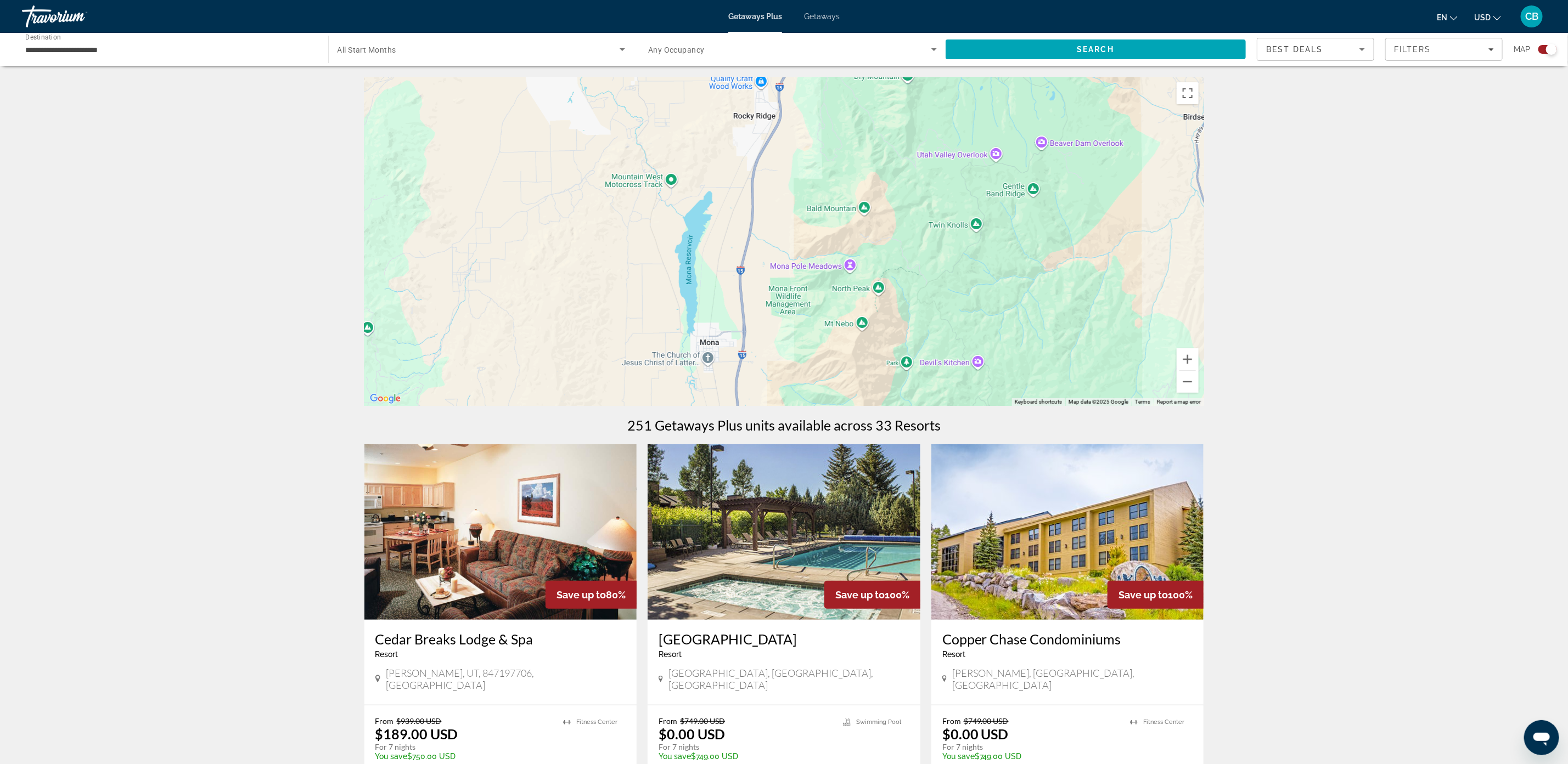
drag, startPoint x: 903, startPoint y: 312, endPoint x: 903, endPoint y: 454, distance: 142.0
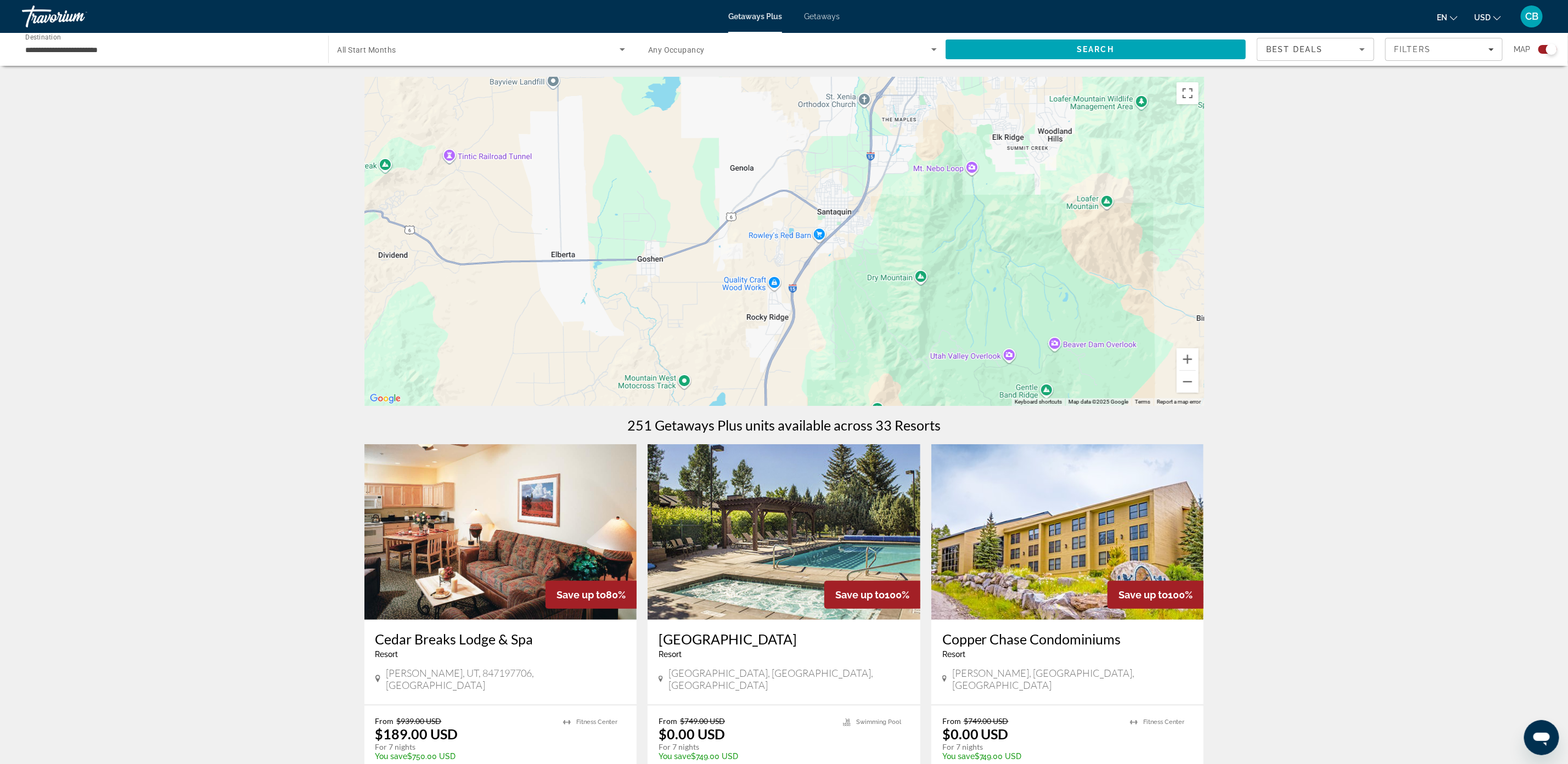
drag, startPoint x: 1001, startPoint y: 364, endPoint x: 1004, endPoint y: 491, distance: 127.0
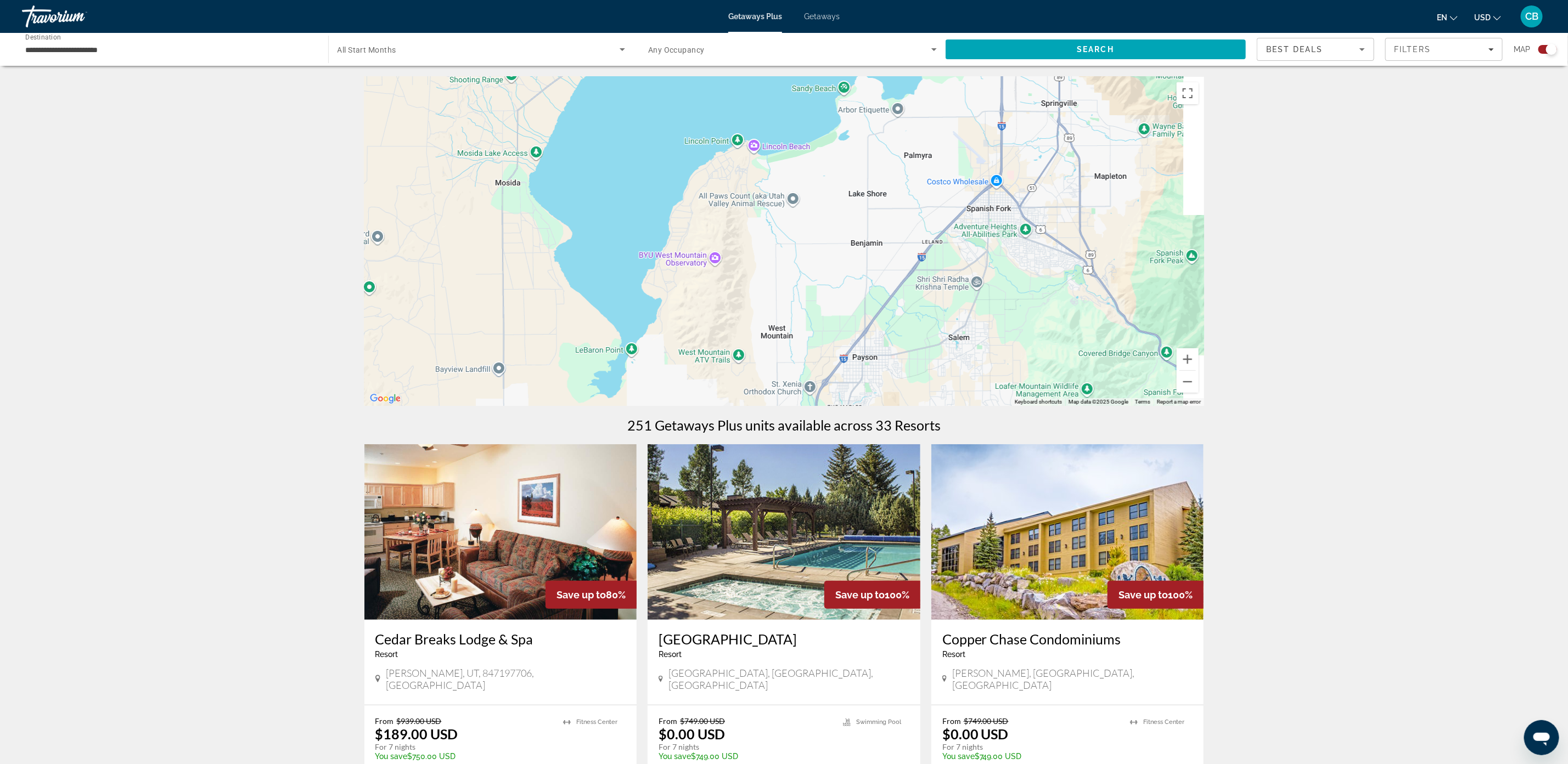
drag, startPoint x: 1047, startPoint y: 284, endPoint x: 985, endPoint y: 520, distance: 244.0
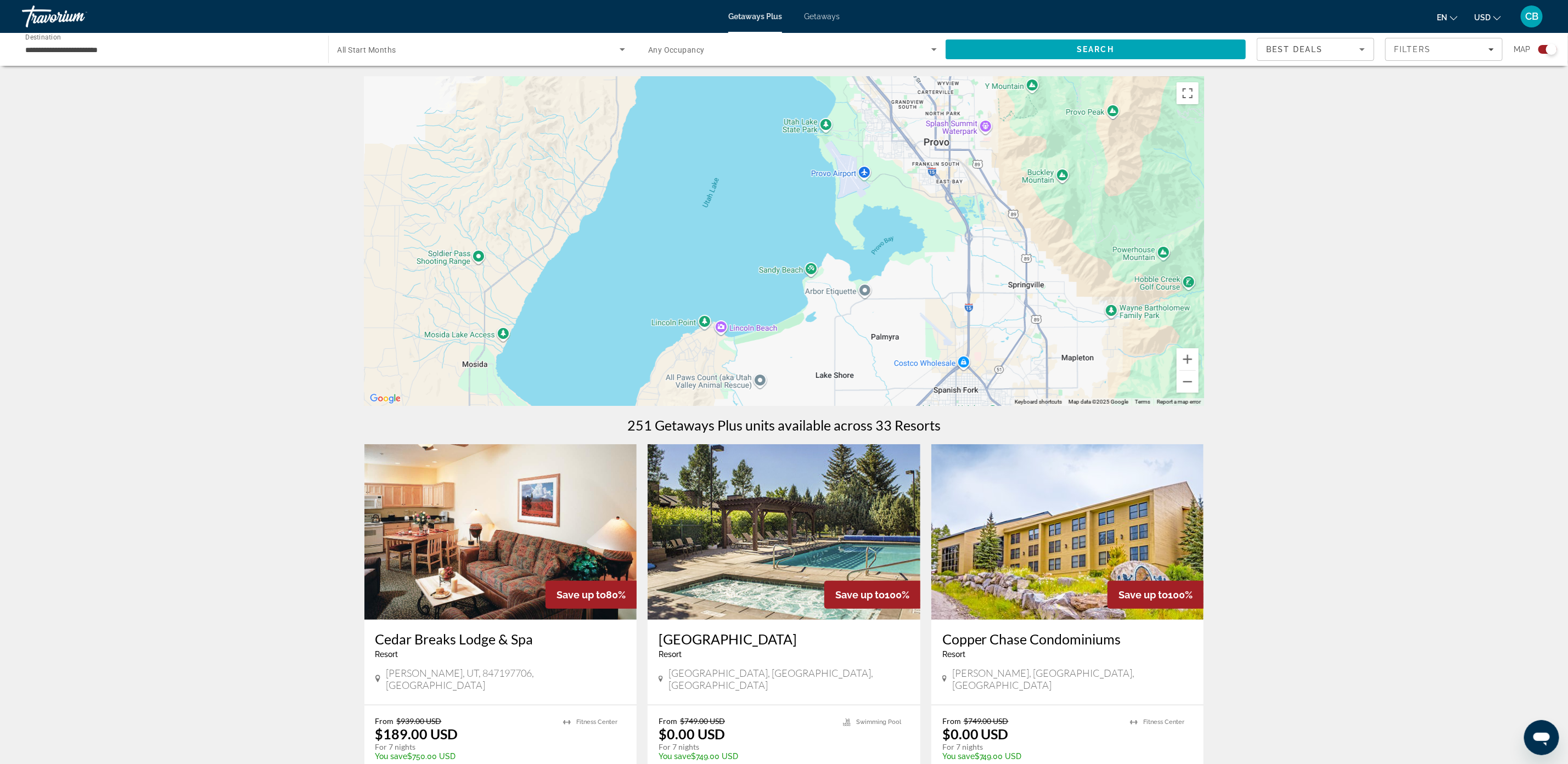
drag, startPoint x: 1012, startPoint y: 329, endPoint x: 993, endPoint y: 378, distance: 52.6
click at [993, 378] on div "To activate drag with keyboard, press Alt + Enter. Once in keyboard drag state,…" at bounding box center [784, 242] width 840 height 329
click at [1188, 361] on button "Zoom in" at bounding box center [1187, 359] width 22 height 22
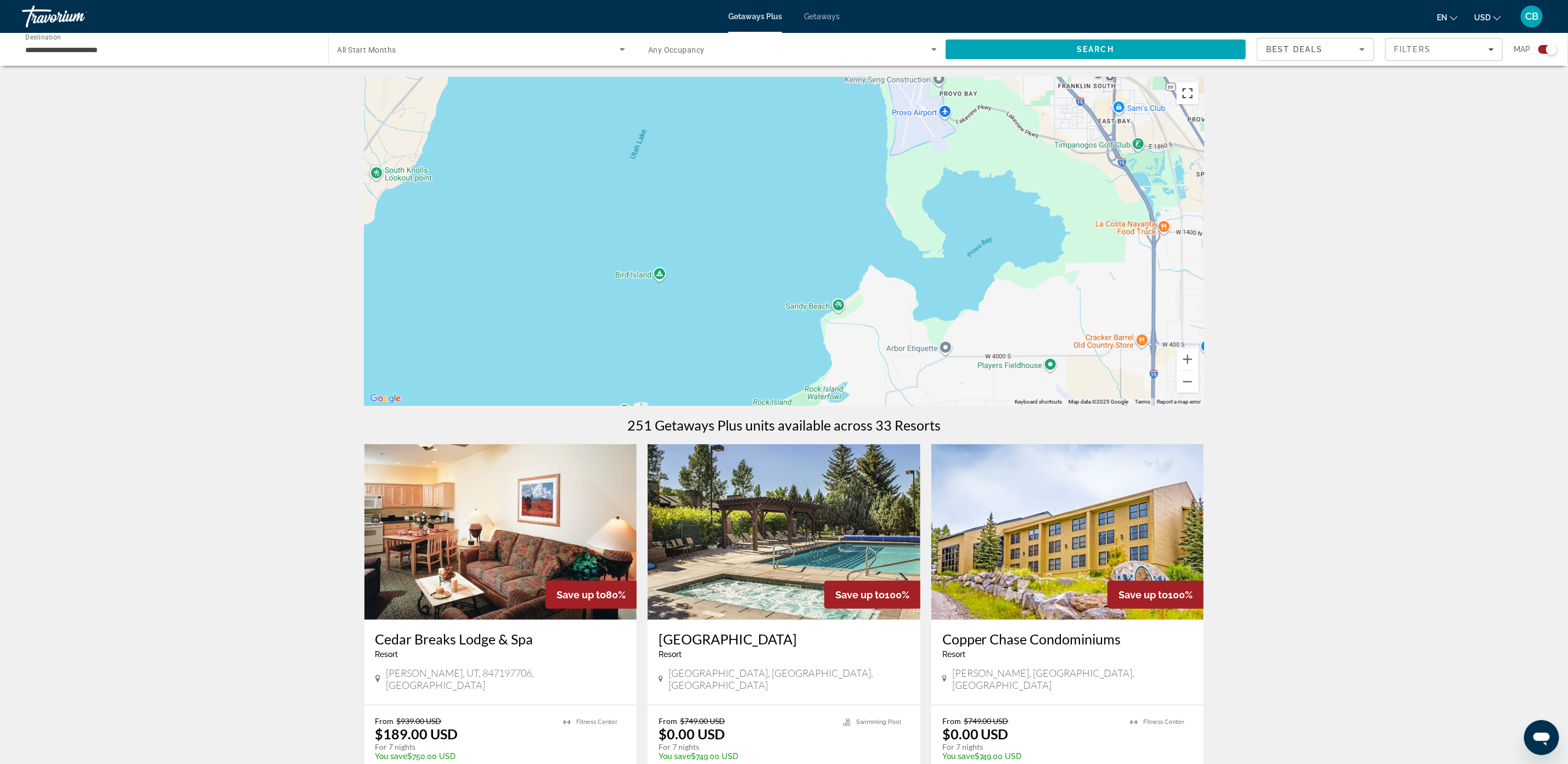
click at [1183, 84] on button "Toggle fullscreen view" at bounding box center [1187, 93] width 22 height 22
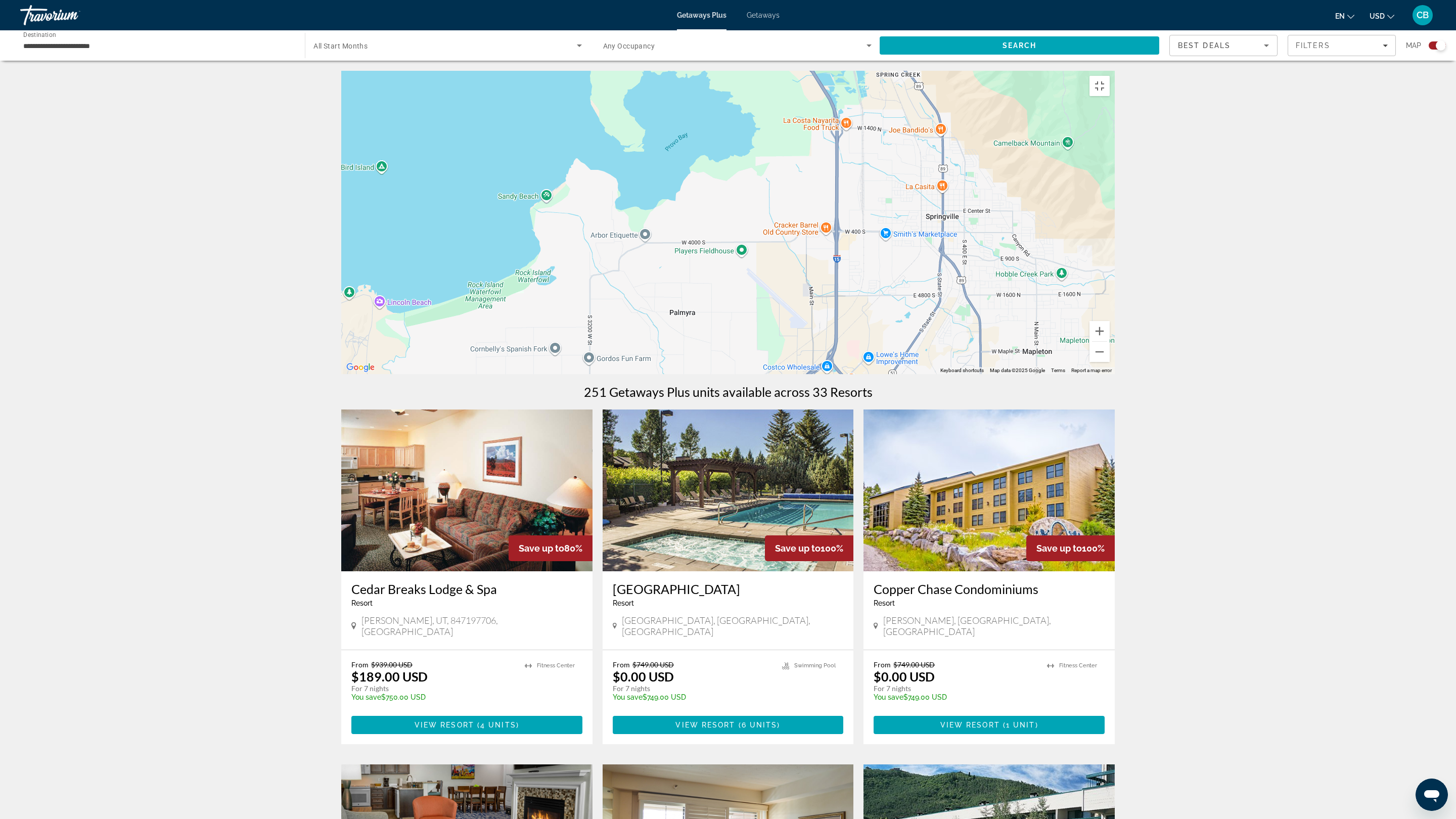
drag, startPoint x: 1155, startPoint y: 467, endPoint x: 816, endPoint y: 382, distance: 349.5
click at [804, 374] on div "To activate drag with keyboard, press Alt + Enter. Once in keyboard drag state,…" at bounding box center [728, 223] width 774 height 304
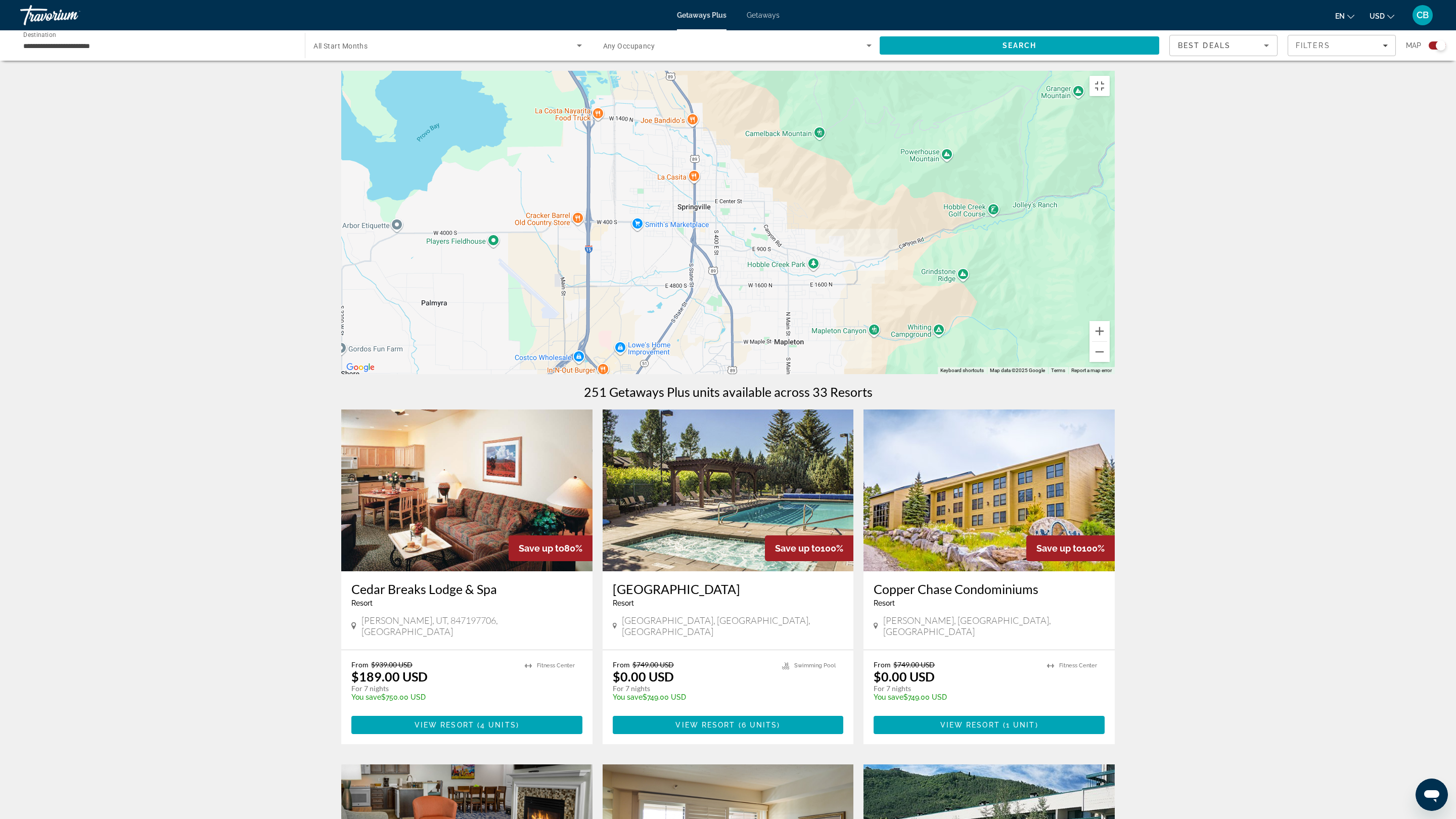
drag, startPoint x: 978, startPoint y: 443, endPoint x: 984, endPoint y: 440, distance: 6.7
click at [983, 374] on div "To activate drag with keyboard, press Alt + Enter. Once in keyboard drag state,…" at bounding box center [728, 223] width 774 height 304
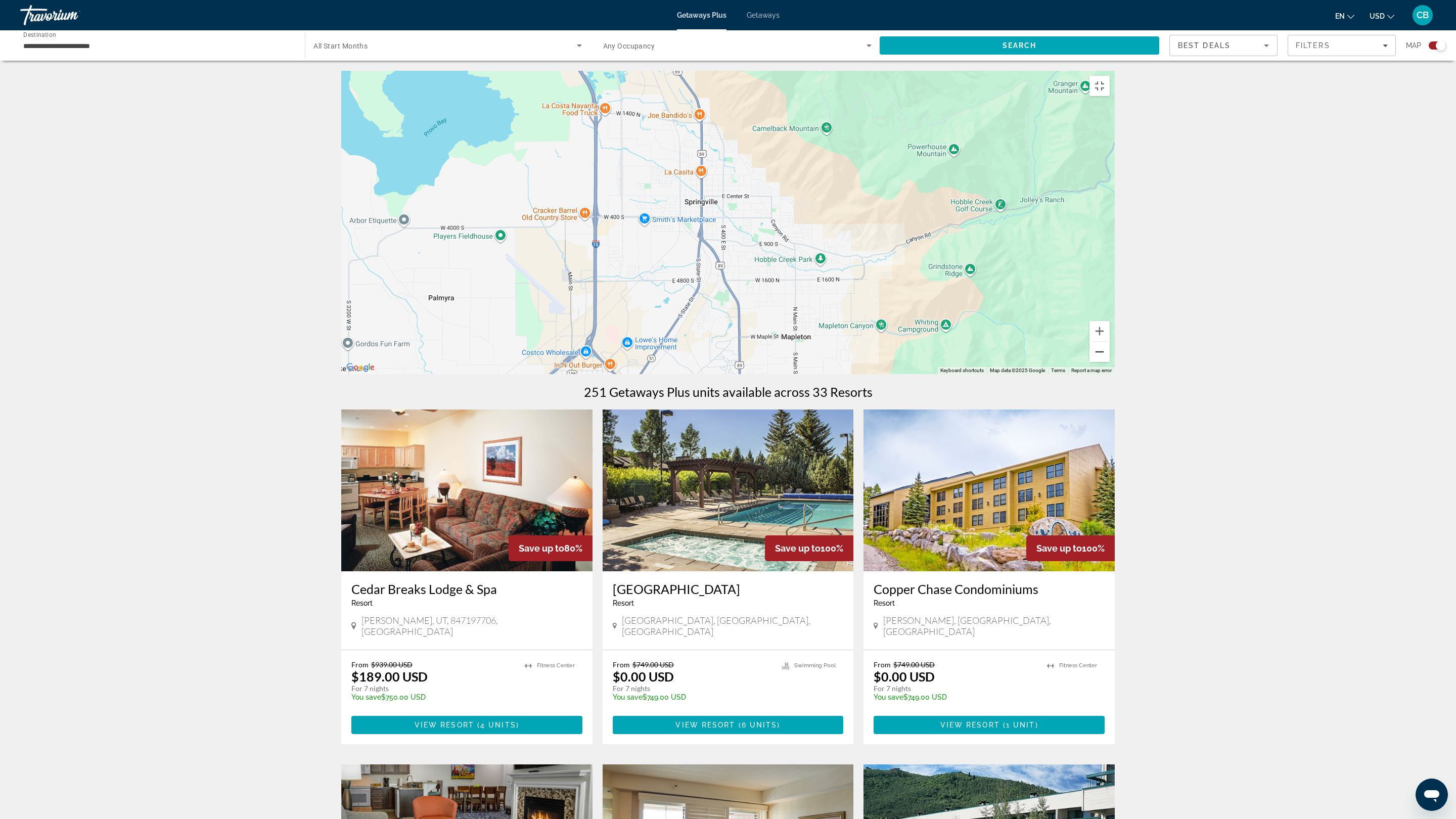
click at [1110, 362] on button "Zoom out" at bounding box center [1099, 351] width 20 height 20
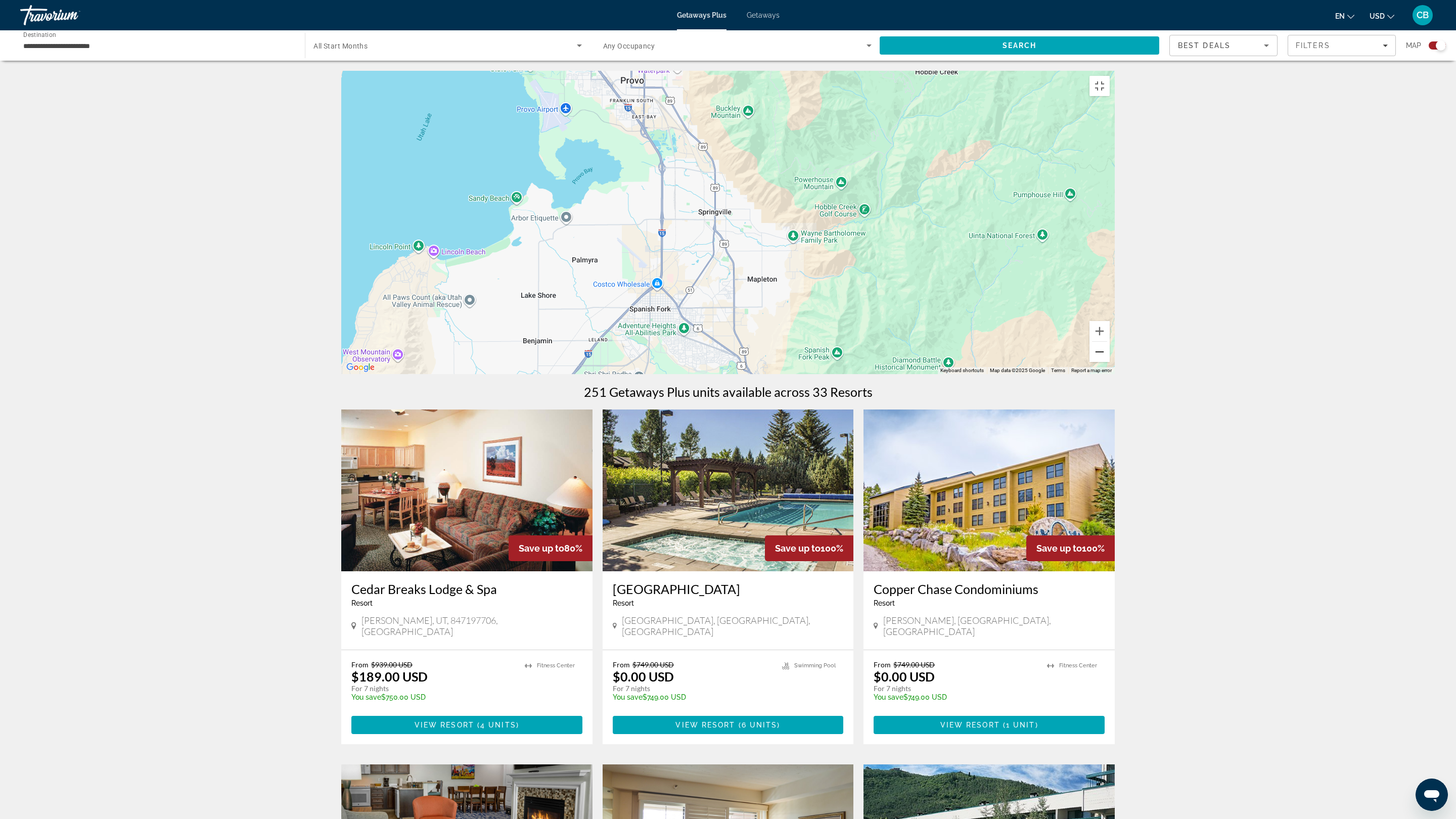
click at [1110, 362] on button "Zoom out" at bounding box center [1099, 351] width 20 height 20
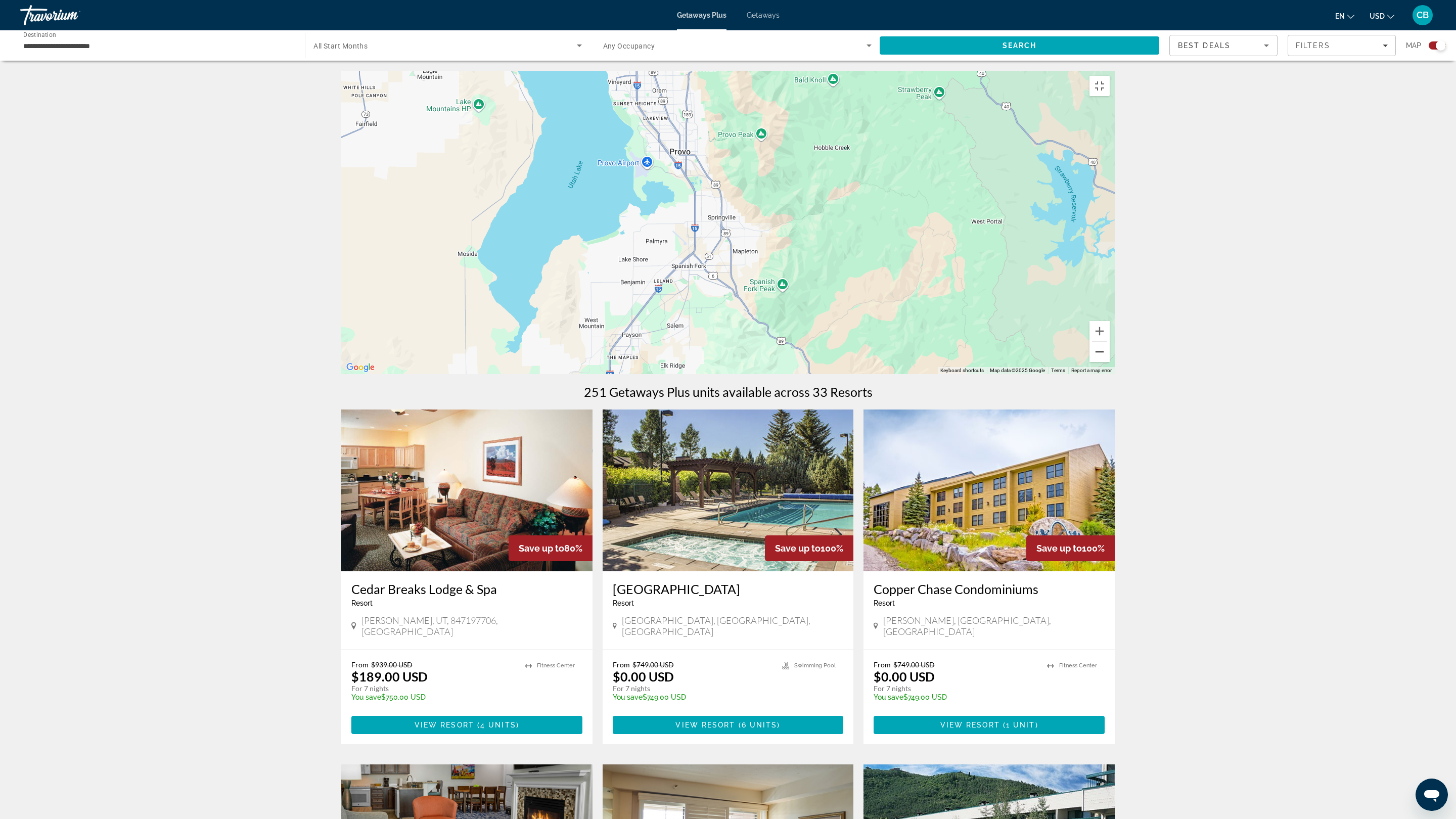
click at [1110, 362] on button "Zoom out" at bounding box center [1099, 351] width 20 height 20
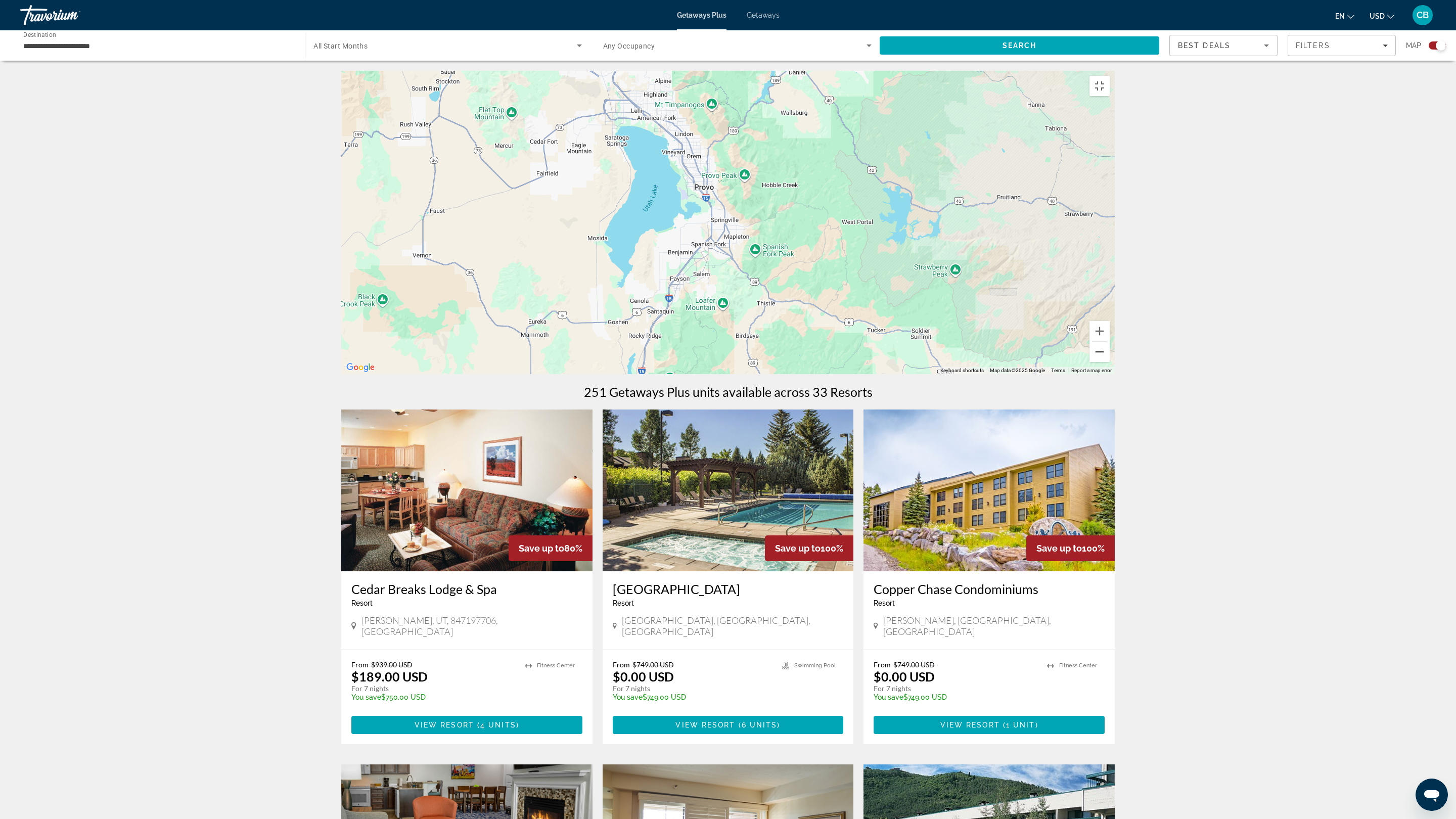
click at [1110, 362] on button "Zoom out" at bounding box center [1099, 351] width 20 height 20
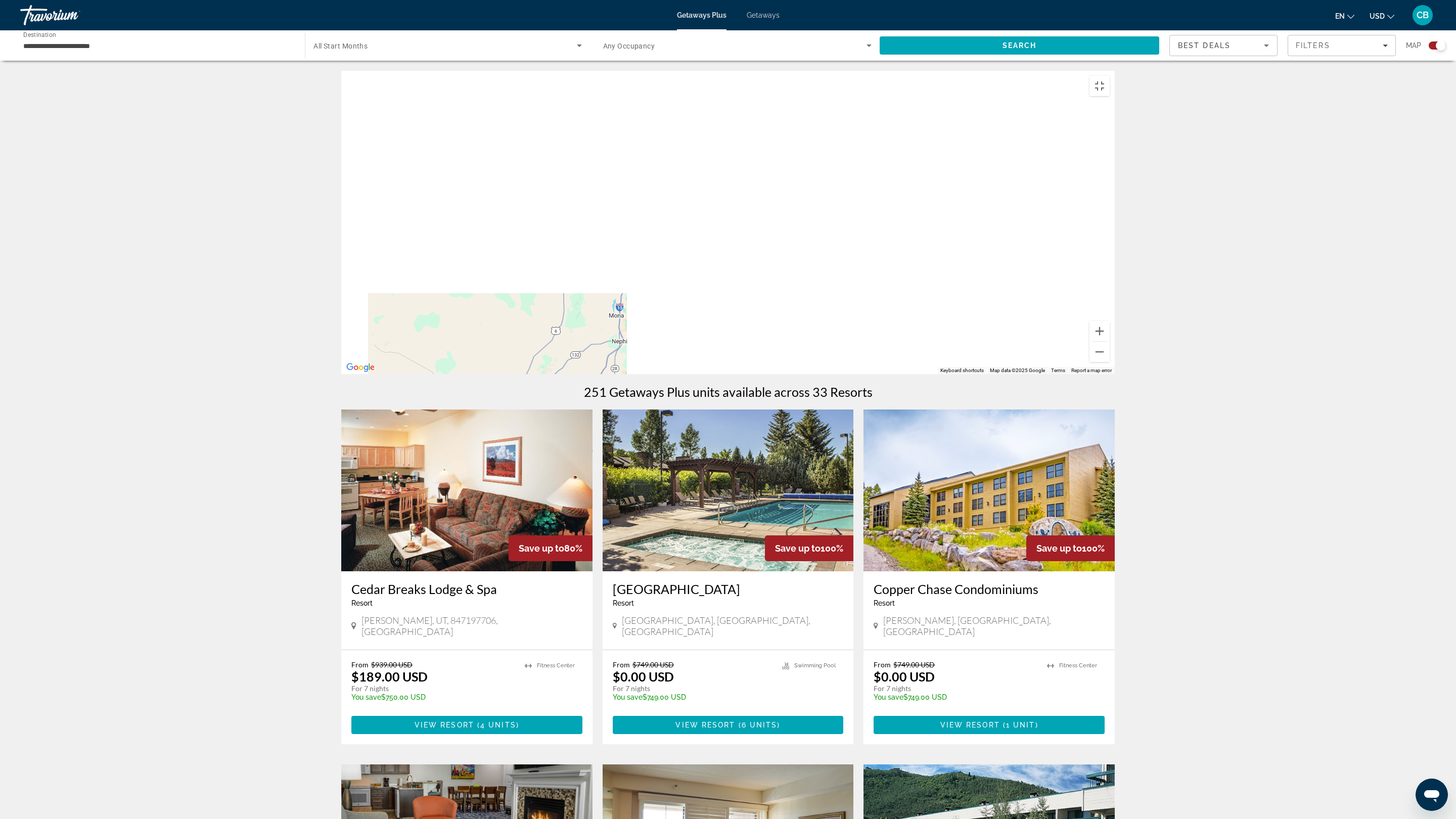
drag, startPoint x: 1020, startPoint y: 275, endPoint x: 953, endPoint y: 495, distance: 230.0
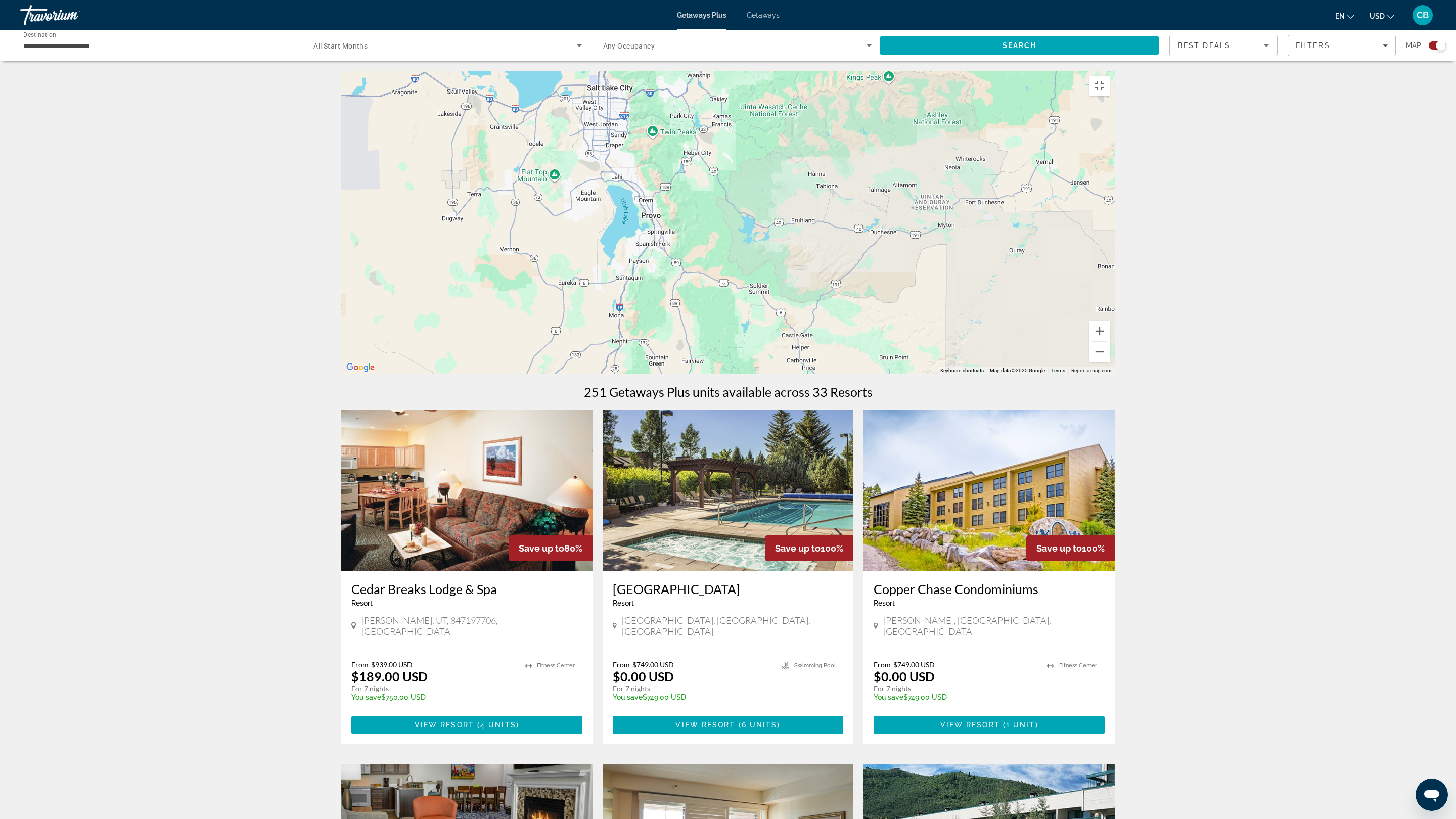
click at [953, 374] on div "To activate drag with keyboard, press Alt + Enter. Once in keyboard drag state,…" at bounding box center [728, 223] width 774 height 304
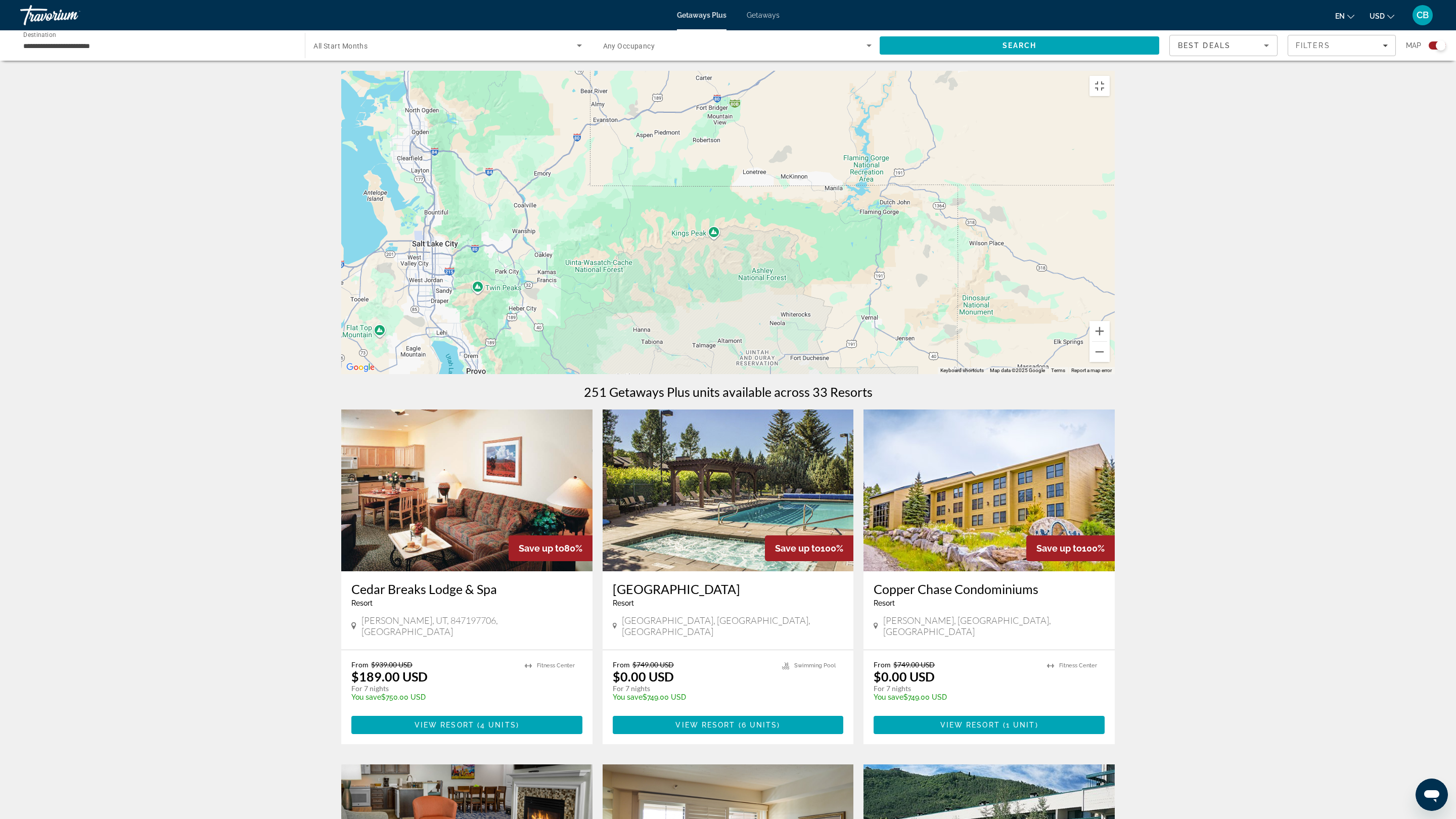
drag, startPoint x: 854, startPoint y: 382, endPoint x: 690, endPoint y: 527, distance: 218.9
click at [690, 374] on div "To activate drag with keyboard, press Alt + Enter. Once in keyboard drag state,…" at bounding box center [728, 223] width 774 height 304
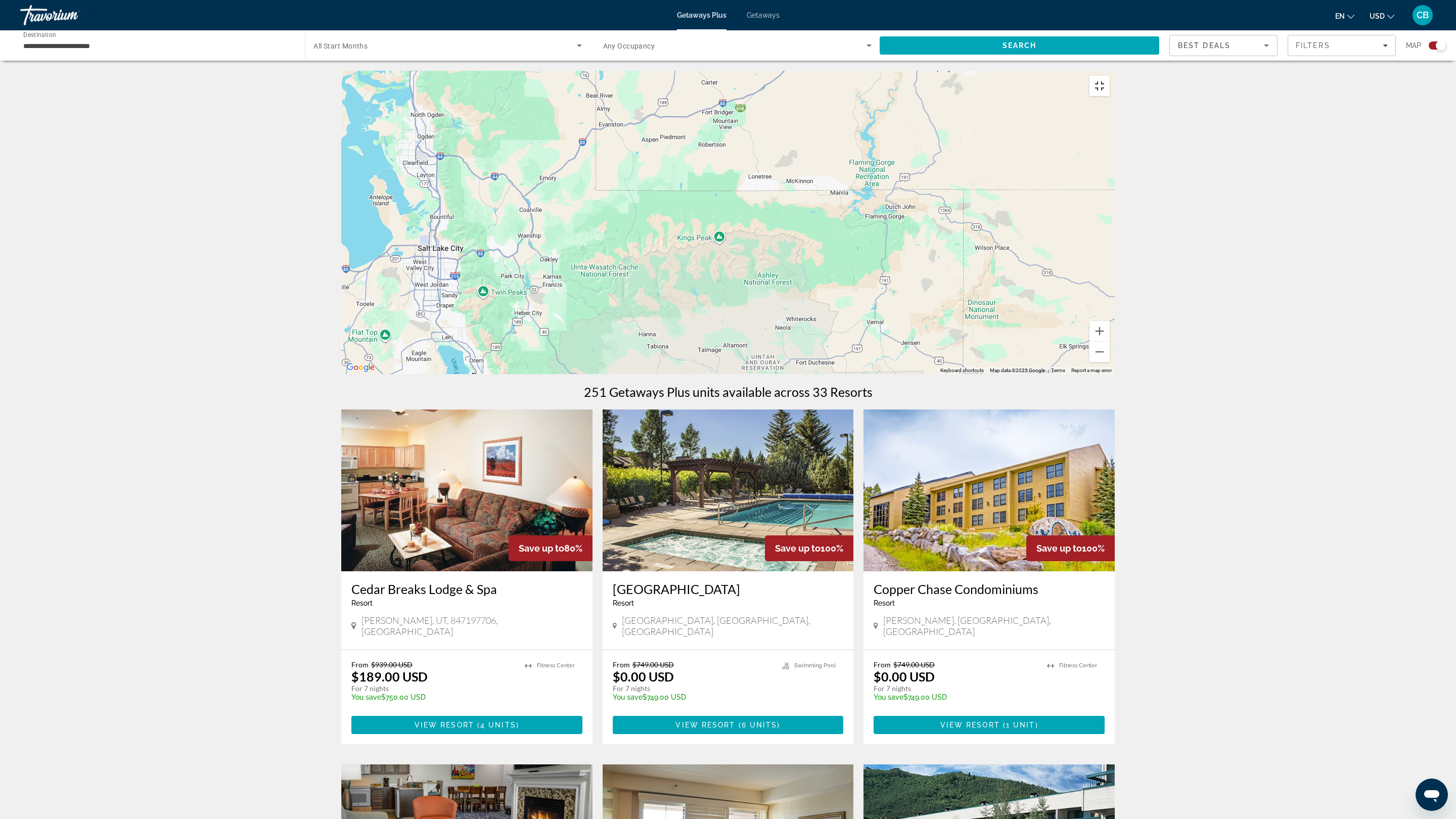
click at [1110, 76] on button "Toggle fullscreen view" at bounding box center [1099, 86] width 20 height 20
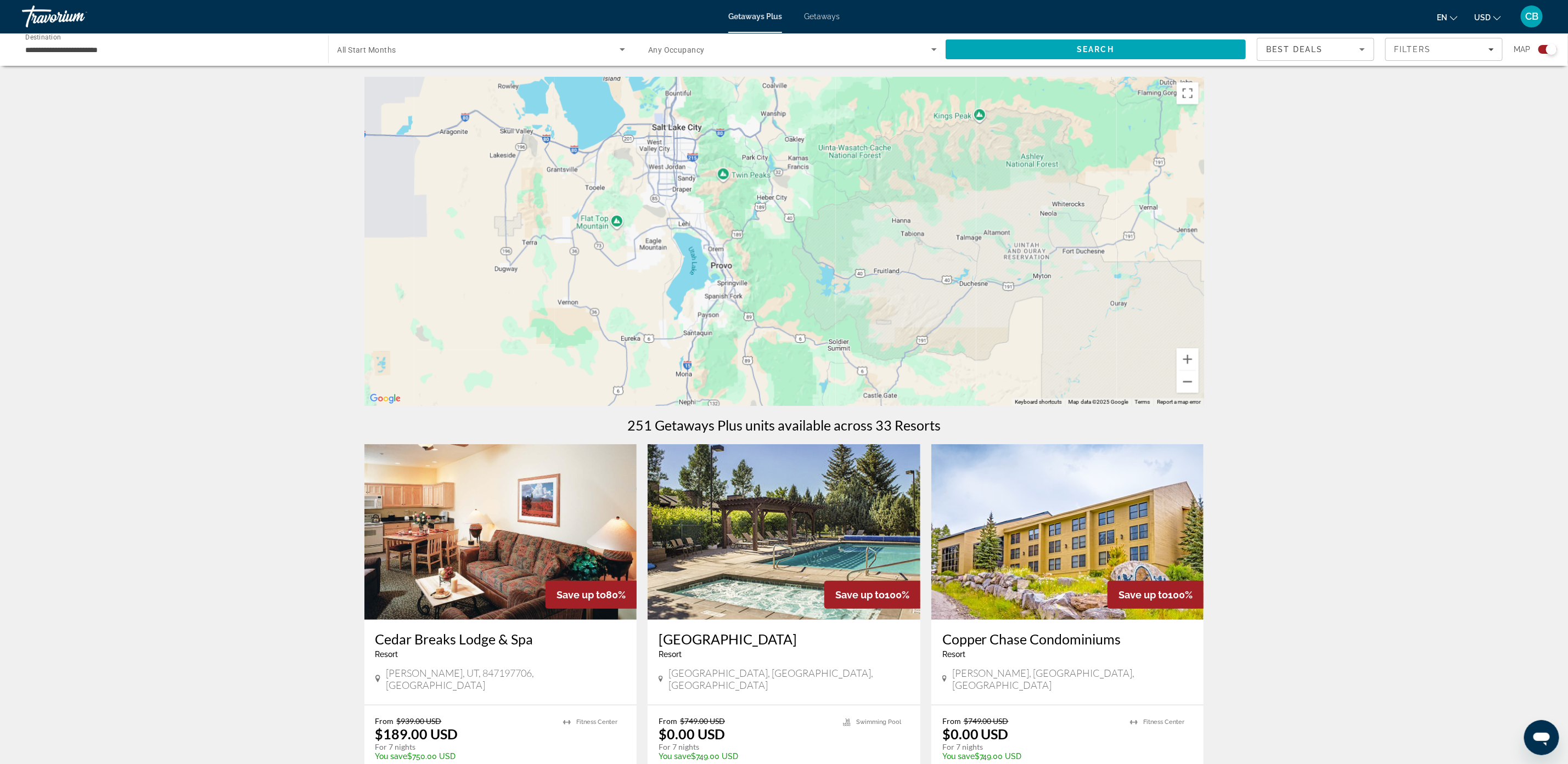
drag, startPoint x: 754, startPoint y: 254, endPoint x: 967, endPoint y: 114, distance: 254.9
click at [967, 117] on div "To activate drag with keyboard, press Alt + Enter. Once in keyboard drag state,…" at bounding box center [784, 242] width 840 height 329
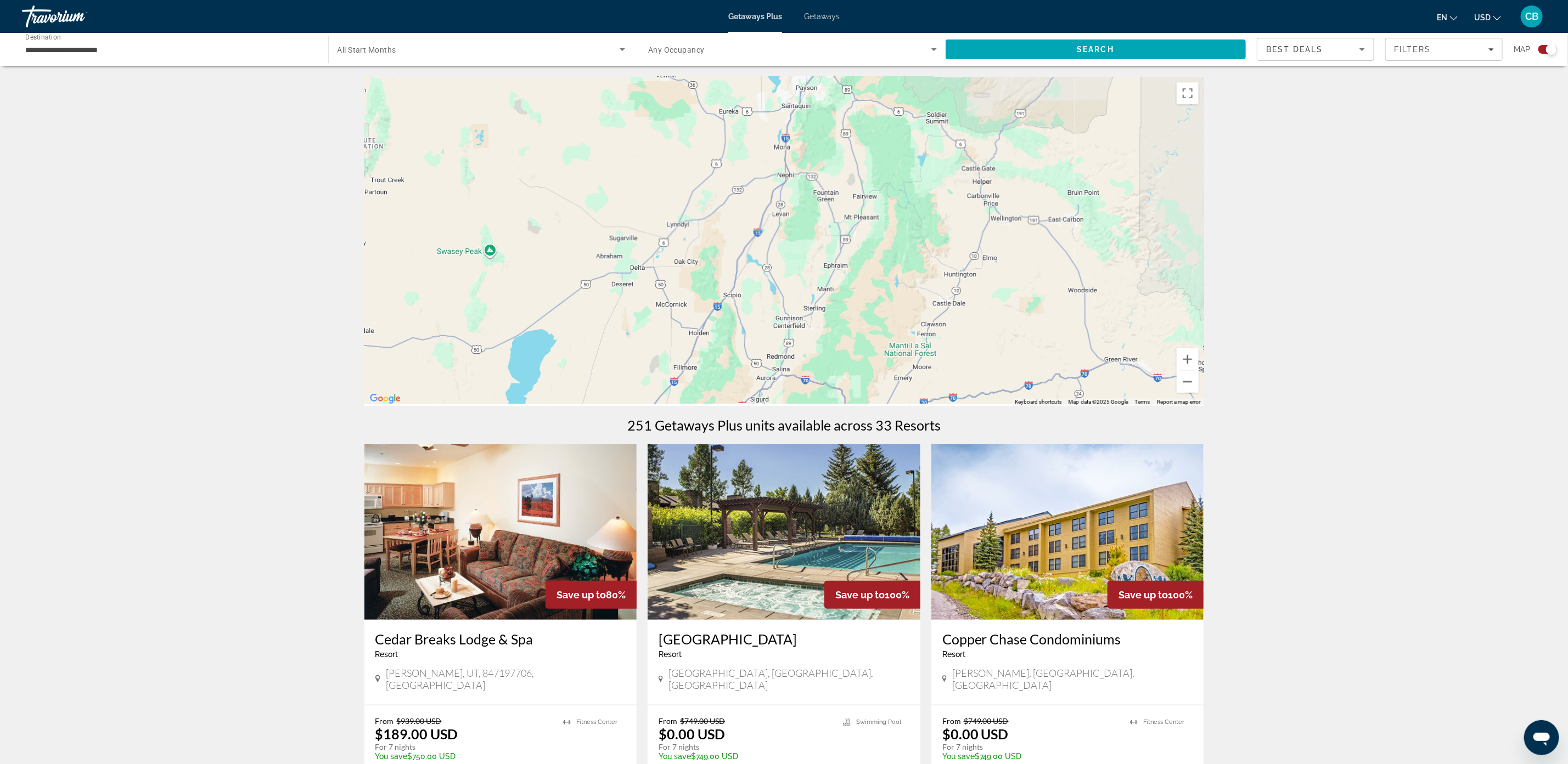
drag, startPoint x: 812, startPoint y: 329, endPoint x: 896, endPoint y: 144, distance: 203.2
click at [909, 104] on div "To activate drag with keyboard, press Alt + Enter. Once in keyboard drag state,…" at bounding box center [784, 242] width 840 height 329
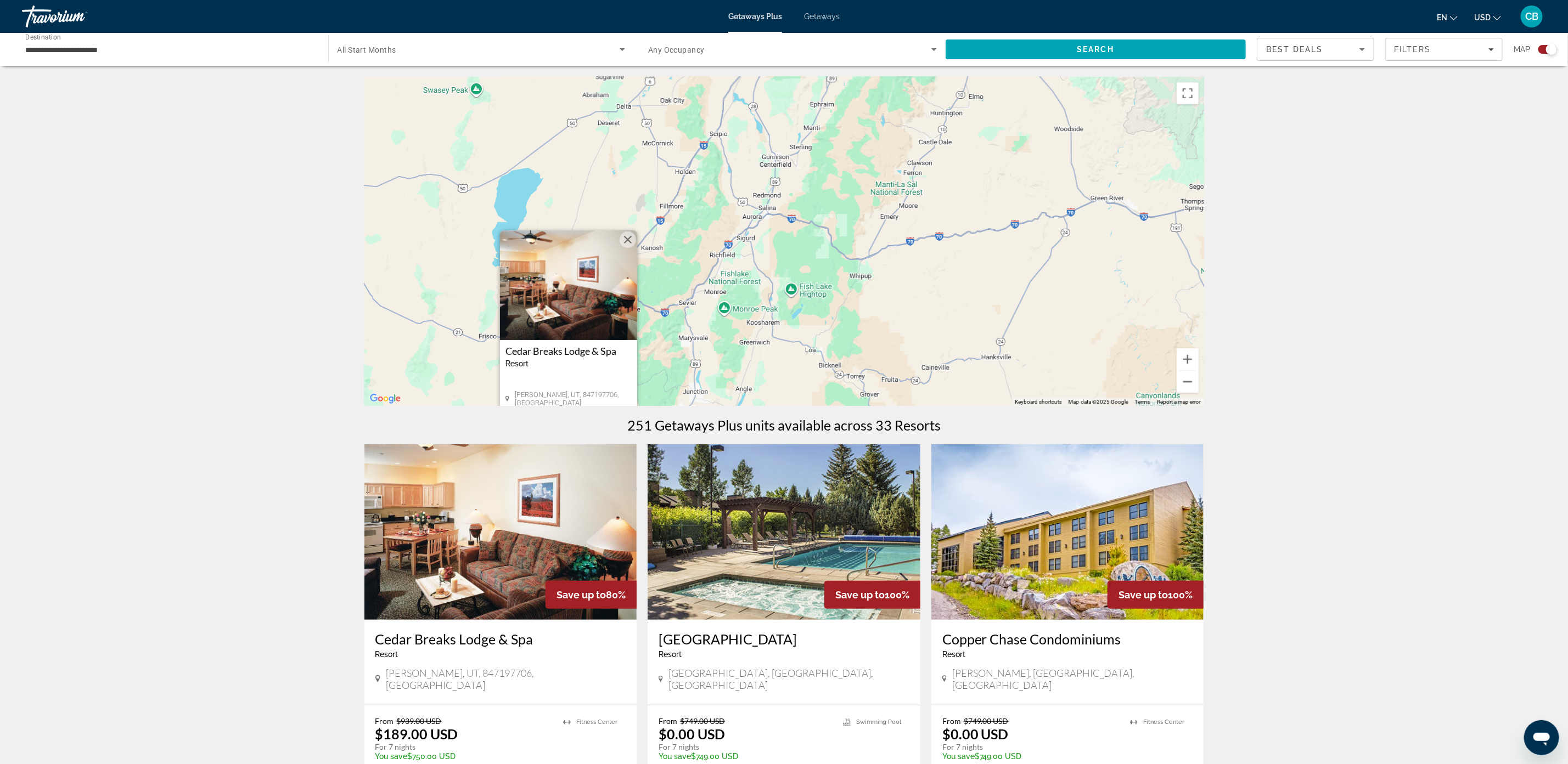
drag, startPoint x: 849, startPoint y: 318, endPoint x: 858, endPoint y: 160, distance: 158.3
click at [849, 152] on div "To activate drag with keyboard, press Alt + Enter. Once in keyboard drag state,…" at bounding box center [784, 242] width 840 height 329
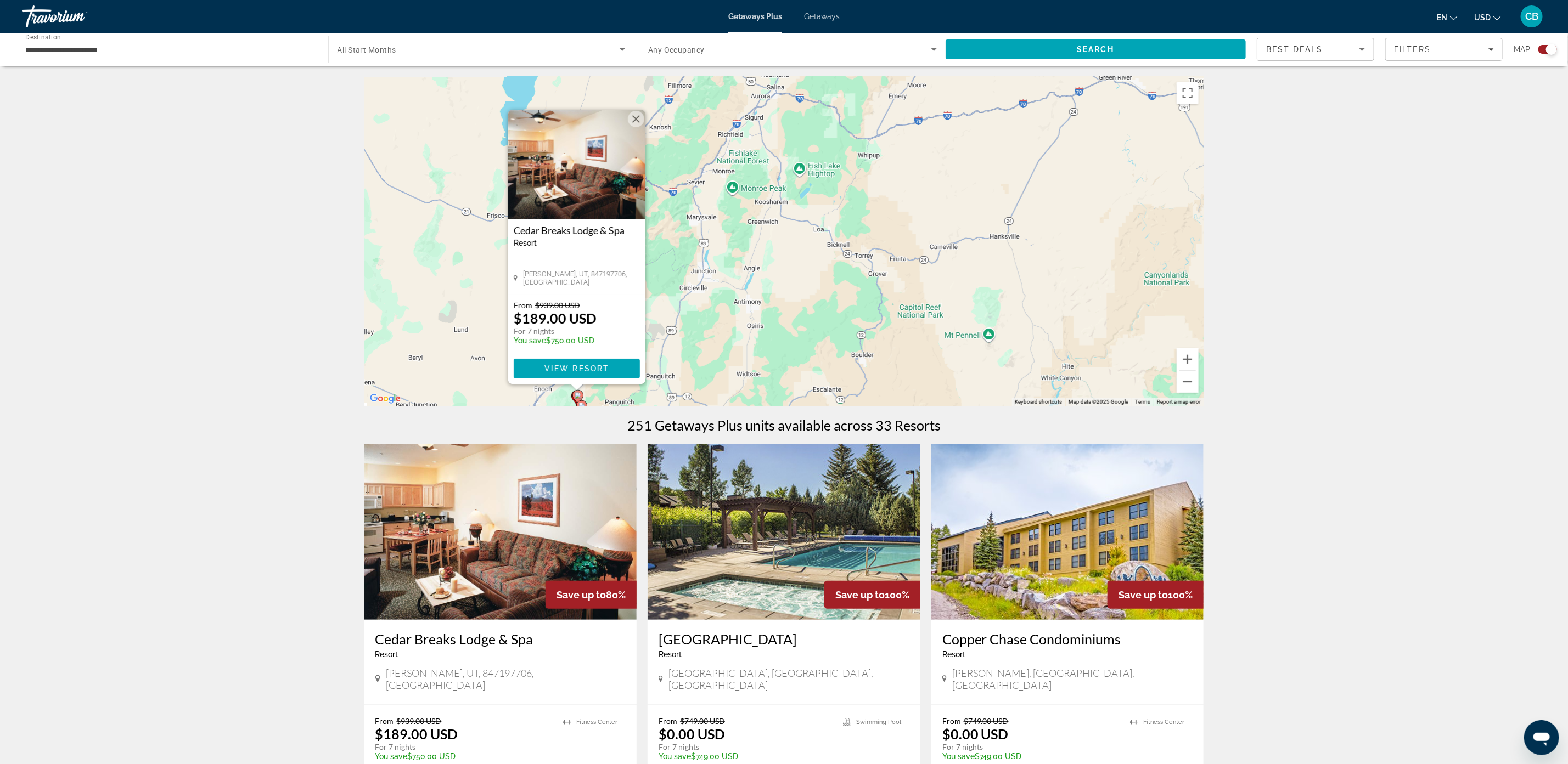
drag, startPoint x: 876, startPoint y: 215, endPoint x: 855, endPoint y: 104, distance: 113.0
click at [876, 110] on div "To activate drag with keyboard, press Alt + Enter. Once in keyboard drag state,…" at bounding box center [784, 242] width 840 height 329
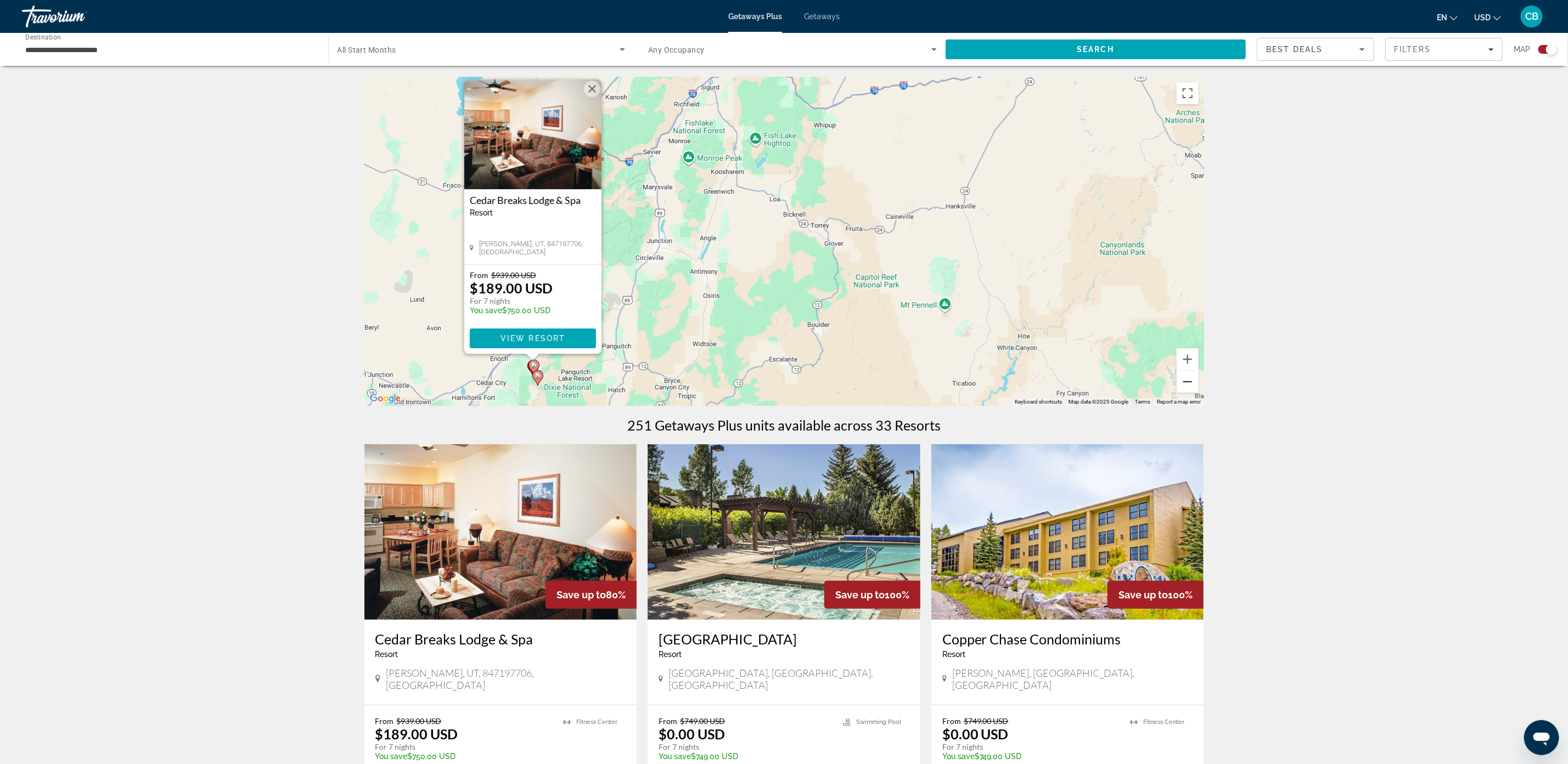
click at [1190, 384] on button "Zoom out" at bounding box center [1187, 381] width 22 height 22
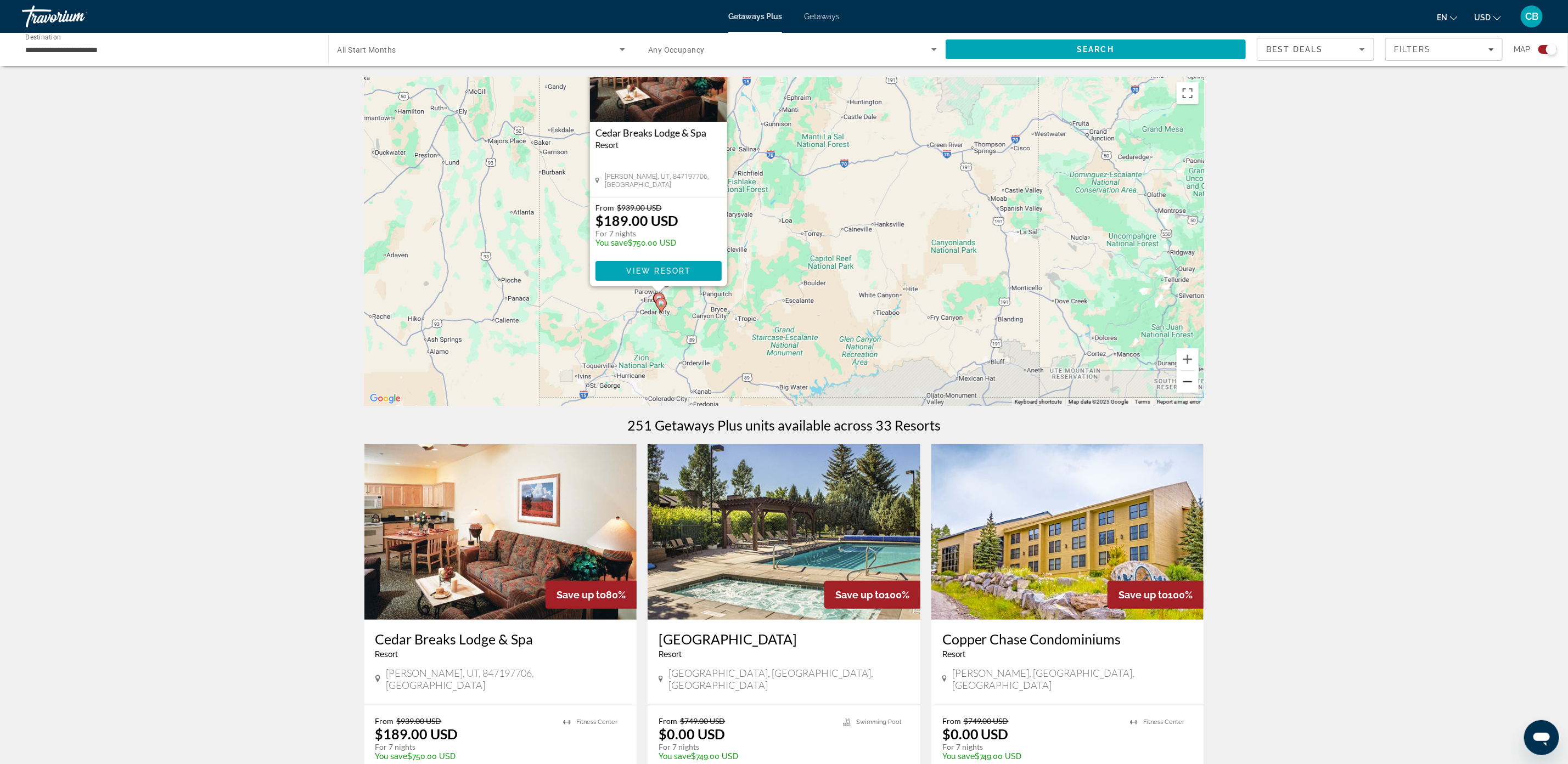
click at [1190, 384] on button "Zoom out" at bounding box center [1187, 381] width 22 height 22
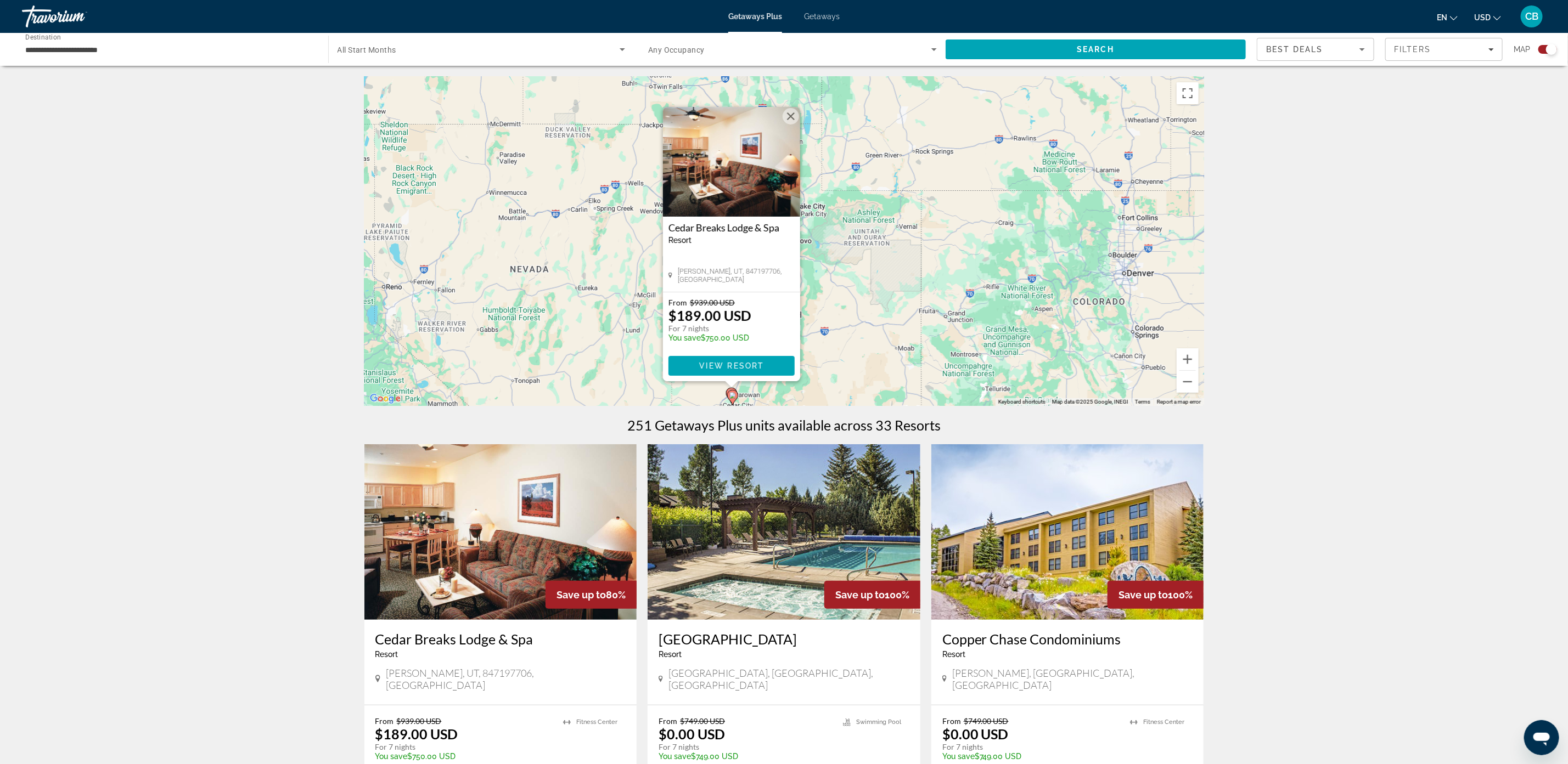
drag, startPoint x: 820, startPoint y: 136, endPoint x: 812, endPoint y: 184, distance: 48.7
click at [827, 264] on div "To activate drag with keyboard, press Alt + Enter. Once in keyboard drag state,…" at bounding box center [784, 242] width 840 height 329
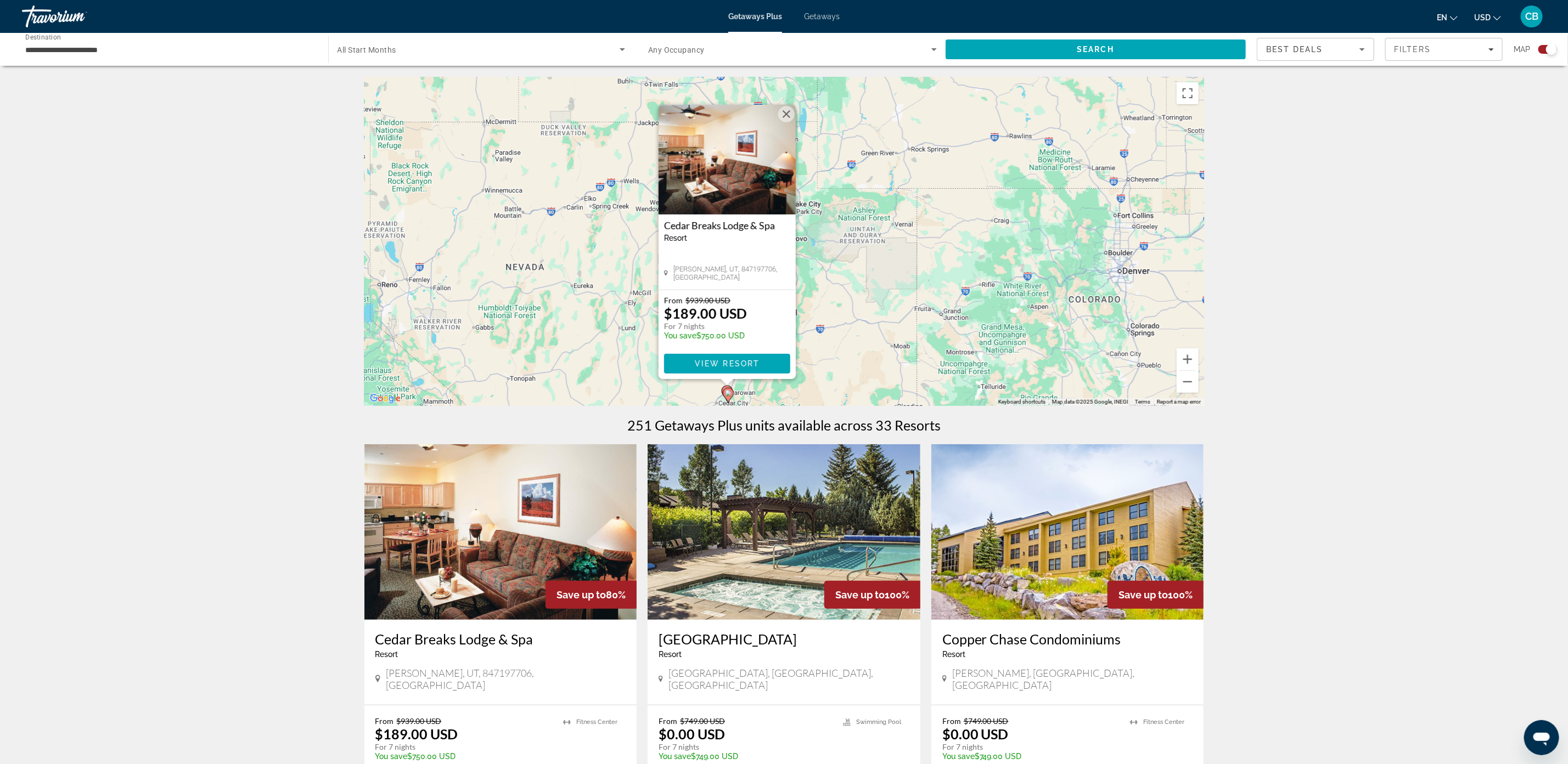
click at [787, 117] on button "Close" at bounding box center [786, 114] width 17 height 17
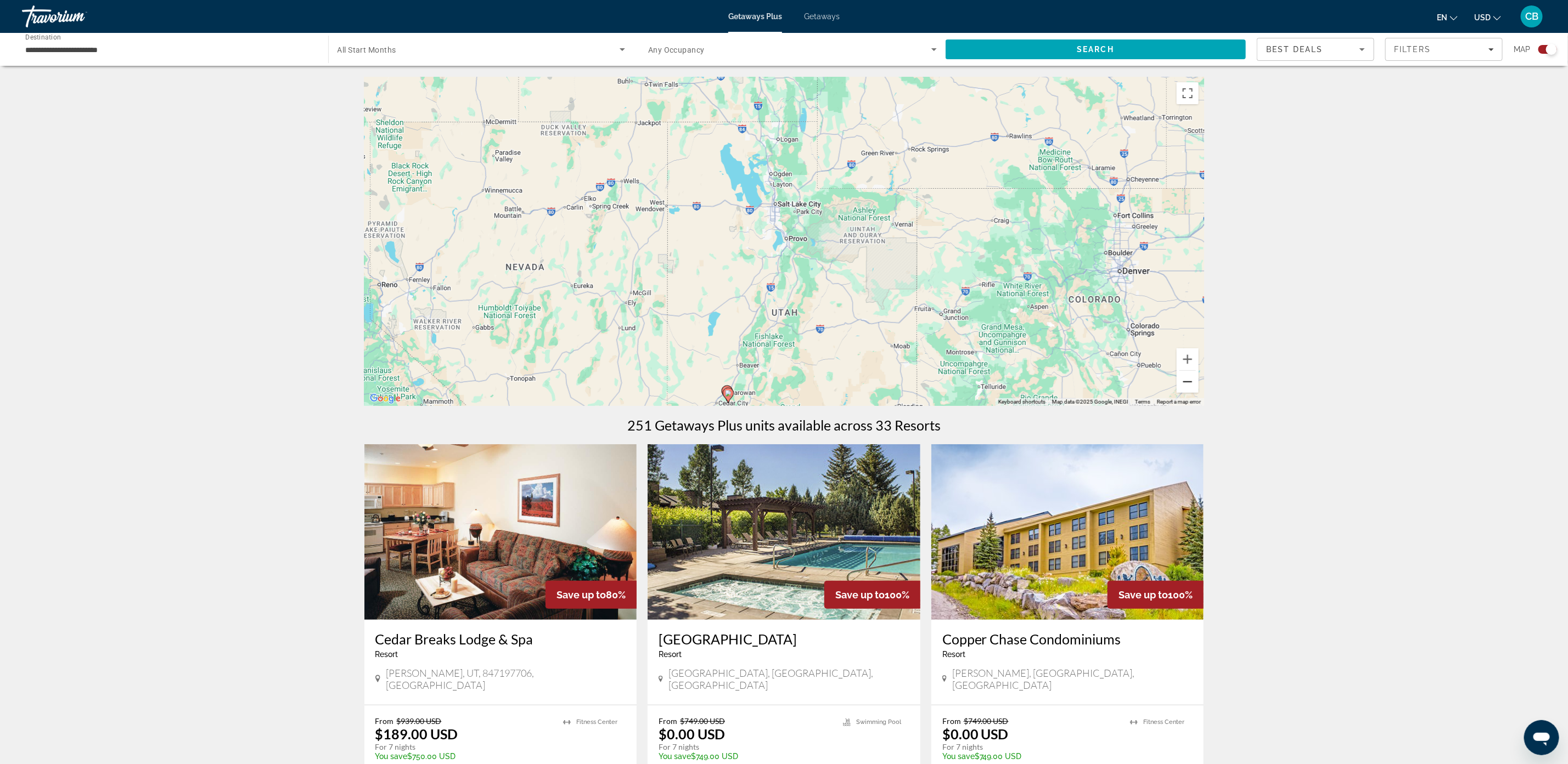
click at [1188, 387] on button "Zoom out" at bounding box center [1187, 381] width 22 height 22
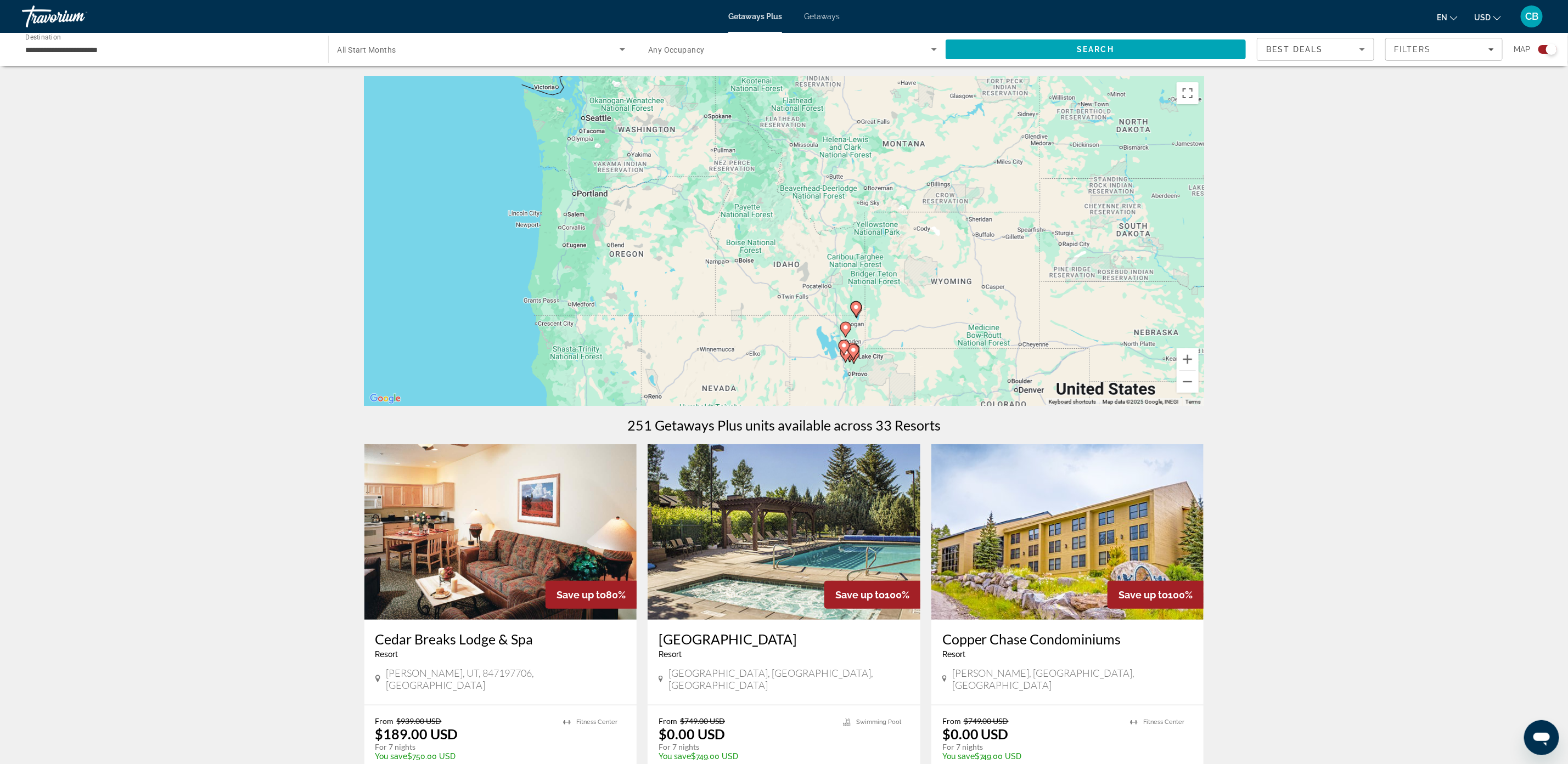
drag, startPoint x: 804, startPoint y: 238, endPoint x: 867, endPoint y: 372, distance: 148.1
click at [867, 372] on div "To activate drag with keyboard, press Alt + Enter. Once in keyboard drag state,…" at bounding box center [784, 242] width 840 height 329
click at [1188, 359] on button "Zoom in" at bounding box center [1187, 359] width 22 height 22
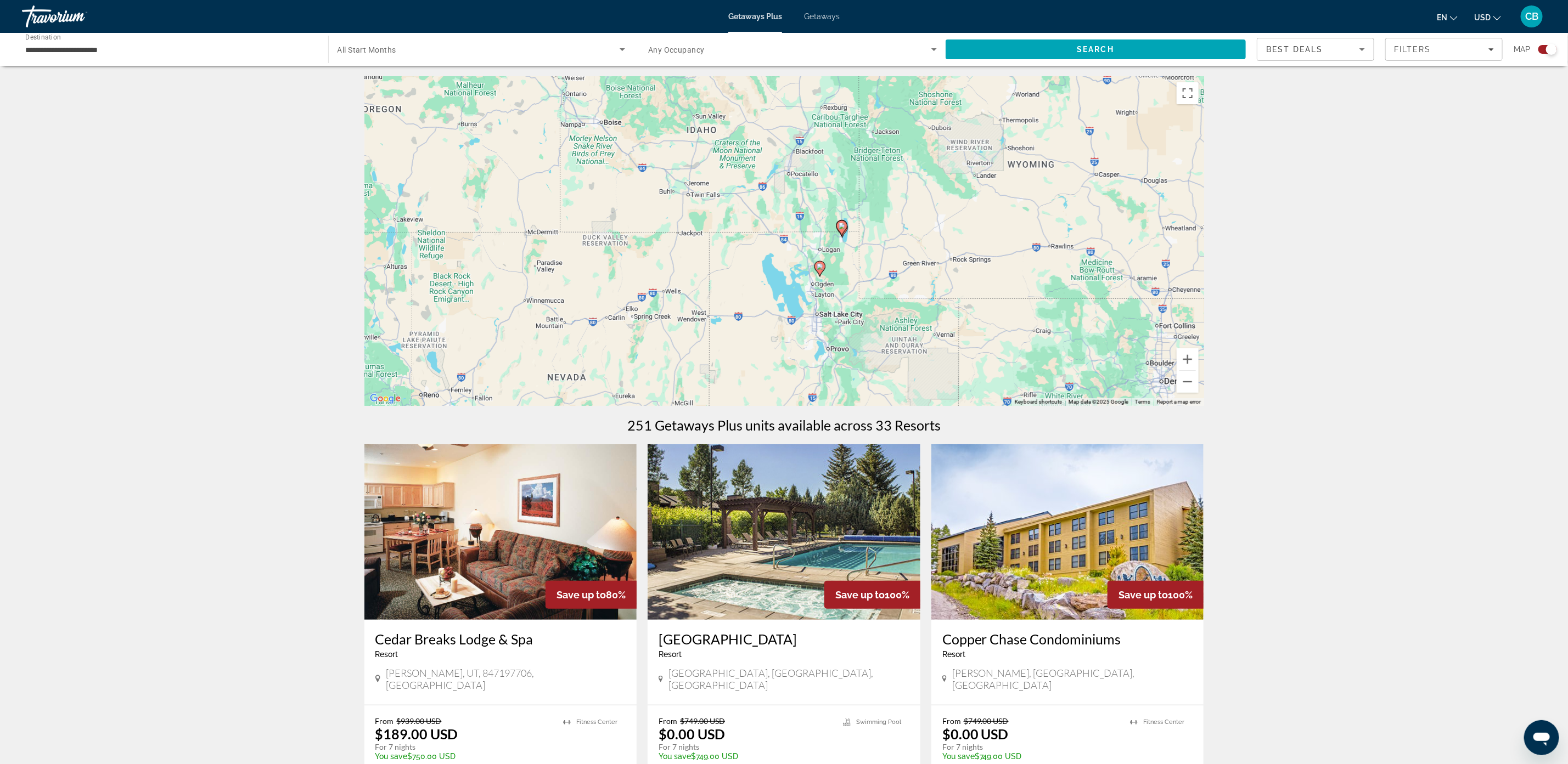
drag, startPoint x: 1032, startPoint y: 353, endPoint x: 940, endPoint y: 173, distance: 202.1
click at [945, 171] on div "To activate drag with keyboard, press Alt + Enter. Once in keyboard drag state,…" at bounding box center [784, 242] width 840 height 329
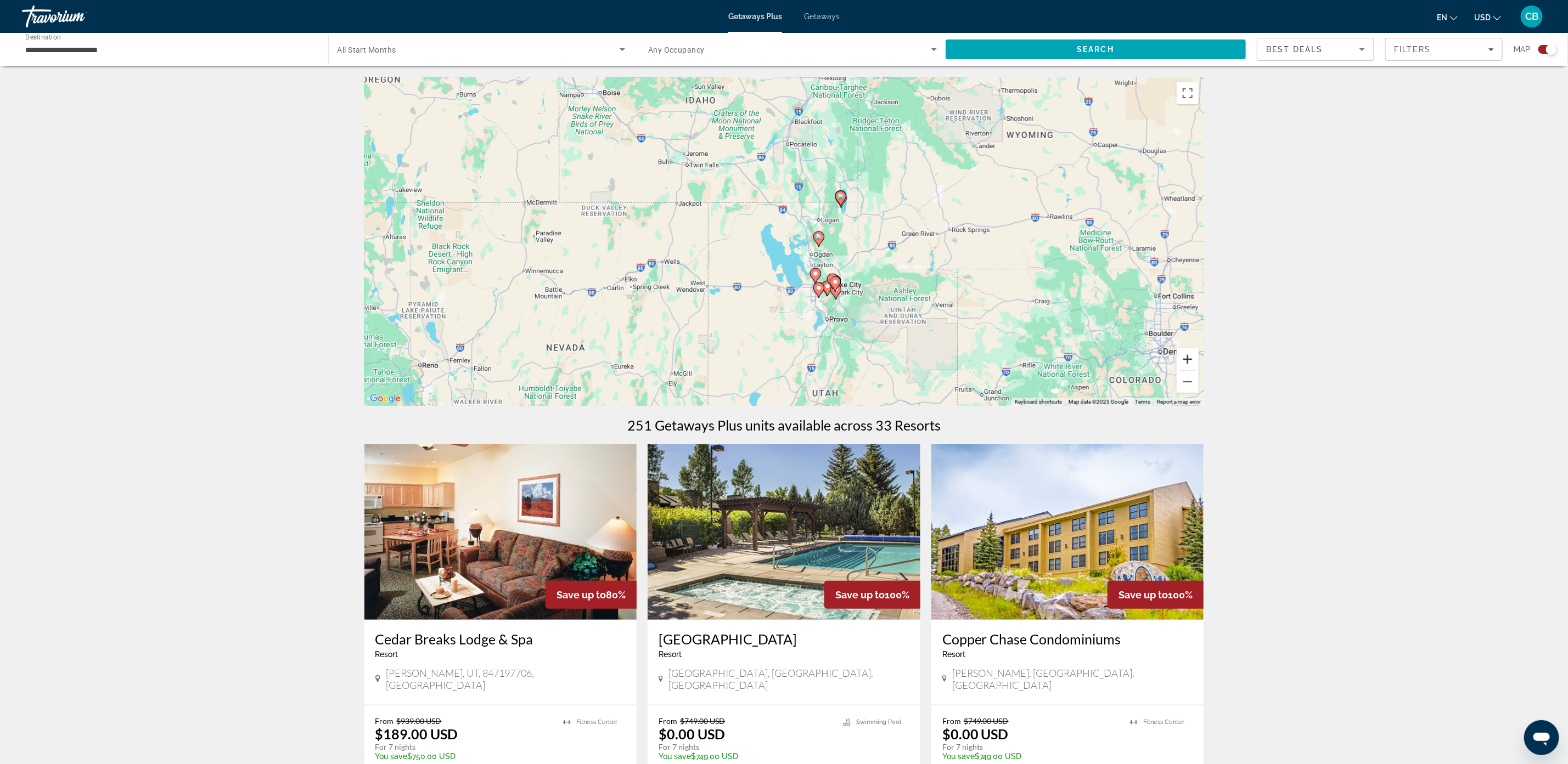
click at [1188, 359] on button "Zoom in" at bounding box center [1187, 359] width 22 height 22
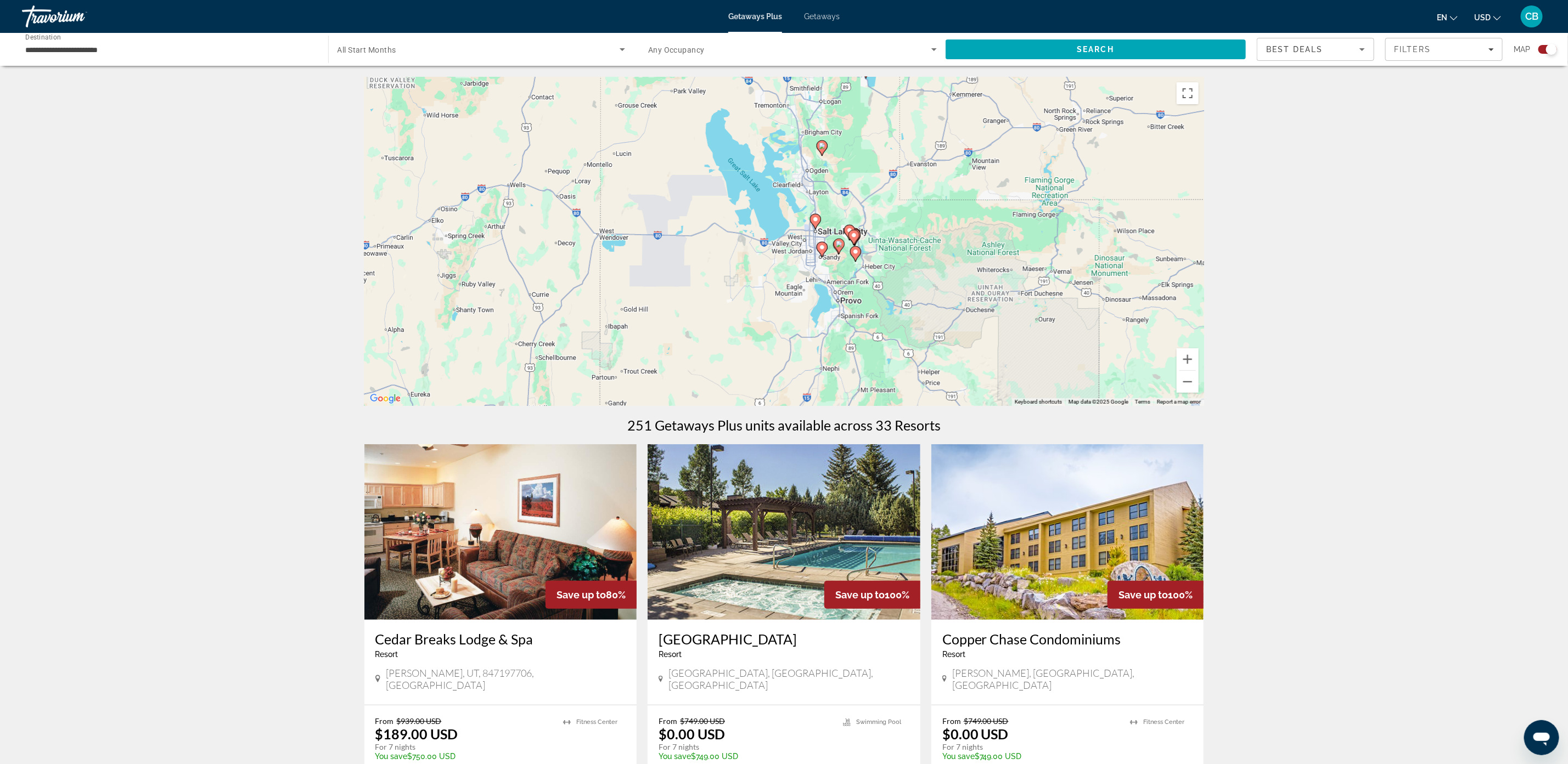
drag, startPoint x: 1021, startPoint y: 329, endPoint x: 970, endPoint y: 251, distance: 93.2
click at [985, 232] on div "To activate drag with keyboard, press Alt + Enter. Once in keyboard drag state,…" at bounding box center [784, 242] width 840 height 329
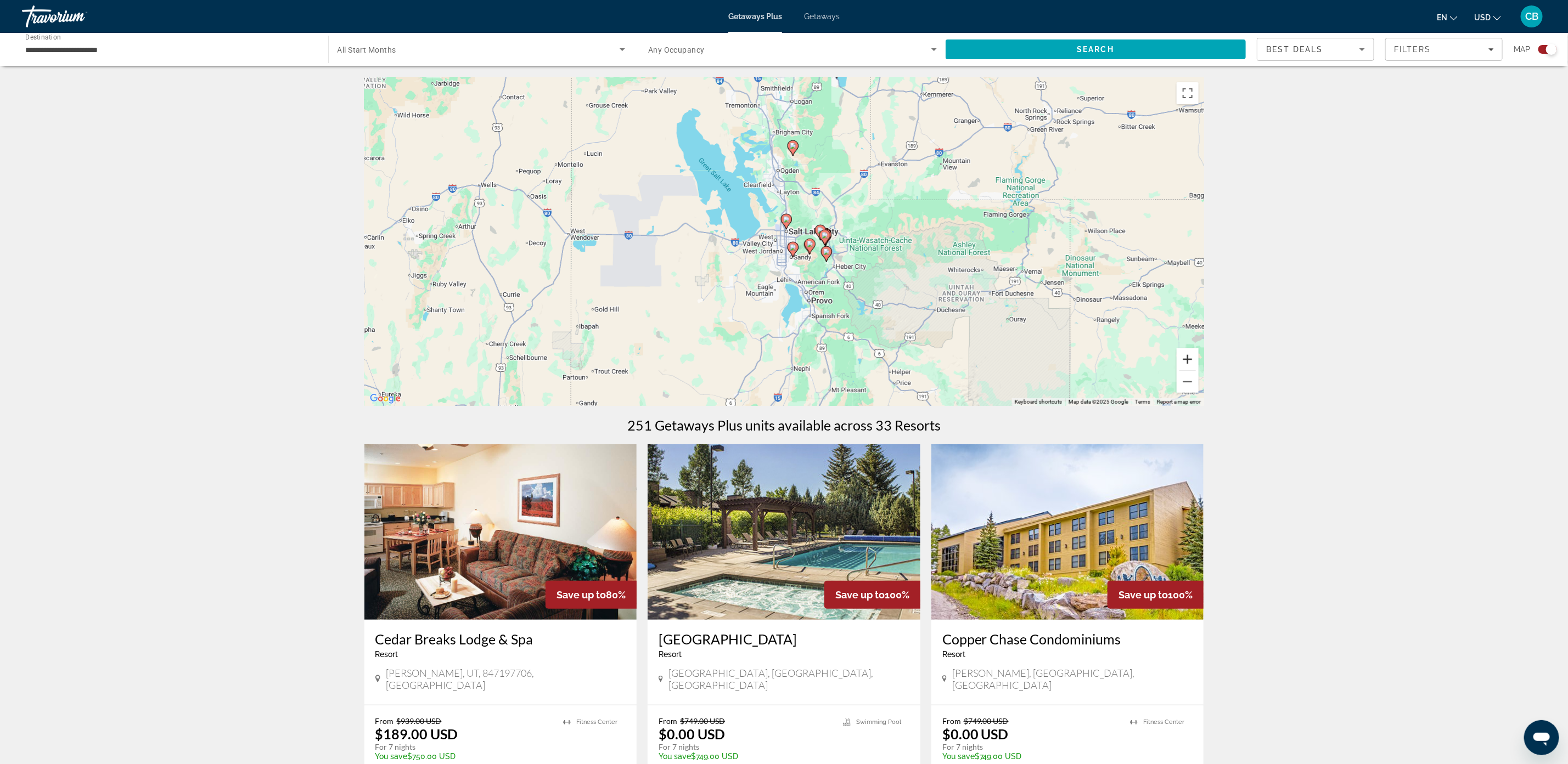
click at [1194, 364] on button "Zoom in" at bounding box center [1187, 359] width 22 height 22
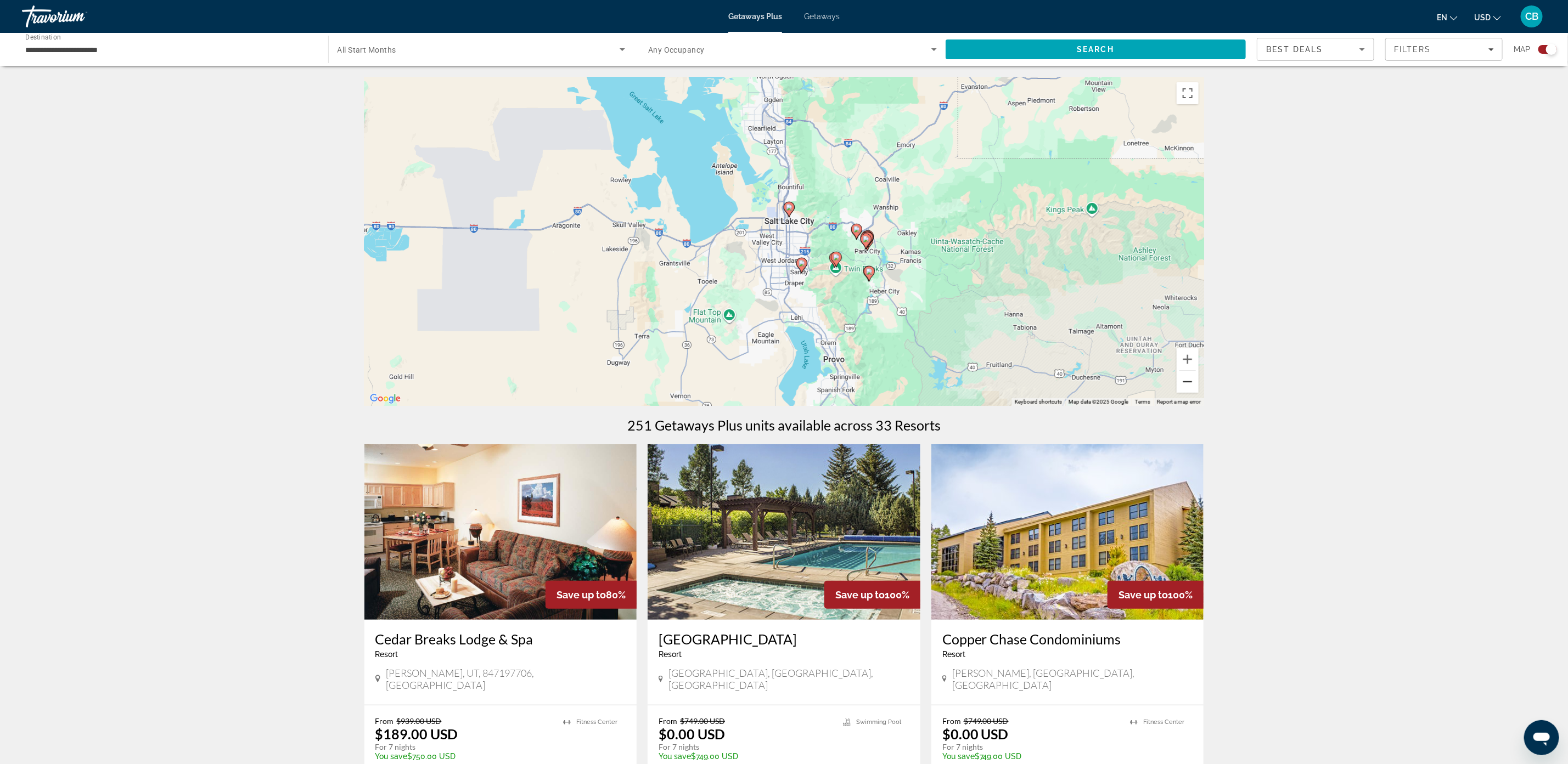
click at [1187, 371] on button "Zoom out" at bounding box center [1187, 381] width 22 height 22
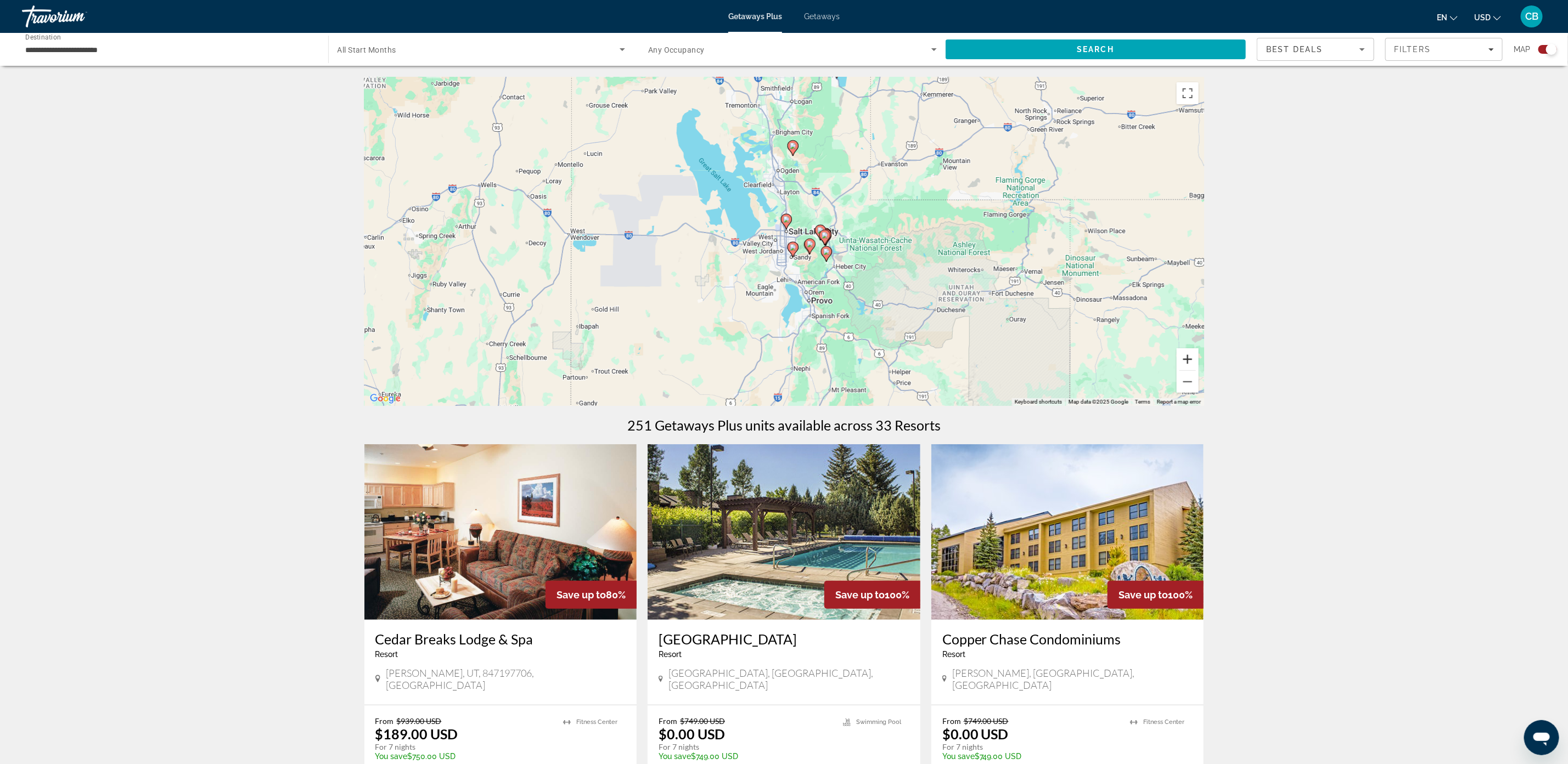
click at [1184, 359] on button "Zoom in" at bounding box center [1187, 359] width 22 height 22
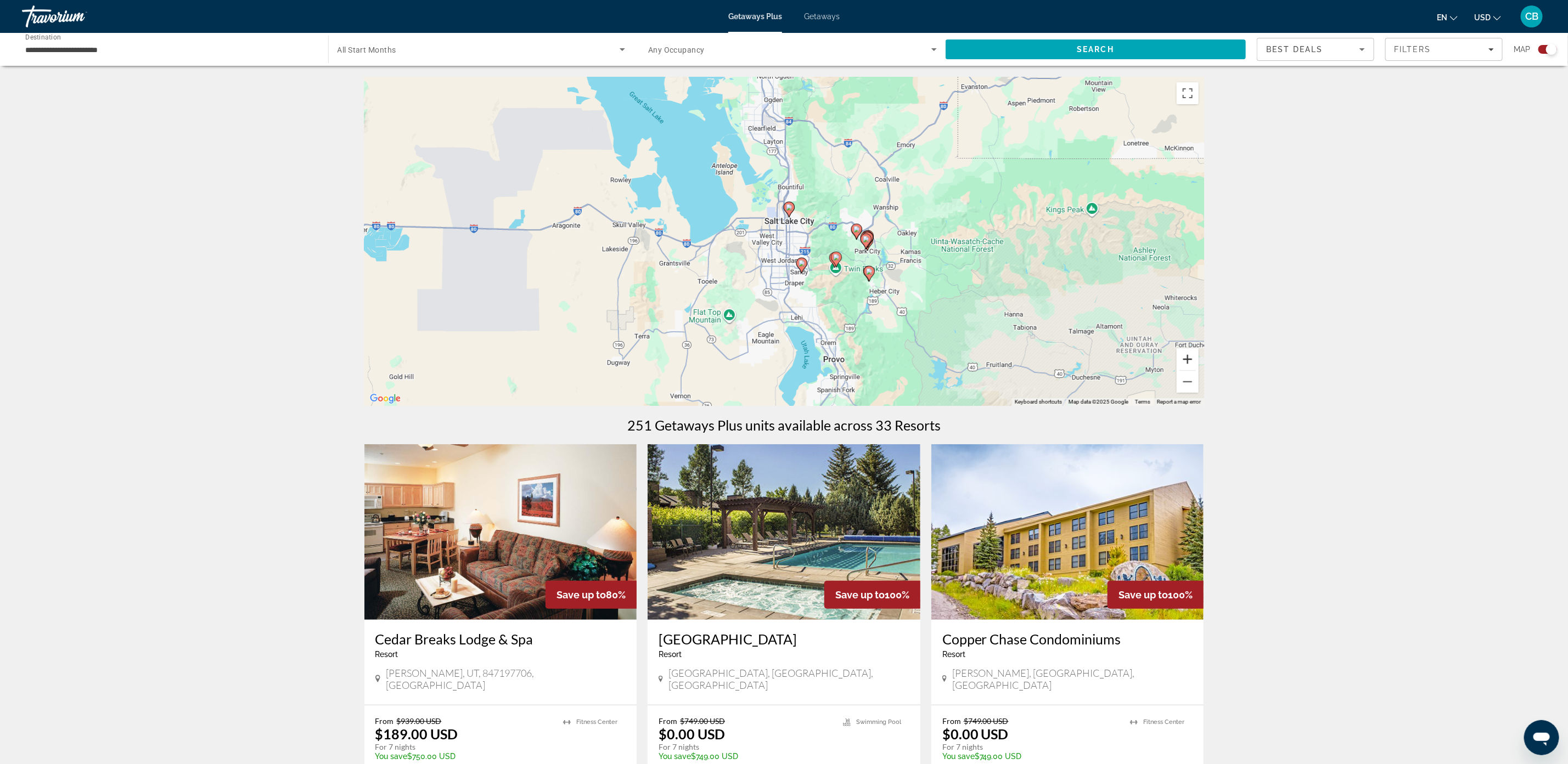
click at [1181, 360] on button "Zoom in" at bounding box center [1187, 359] width 22 height 22
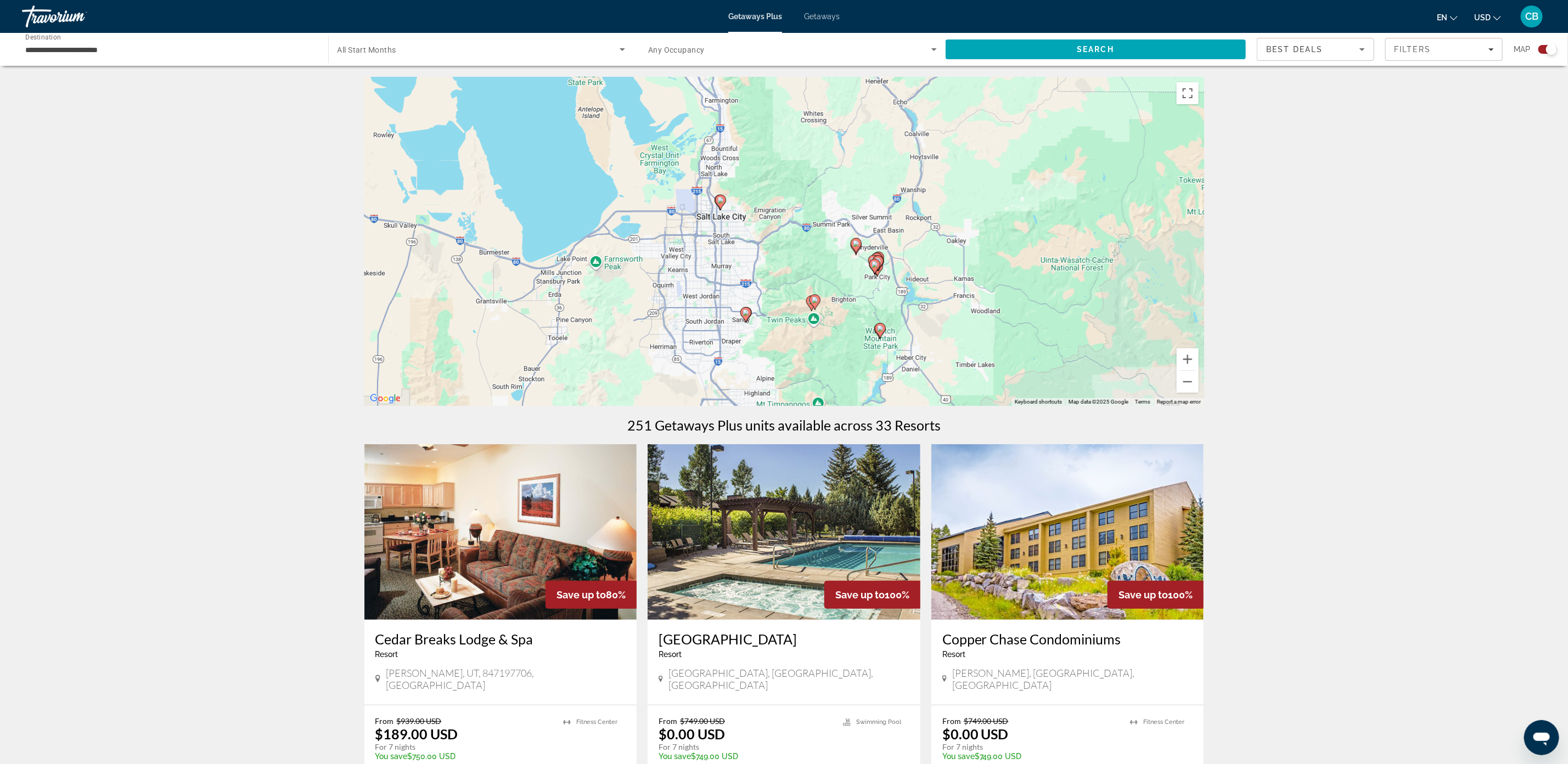
drag, startPoint x: 1115, startPoint y: 328, endPoint x: 1089, endPoint y: 337, distance: 27.5
click at [1041, 344] on div "To activate drag with keyboard, press Alt + Enter. Once in keyboard drag state,…" at bounding box center [784, 242] width 840 height 329
click at [1188, 360] on button "Zoom in" at bounding box center [1187, 359] width 22 height 22
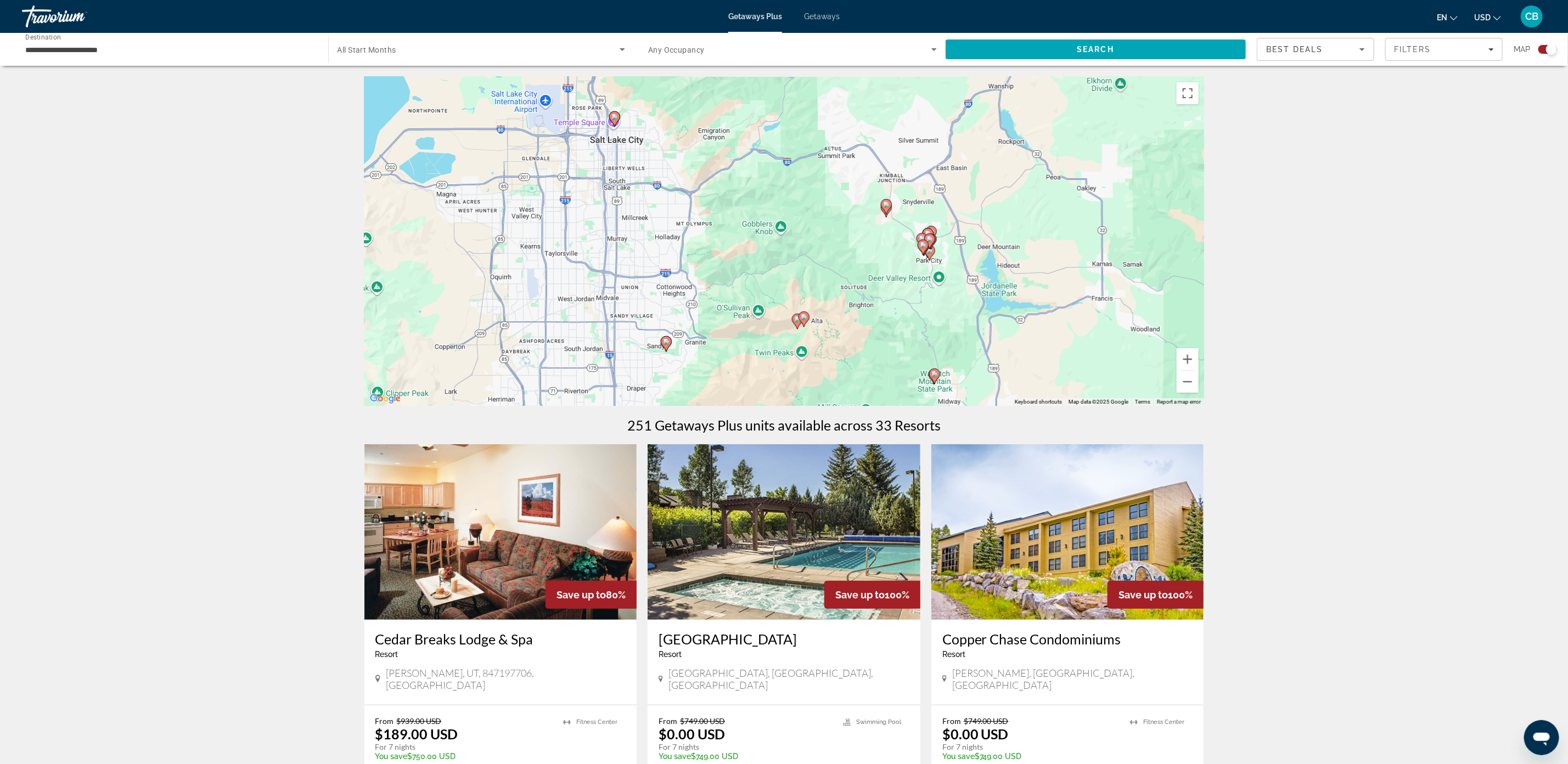
drag, startPoint x: 1120, startPoint y: 346, endPoint x: 1066, endPoint y: 294, distance: 75.0
click at [1066, 294] on div "To activate drag with keyboard, press Alt + Enter. Once in keyboard drag state,…" at bounding box center [784, 242] width 840 height 329
click at [1190, 351] on button "Zoom in" at bounding box center [1187, 359] width 22 height 22
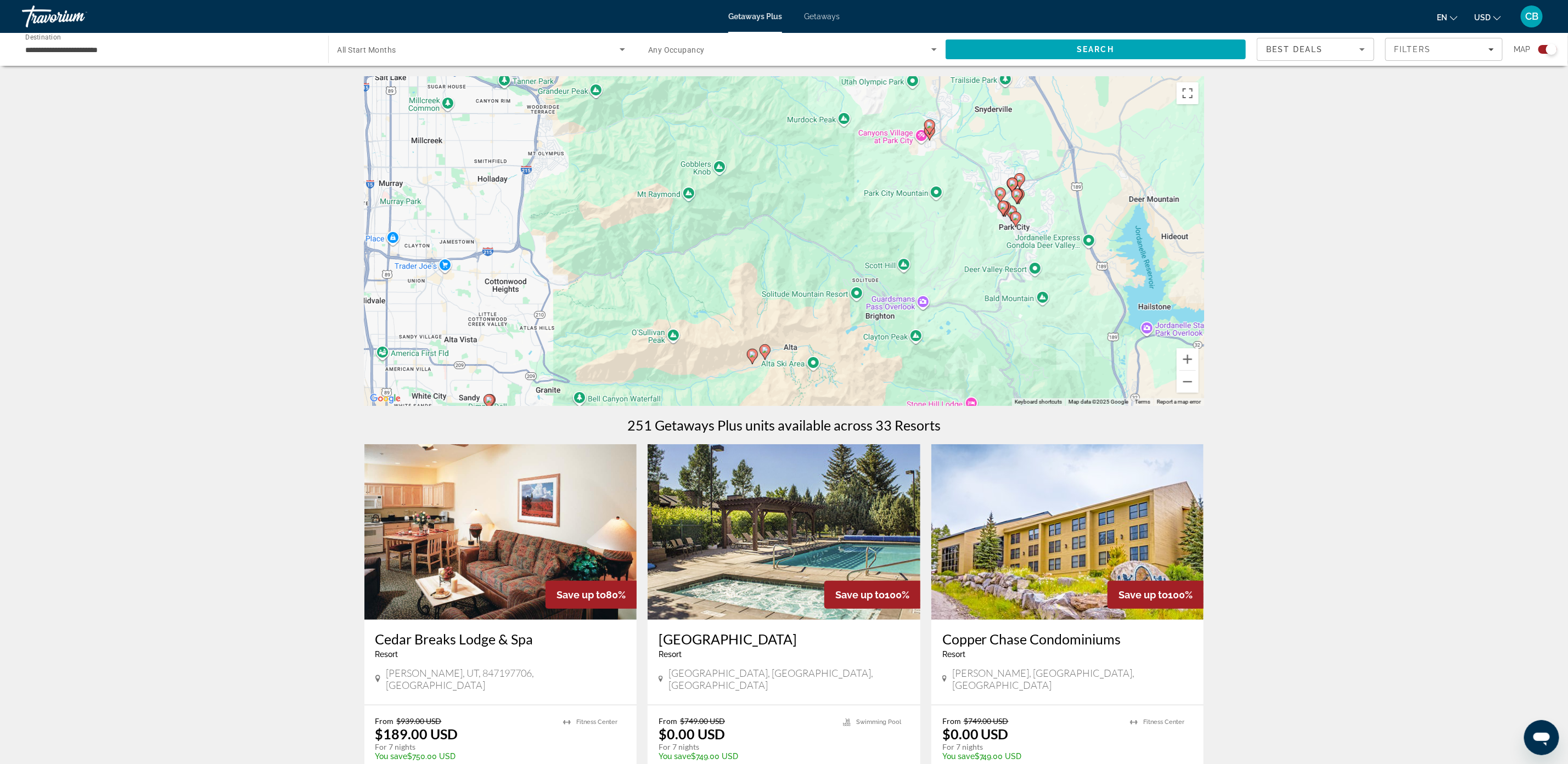
drag, startPoint x: 1146, startPoint y: 337, endPoint x: 1094, endPoint y: 279, distance: 77.9
click at [1094, 279] on div "To activate drag with keyboard, press Alt + Enter. Once in keyboard drag state,…" at bounding box center [784, 242] width 840 height 329
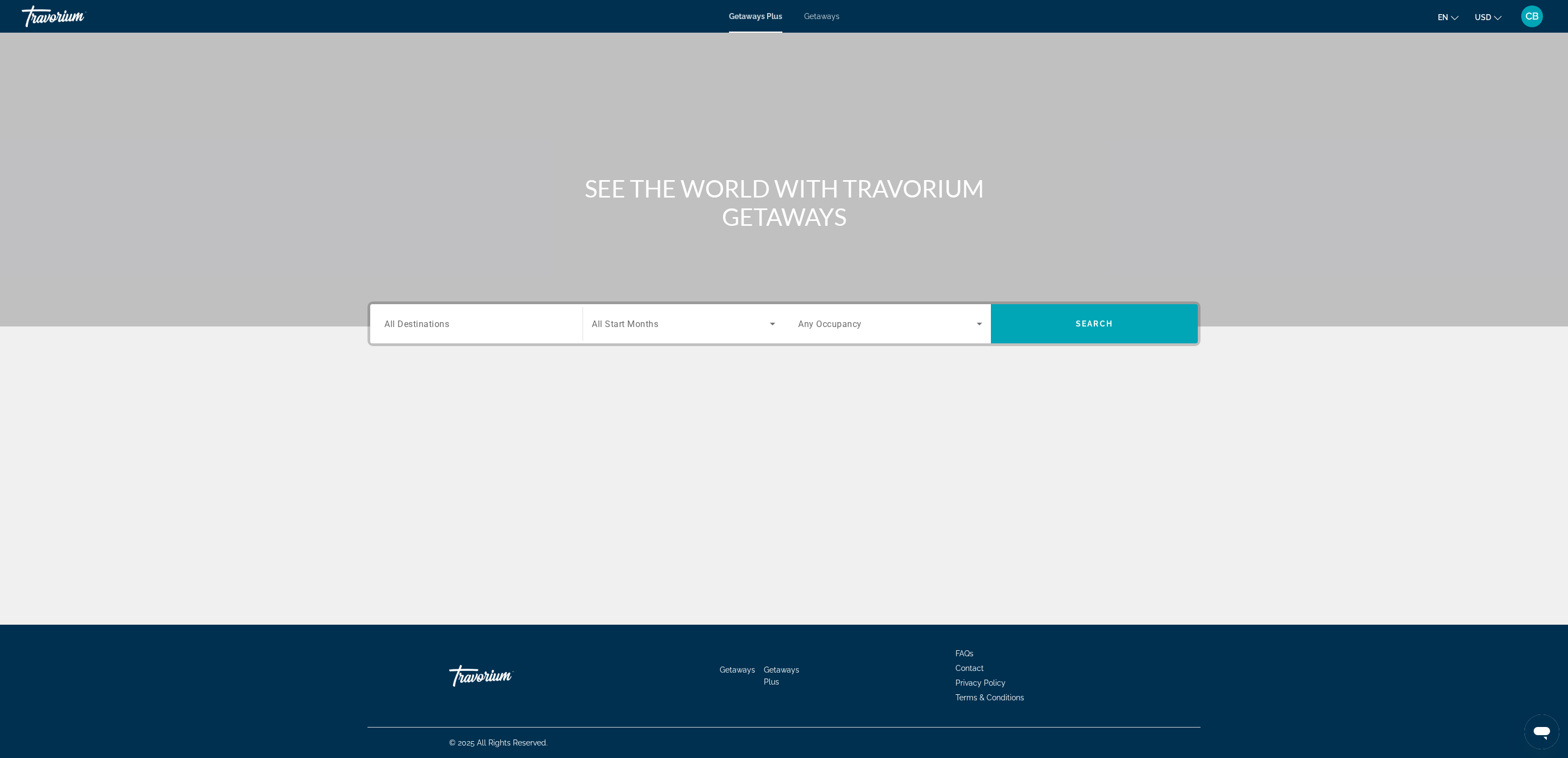
click at [470, 306] on div "Destination All Destinations Start Month All Start Months Occupancy Any Occupan…" at bounding box center [784, 323] width 833 height 44
click at [470, 325] on input "Destination All Destinations" at bounding box center [477, 324] width 184 height 13
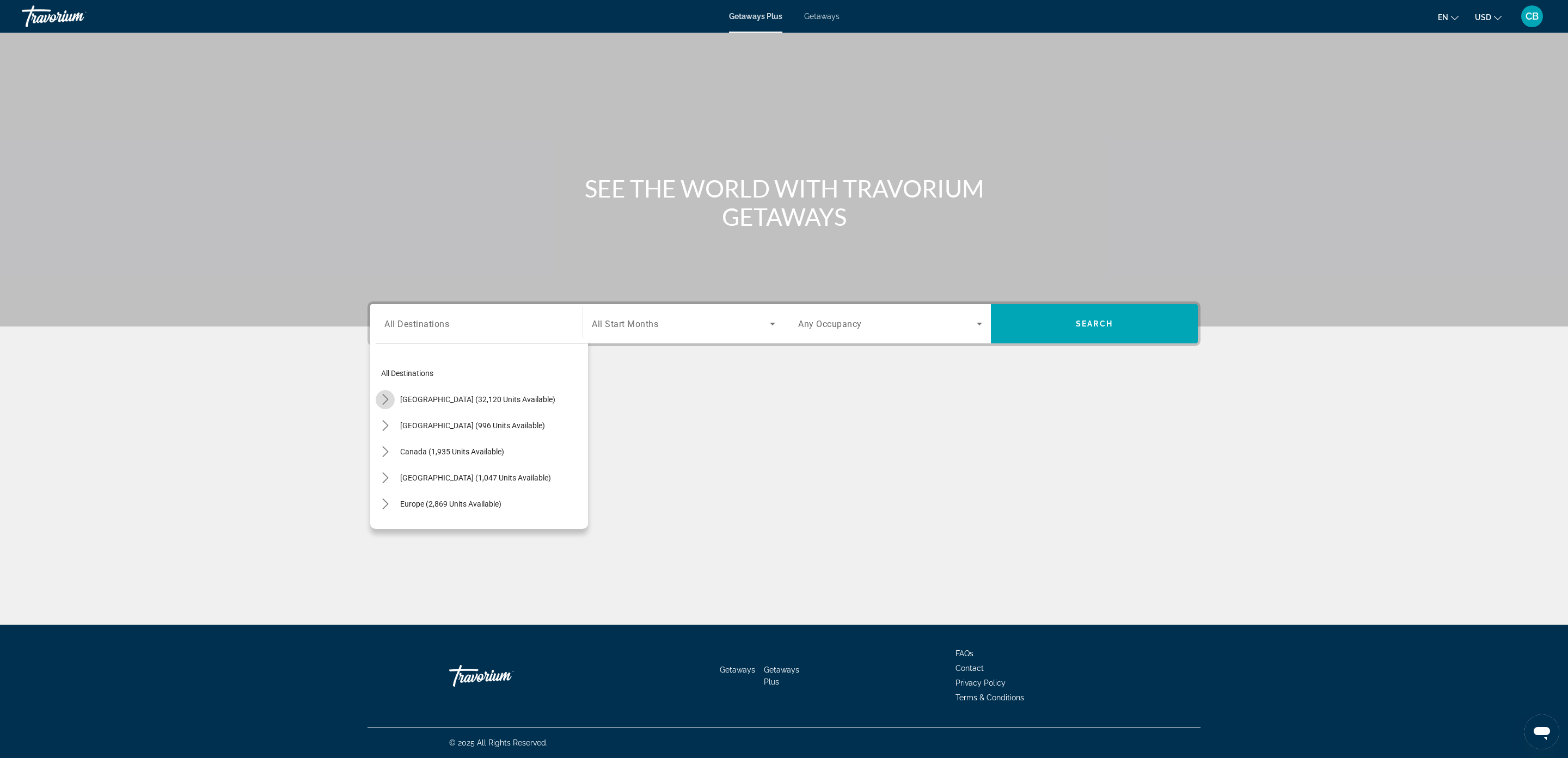
click at [380, 394] on icon "Toggle United States (32,120 units available) submenu" at bounding box center [385, 399] width 11 height 11
click at [448, 446] on span "[US_STATE] (1,882 units available)" at bounding box center [469, 446] width 116 height 9
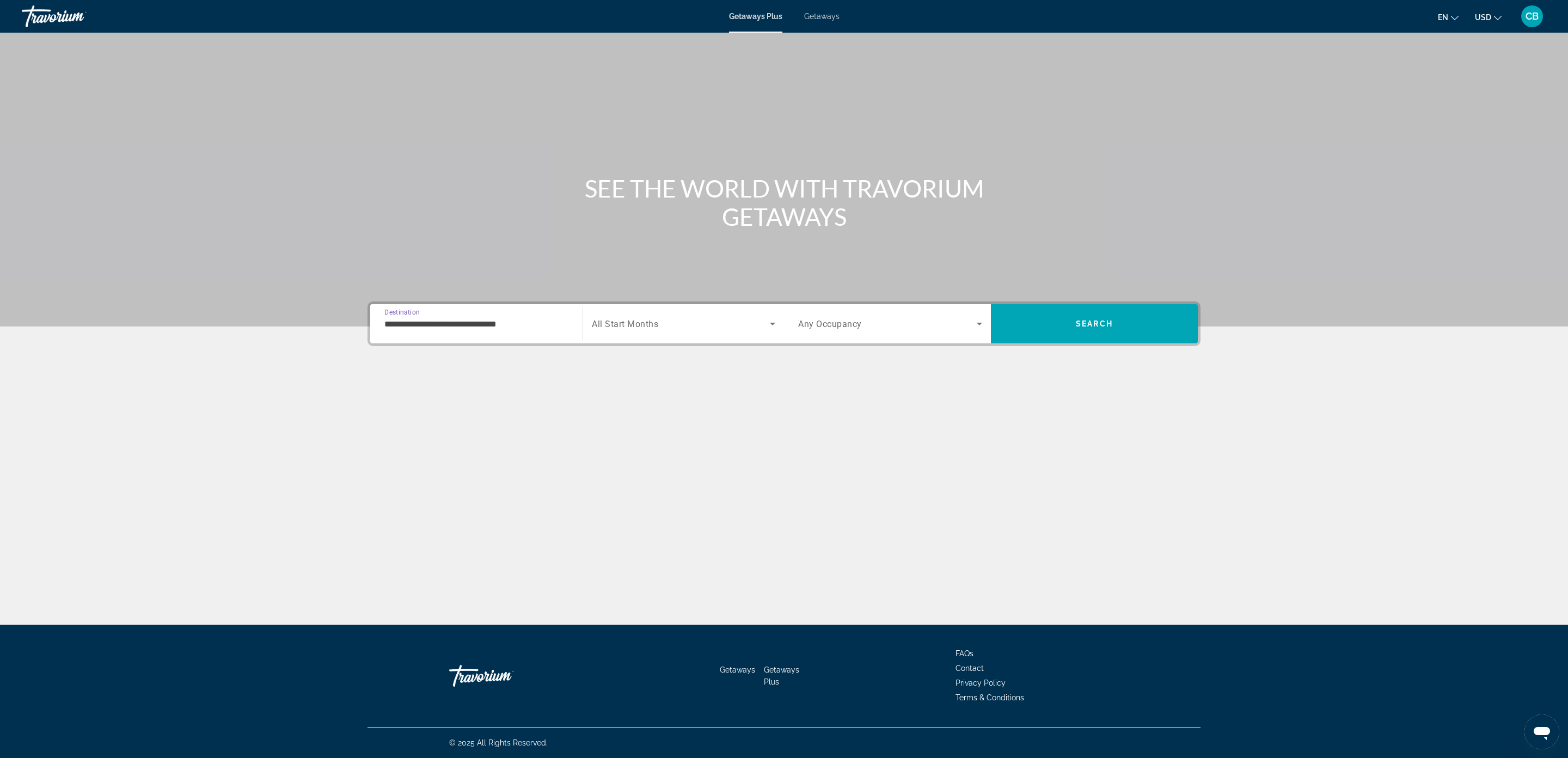
click at [416, 318] on input "**********" at bounding box center [477, 324] width 184 height 13
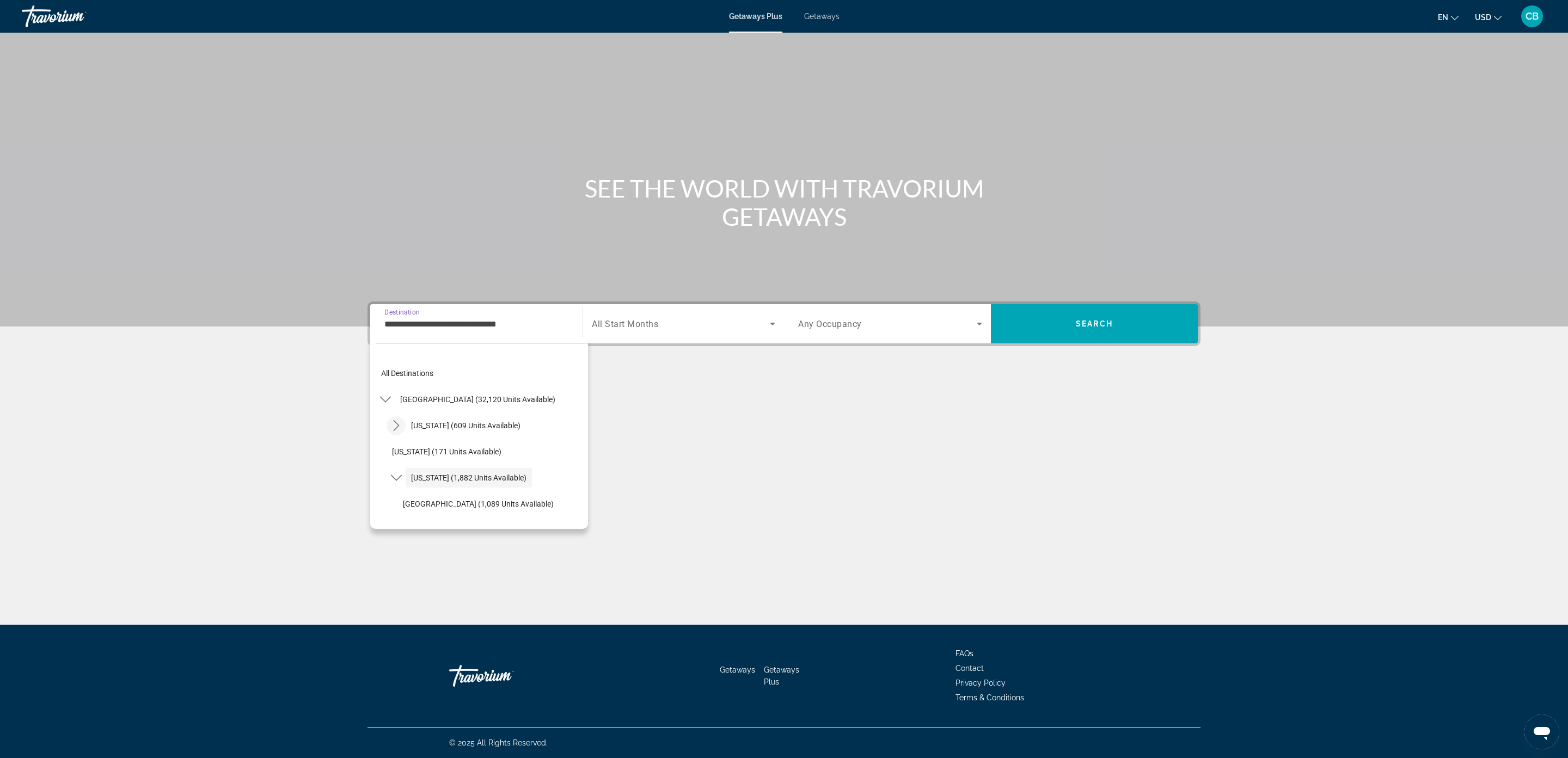
scroll to position [38, 0]
click at [394, 440] on icon "Toggle California (1,882 units available) submenu" at bounding box center [396, 440] width 11 height 6
click at [397, 441] on icon "Toggle California (1,882 units available) submenu" at bounding box center [396, 440] width 6 height 11
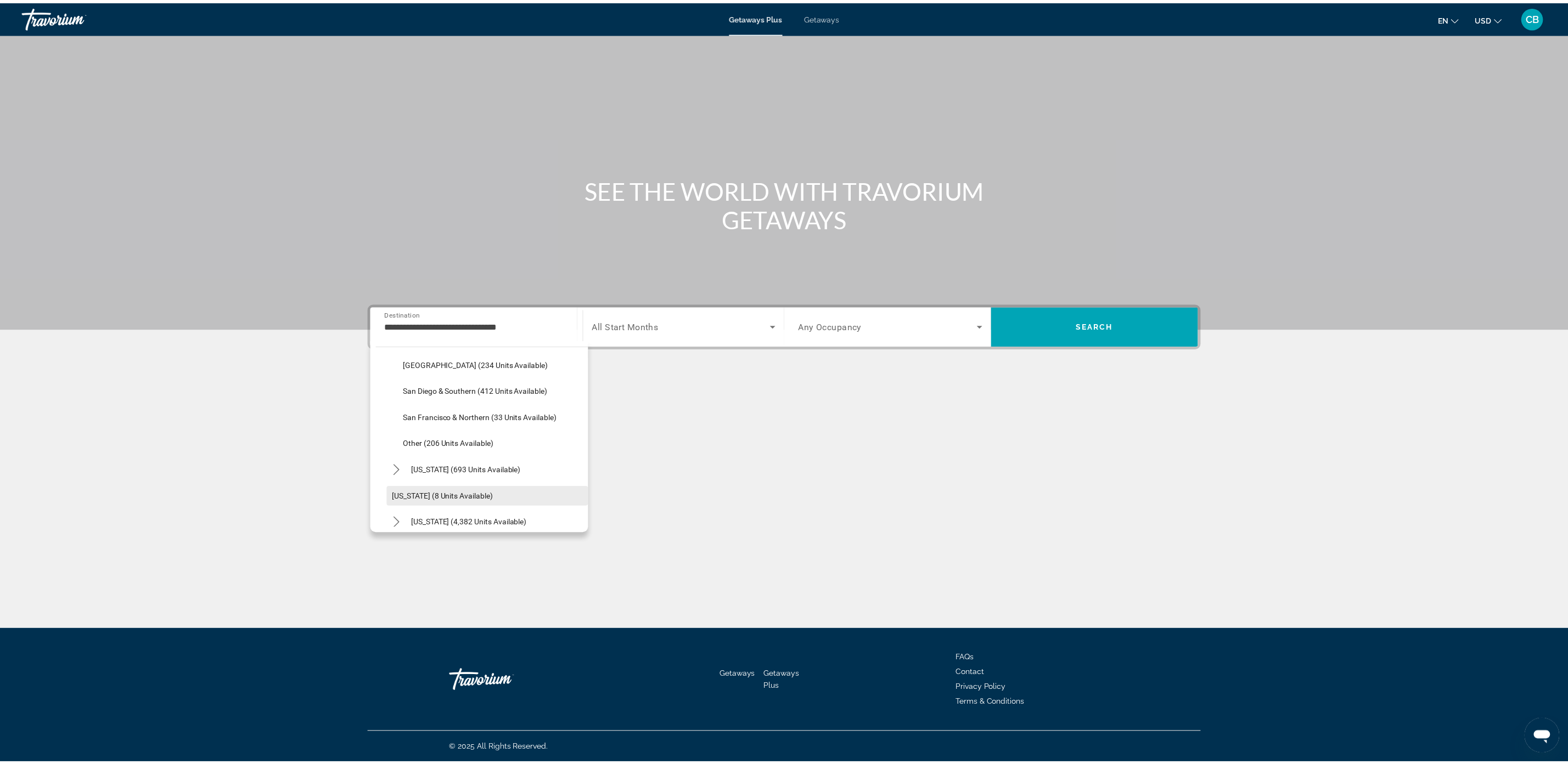
scroll to position [203, 0]
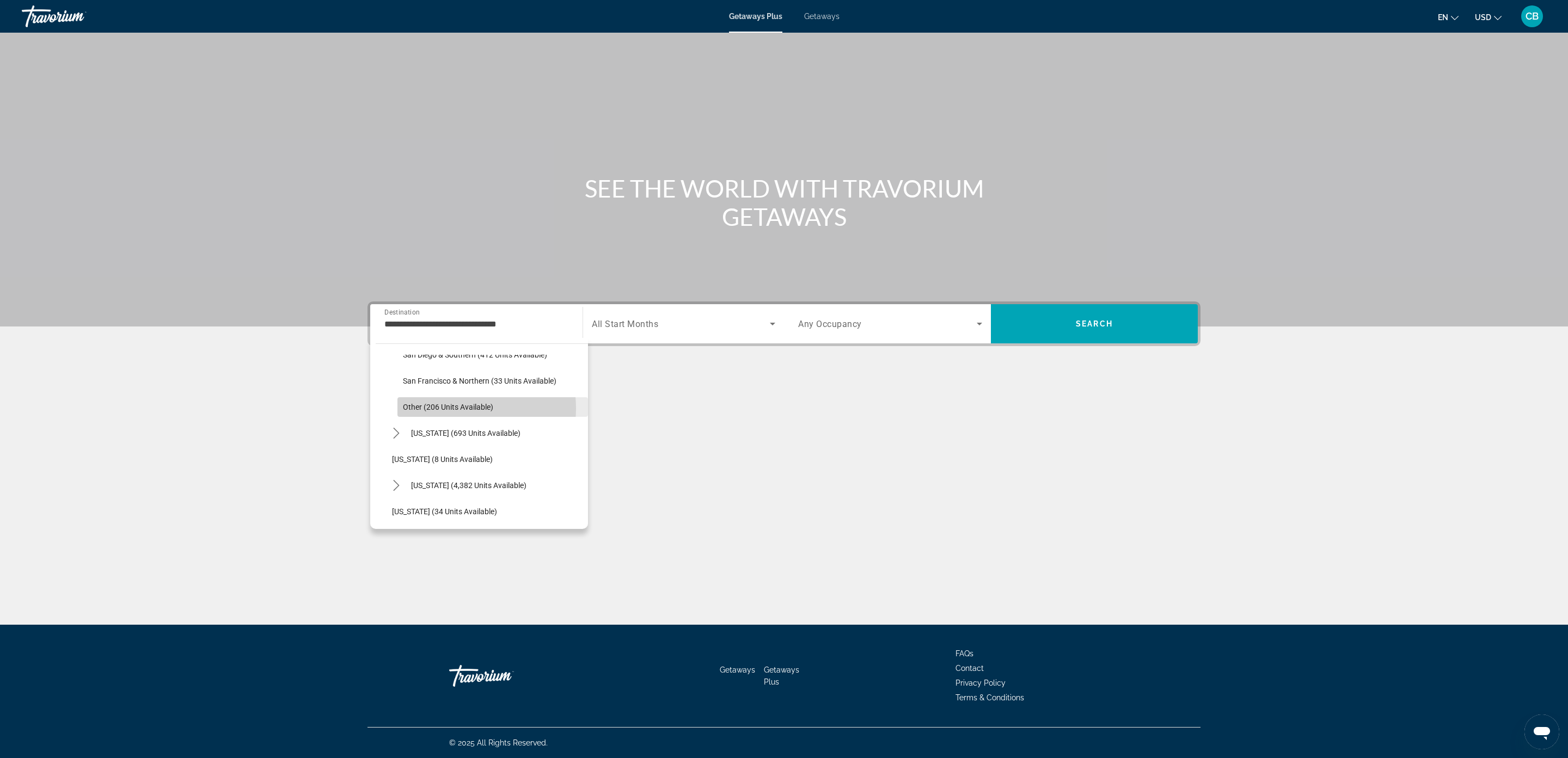
click at [456, 409] on span "Other (206 units available)" at bounding box center [448, 407] width 90 height 9
type input "**********"
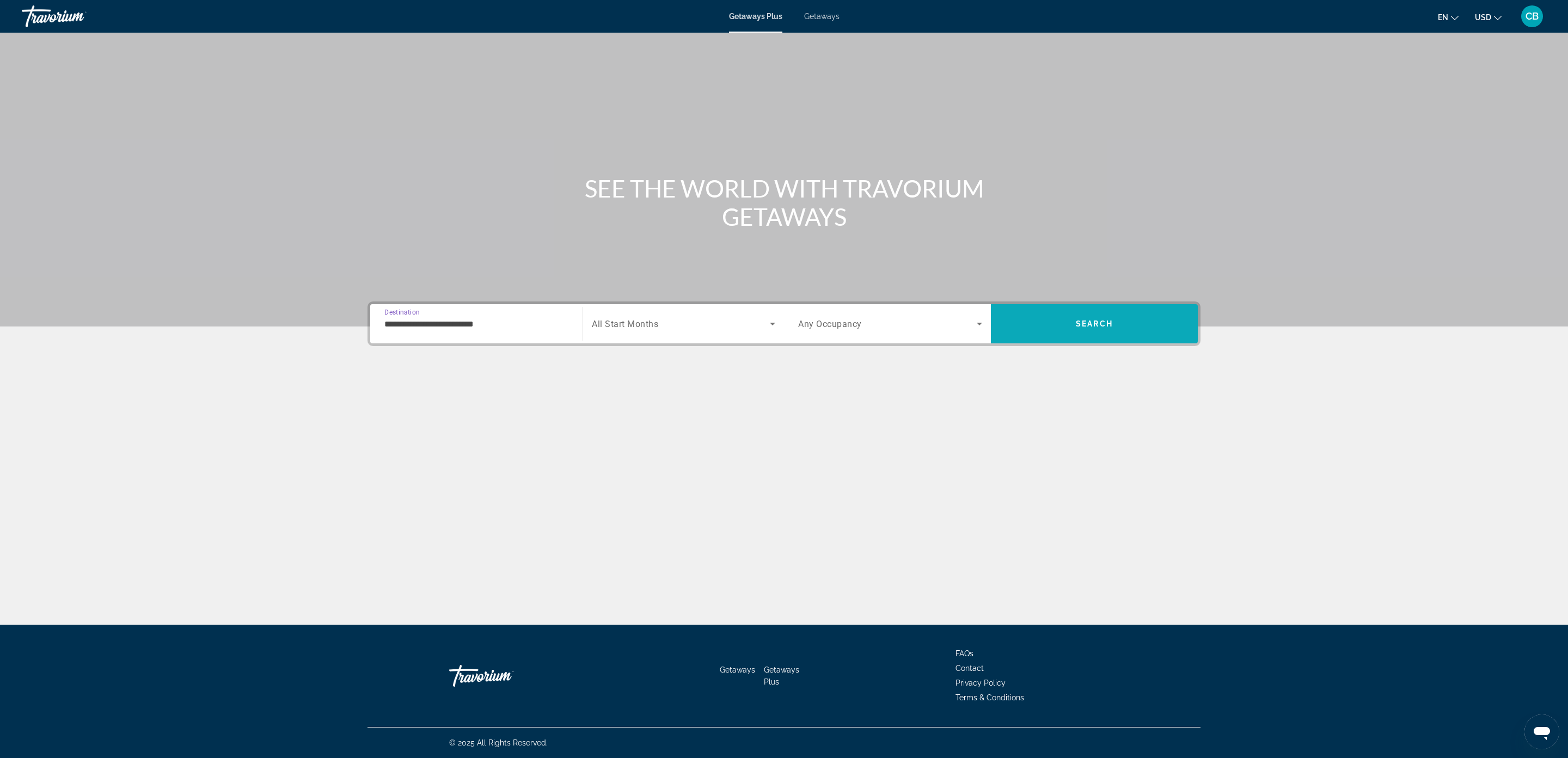
click at [1053, 312] on span "Search" at bounding box center [1094, 323] width 207 height 26
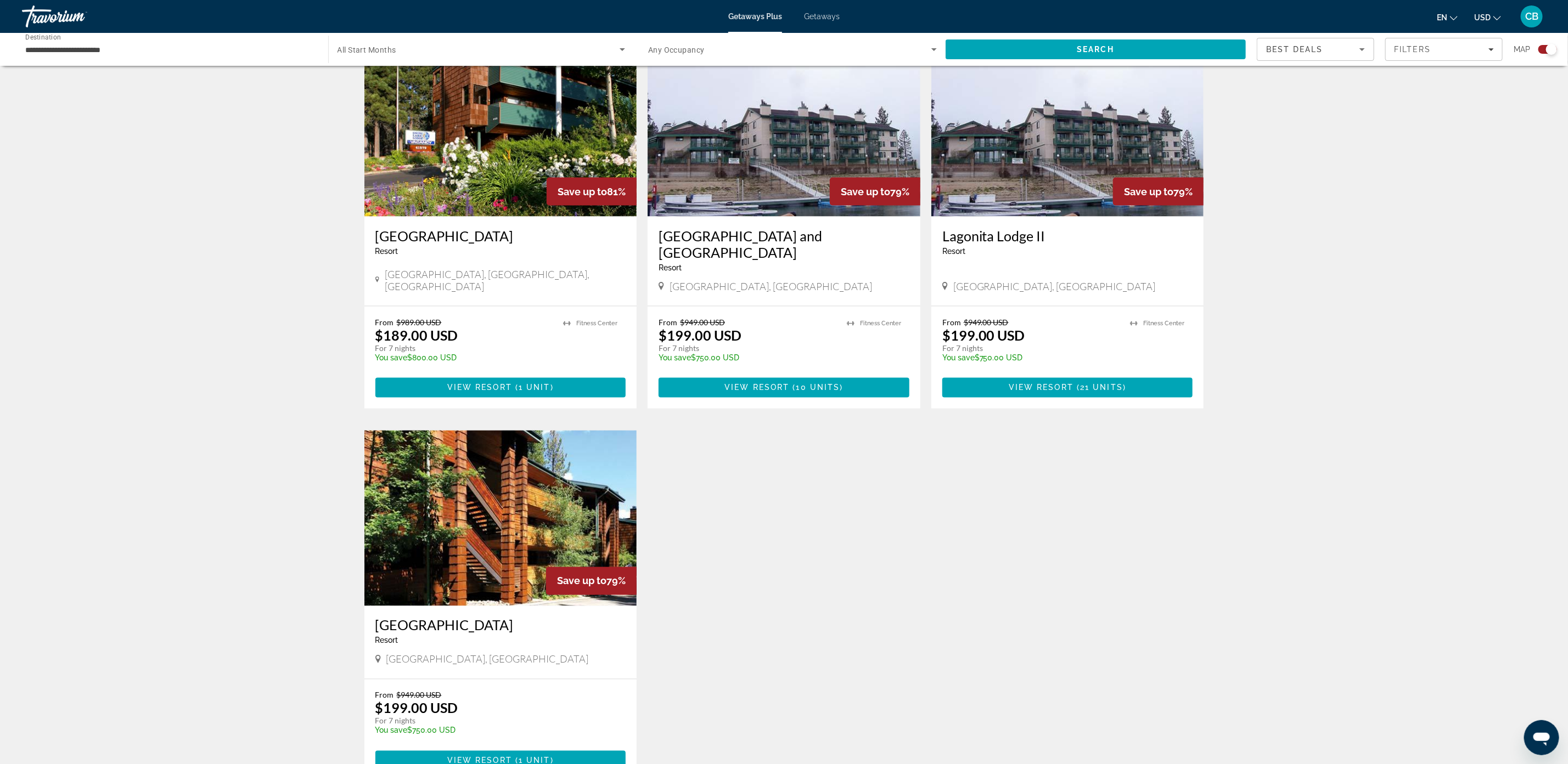
scroll to position [1234, 0]
